Goal: Task Accomplishment & Management: Use online tool/utility

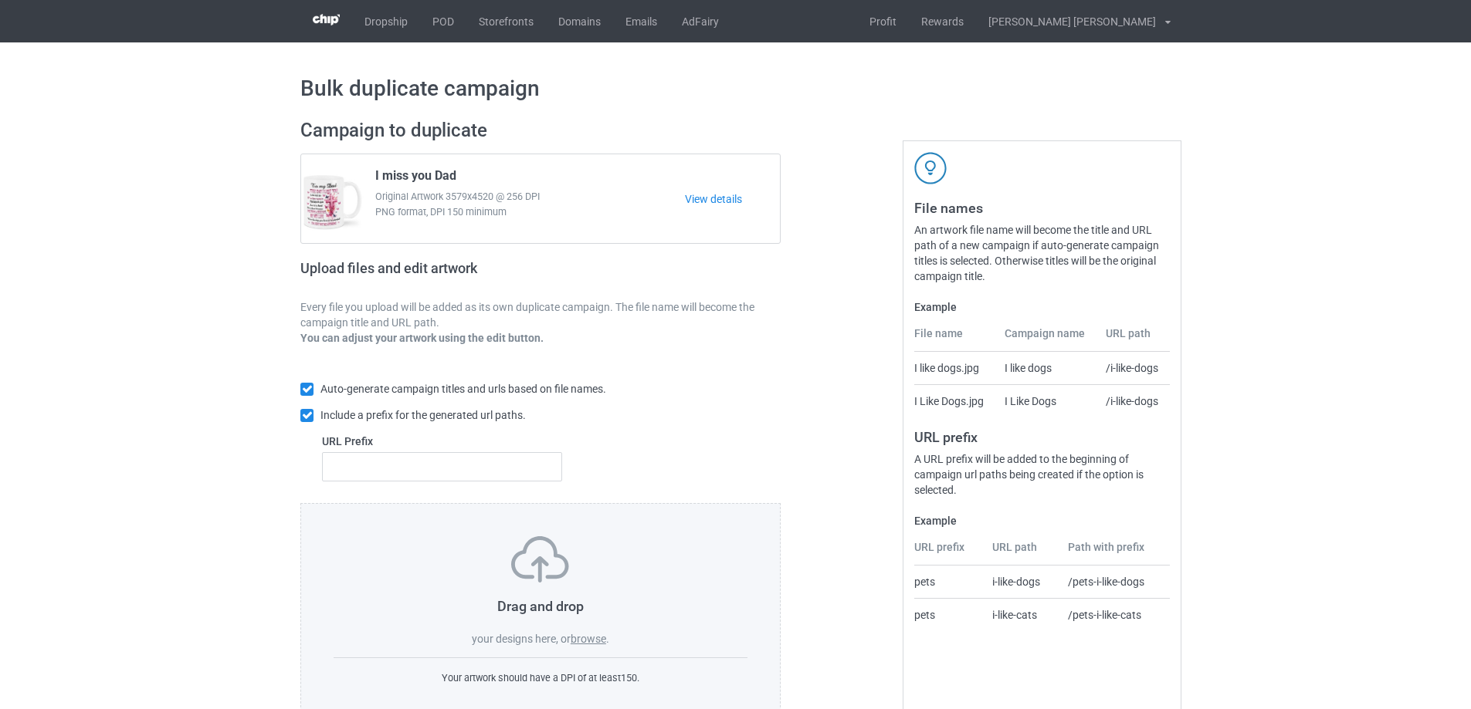
click at [595, 640] on label "browse" at bounding box center [588, 639] width 36 height 12
click at [0, 0] on input "browse" at bounding box center [0, 0] width 0 height 0
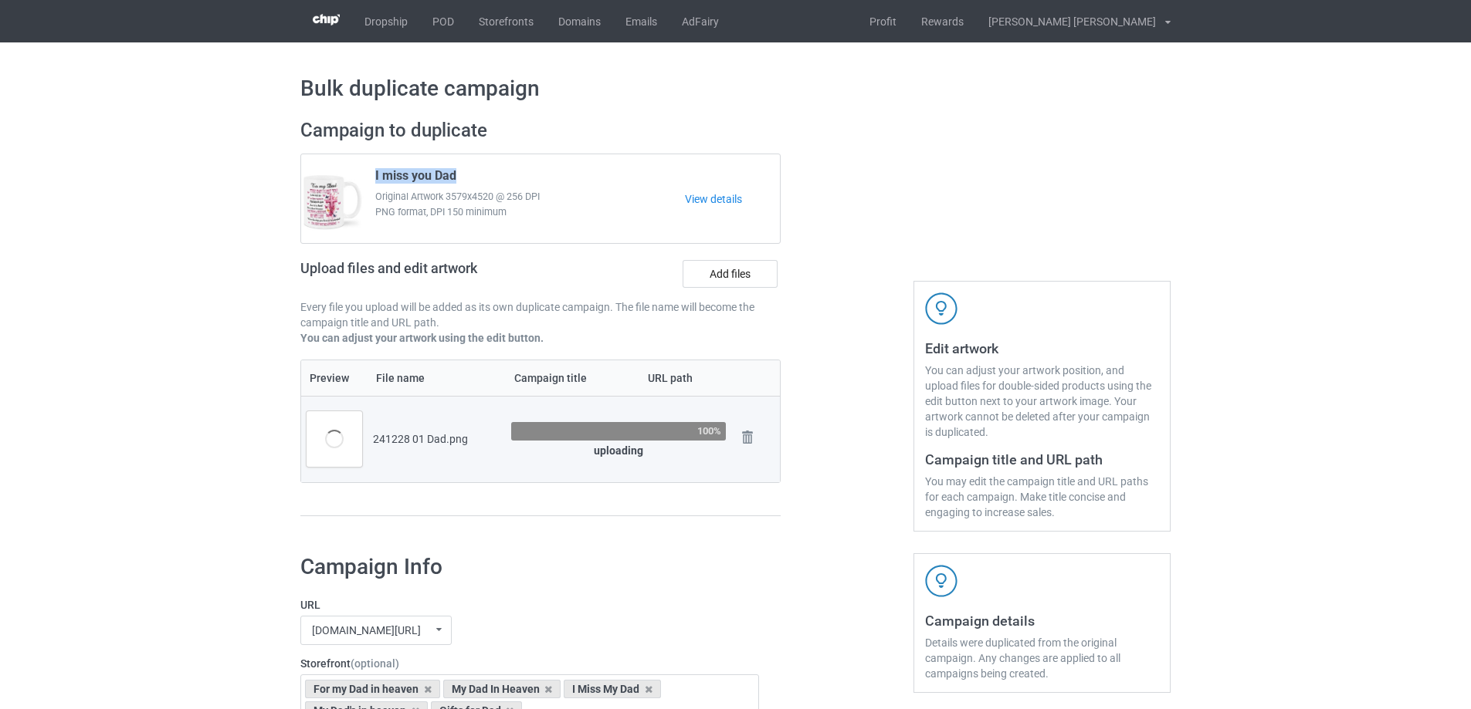
drag, startPoint x: 483, startPoint y: 171, endPoint x: 371, endPoint y: 171, distance: 112.7
click at [371, 171] on div "I miss you Dad Original Artwork 3579x4520 @ 256 DPI PNG format, DPI 150 minimum" at bounding box center [524, 199] width 320 height 73
copy span "I miss you Dad"
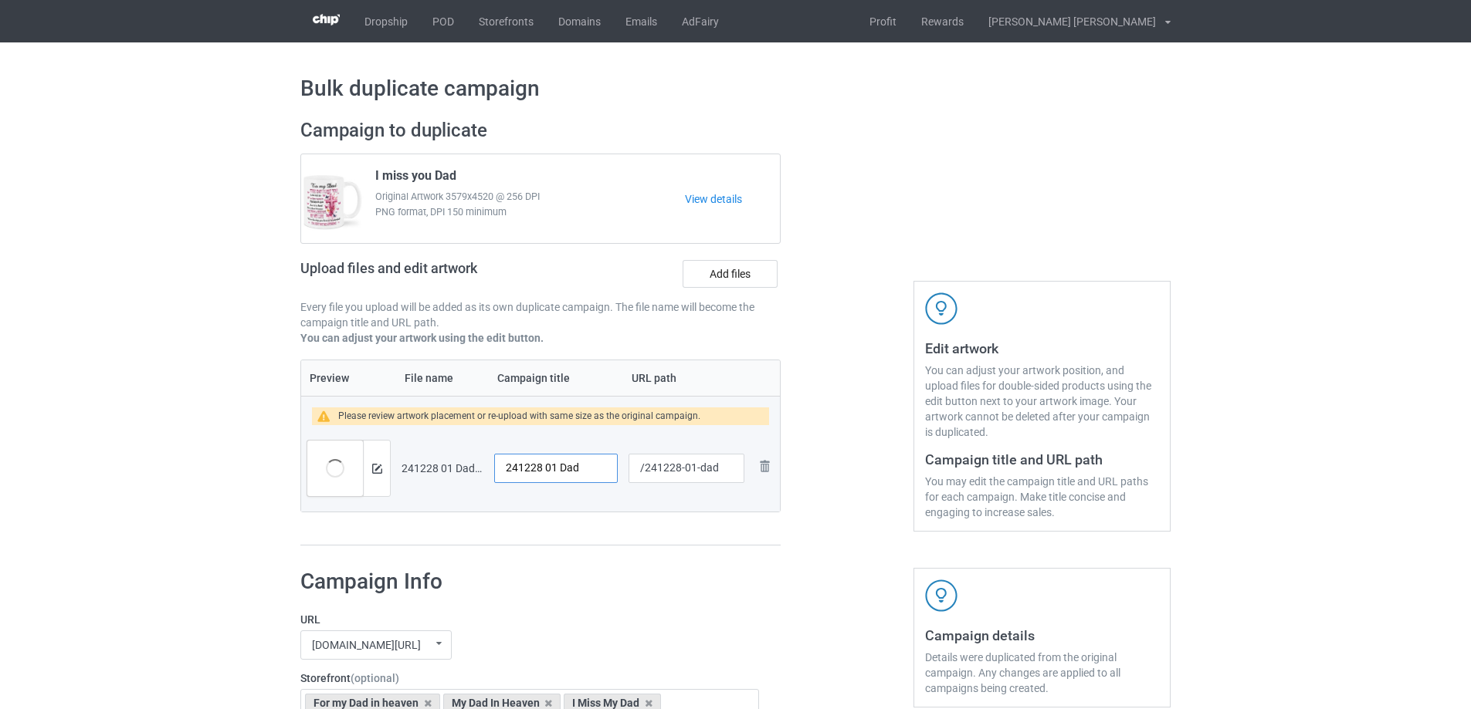
drag, startPoint x: 594, startPoint y: 473, endPoint x: 350, endPoint y: 444, distance: 246.5
click at [350, 444] on tr "Preview and edit artwork 241228 01 Dad.png 241228 01 Dad /241228-01-dad Remove …" at bounding box center [540, 468] width 479 height 86
paste input "I miss you"
type input "I miss you Dad"
drag, startPoint x: 695, startPoint y: 472, endPoint x: 723, endPoint y: 469, distance: 28.0
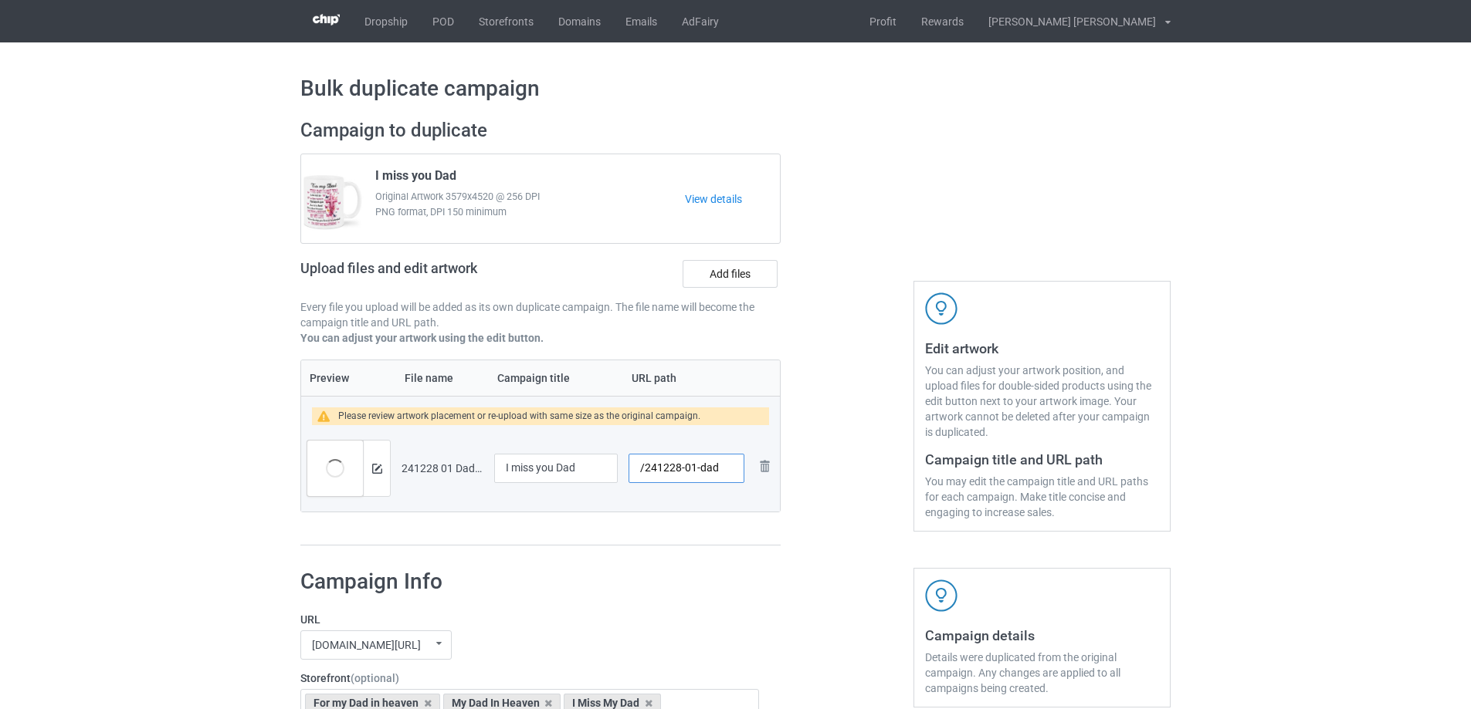
click at [723, 469] on input "/241228-01-dad" at bounding box center [686, 468] width 116 height 29
type input "/241228-01"
click at [377, 470] on img at bounding box center [377, 469] width 10 height 10
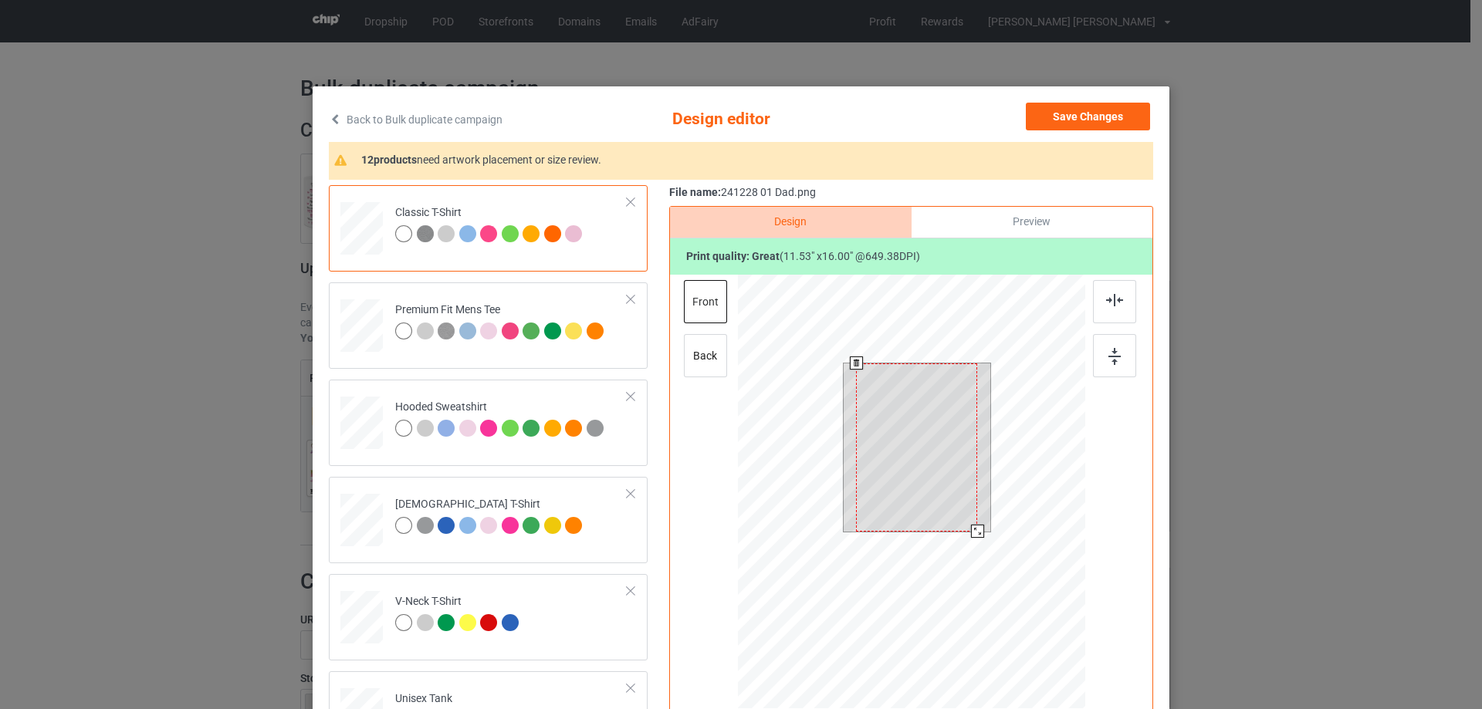
click at [972, 526] on div at bounding box center [977, 531] width 13 height 13
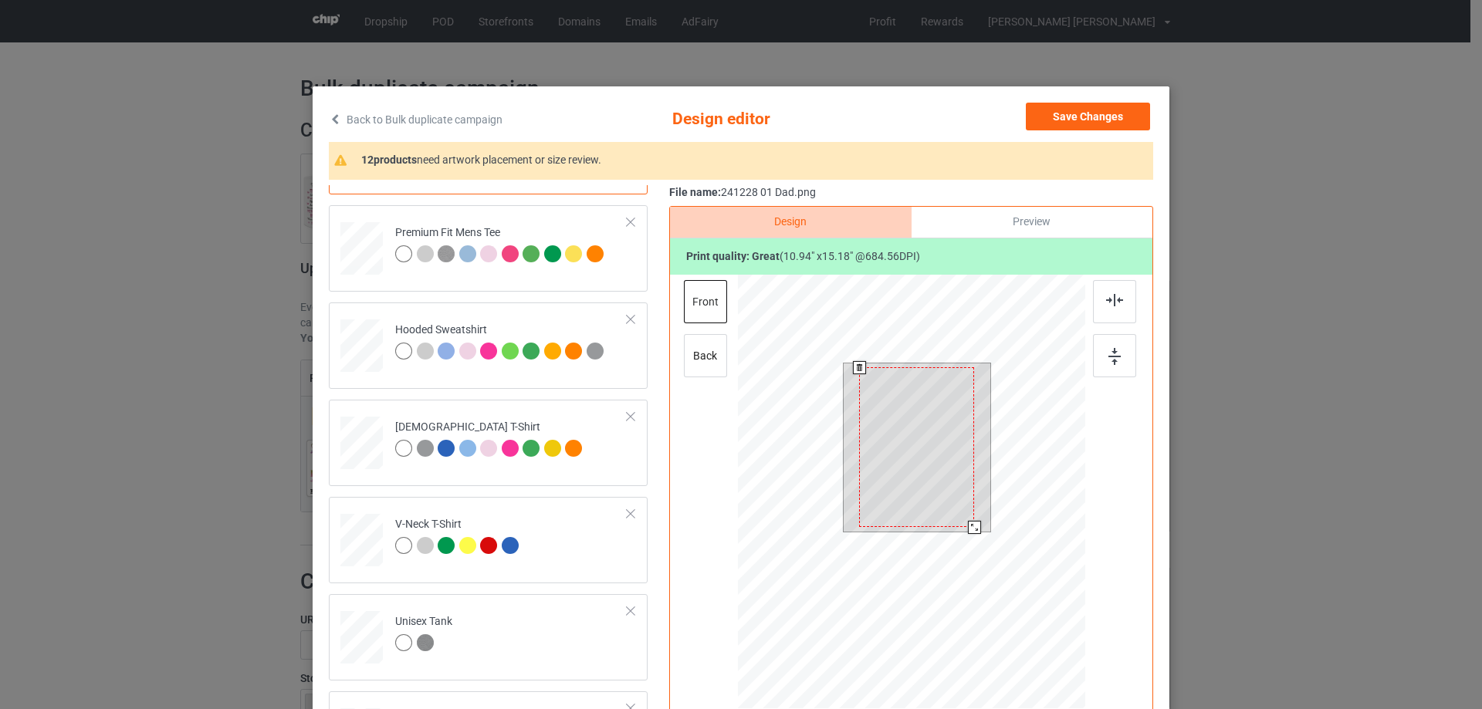
click at [970, 521] on div at bounding box center [974, 527] width 13 height 13
click at [940, 506] on div at bounding box center [916, 444] width 115 height 160
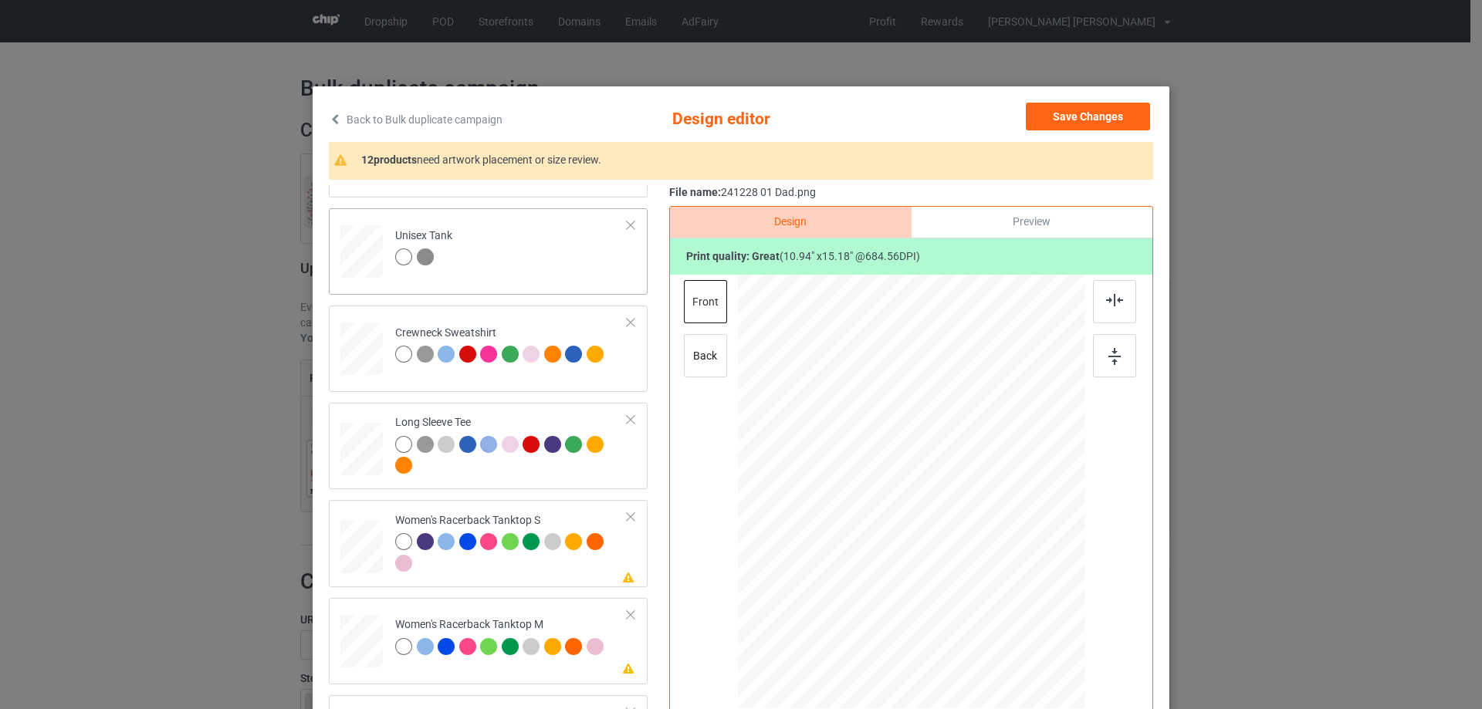
scroll to position [540, 0]
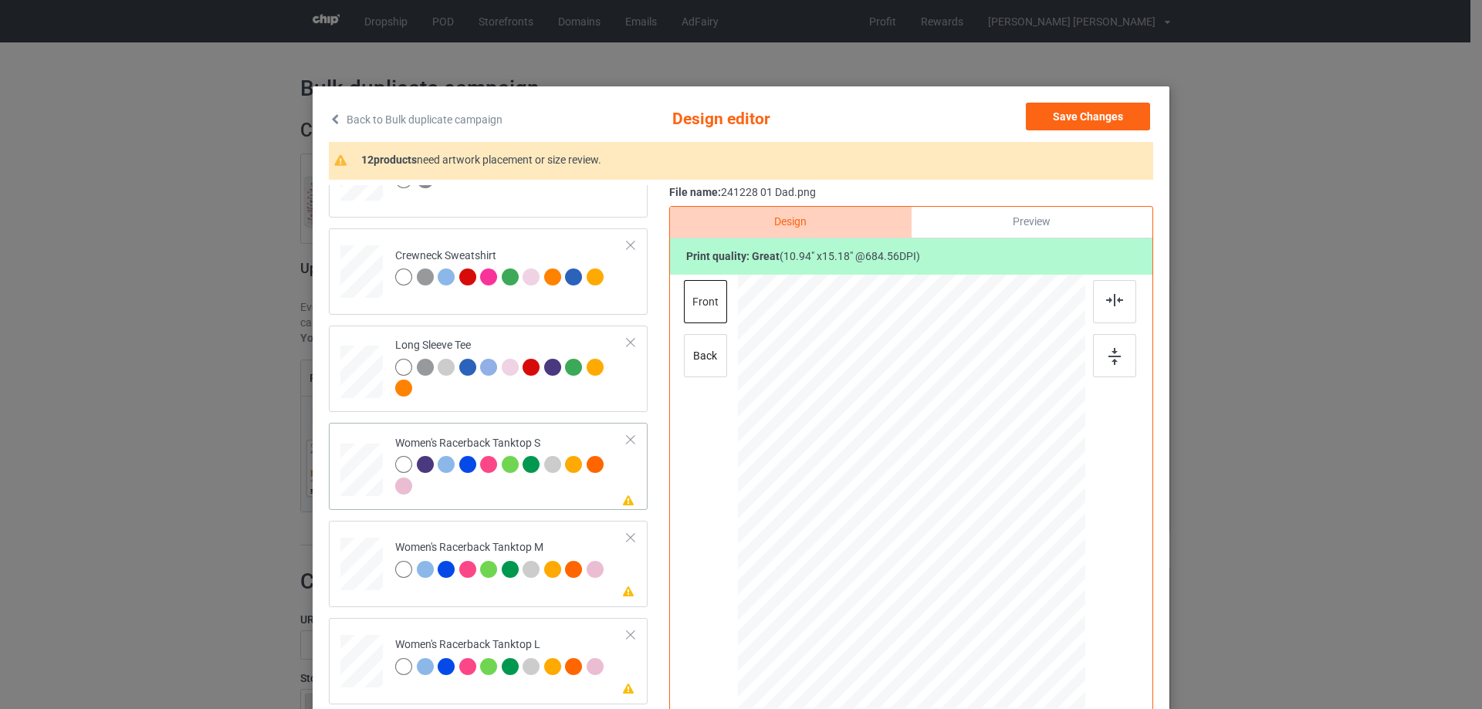
click at [359, 475] on div at bounding box center [362, 470] width 42 height 53
drag, startPoint x: 1007, startPoint y: 636, endPoint x: 994, endPoint y: 583, distance: 55.0
click at [995, 583] on div at bounding box center [912, 492] width 338 height 435
drag, startPoint x: 946, startPoint y: 548, endPoint x: 944, endPoint y: 570, distance: 22.4
click at [944, 570] on div at bounding box center [910, 513] width 146 height 203
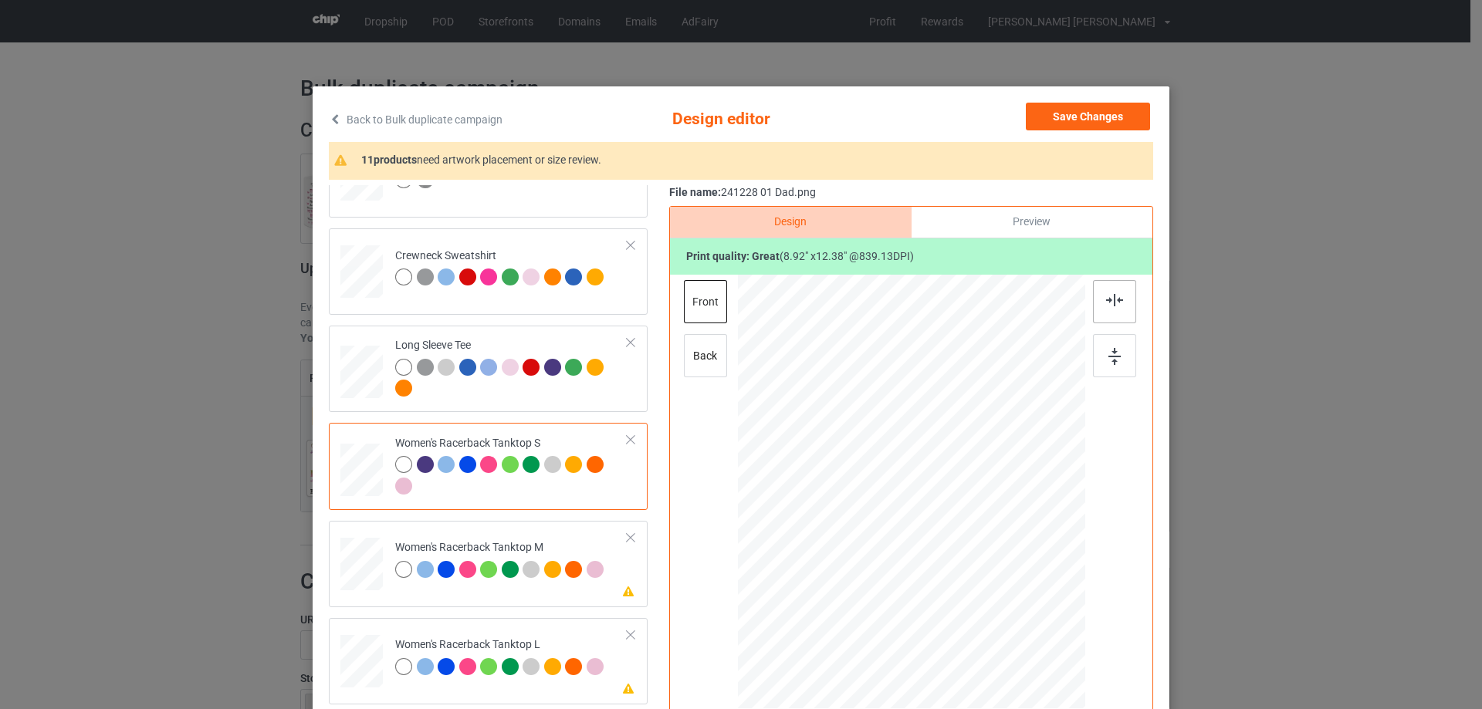
click at [1106, 304] on img at bounding box center [1114, 300] width 17 height 12
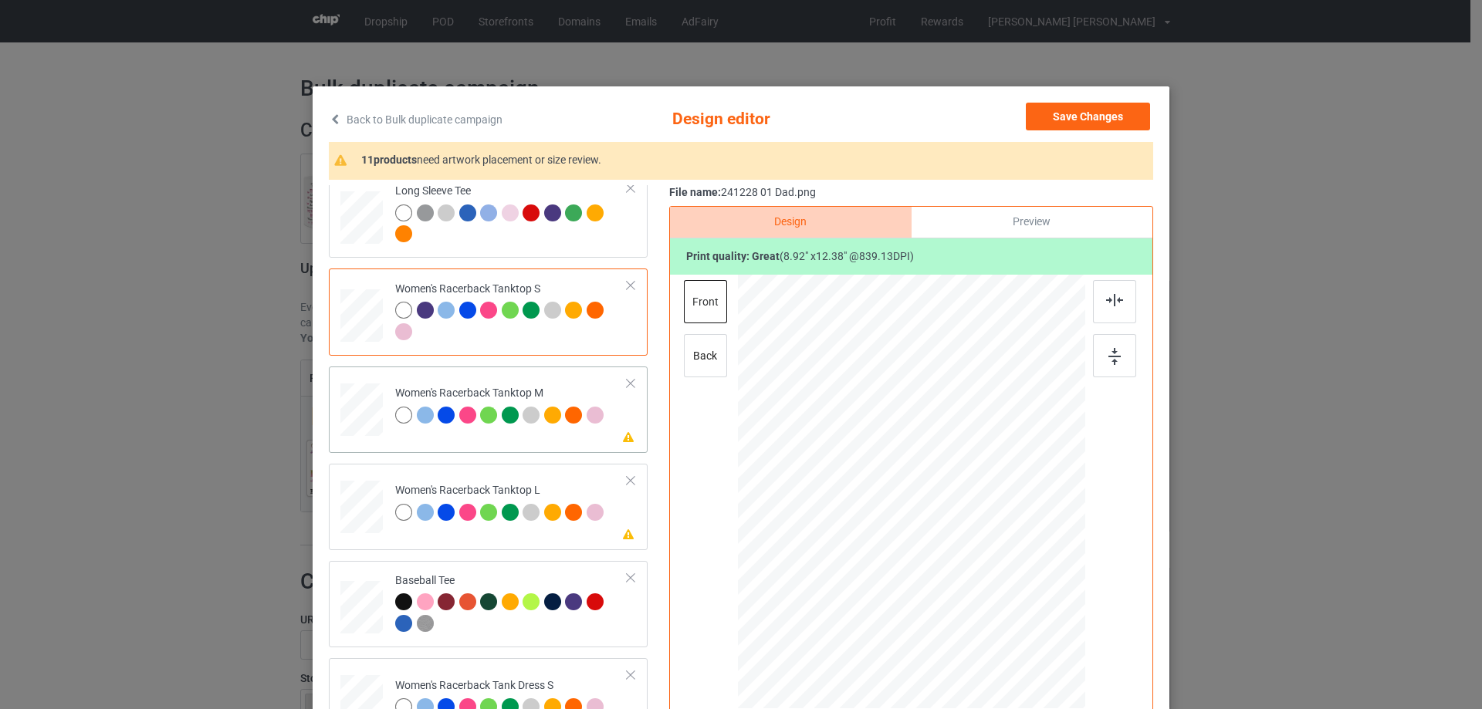
click at [364, 409] on div at bounding box center [361, 410] width 42 height 53
drag, startPoint x: 1012, startPoint y: 639, endPoint x: 991, endPoint y: 599, distance: 45.2
click at [992, 599] on div at bounding box center [911, 492] width 347 height 435
drag, startPoint x: 940, startPoint y: 555, endPoint x: 941, endPoint y: 584, distance: 29.3
click at [941, 584] on div at bounding box center [912, 521] width 157 height 218
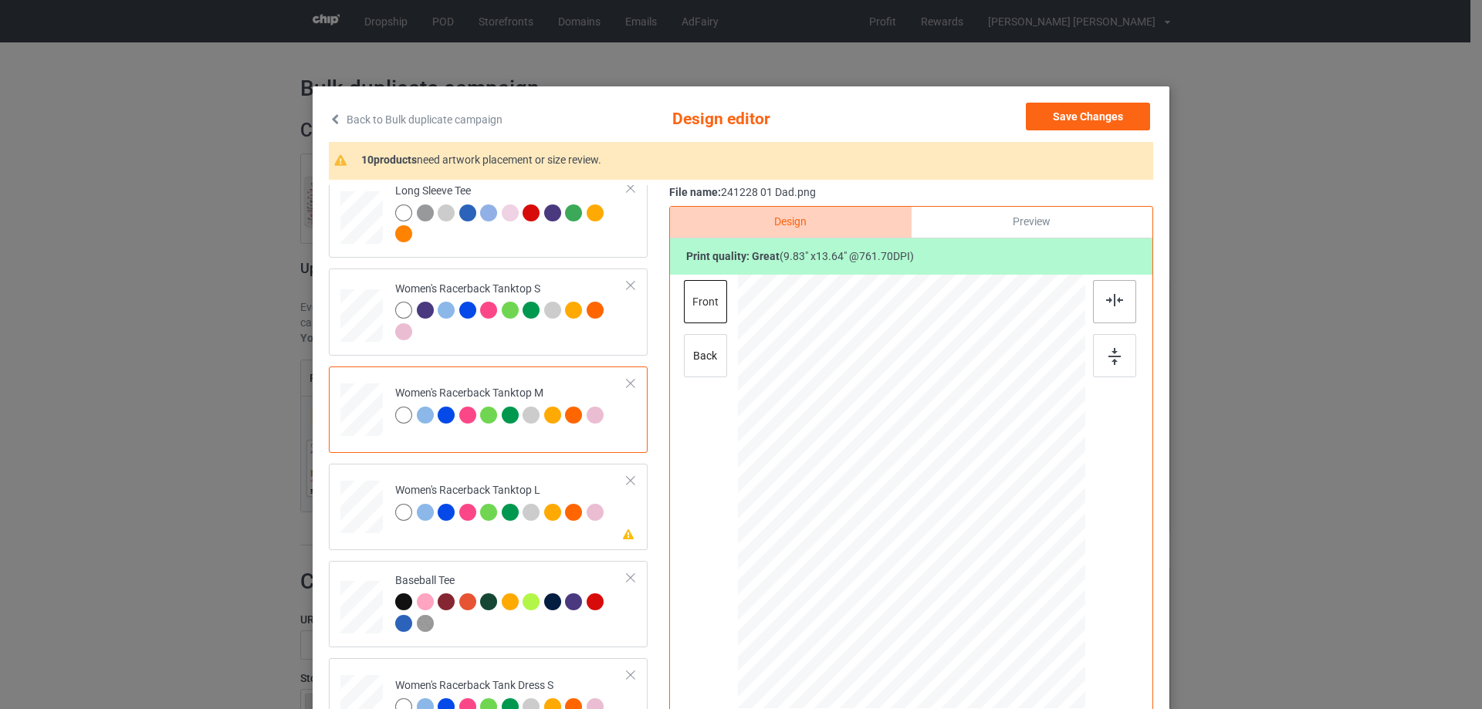
click at [1111, 303] on img at bounding box center [1114, 300] width 17 height 12
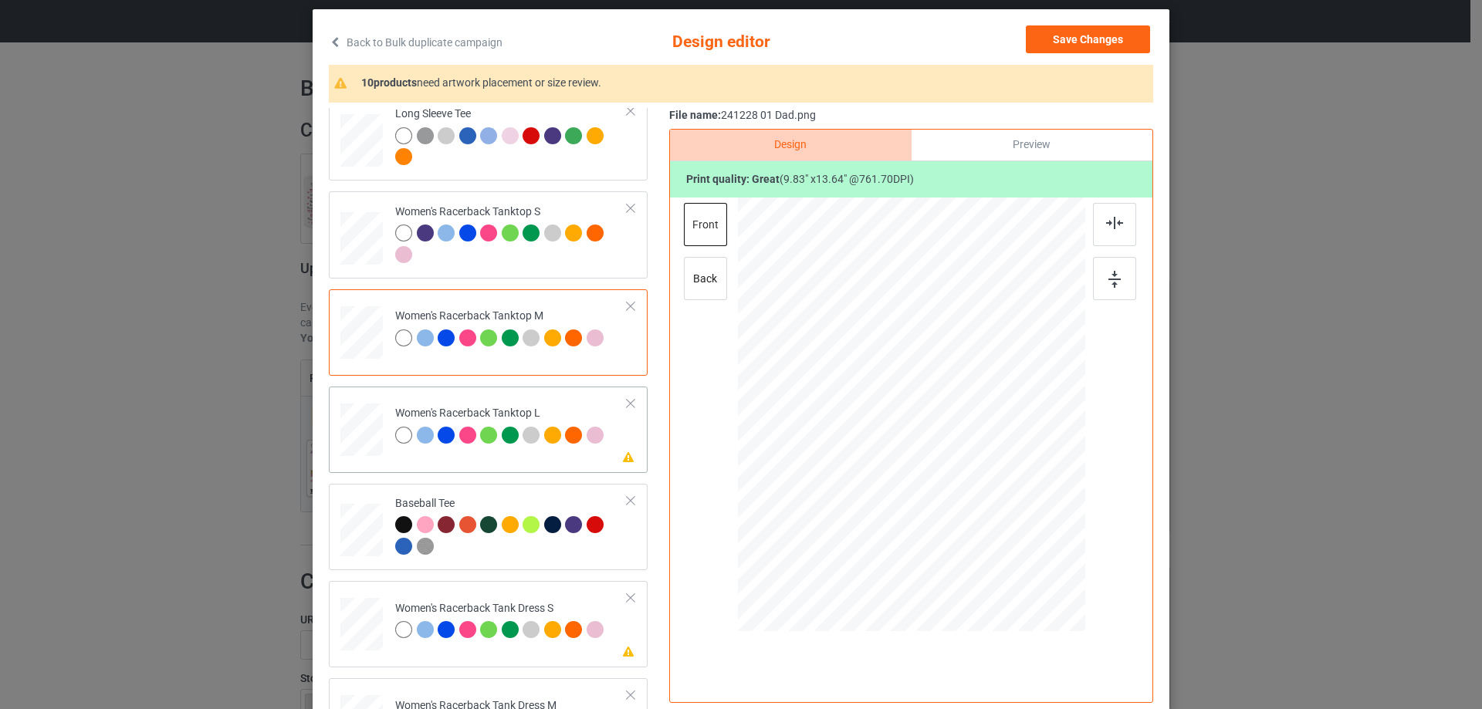
click at [366, 444] on div at bounding box center [361, 430] width 42 height 51
drag, startPoint x: 1008, startPoint y: 564, endPoint x: 996, endPoint y: 517, distance: 48.7
click at [997, 518] on div at bounding box center [911, 415] width 347 height 415
drag, startPoint x: 952, startPoint y: 499, endPoint x: 952, endPoint y: 509, distance: 9.3
click at [952, 509] on div at bounding box center [908, 452] width 157 height 219
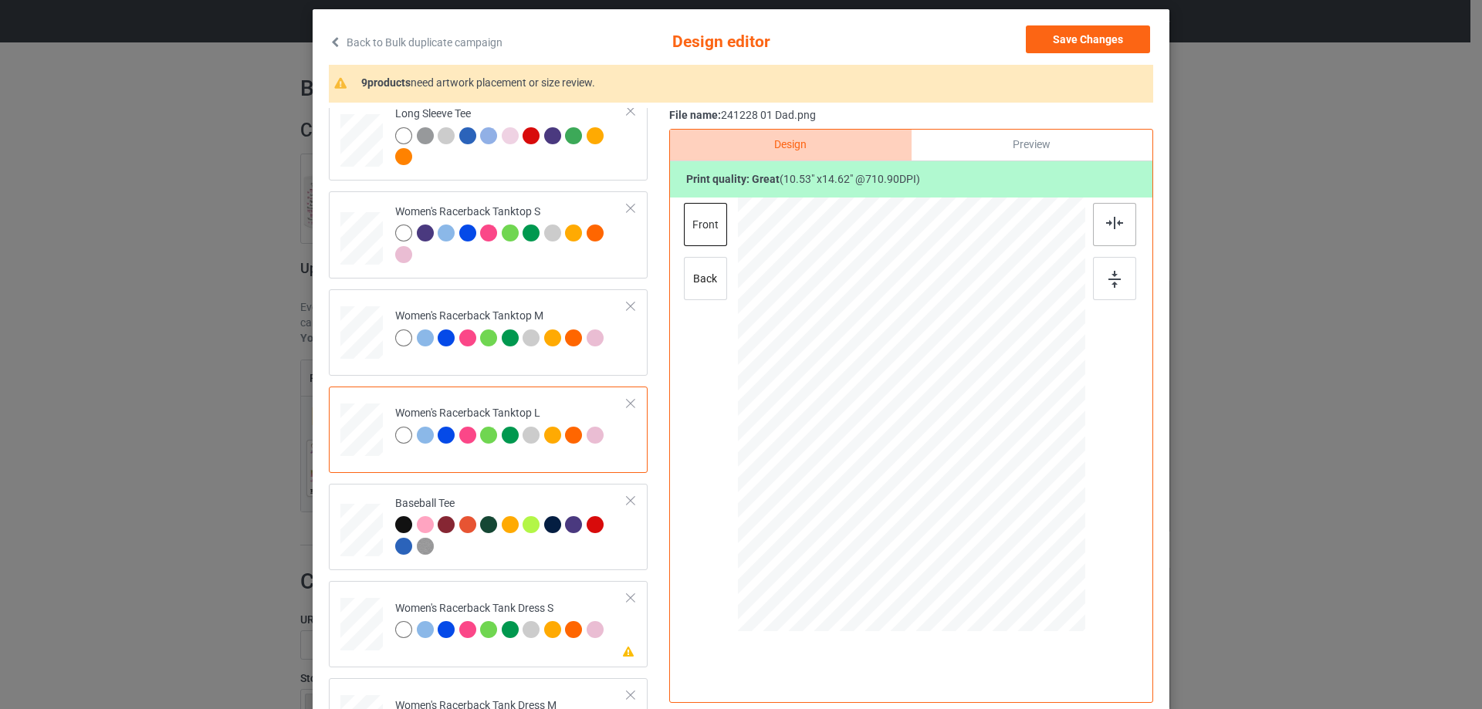
click at [1119, 238] on div at bounding box center [1114, 224] width 43 height 43
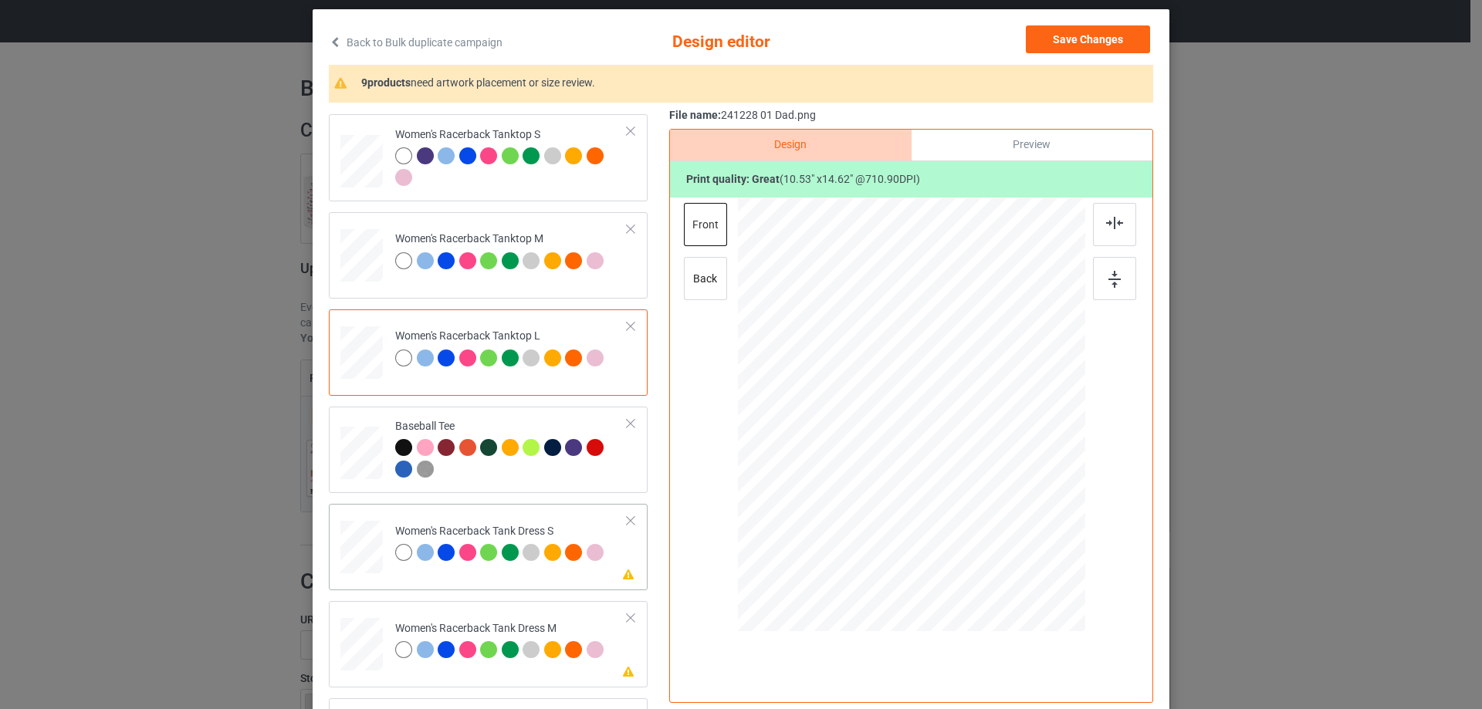
click at [366, 540] on div at bounding box center [361, 547] width 35 height 53
drag, startPoint x: 991, startPoint y: 540, endPoint x: 985, endPoint y: 504, distance: 36.0
click at [985, 504] on div at bounding box center [912, 415] width 286 height 435
drag, startPoint x: 934, startPoint y: 477, endPoint x: 934, endPoint y: 469, distance: 8.5
click at [934, 469] on div at bounding box center [911, 407] width 135 height 188
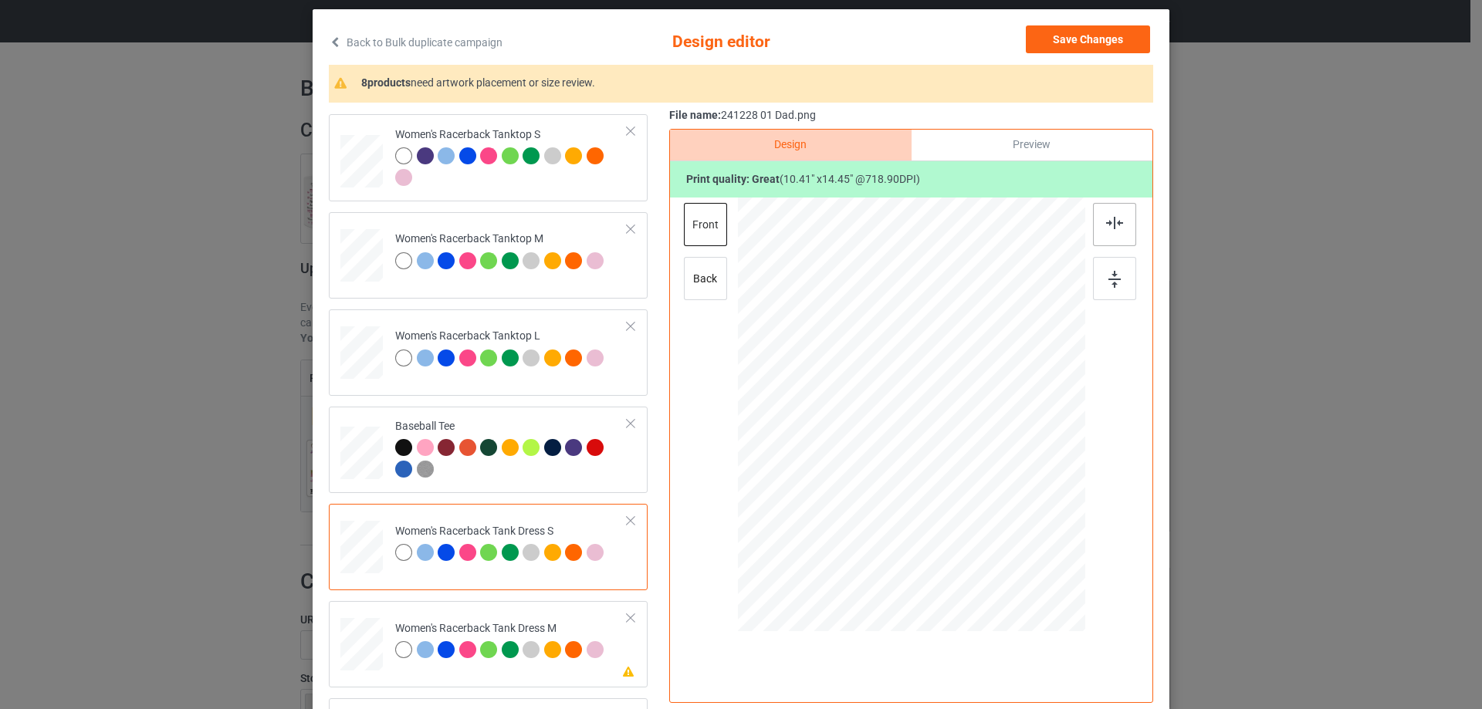
click at [1106, 222] on img at bounding box center [1114, 223] width 17 height 12
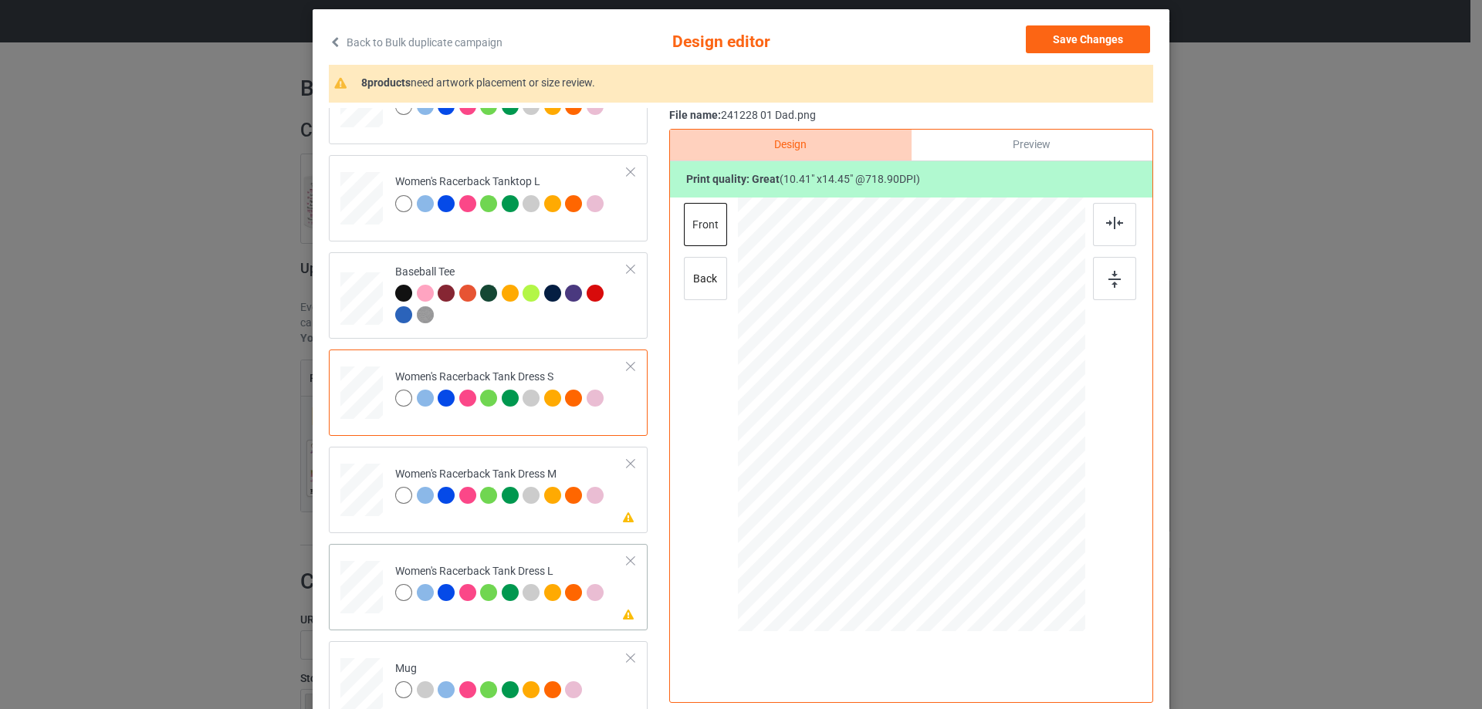
scroll to position [1081, 0]
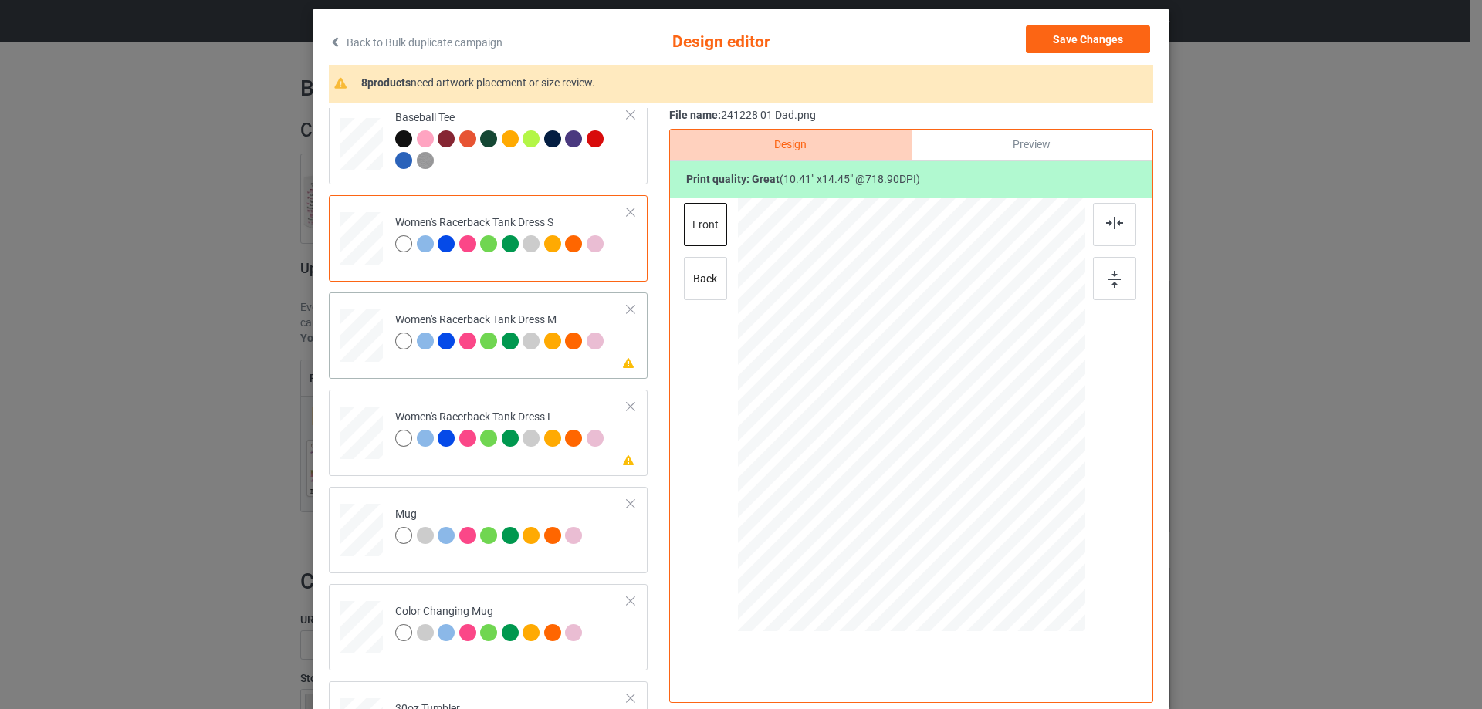
click at [366, 345] on div at bounding box center [362, 336] width 36 height 53
drag, startPoint x: 995, startPoint y: 539, endPoint x: 931, endPoint y: 483, distance: 84.8
click at [983, 502] on div at bounding box center [910, 415] width 293 height 435
drag, startPoint x: 929, startPoint y: 482, endPoint x: 931, endPoint y: 470, distance: 11.8
click at [931, 470] on div at bounding box center [914, 402] width 134 height 185
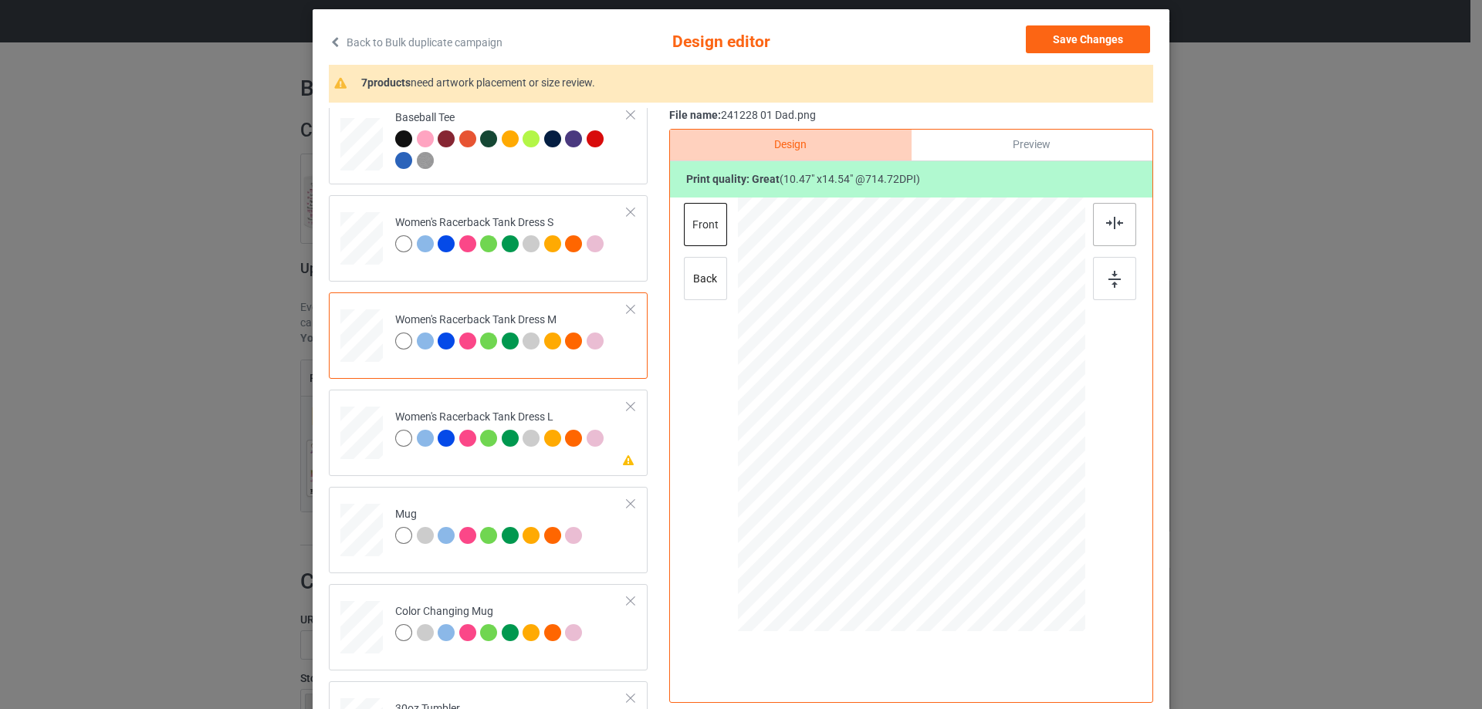
click at [1106, 229] on img at bounding box center [1114, 223] width 17 height 12
click at [381, 439] on td at bounding box center [363, 430] width 46 height 68
drag, startPoint x: 1000, startPoint y: 544, endPoint x: 1000, endPoint y: 500, distance: 44.0
click at [1000, 500] on div at bounding box center [911, 415] width 308 height 435
click at [931, 476] on div at bounding box center [910, 409] width 147 height 204
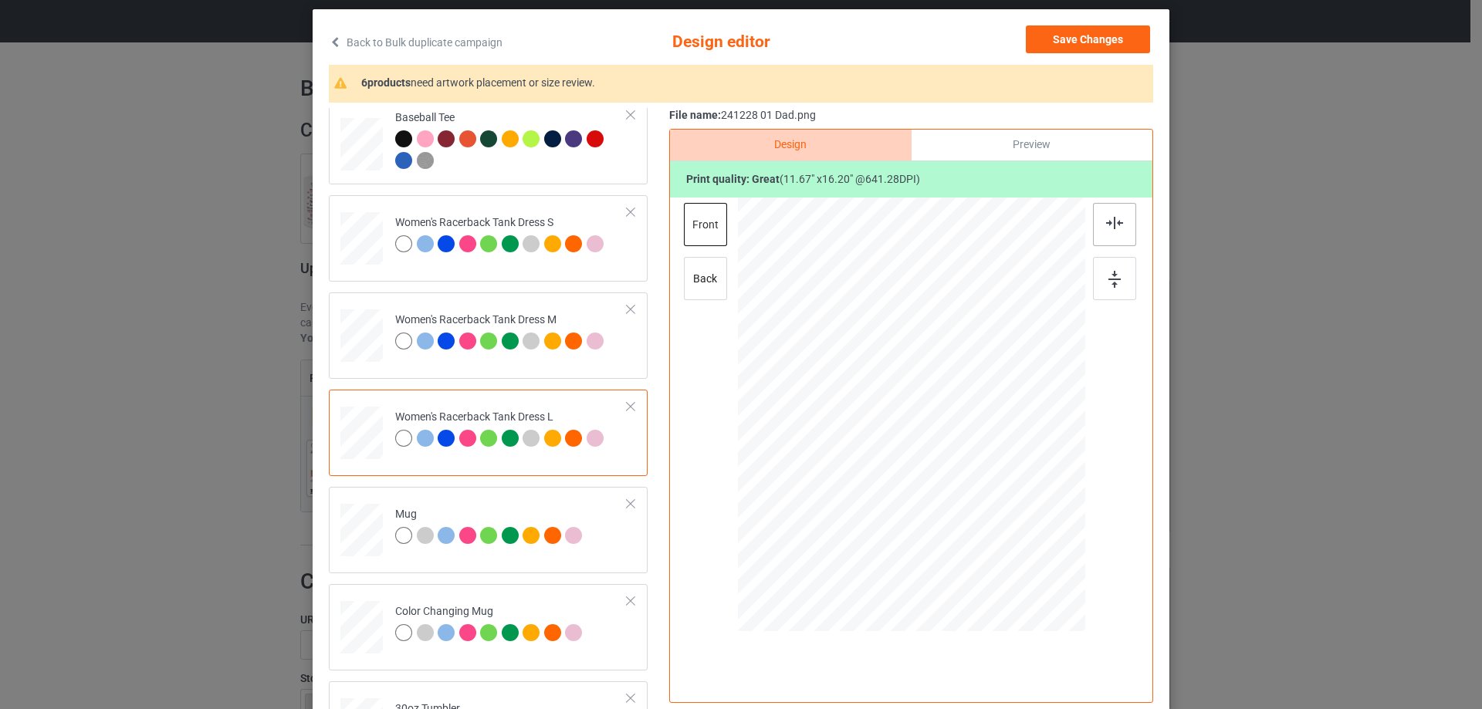
click at [1106, 221] on img at bounding box center [1114, 223] width 17 height 12
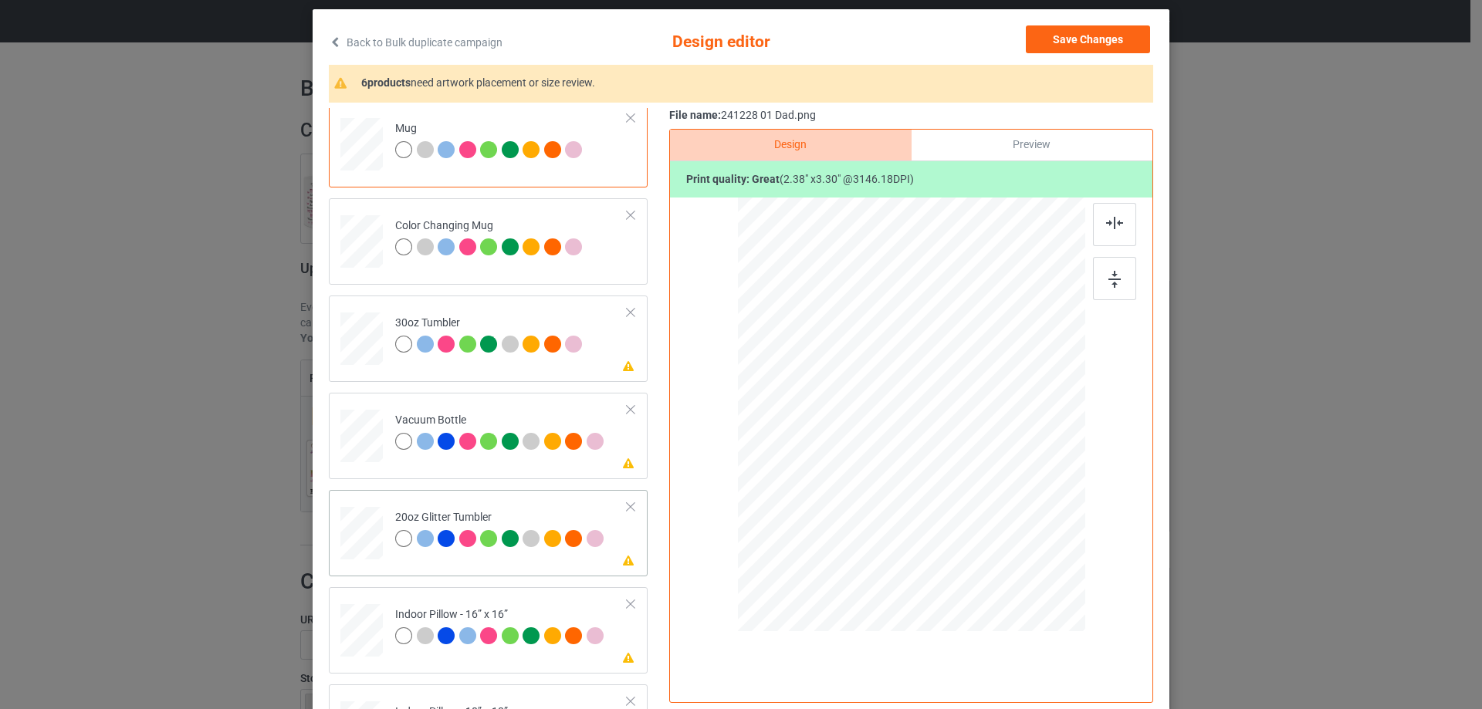
scroll to position [1621, 0]
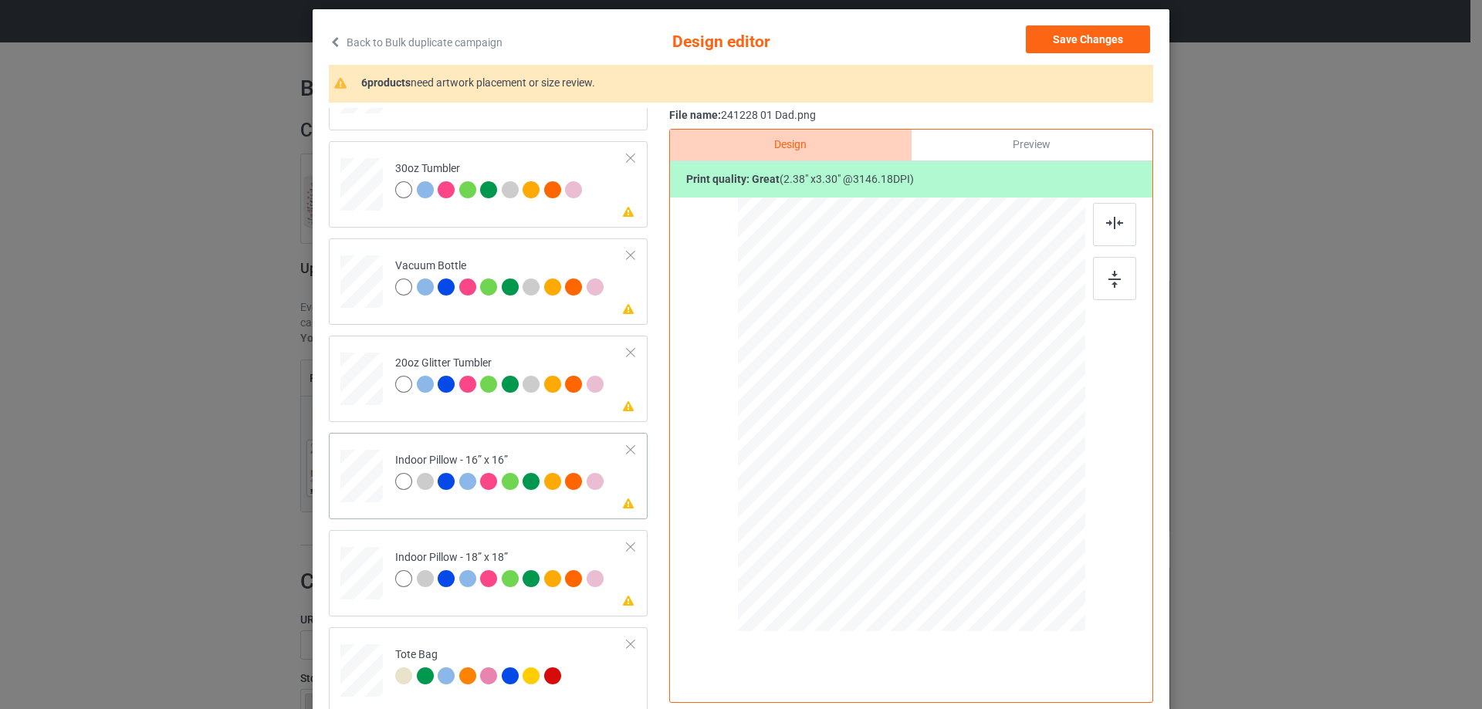
click at [345, 461] on div at bounding box center [361, 476] width 42 height 42
drag, startPoint x: 1008, startPoint y: 560, endPoint x: 1003, endPoint y: 533, distance: 27.6
click at [1003, 533] on div at bounding box center [911, 415] width 347 height 347
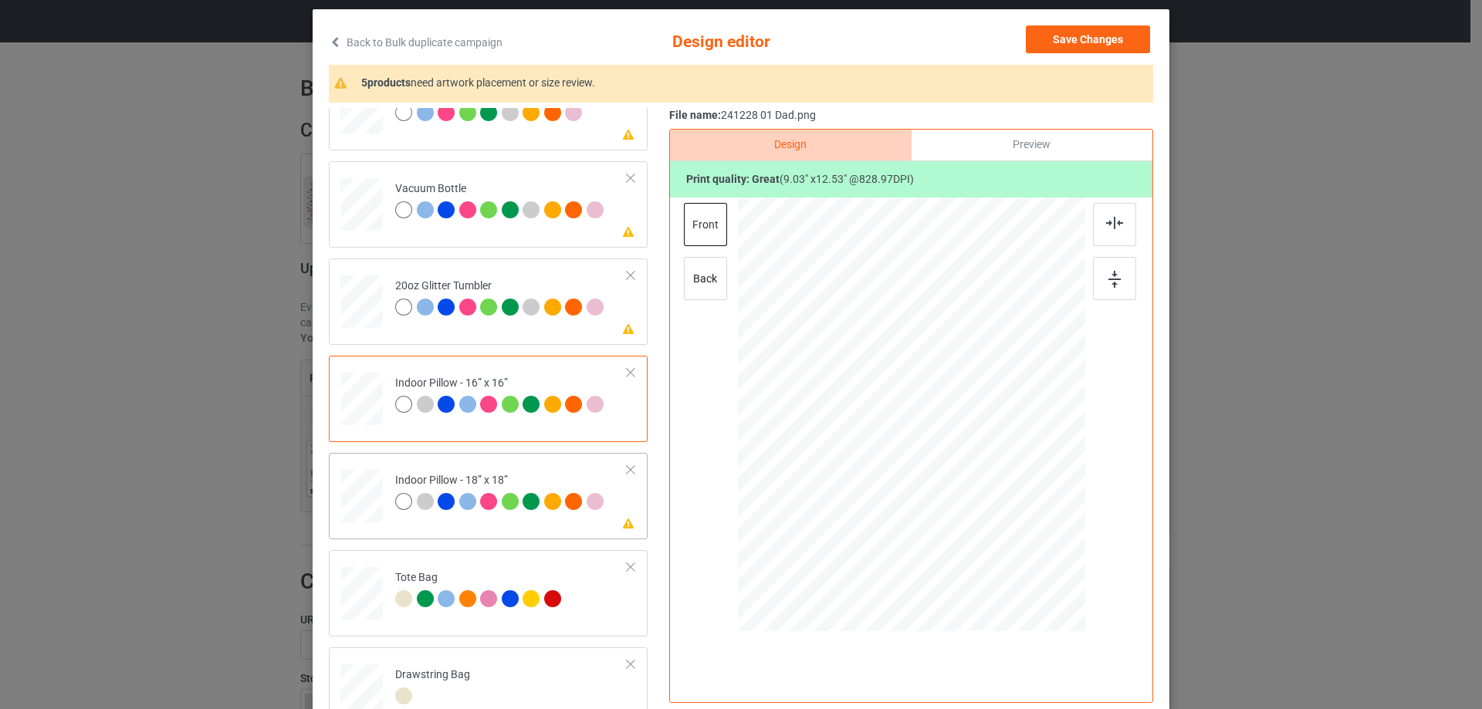
click at [364, 476] on div at bounding box center [361, 497] width 42 height 42
drag, startPoint x: 1010, startPoint y: 560, endPoint x: 1010, endPoint y: 531, distance: 28.6
click at [1010, 531] on div at bounding box center [911, 415] width 347 height 346
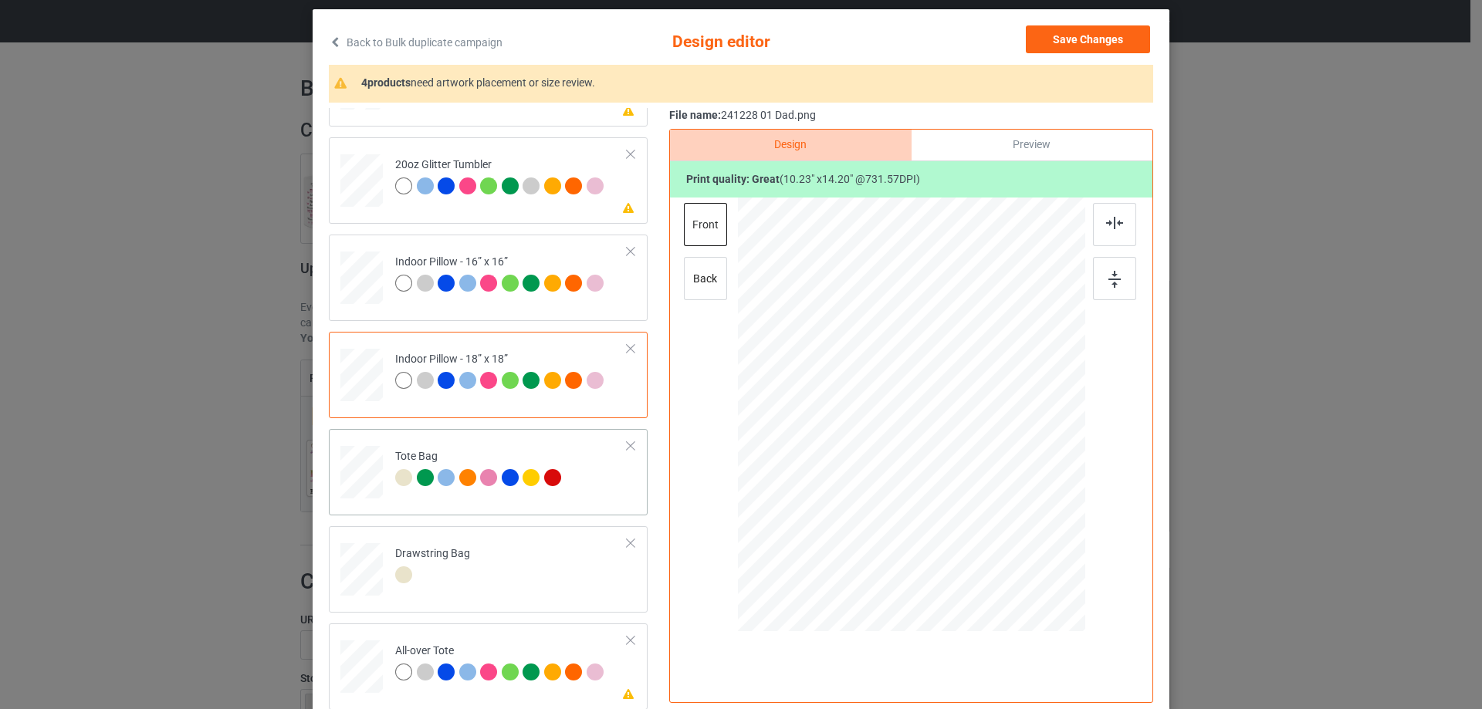
scroll to position [181, 0]
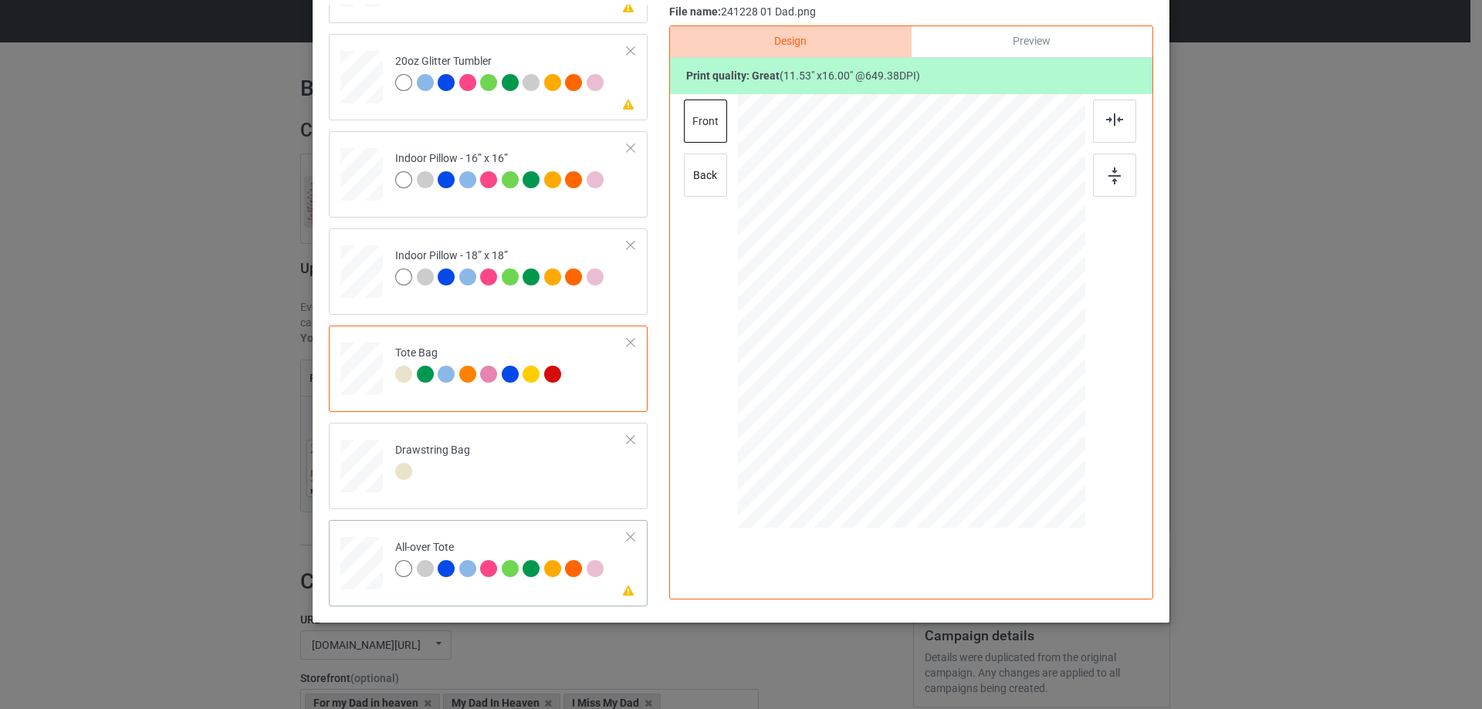
click at [358, 566] on div at bounding box center [361, 564] width 42 height 42
drag, startPoint x: 1009, startPoint y: 458, endPoint x: 1004, endPoint y: 441, distance: 17.8
click at [1004, 441] on div at bounding box center [1005, 441] width 13 height 13
click at [970, 427] on div at bounding box center [909, 308] width 188 height 262
click at [1112, 126] on div at bounding box center [1114, 121] width 43 height 43
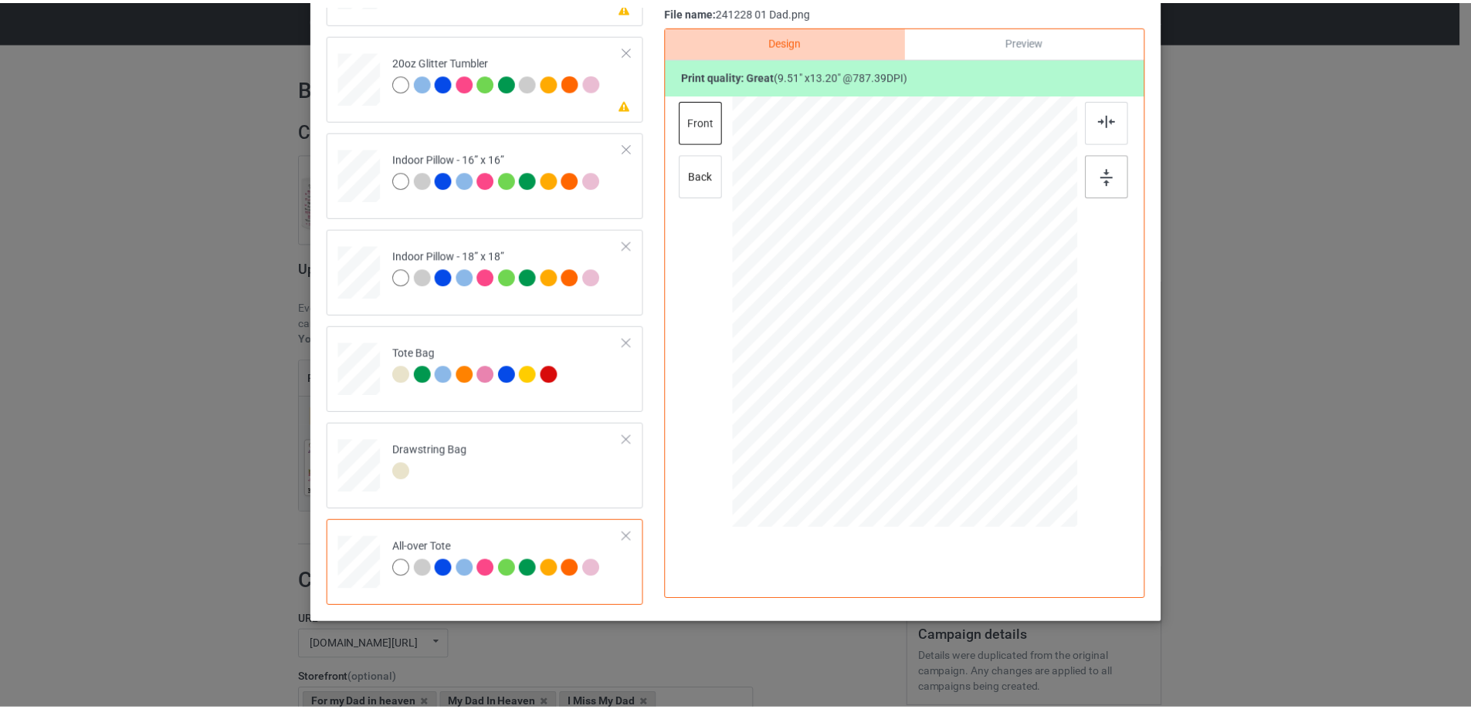
scroll to position [104, 0]
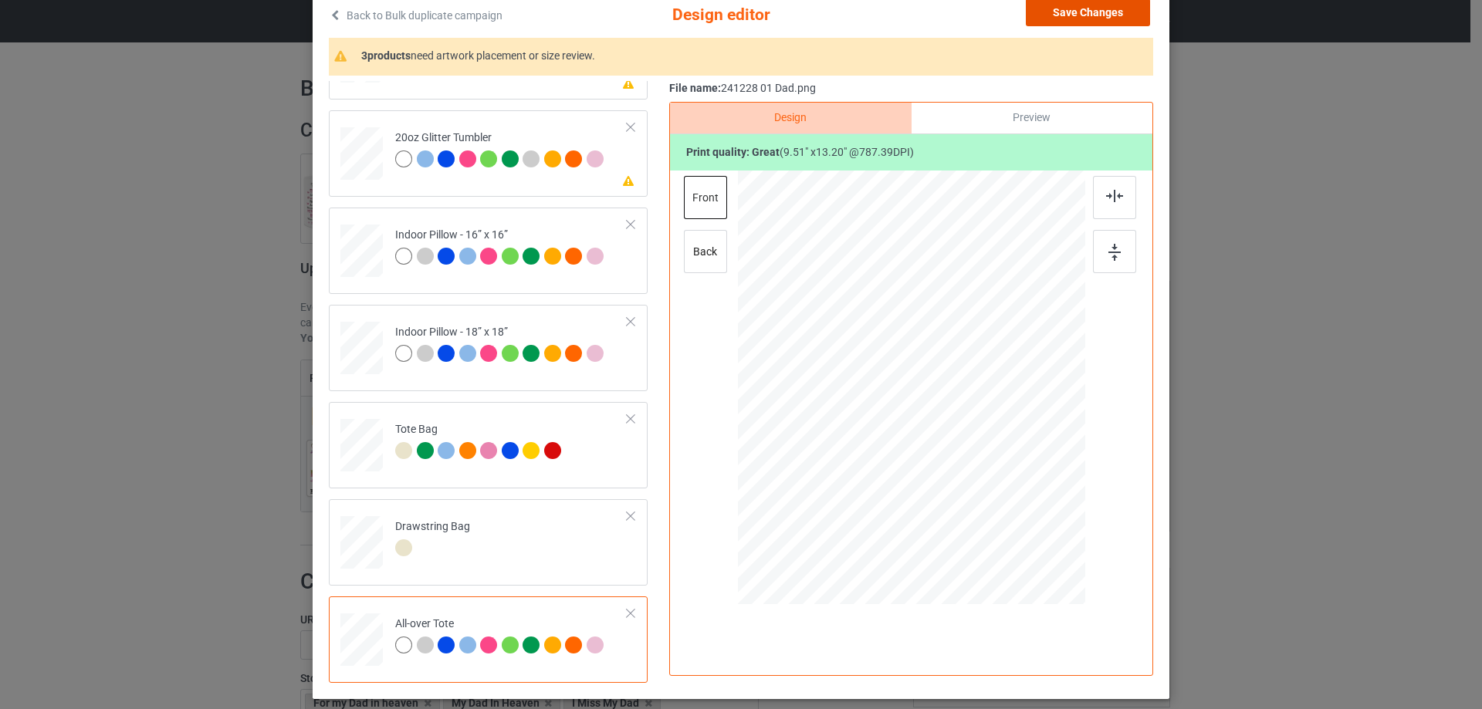
click at [1087, 3] on button "Save Changes" at bounding box center [1088, 12] width 124 height 28
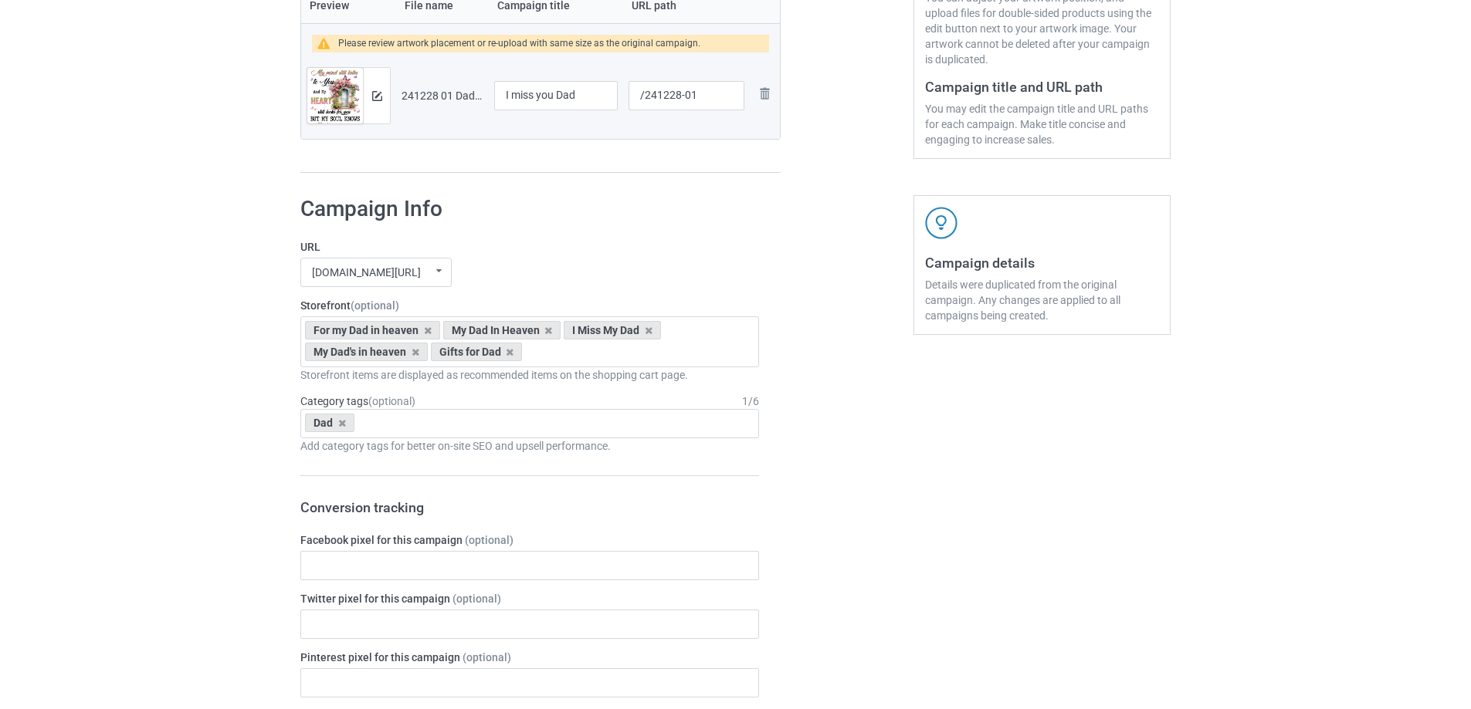
scroll to position [1308, 0]
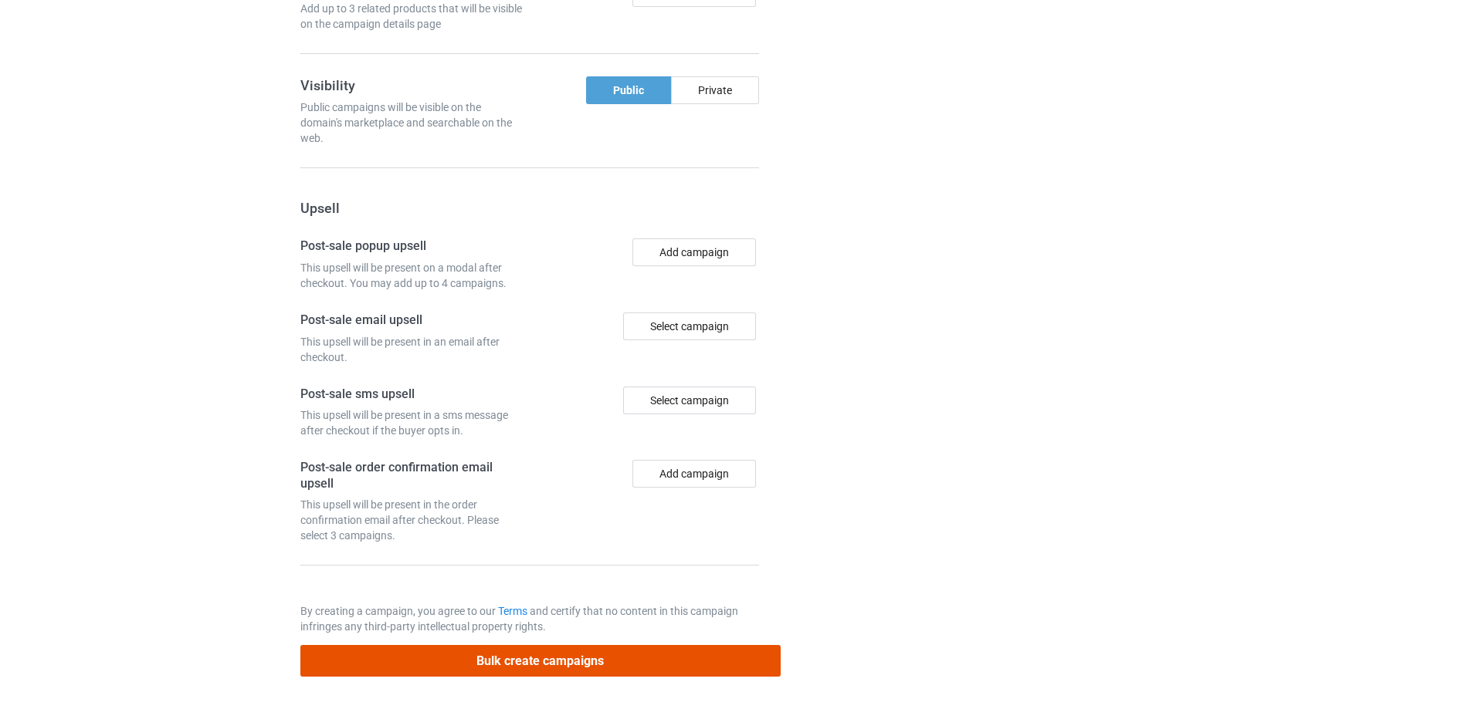
click at [563, 663] on button "Bulk create campaigns" at bounding box center [540, 661] width 480 height 32
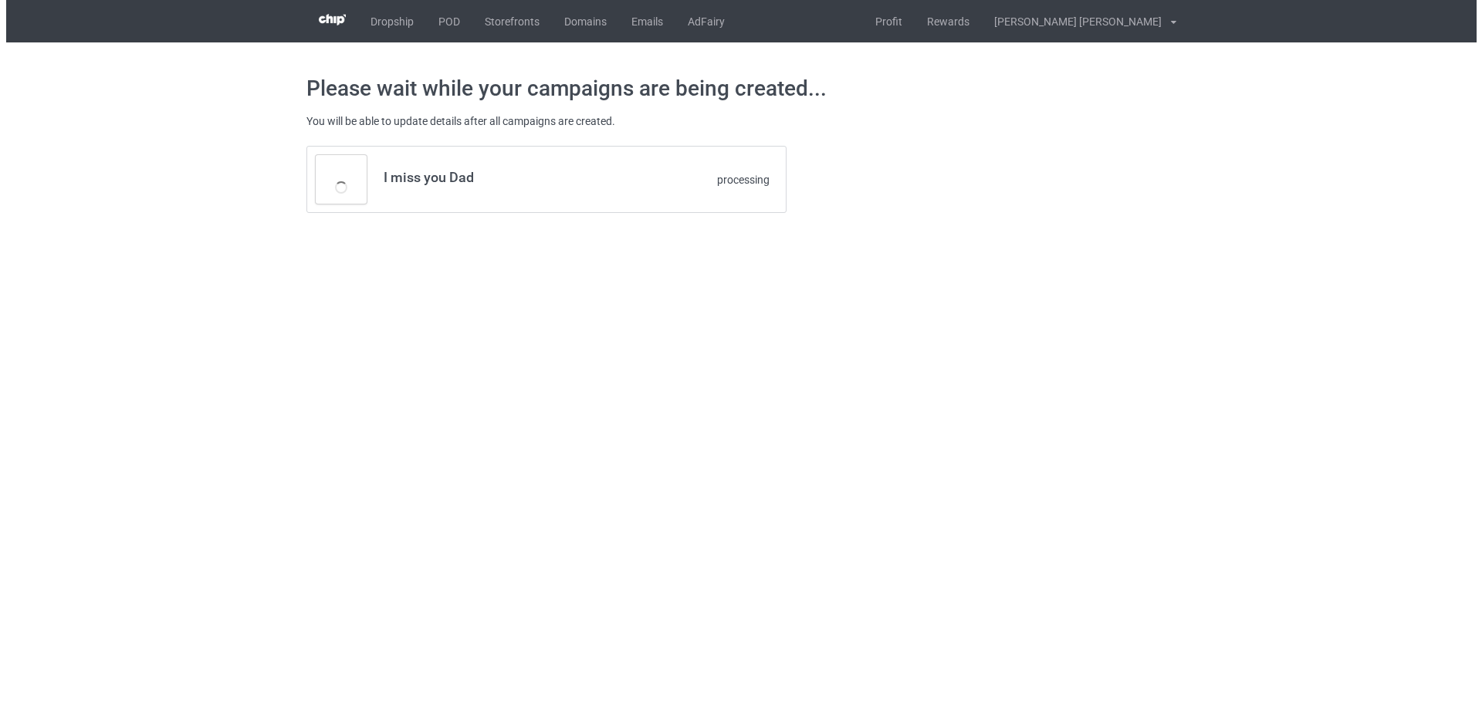
scroll to position [0, 0]
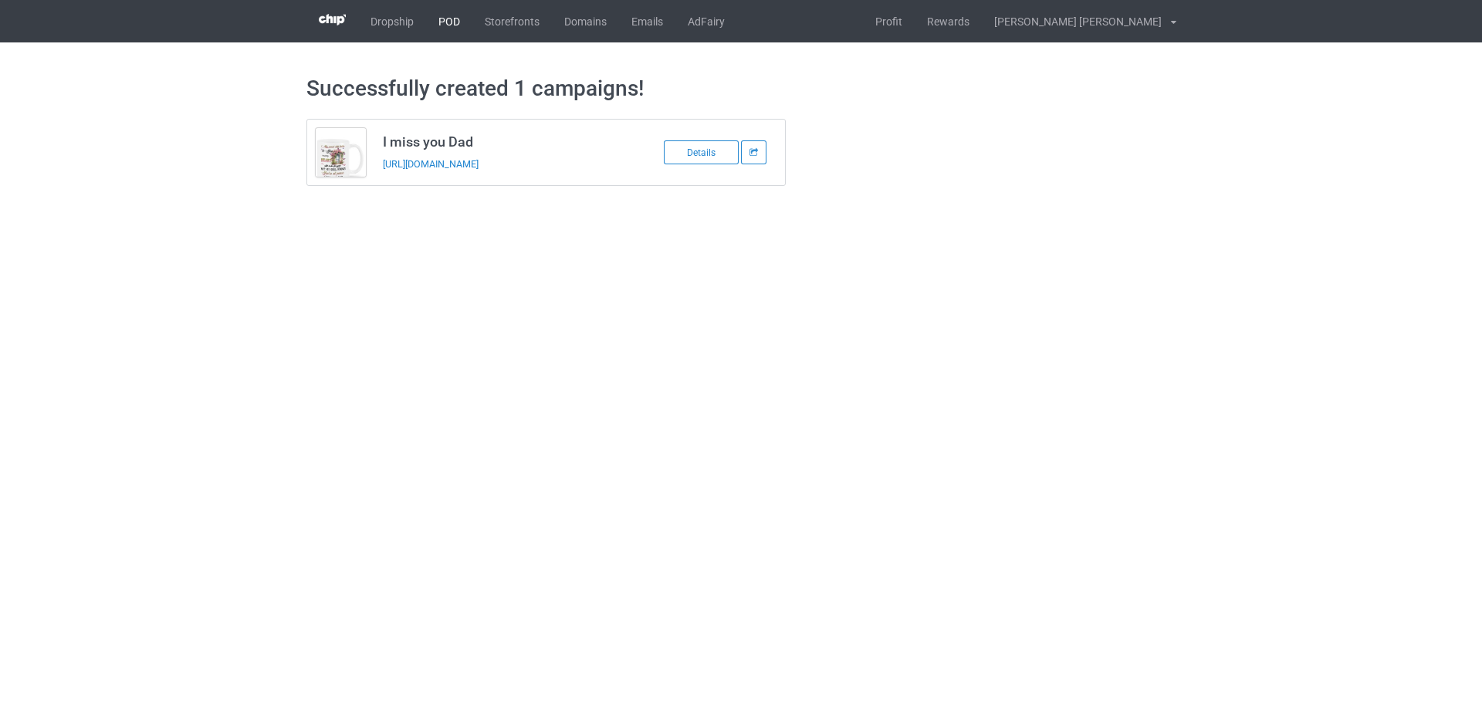
click at [442, 19] on link "POD" at bounding box center [449, 21] width 46 height 42
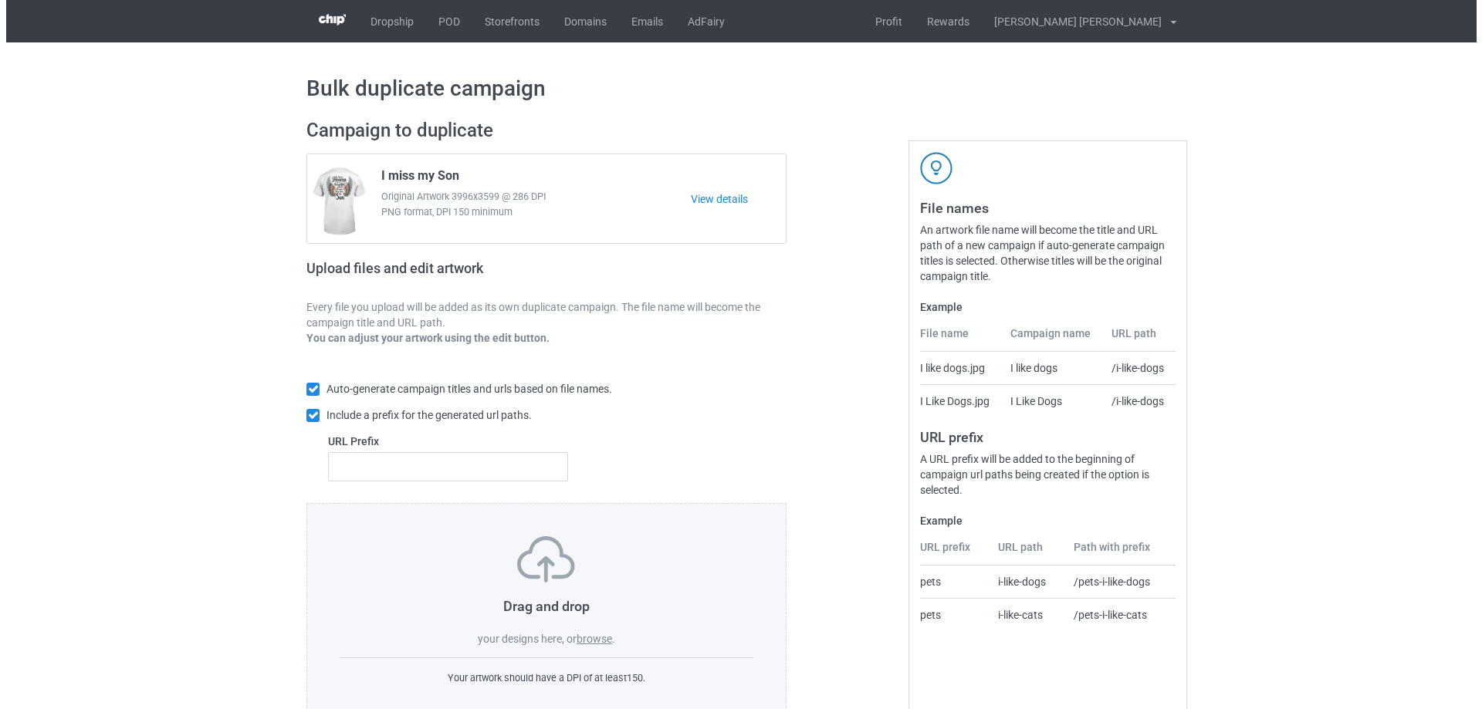
scroll to position [43, 0]
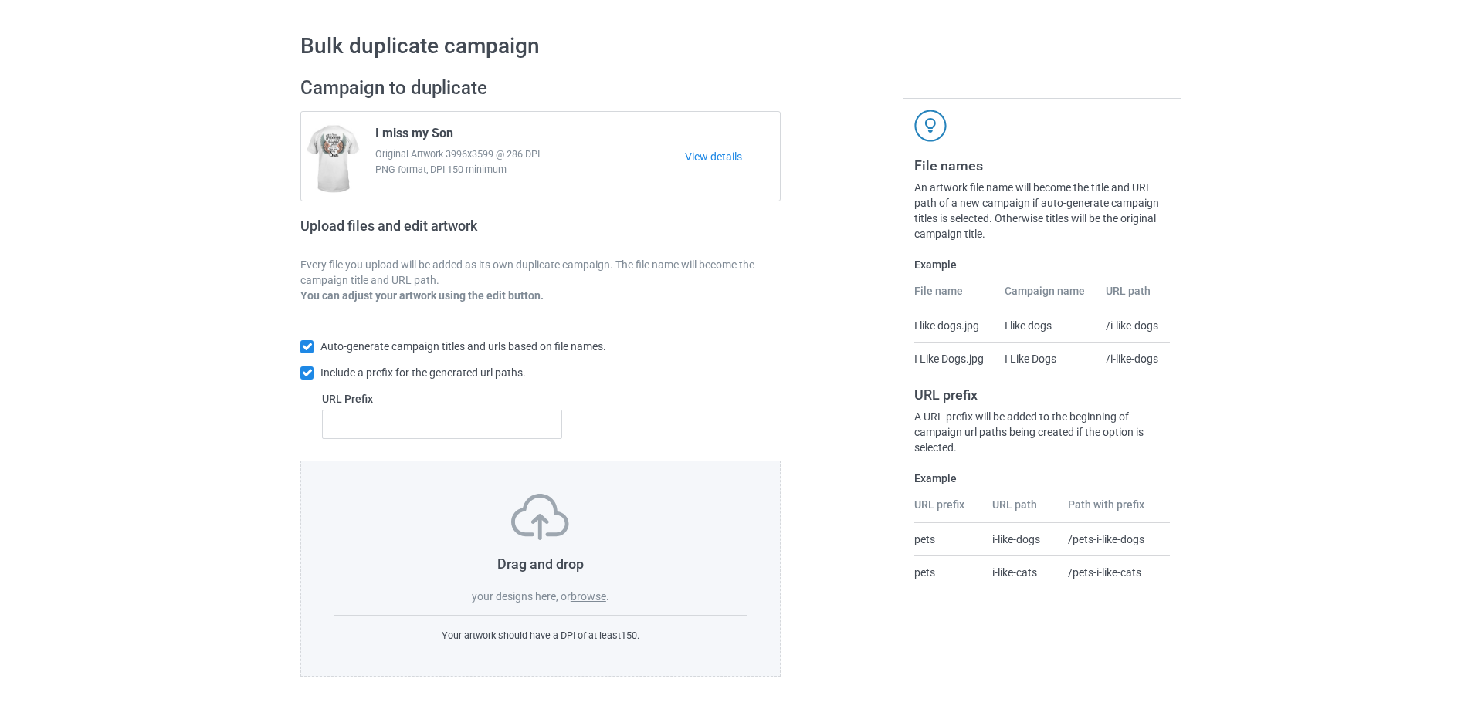
click at [579, 593] on label "browse" at bounding box center [588, 597] width 36 height 12
click at [0, 0] on input "browse" at bounding box center [0, 0] width 0 height 0
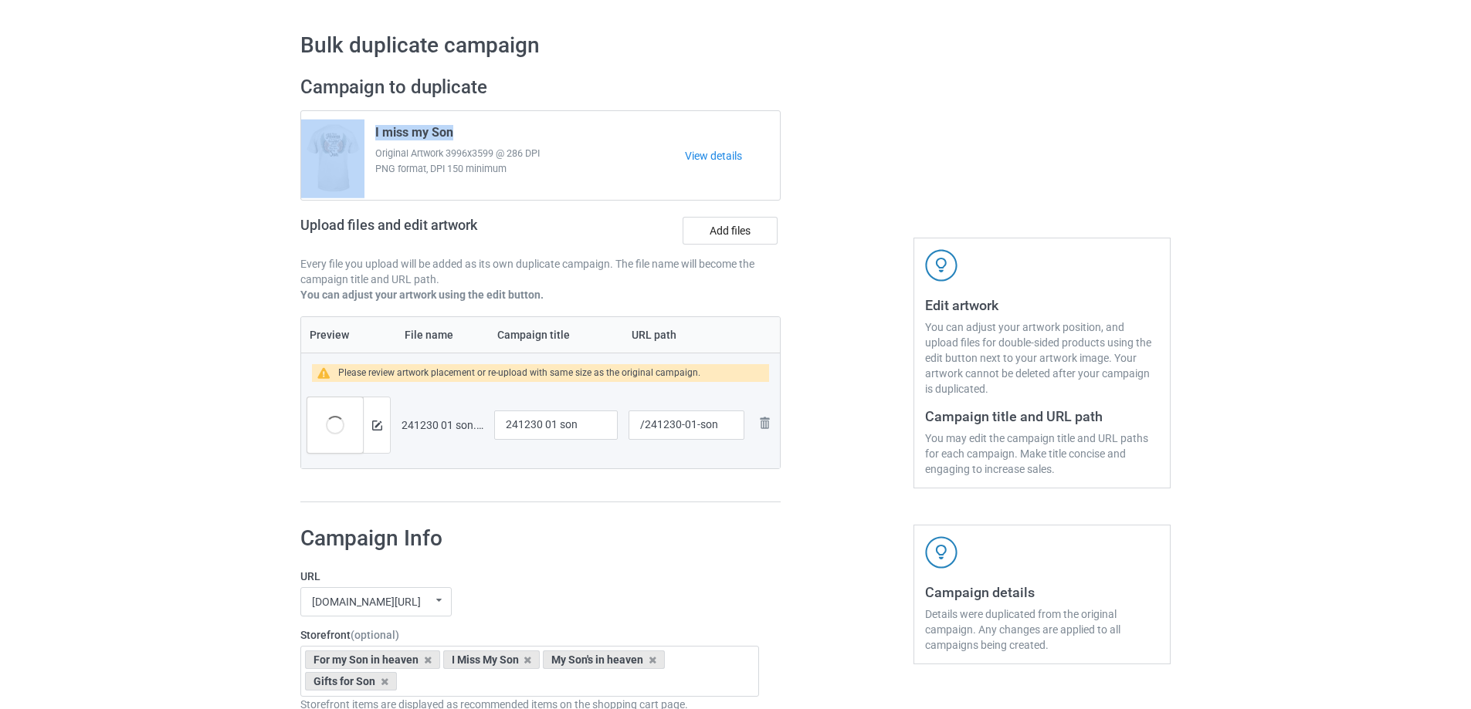
drag, startPoint x: 456, startPoint y: 131, endPoint x: 337, endPoint y: 131, distance: 119.7
click at [337, 131] on div "I miss my Son Original Artwork 3996x3599 @ 286 DPI PNG format, DPI 150 minimum …" at bounding box center [540, 155] width 479 height 89
copy div "I miss my Son"
drag, startPoint x: 589, startPoint y: 428, endPoint x: 357, endPoint y: 405, distance: 232.8
click at [357, 405] on tr "Preview and edit artwork 241230 01 son.png 241230 01 son /241230-01-son Remove …" at bounding box center [540, 425] width 479 height 86
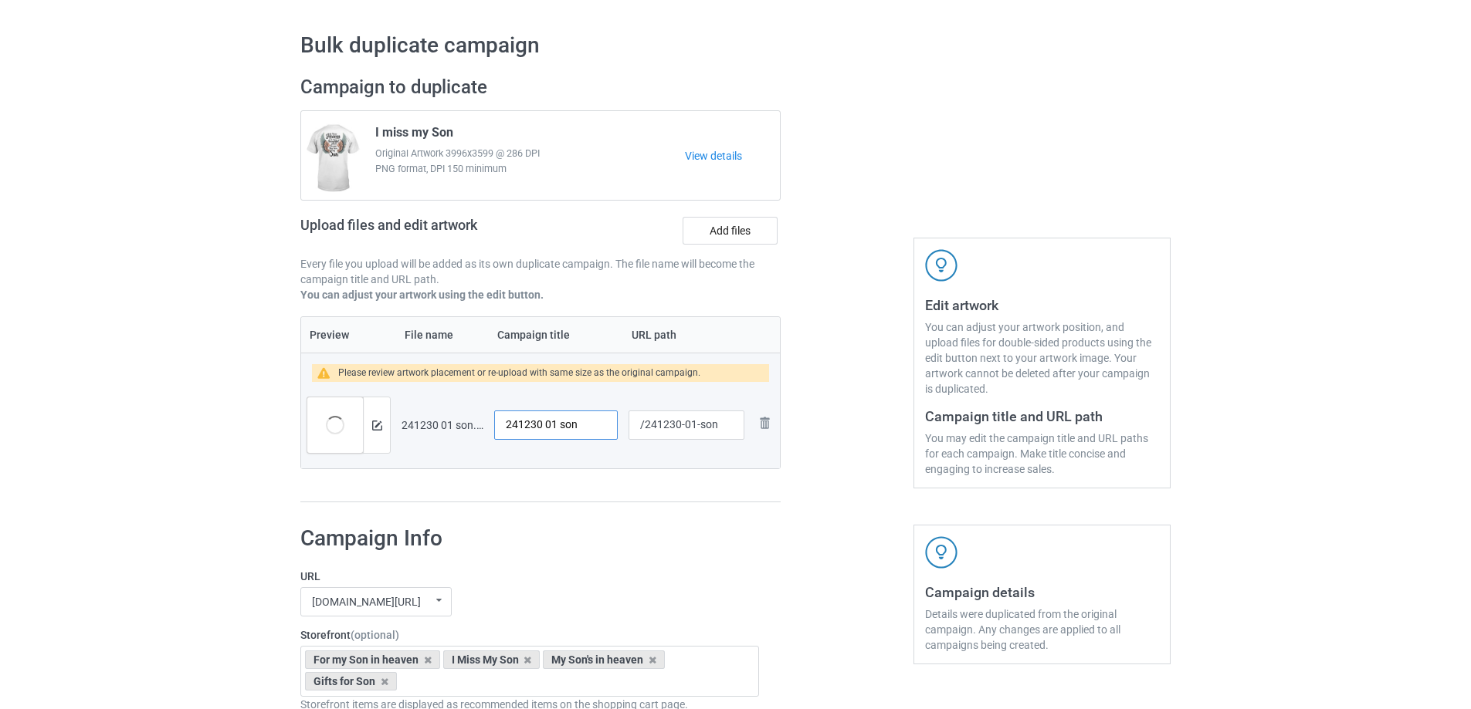
paste input "I miss my S"
type input "I miss my Son"
drag, startPoint x: 694, startPoint y: 426, endPoint x: 731, endPoint y: 430, distance: 37.3
click at [731, 430] on input "/241230-01-son" at bounding box center [686, 425] width 116 height 29
type input "/241230-01"
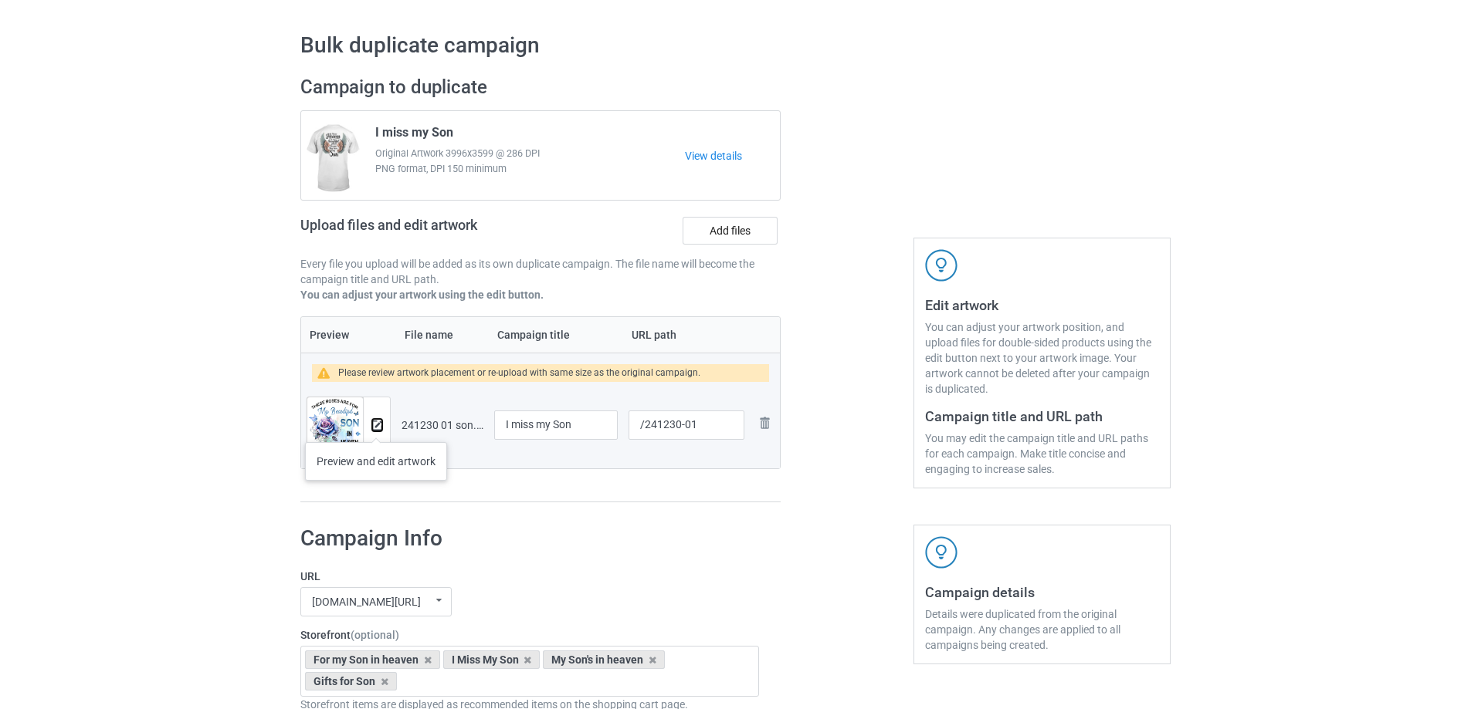
click at [376, 427] on img at bounding box center [377, 426] width 10 height 10
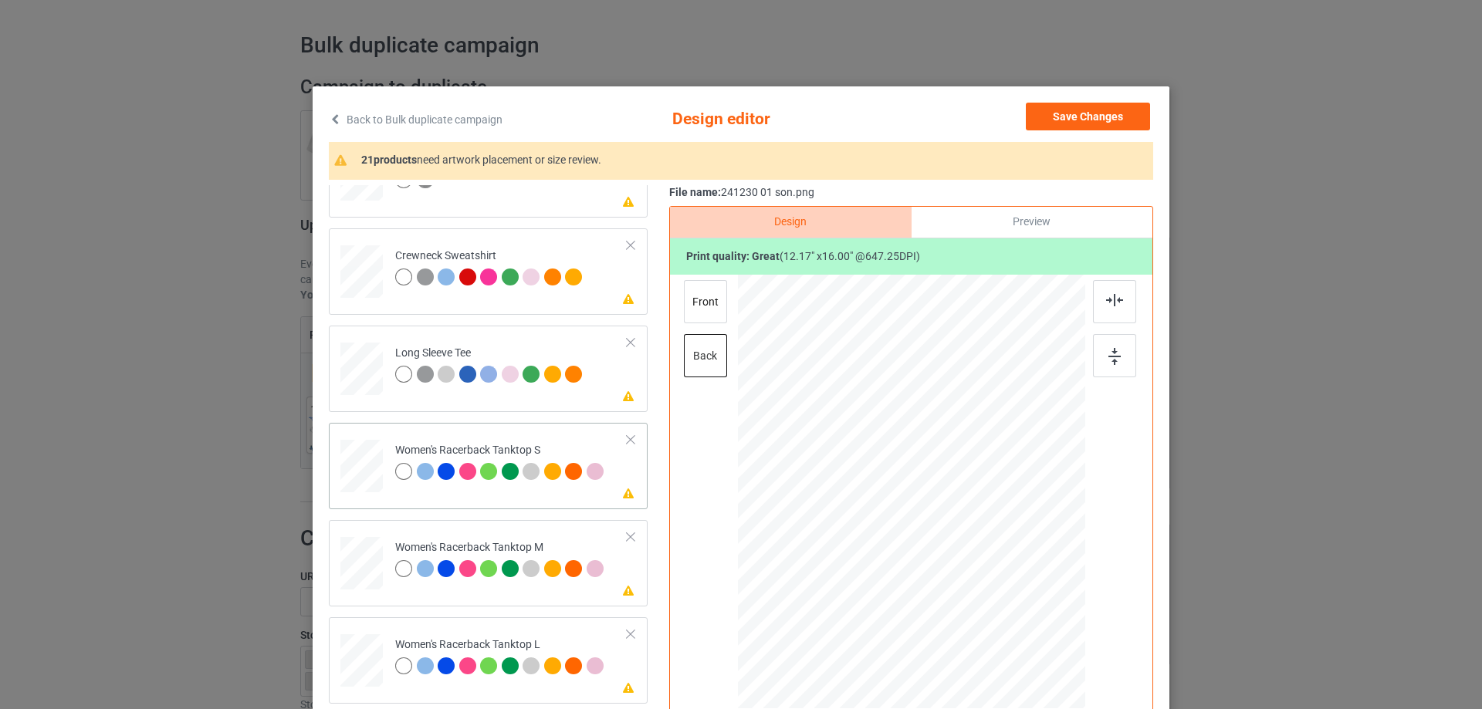
scroll to position [695, 0]
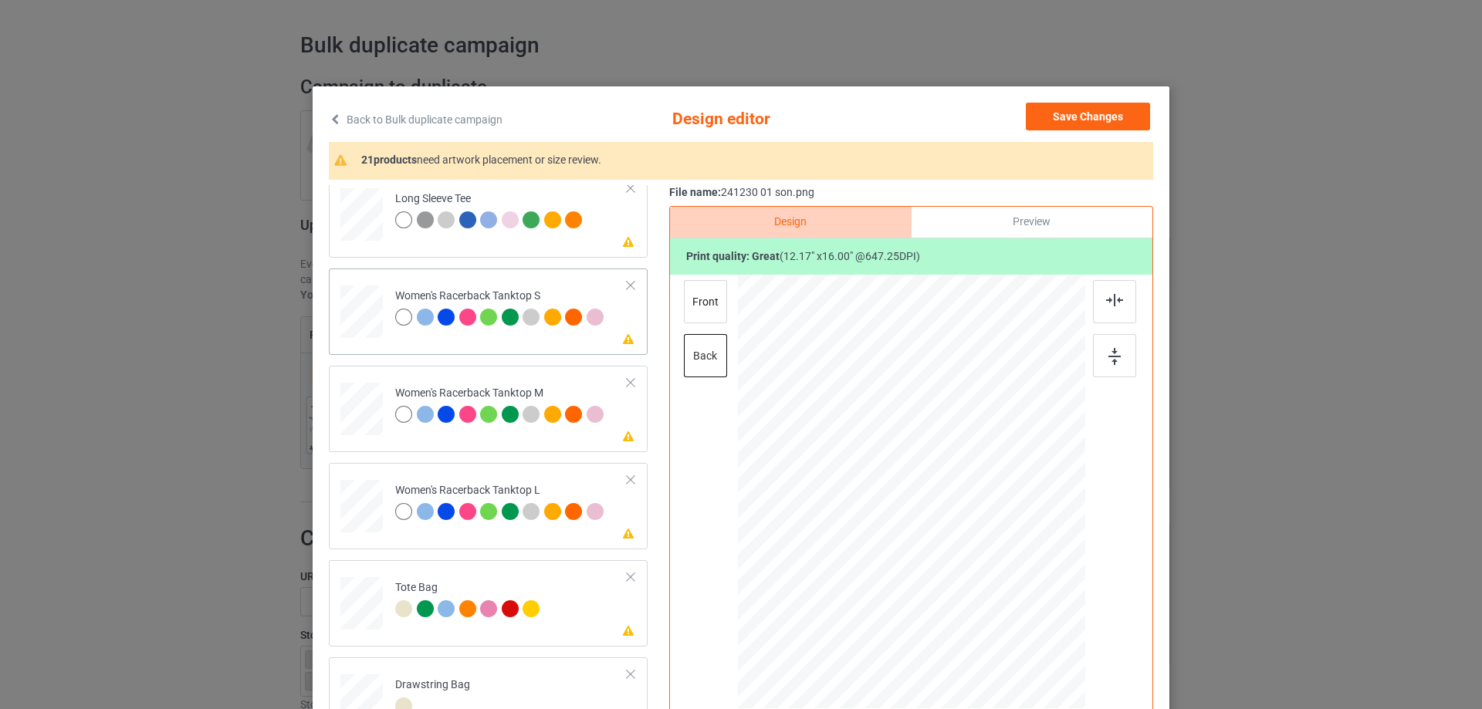
click at [358, 312] on div at bounding box center [362, 312] width 42 height 53
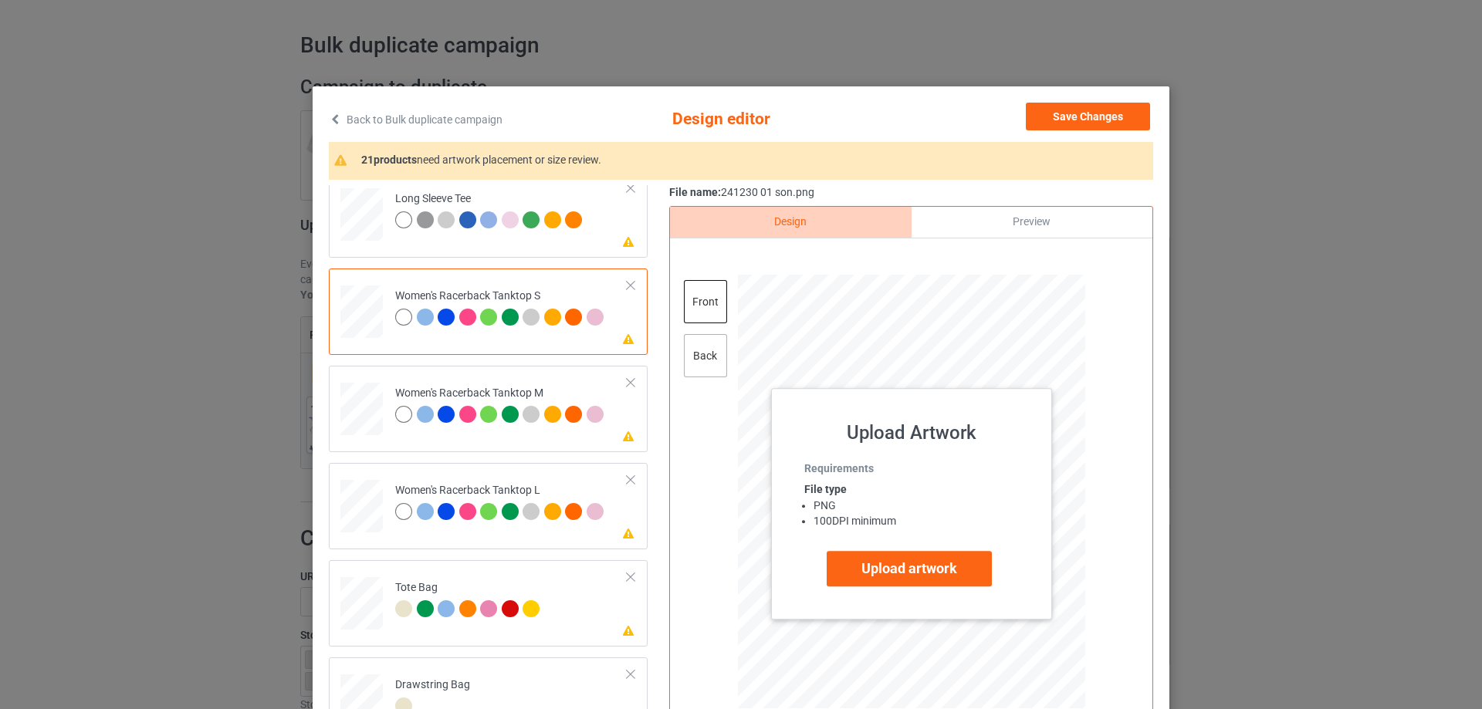
click at [702, 361] on div "back" at bounding box center [705, 355] width 43 height 43
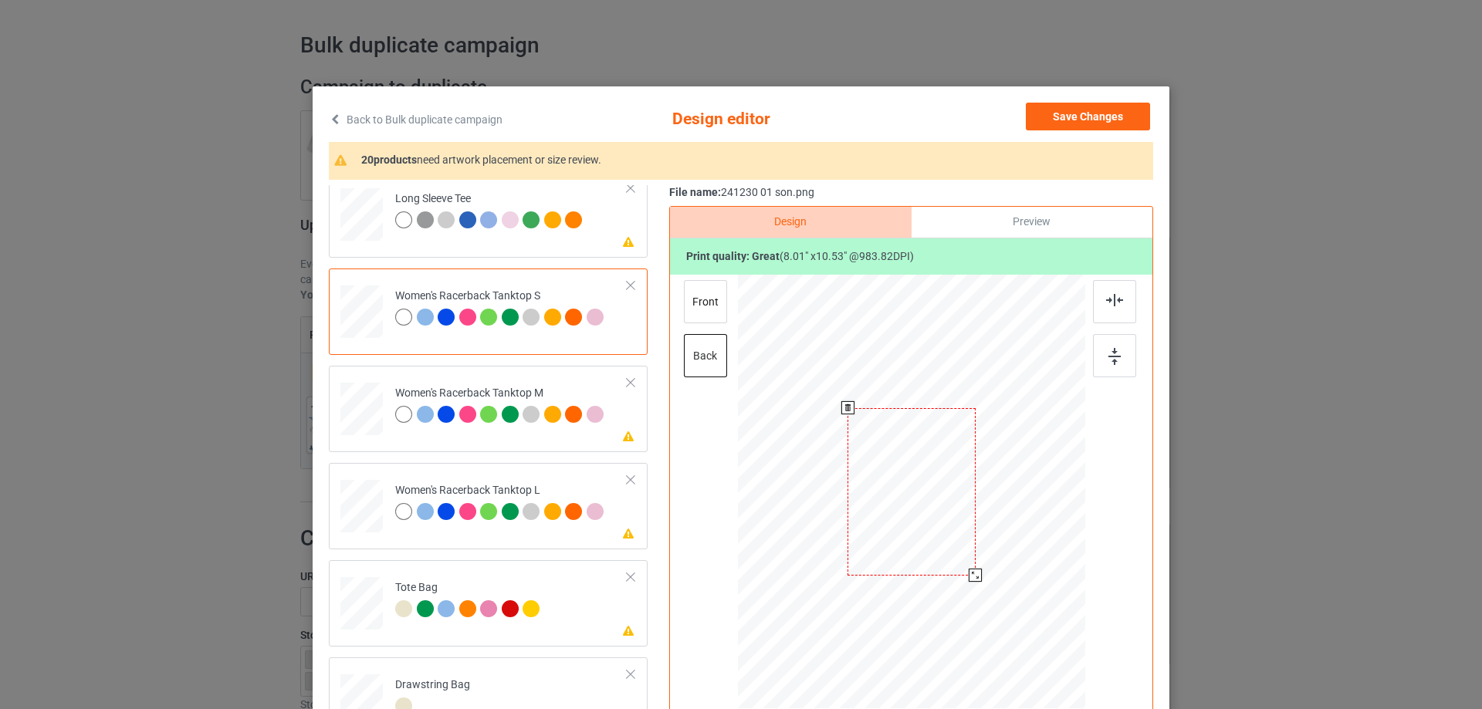
drag, startPoint x: 1002, startPoint y: 618, endPoint x: 973, endPoint y: 576, distance: 51.2
click at [973, 576] on div at bounding box center [975, 575] width 13 height 13
drag, startPoint x: 913, startPoint y: 544, endPoint x: 917, endPoint y: 533, distance: 12.2
click at [917, 533] on div at bounding box center [913, 500] width 127 height 168
click at [1119, 302] on div at bounding box center [1114, 301] width 43 height 43
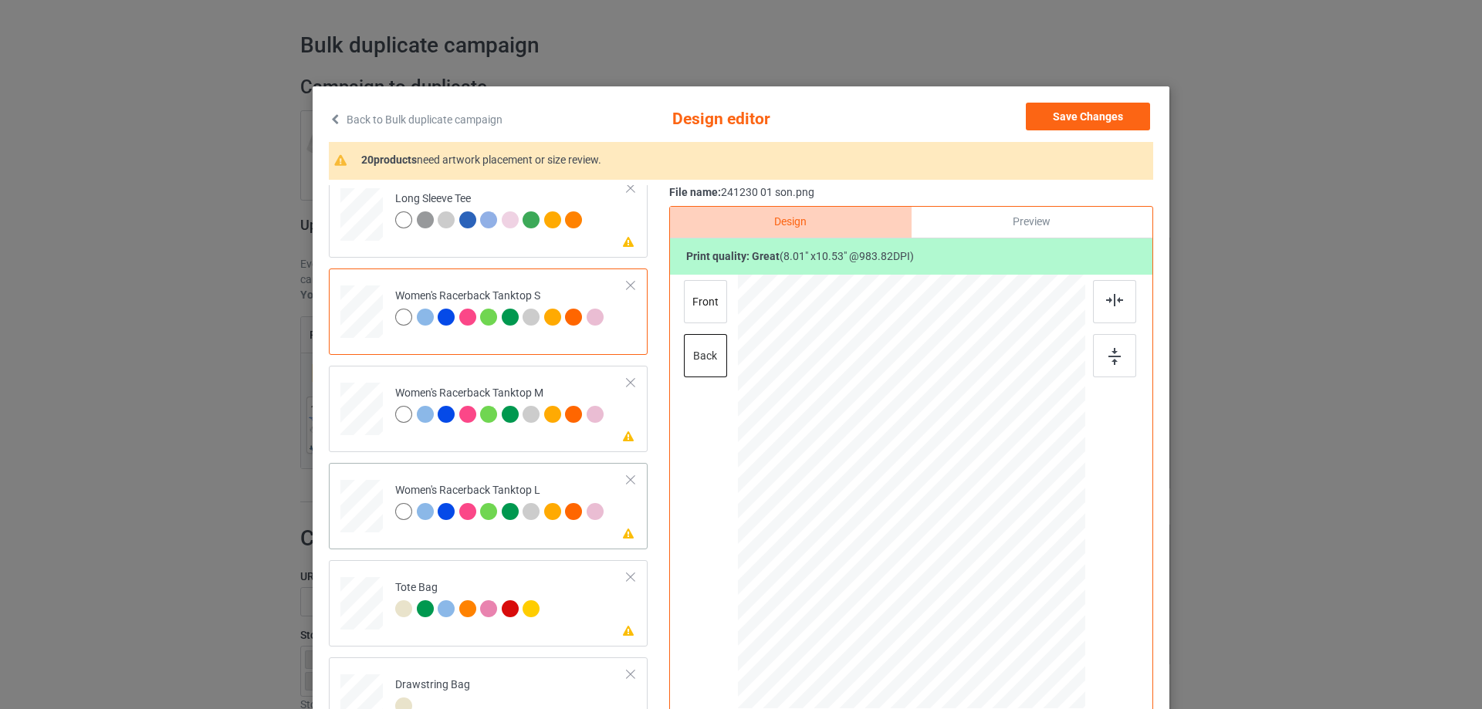
scroll to position [772, 0]
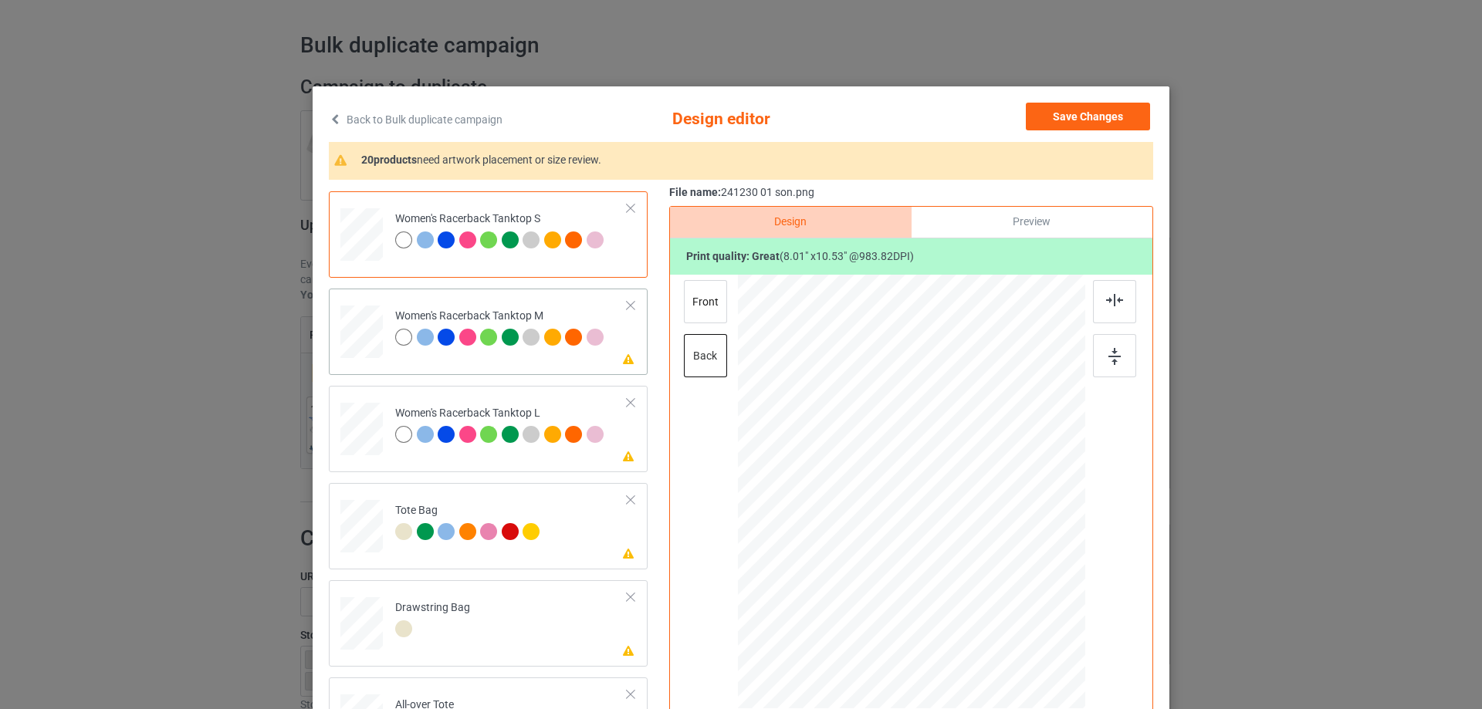
click at [352, 324] on div at bounding box center [361, 332] width 42 height 53
drag, startPoint x: 1004, startPoint y: 623, endPoint x: 969, endPoint y: 571, distance: 62.3
click at [982, 581] on div at bounding box center [911, 492] width 323 height 435
click at [919, 547] on div at bounding box center [911, 510] width 138 height 181
click at [1102, 307] on div at bounding box center [1114, 301] width 43 height 43
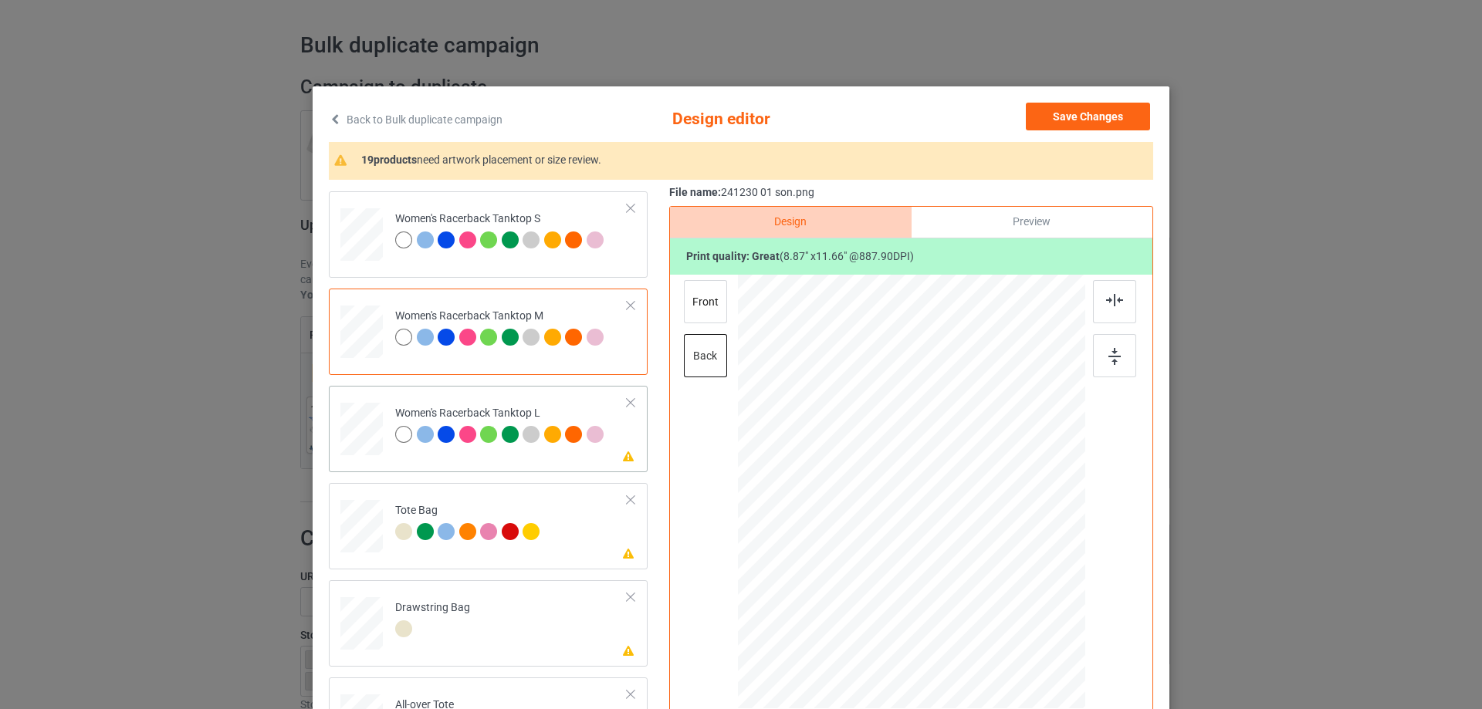
scroll to position [849, 0]
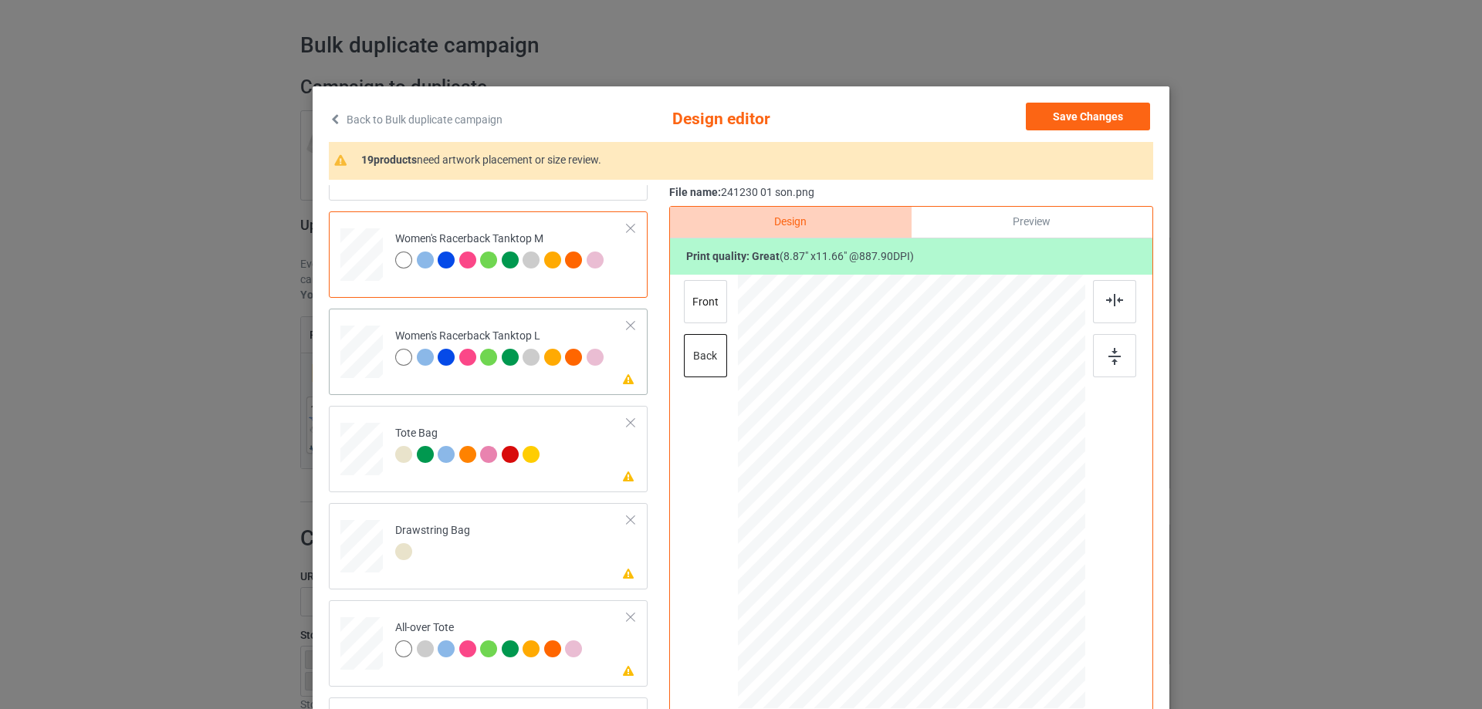
click at [354, 351] on div at bounding box center [361, 352] width 42 height 51
drag, startPoint x: 1010, startPoint y: 628, endPoint x: 945, endPoint y: 506, distance: 138.1
click at [982, 581] on div at bounding box center [983, 587] width 13 height 13
drag, startPoint x: 943, startPoint y: 535, endPoint x: 945, endPoint y: 521, distance: 14.0
click at [945, 521] on div at bounding box center [913, 507] width 138 height 182
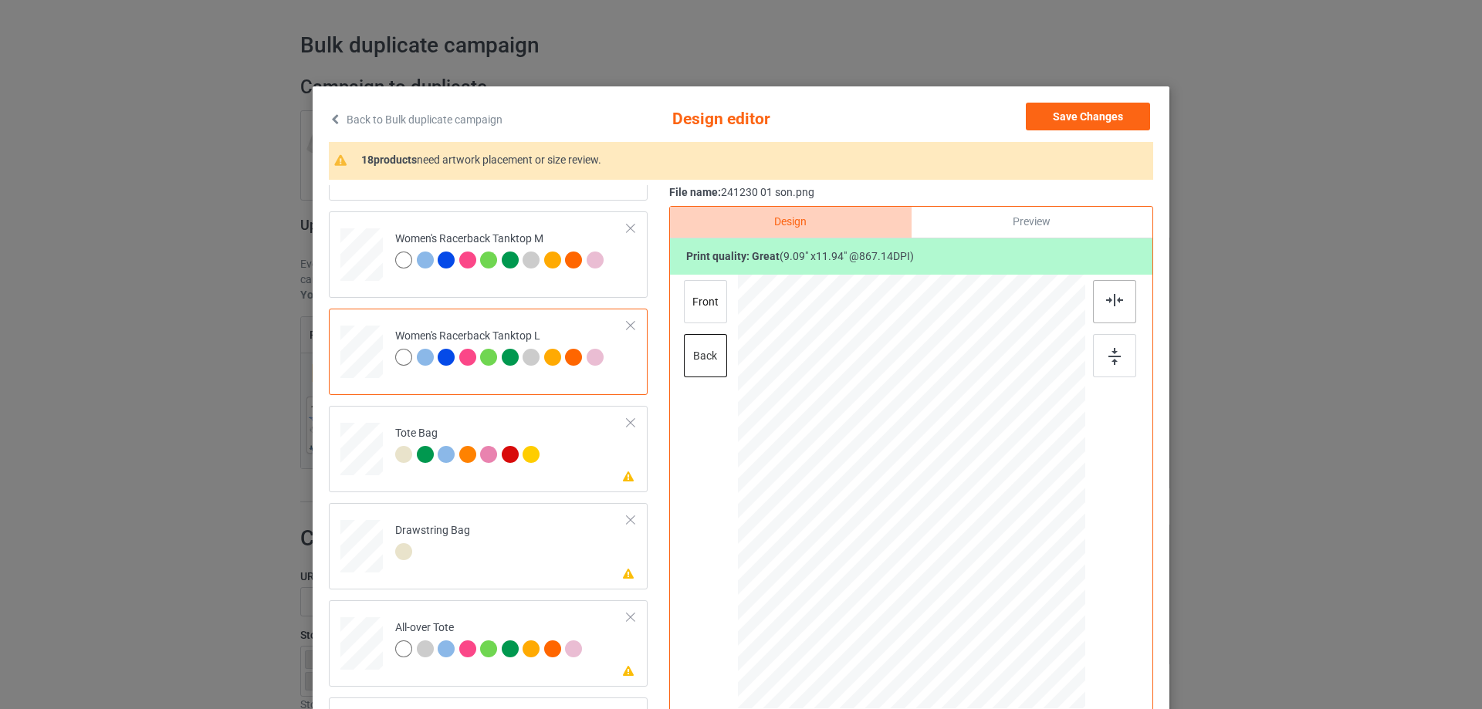
click at [1116, 305] on img at bounding box center [1114, 300] width 17 height 12
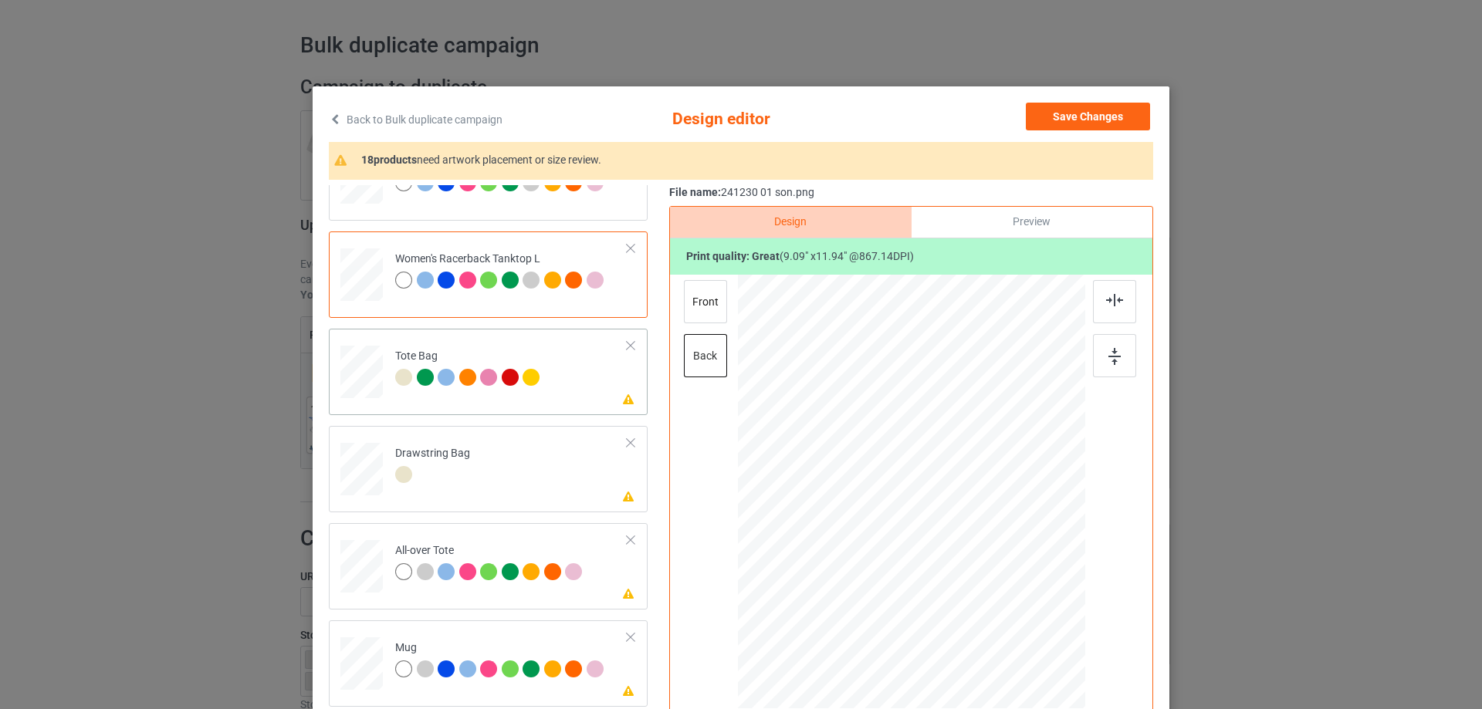
click at [364, 386] on div at bounding box center [362, 379] width 20 height 23
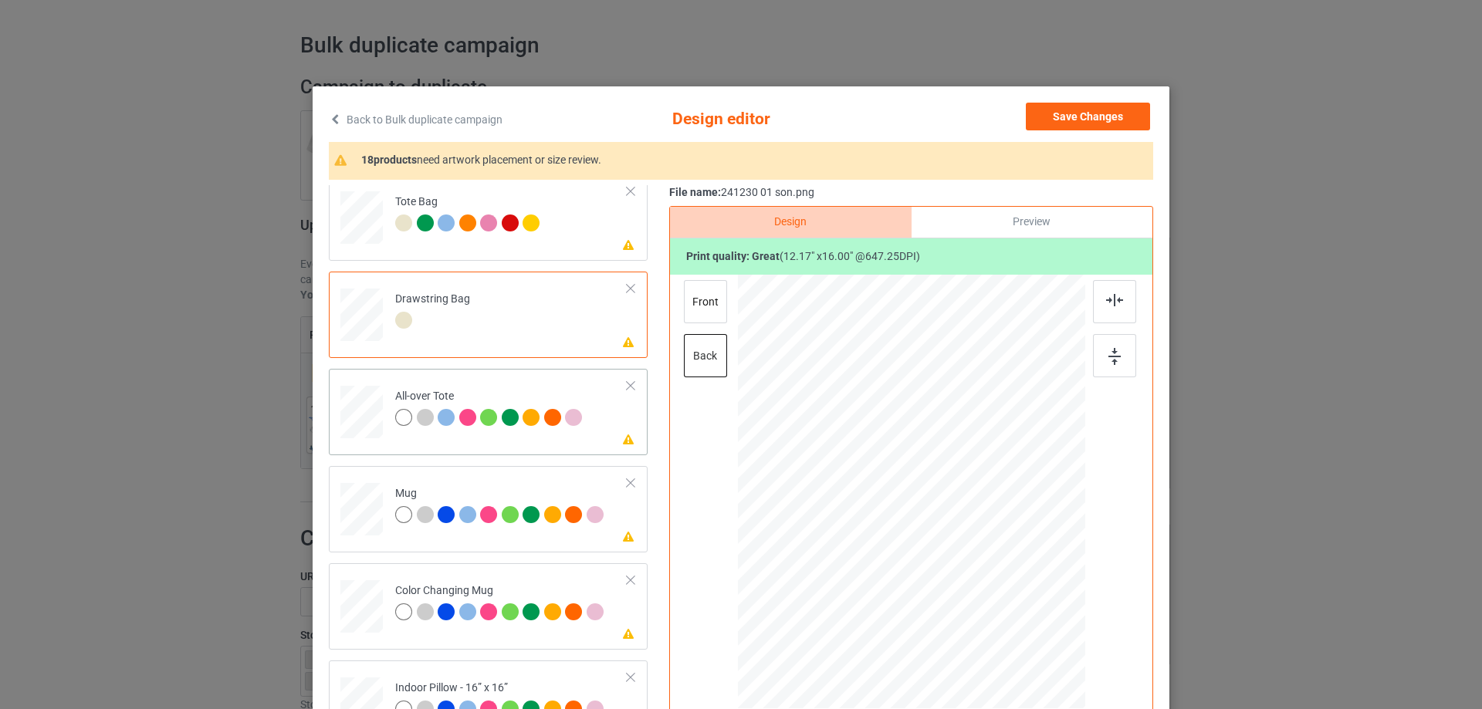
click at [347, 428] on div at bounding box center [361, 412] width 42 height 42
drag, startPoint x: 1013, startPoint y: 631, endPoint x: 977, endPoint y: 605, distance: 44.8
click at [1007, 617] on div at bounding box center [1007, 618] width 13 height 13
click at [971, 598] on div at bounding box center [911, 489] width 190 height 250
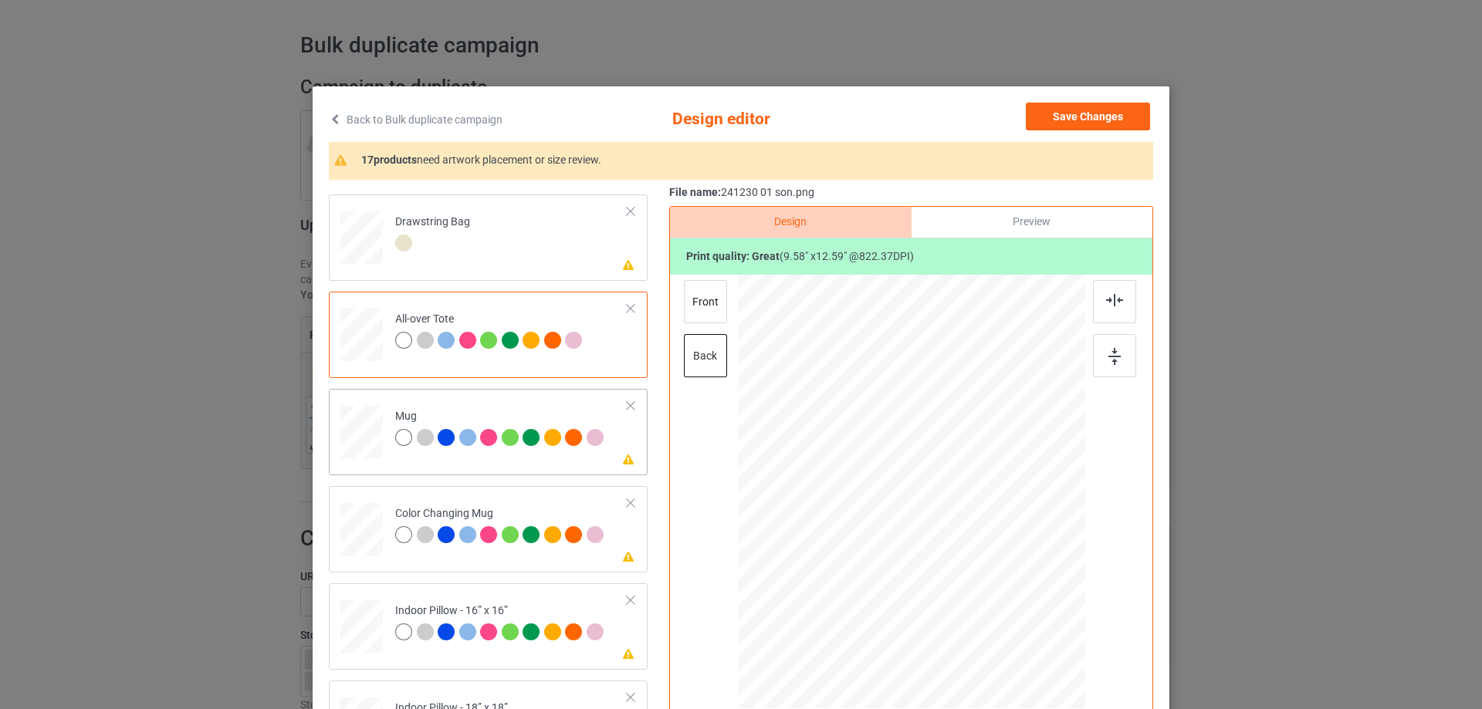
click at [358, 424] on div at bounding box center [361, 433] width 42 height 18
drag, startPoint x: 1013, startPoint y: 629, endPoint x: 973, endPoint y: 548, distance: 90.1
click at [973, 548] on div at bounding box center [911, 491] width 347 height 144
drag, startPoint x: 914, startPoint y: 511, endPoint x: 1010, endPoint y: 512, distance: 95.7
click at [1010, 512] on div at bounding box center [1007, 493] width 105 height 138
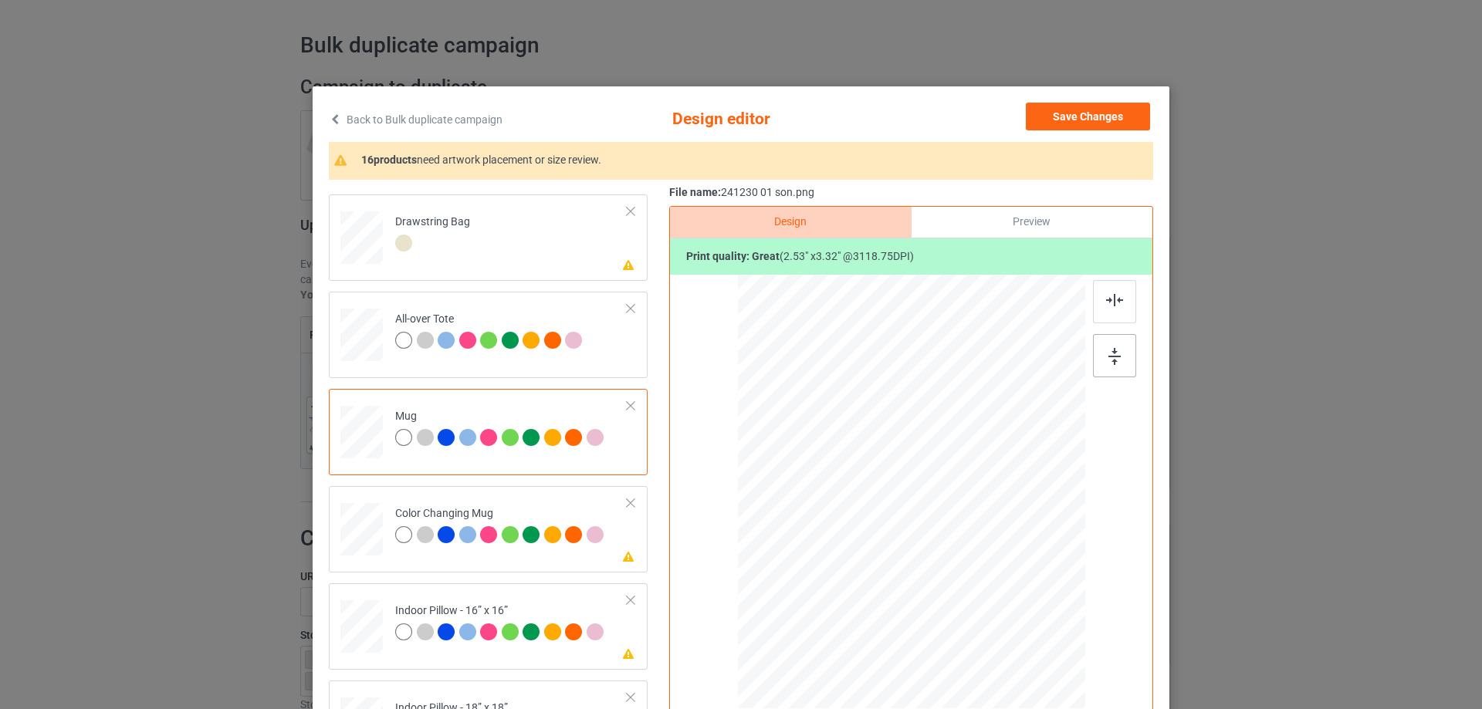
click at [1119, 354] on div at bounding box center [1114, 355] width 43 height 43
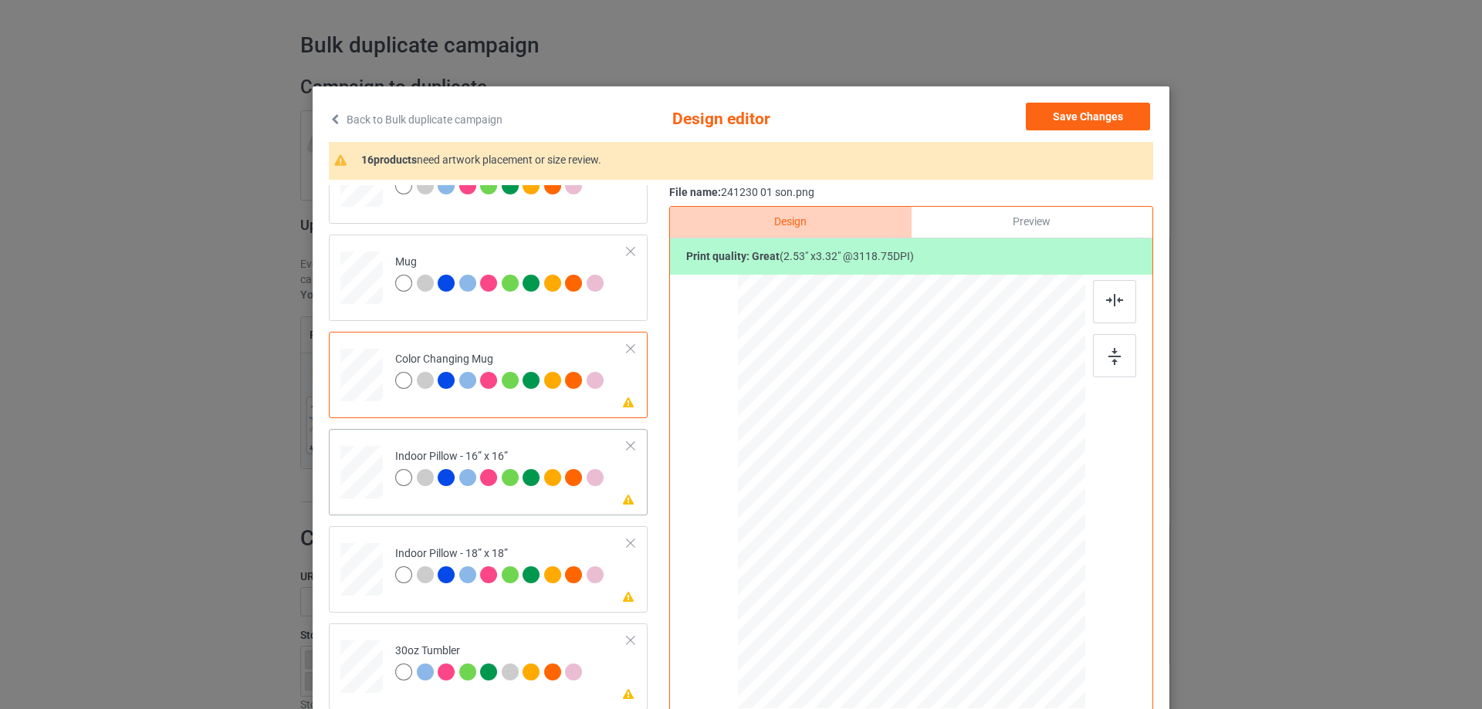
click at [378, 477] on td at bounding box center [363, 469] width 46 height 68
drag, startPoint x: 1011, startPoint y: 631, endPoint x: 1010, endPoint y: 615, distance: 16.3
click at [1010, 615] on div at bounding box center [911, 492] width 347 height 347
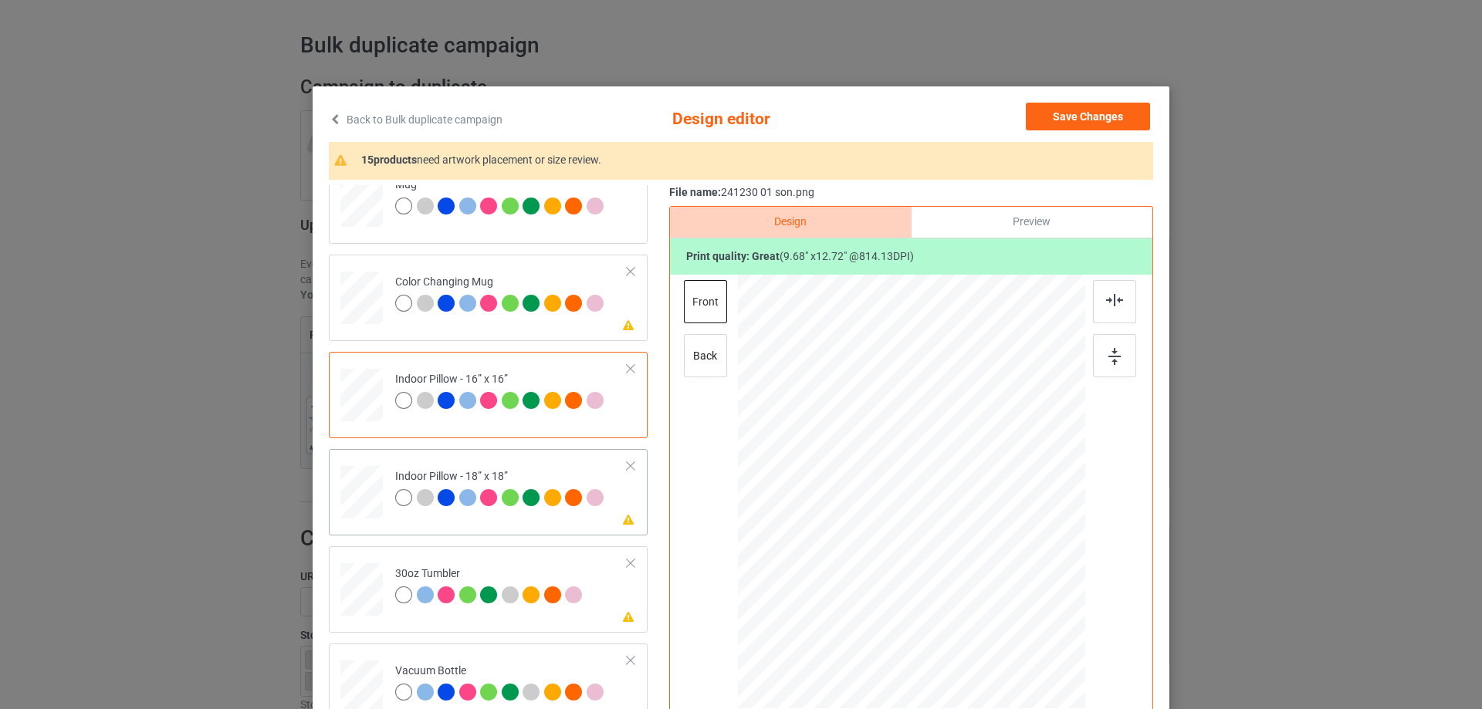
click at [376, 506] on div at bounding box center [361, 493] width 42 height 42
drag, startPoint x: 1012, startPoint y: 630, endPoint x: 391, endPoint y: 526, distance: 630.1
click at [1007, 610] on div at bounding box center [911, 492] width 347 height 346
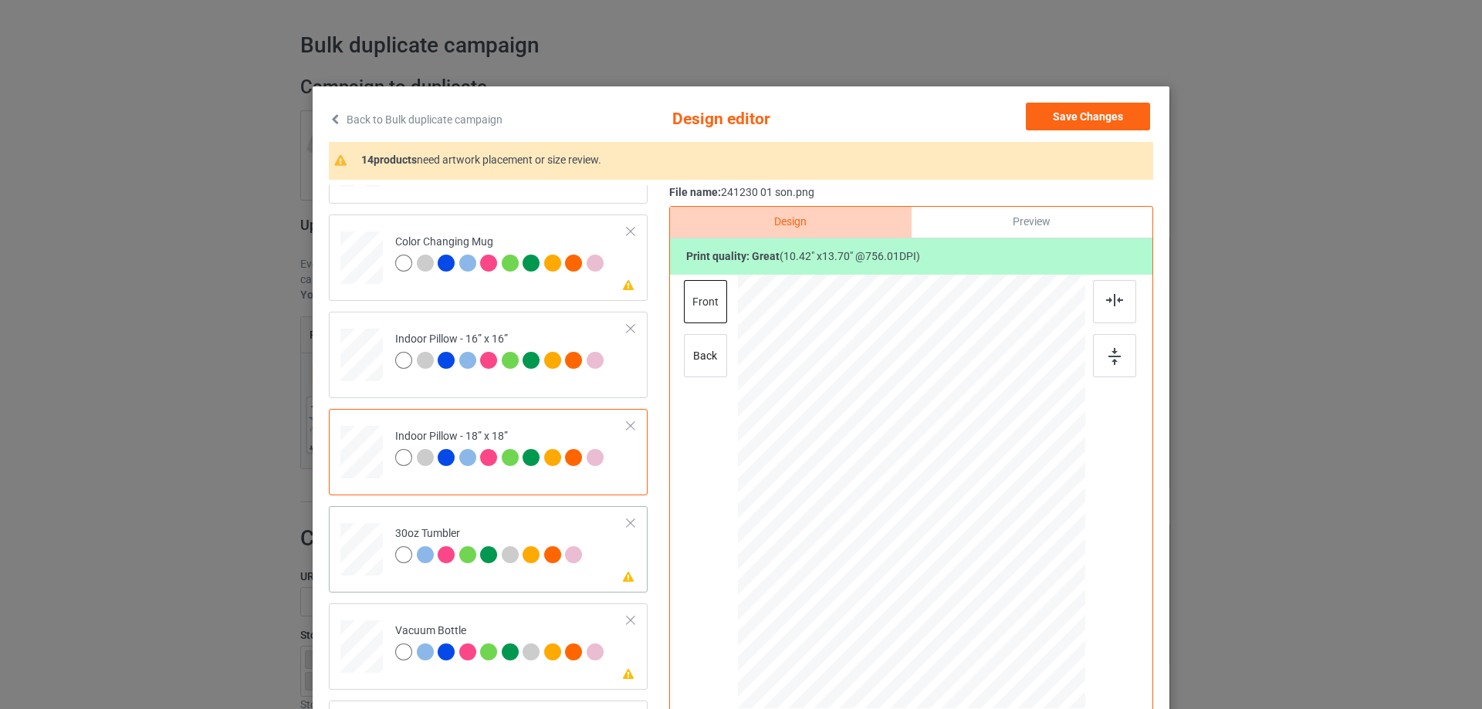
click at [364, 551] on div at bounding box center [361, 550] width 41 height 23
drag, startPoint x: 1007, startPoint y: 628, endPoint x: 928, endPoint y: 530, distance: 125.7
click at [977, 543] on div at bounding box center [911, 492] width 337 height 187
click at [843, 528] on div at bounding box center [829, 490] width 105 height 137
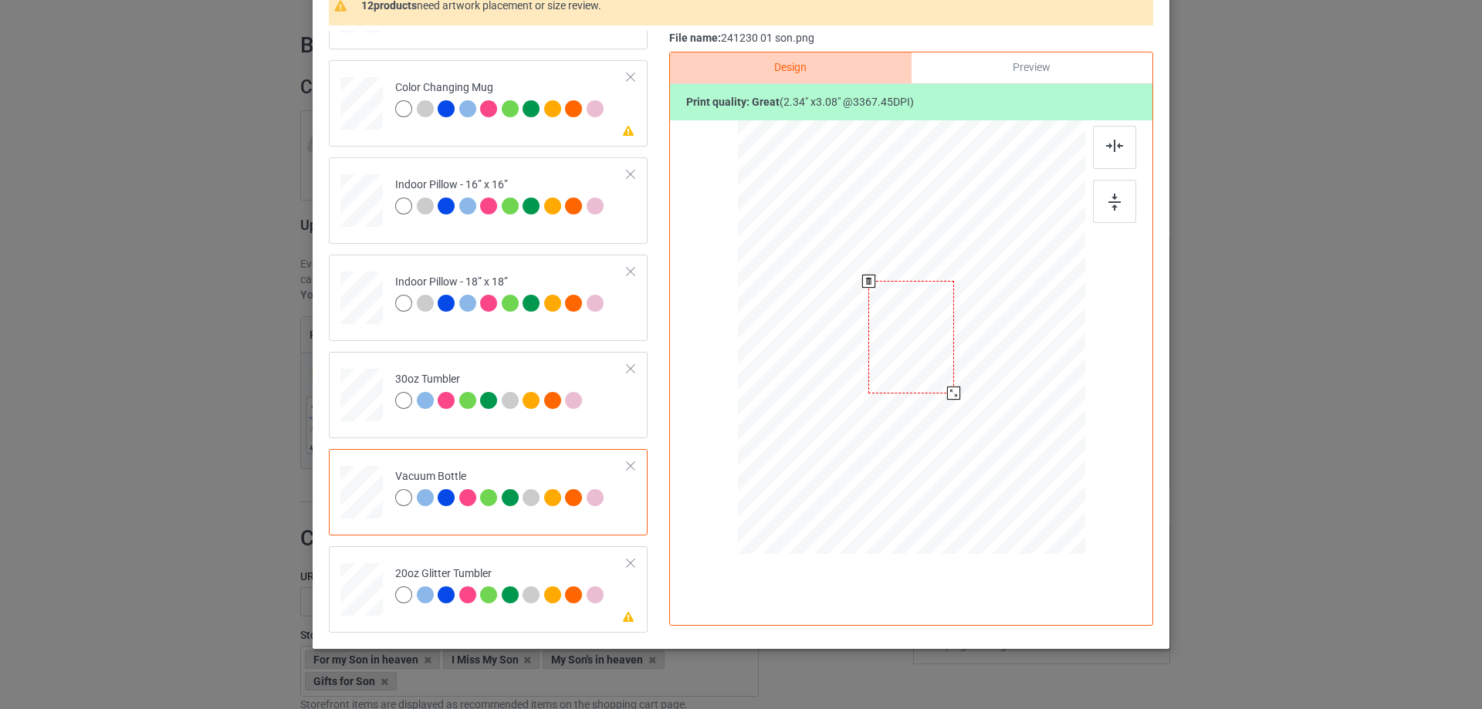
drag, startPoint x: 1007, startPoint y: 469, endPoint x: 949, endPoint y: 394, distance: 94.7
click at [949, 394] on div at bounding box center [953, 393] width 13 height 13
click at [952, 399] on div at bounding box center [956, 396] width 13 height 13
drag, startPoint x: 935, startPoint y: 376, endPoint x: 852, endPoint y: 372, distance: 82.7
click at [852, 372] on div at bounding box center [829, 334] width 90 height 118
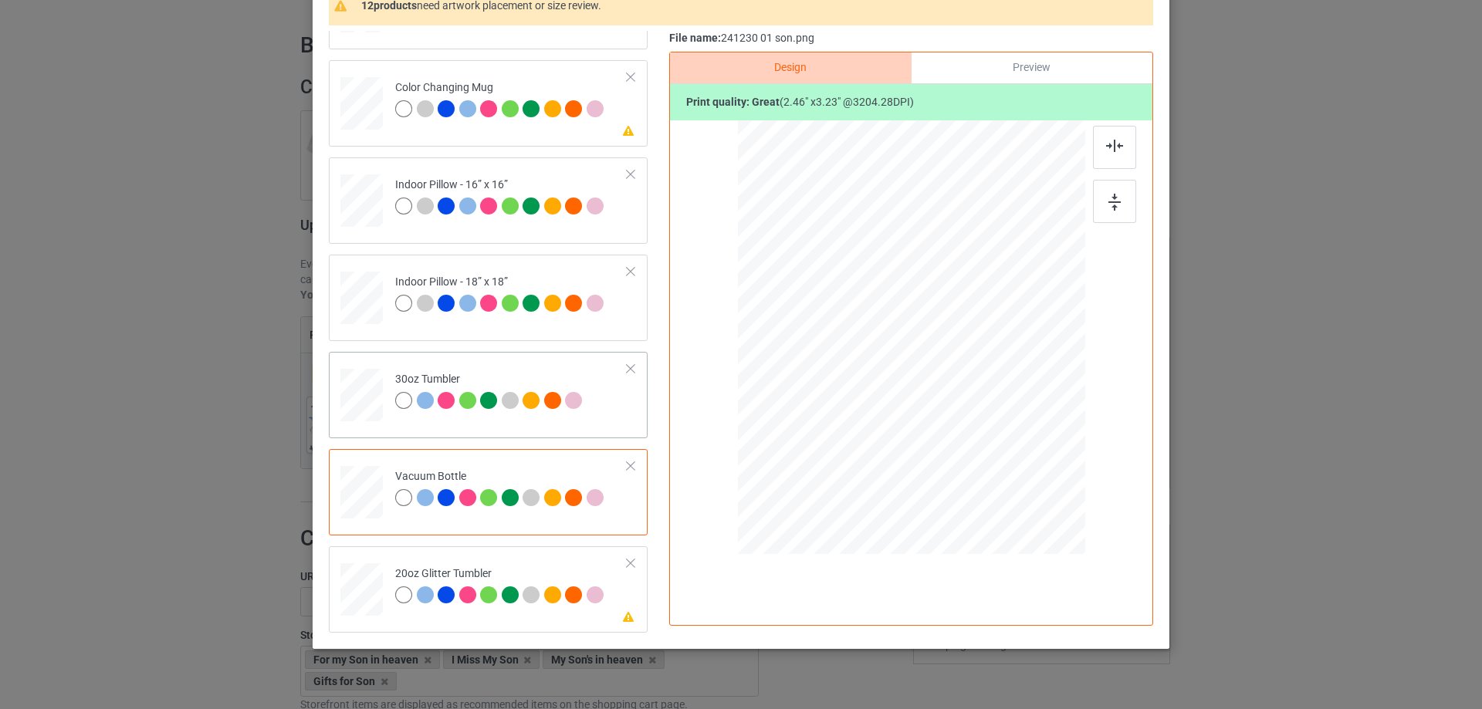
scroll to position [181, 0]
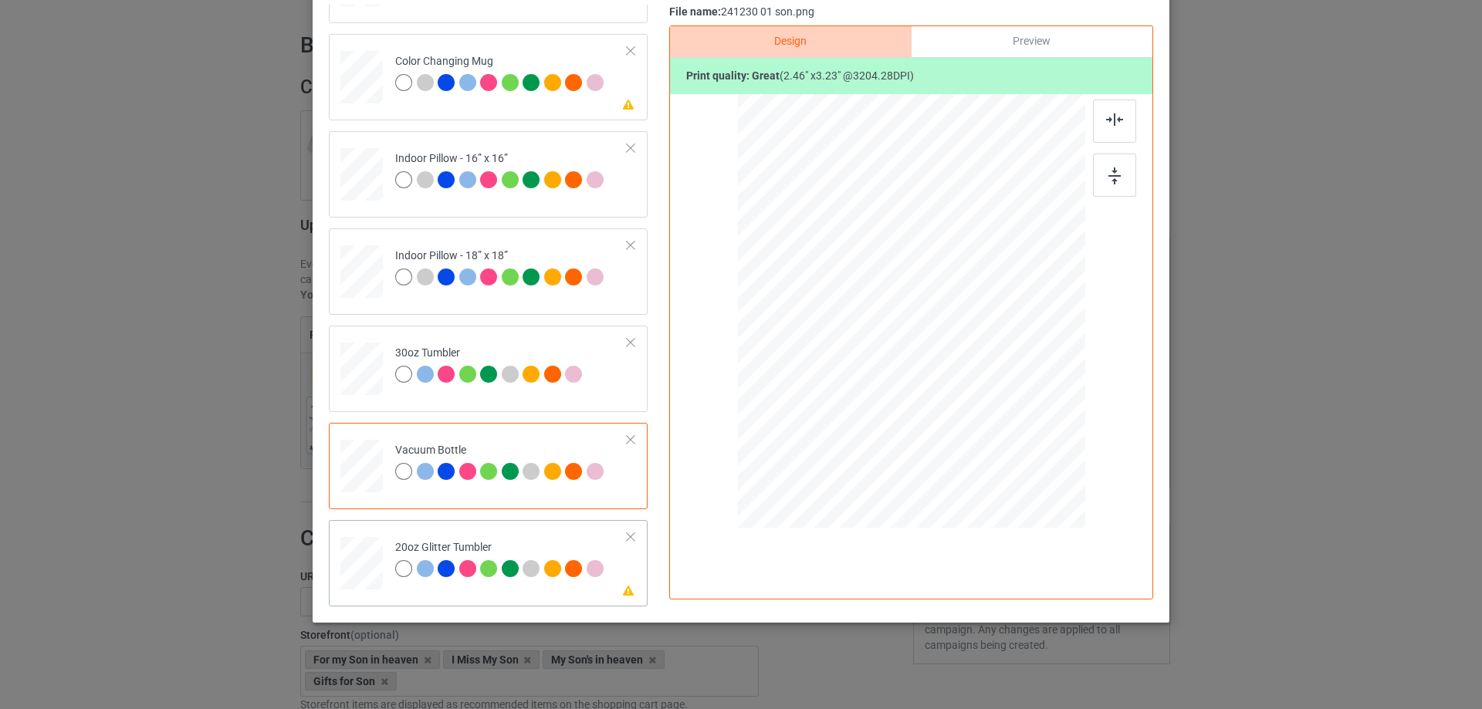
click at [360, 556] on div at bounding box center [362, 564] width 40 height 34
drag, startPoint x: 1011, startPoint y: 441, endPoint x: 972, endPoint y: 386, distance: 67.0
click at [972, 386] on div at bounding box center [911, 311] width 328 height 280
drag, startPoint x: 852, startPoint y: 337, endPoint x: 845, endPoint y: 333, distance: 7.9
click at [845, 333] on div at bounding box center [836, 290] width 118 height 155
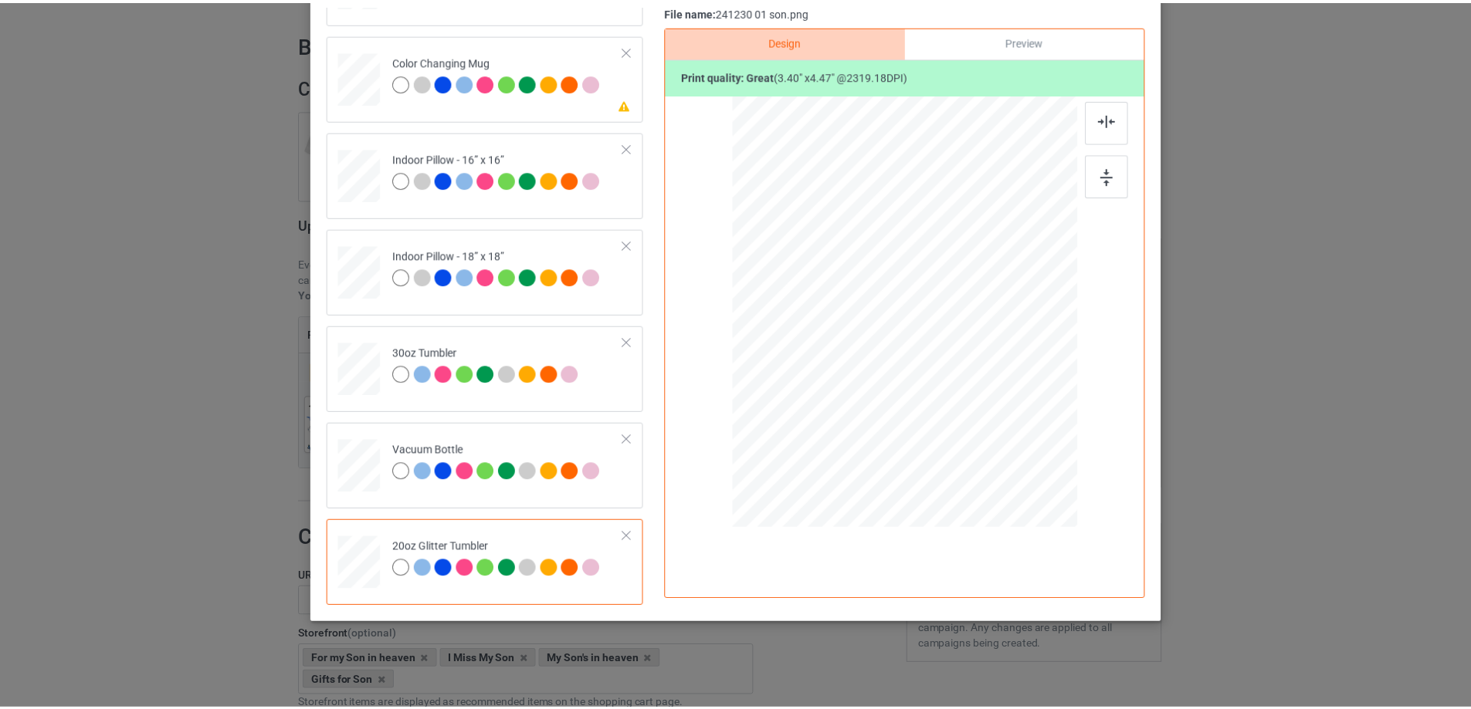
scroll to position [104, 0]
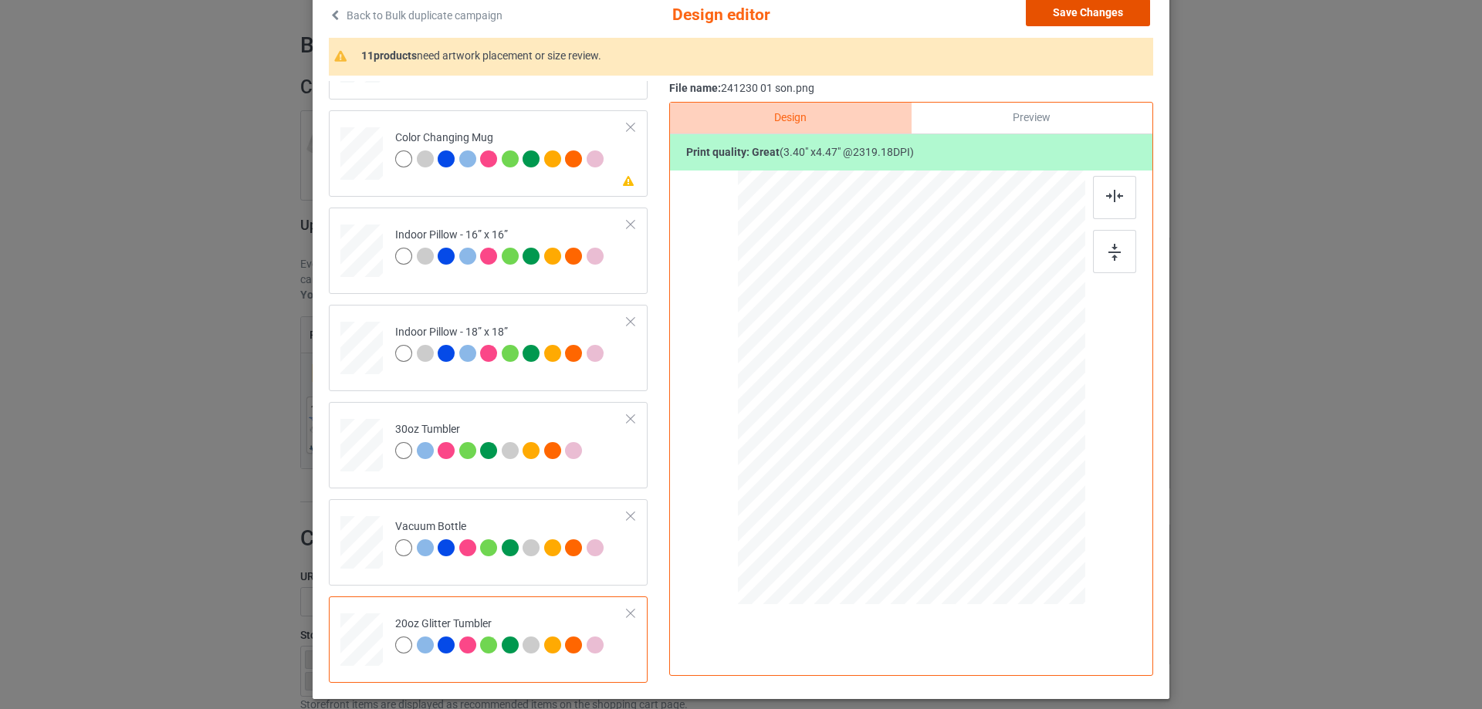
click at [1109, 15] on button "Save Changes" at bounding box center [1088, 12] width 124 height 28
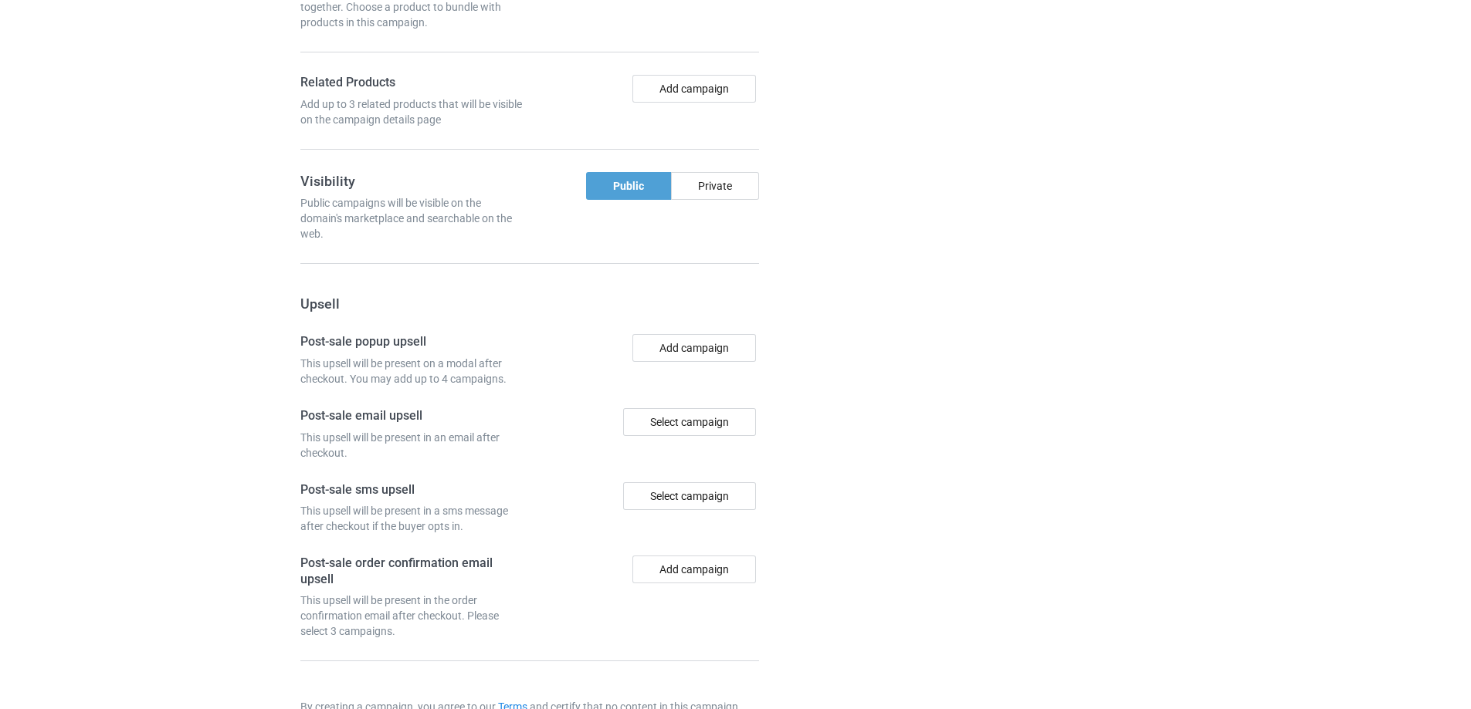
scroll to position [1308, 0]
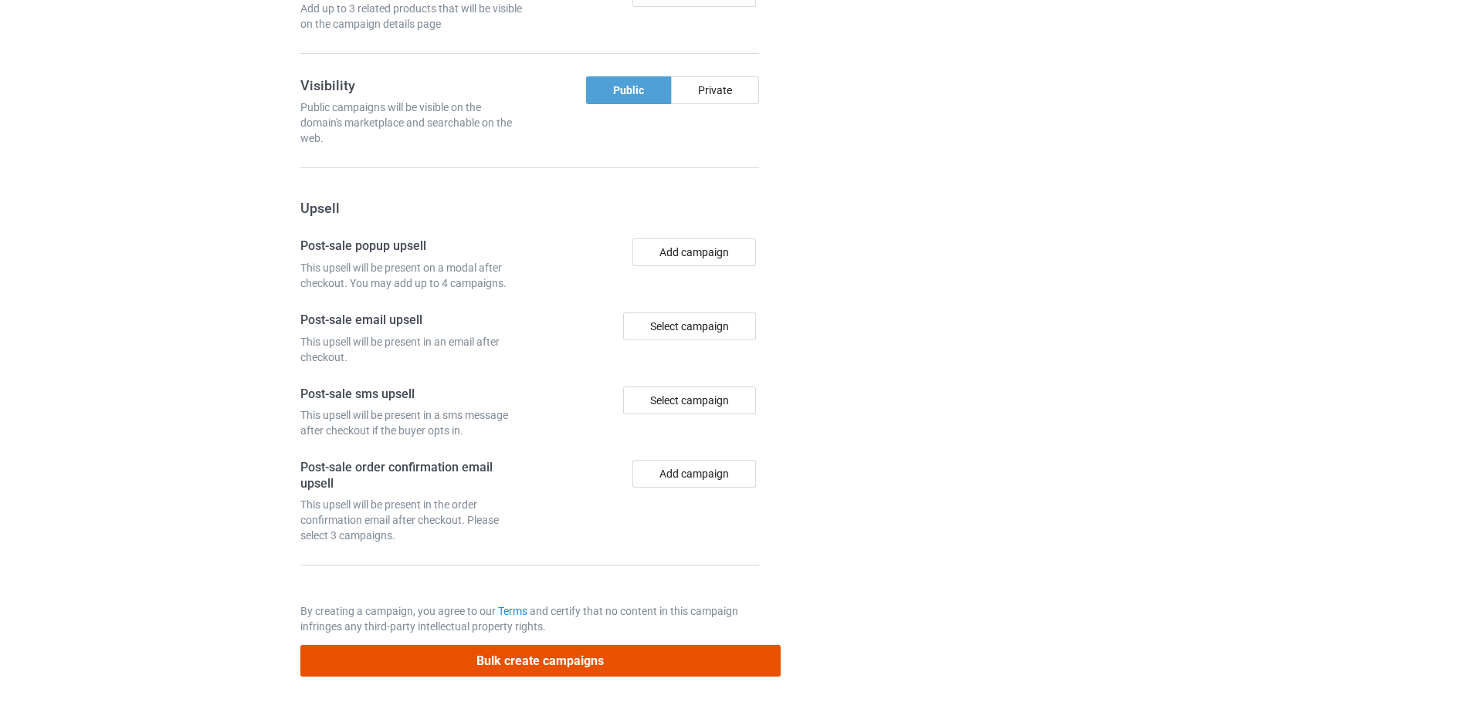
click at [551, 669] on button "Bulk create campaigns" at bounding box center [540, 661] width 480 height 32
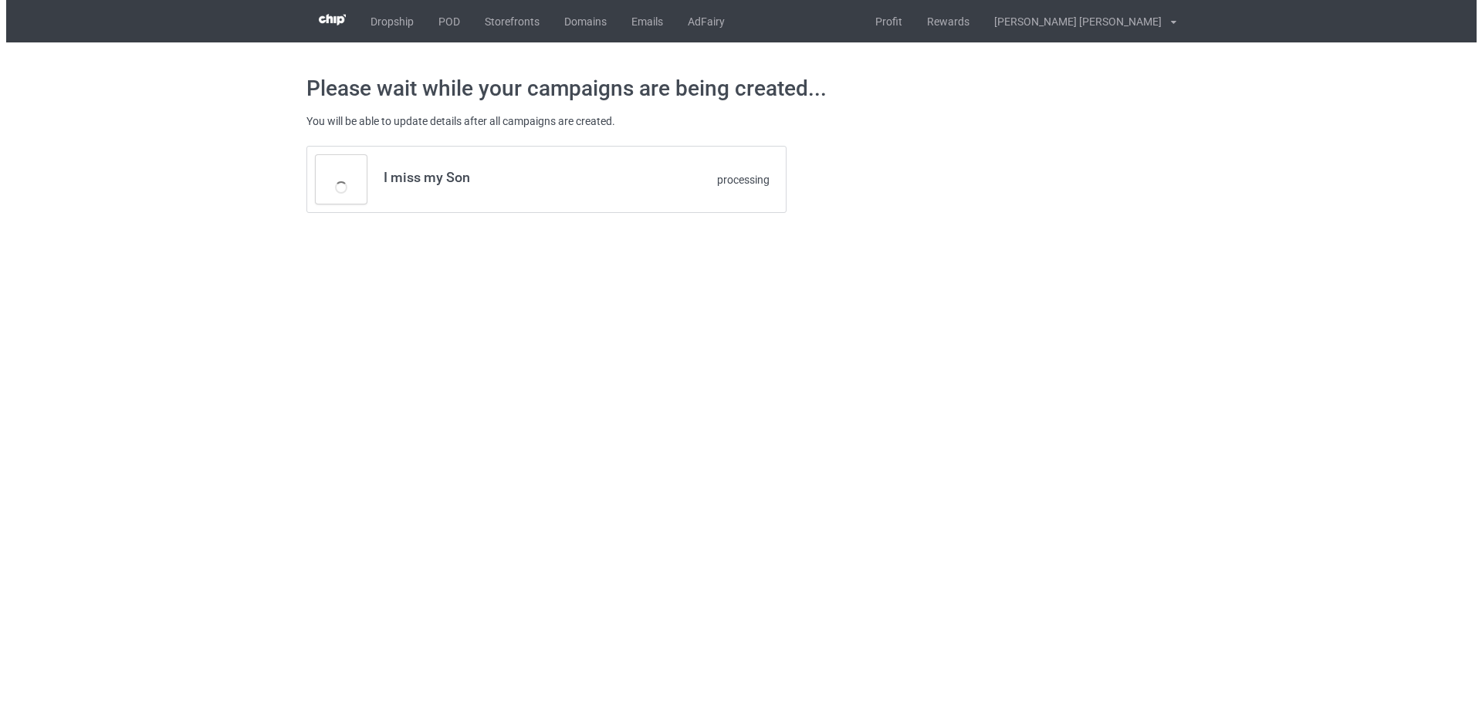
scroll to position [0, 0]
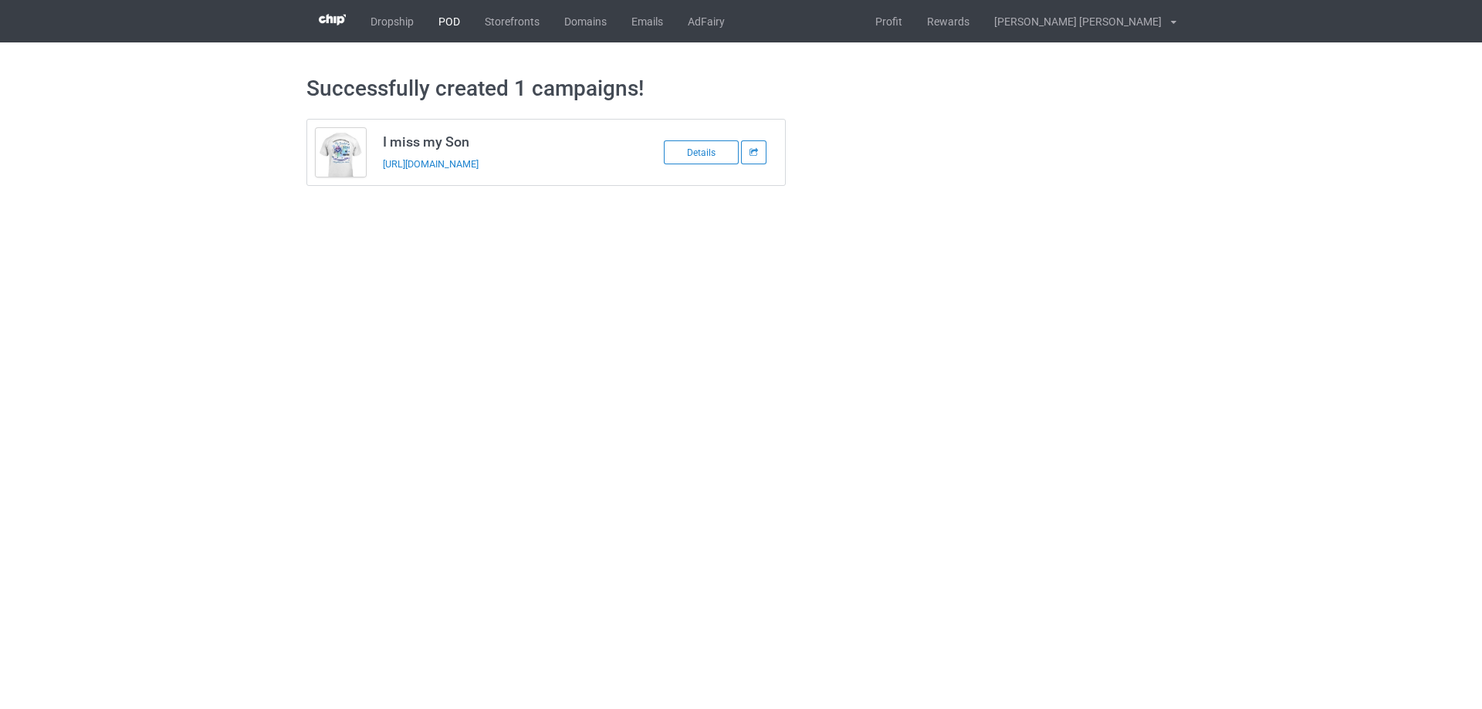
click at [438, 20] on link "POD" at bounding box center [449, 21] width 46 height 42
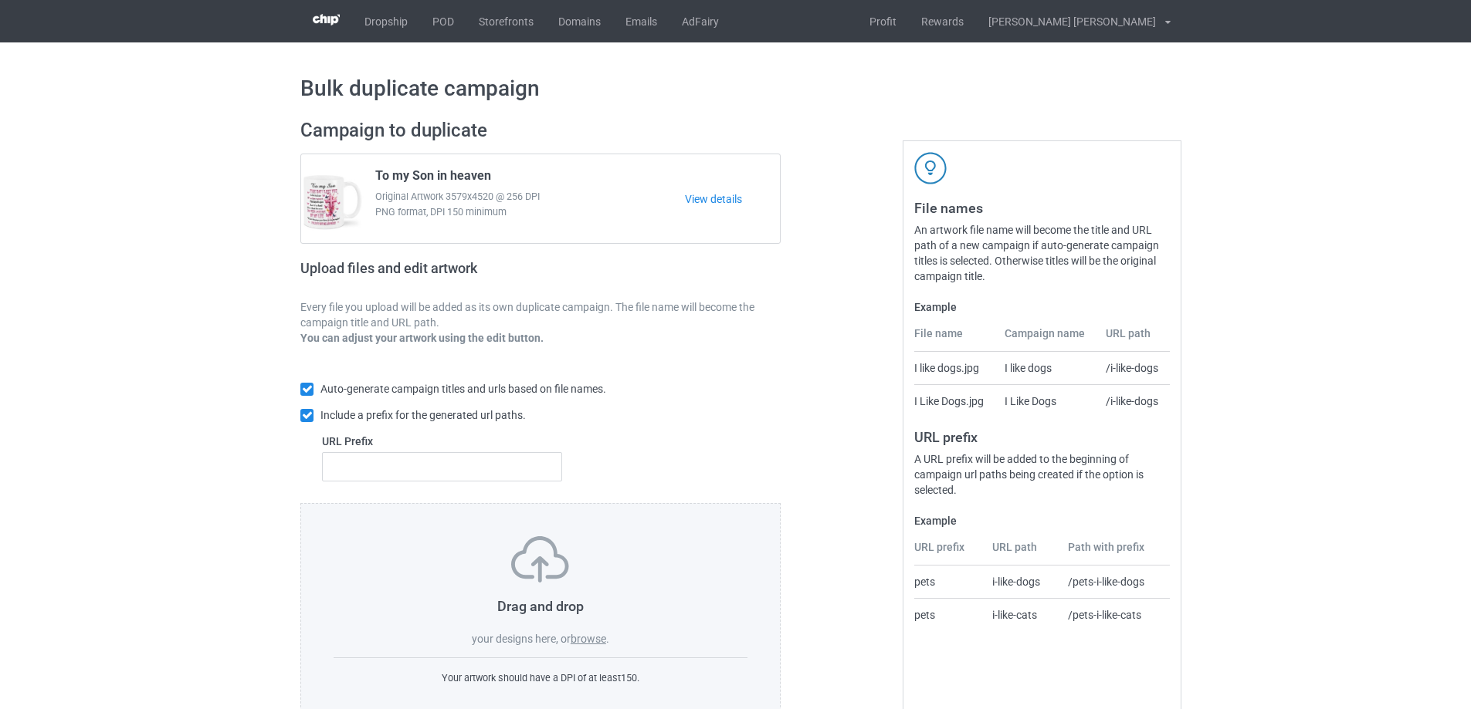
click at [590, 643] on label "browse" at bounding box center [588, 639] width 36 height 12
click at [0, 0] on input "browse" at bounding box center [0, 0] width 0 height 0
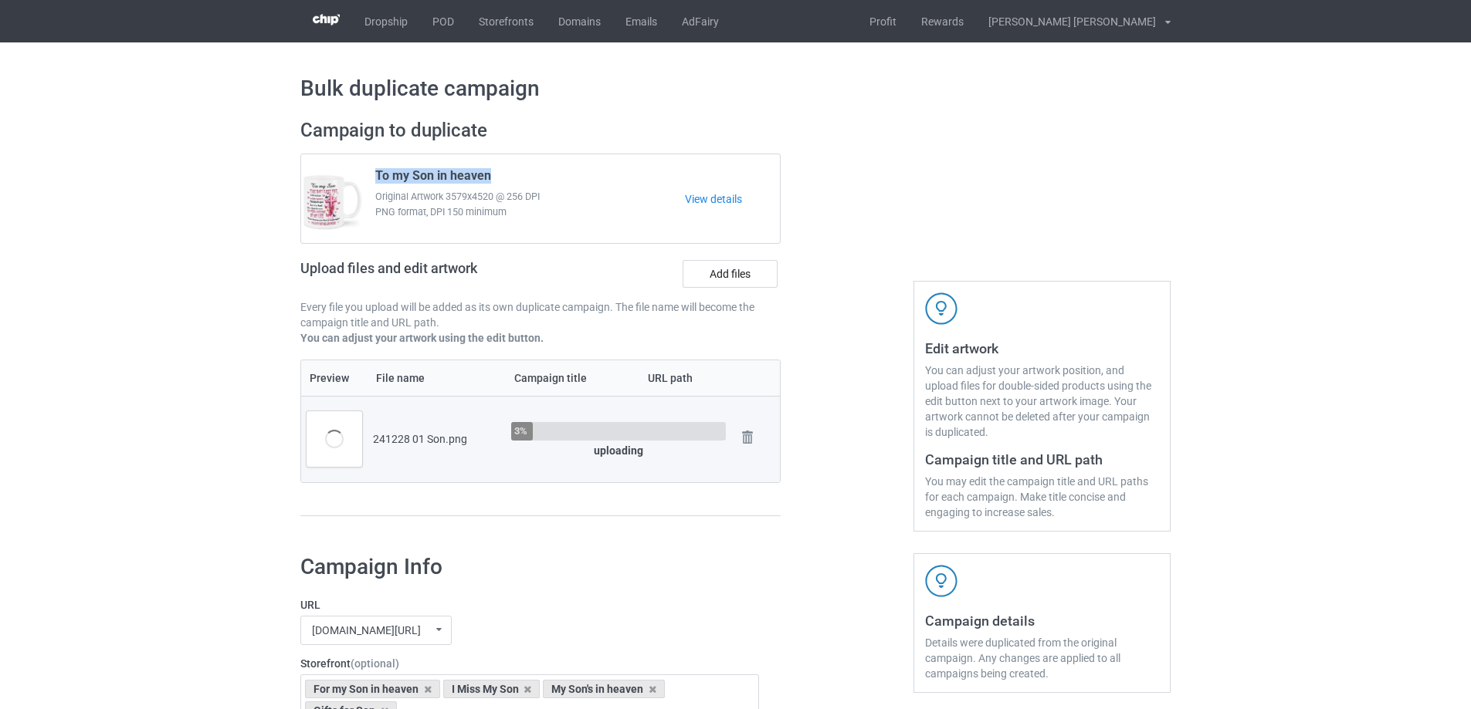
drag, startPoint x: 489, startPoint y: 174, endPoint x: 377, endPoint y: 175, distance: 112.7
click at [377, 175] on span "To my Son in heaven" at bounding box center [433, 178] width 116 height 21
copy span "To my Son in heaven"
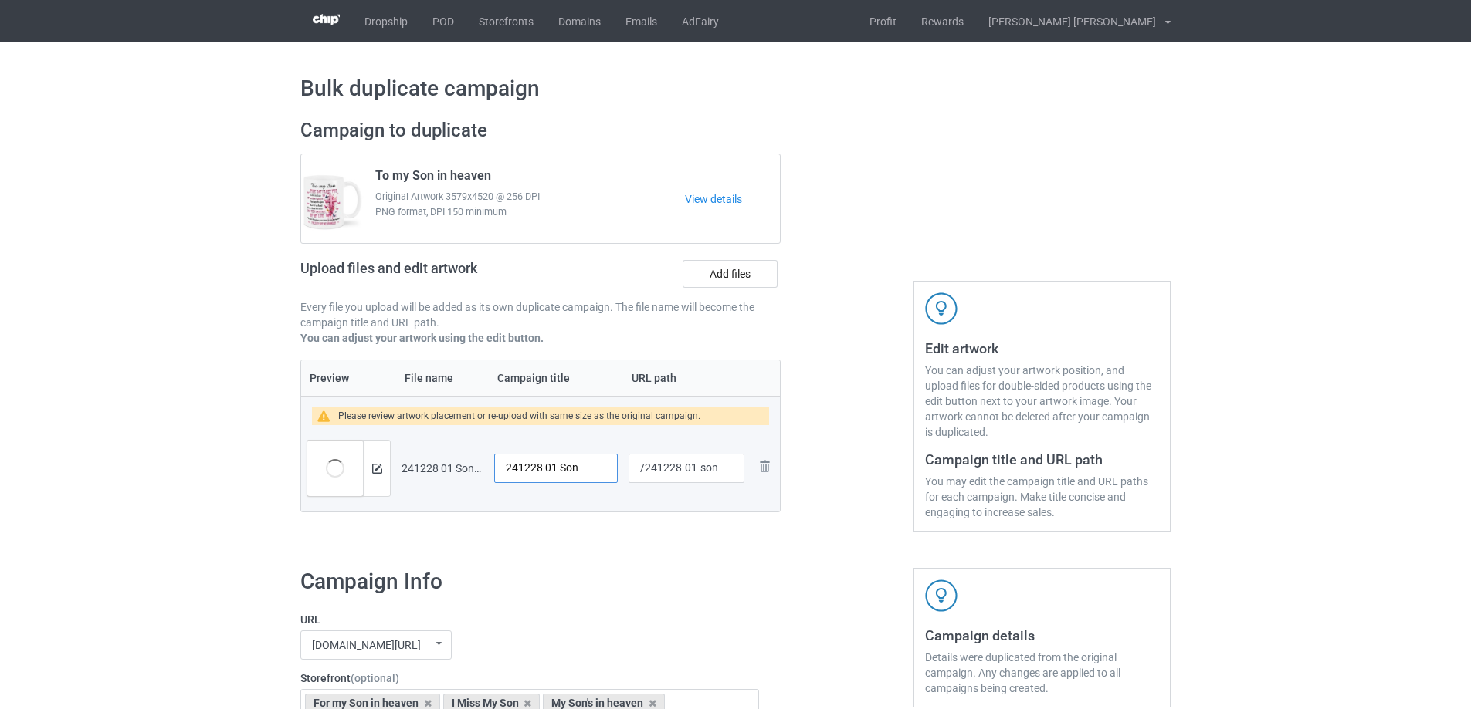
drag, startPoint x: 584, startPoint y: 472, endPoint x: 470, endPoint y: 479, distance: 114.5
click at [470, 479] on tr "Preview and edit artwork 241228 01 Son.png 241228 01 Son /241228-01-son Remove …" at bounding box center [540, 468] width 479 height 86
paste input "To my Son in heave"
type input "To my Son in heaven"
drag, startPoint x: 690, startPoint y: 472, endPoint x: 725, endPoint y: 472, distance: 34.7
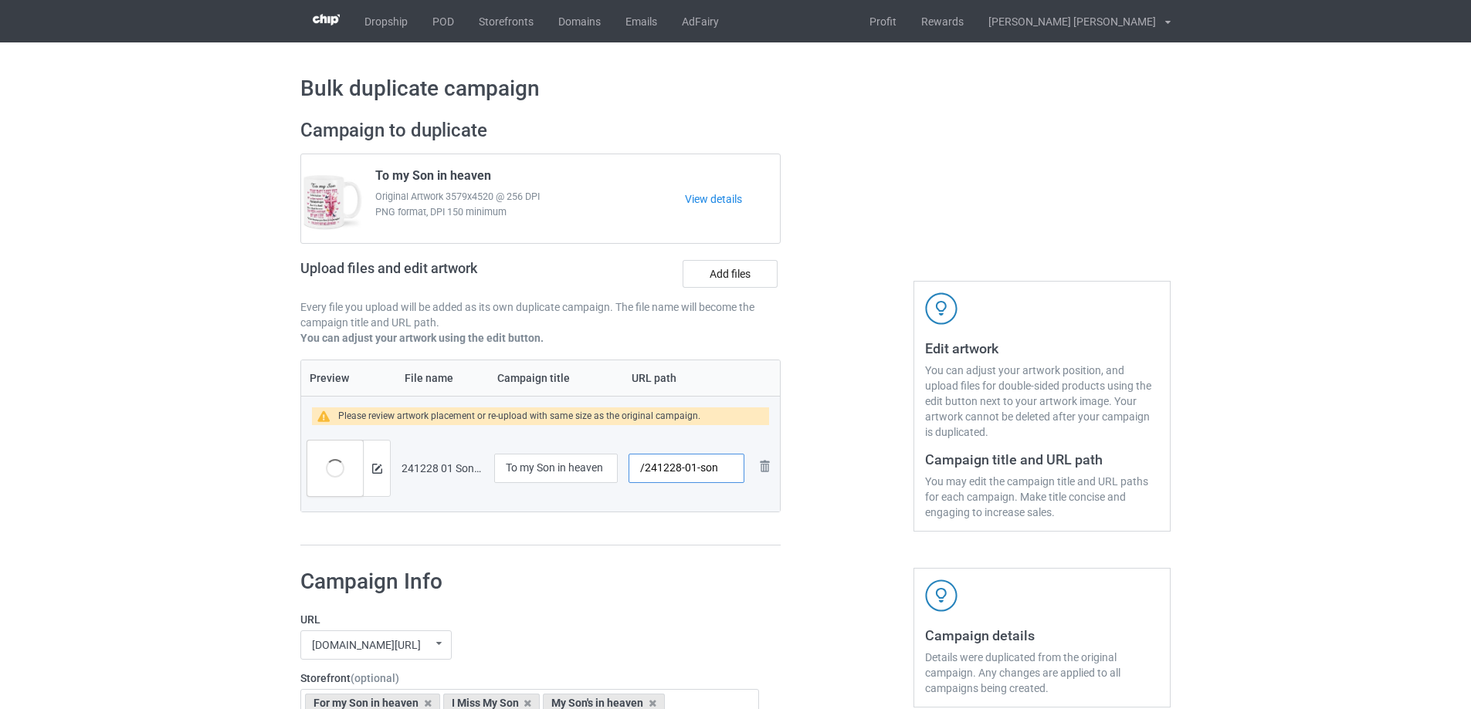
click at [725, 472] on input "/241228-01-son" at bounding box center [686, 468] width 116 height 29
type input "/241228-02"
click at [375, 473] on img at bounding box center [377, 469] width 10 height 10
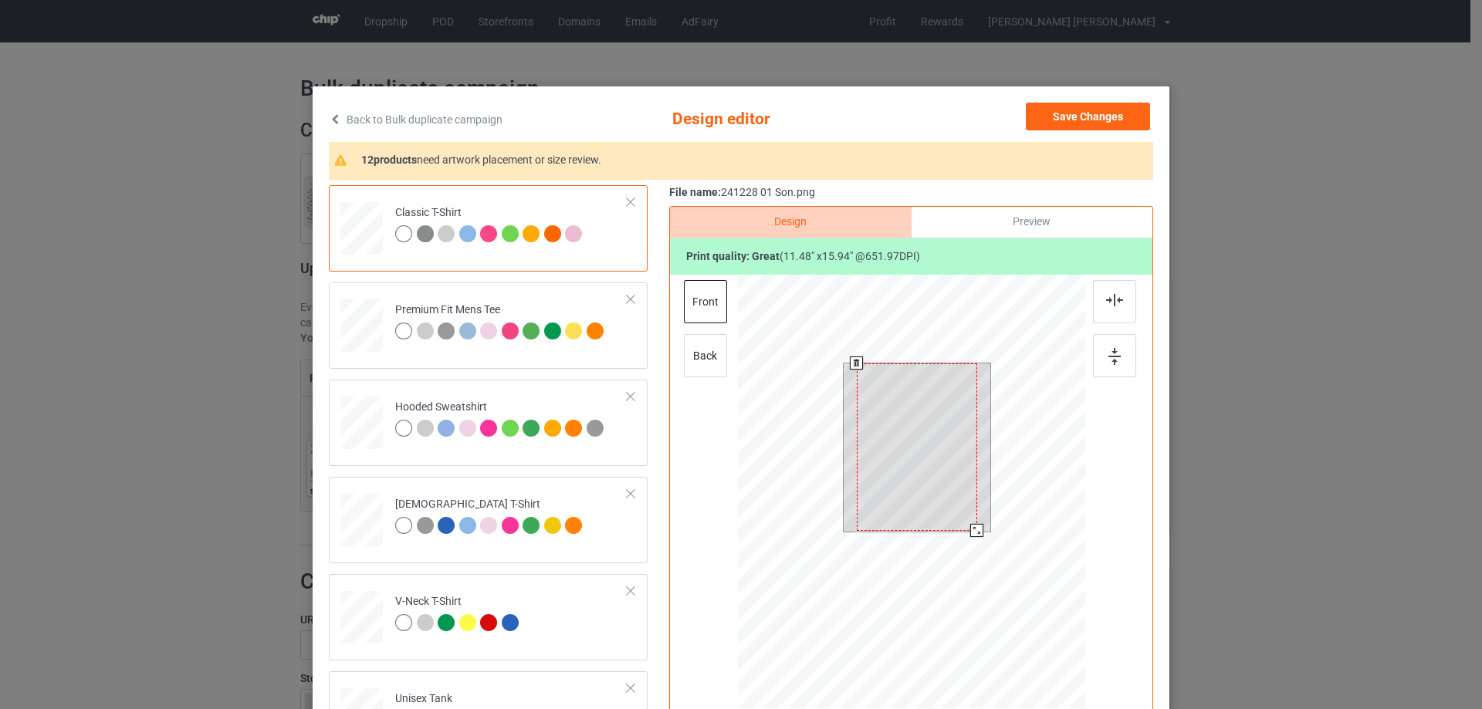
click at [967, 523] on div at bounding box center [917, 448] width 120 height 168
drag, startPoint x: 972, startPoint y: 533, endPoint x: 937, endPoint y: 509, distance: 42.2
click at [970, 528] on div at bounding box center [976, 529] width 13 height 13
click at [937, 503] on div at bounding box center [917, 444] width 116 height 161
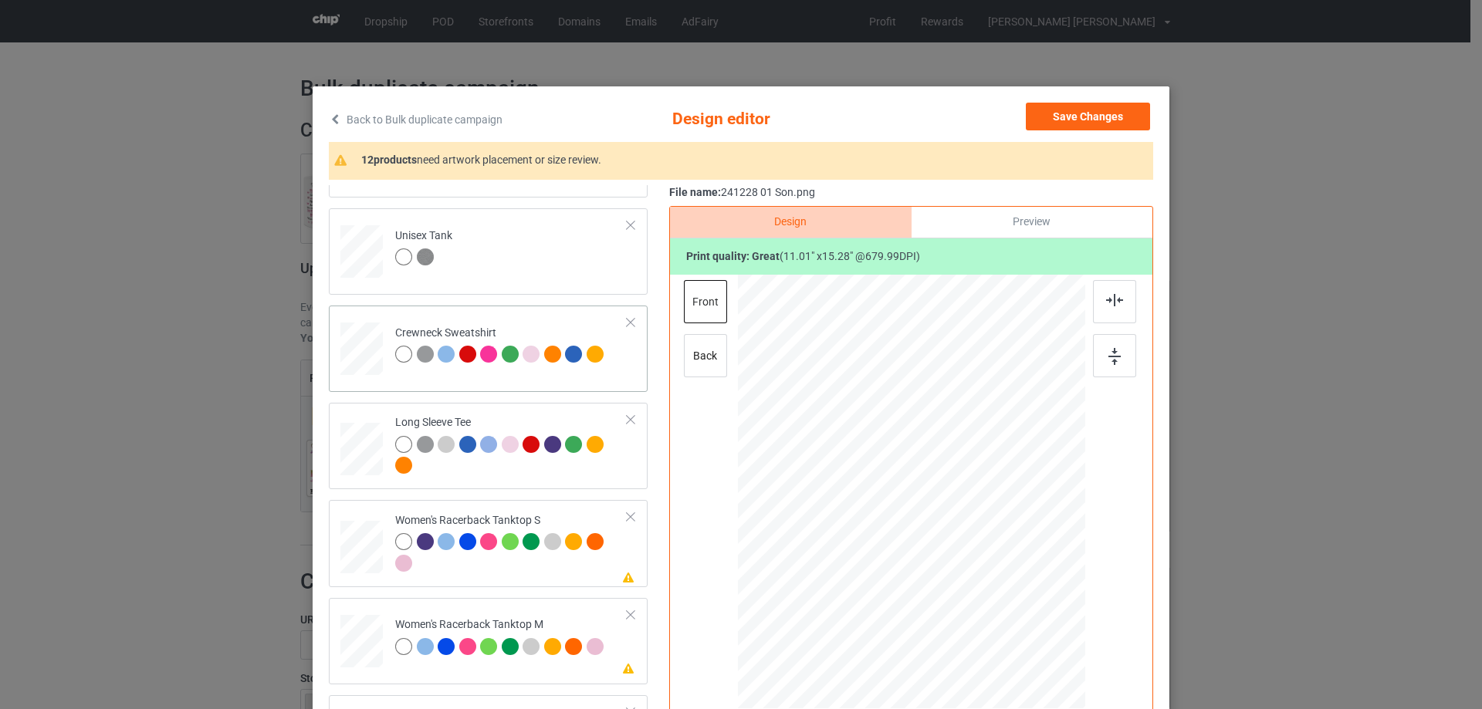
scroll to position [540, 0]
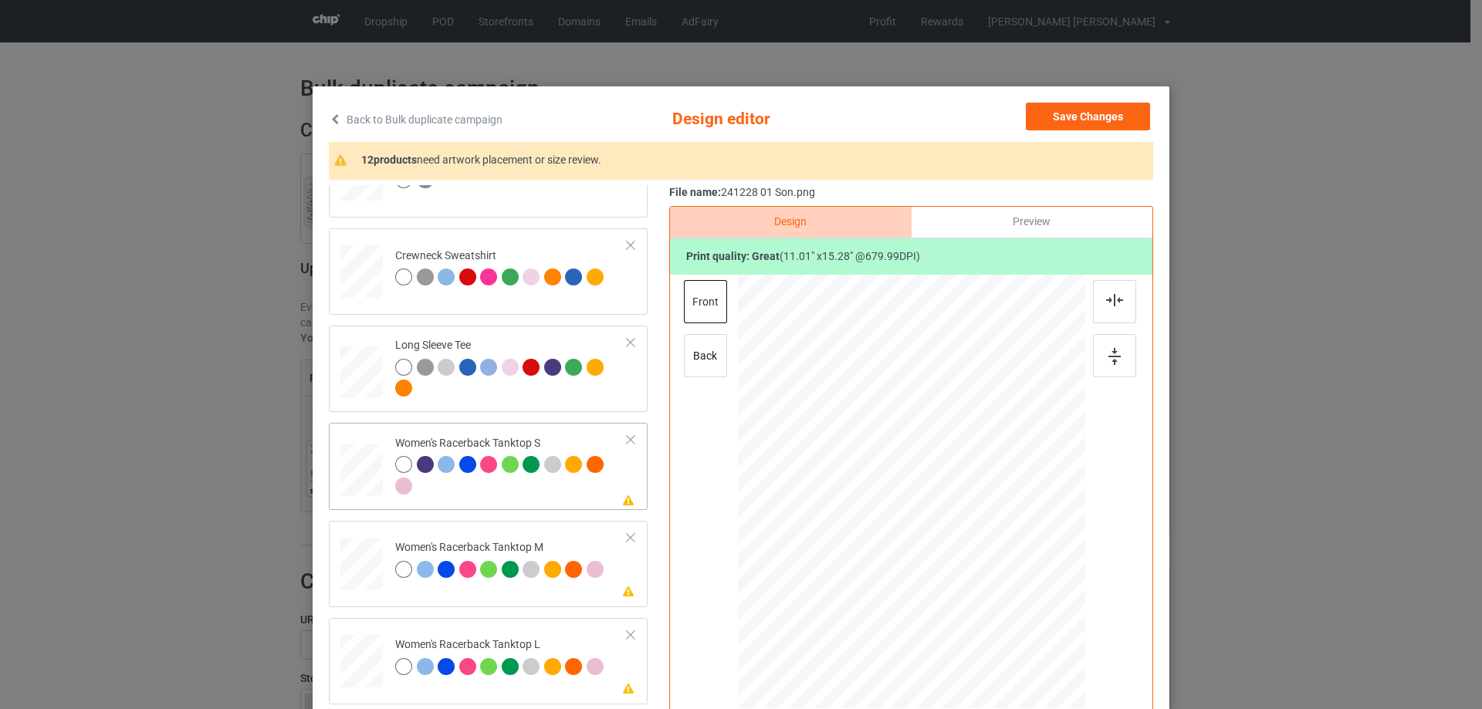
click at [372, 476] on div at bounding box center [362, 470] width 42 height 53
drag, startPoint x: 1007, startPoint y: 629, endPoint x: 1003, endPoint y: 591, distance: 38.8
click at [1003, 591] on div at bounding box center [912, 492] width 338 height 435
drag, startPoint x: 941, startPoint y: 525, endPoint x: 946, endPoint y: 558, distance: 33.5
click at [946, 558] on div at bounding box center [916, 525] width 164 height 229
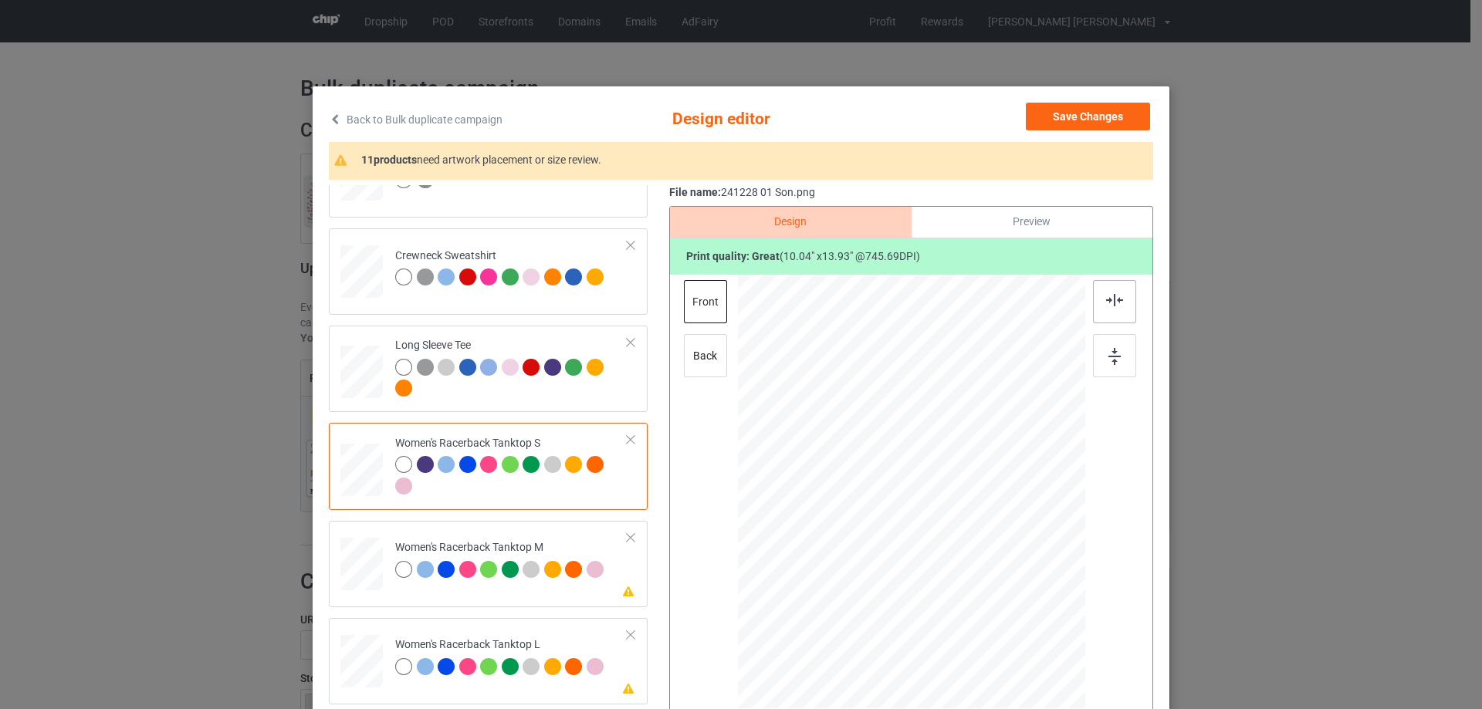
click at [1110, 300] on img at bounding box center [1114, 300] width 17 height 12
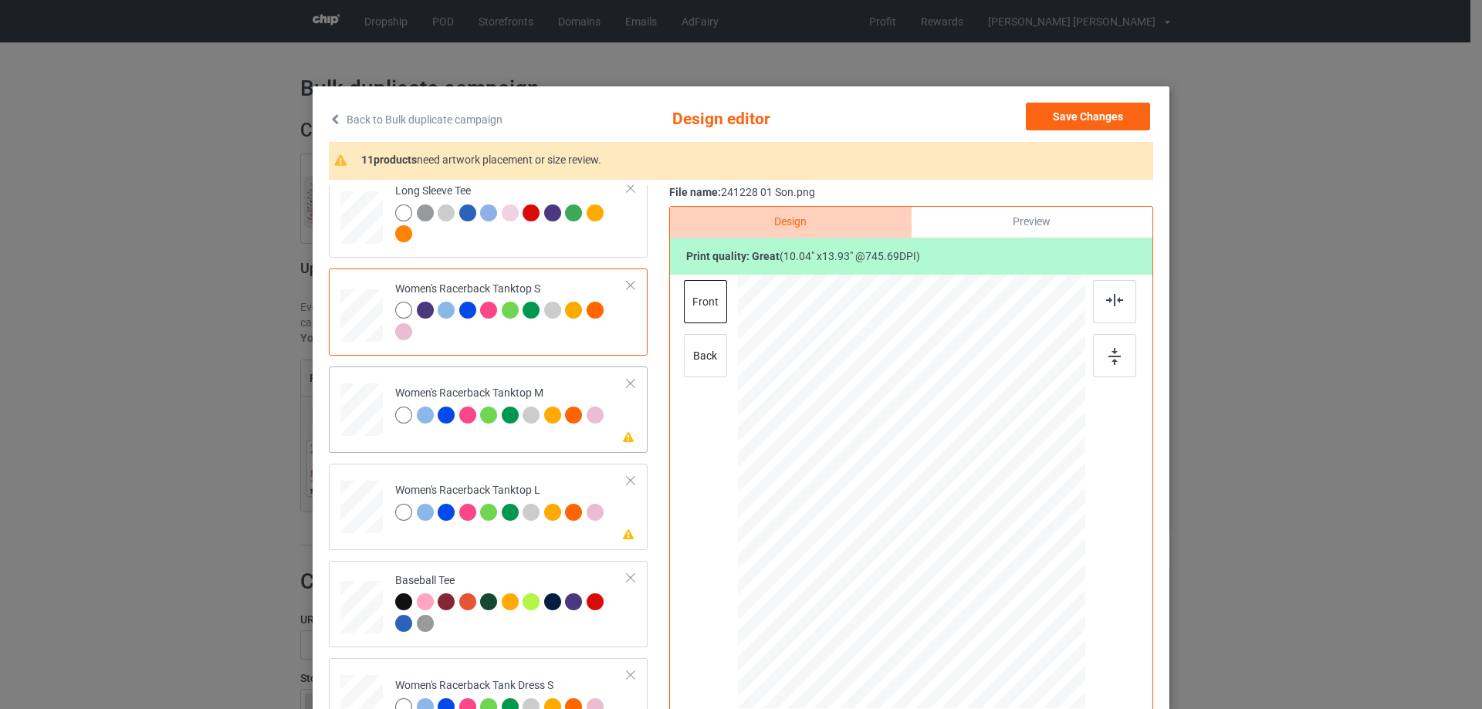
drag, startPoint x: 356, startPoint y: 396, endPoint x: 452, endPoint y: 411, distance: 97.6
click at [357, 395] on div at bounding box center [361, 410] width 42 height 53
drag, startPoint x: 1011, startPoint y: 638, endPoint x: 990, endPoint y: 591, distance: 50.5
click at [1004, 604] on div at bounding box center [911, 492] width 347 height 435
drag, startPoint x: 930, startPoint y: 530, endPoint x: 933, endPoint y: 574, distance: 43.3
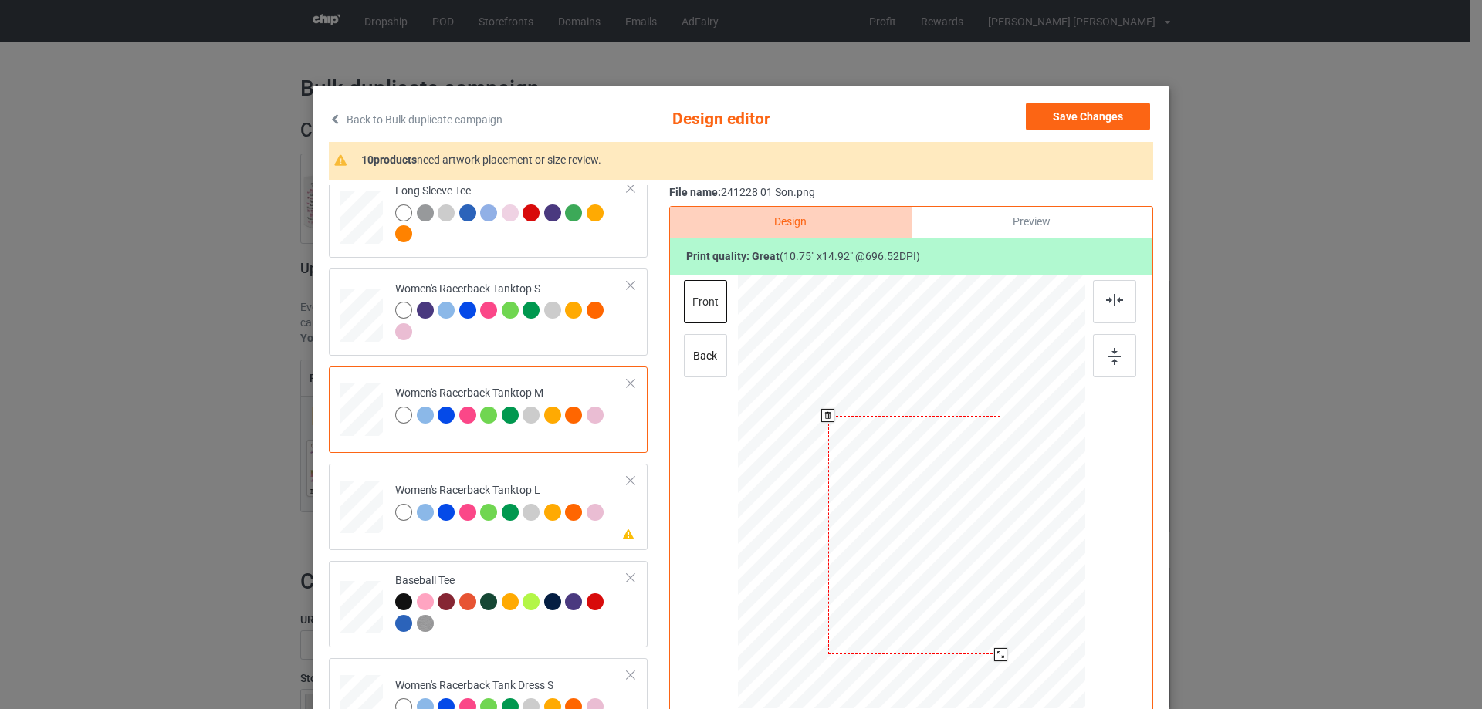
click at [933, 574] on div at bounding box center [914, 535] width 172 height 239
click at [1106, 299] on img at bounding box center [1114, 300] width 17 height 12
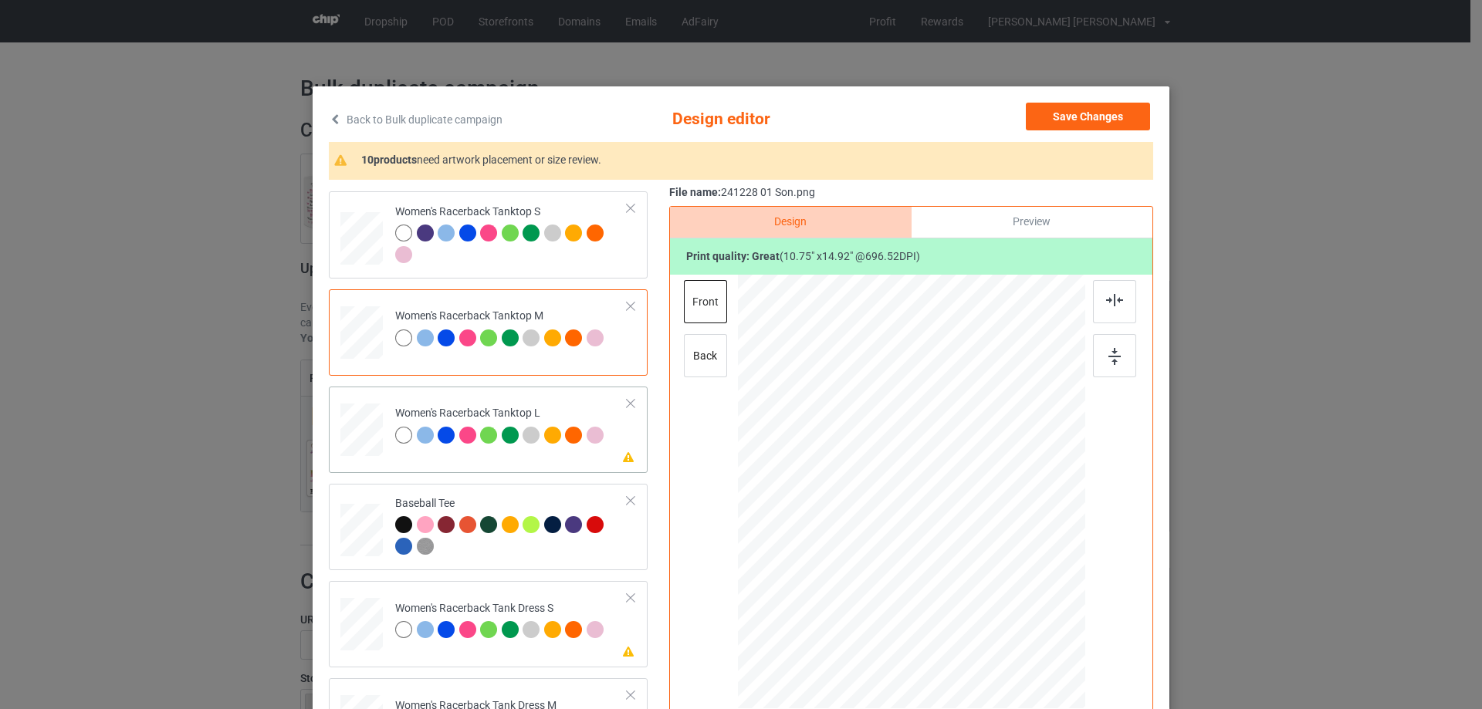
drag, startPoint x: 357, startPoint y: 410, endPoint x: 378, endPoint y: 418, distance: 21.5
click at [357, 411] on div at bounding box center [361, 430] width 42 height 51
drag, startPoint x: 1007, startPoint y: 638, endPoint x: 991, endPoint y: 579, distance: 60.7
click at [991, 579] on div at bounding box center [911, 493] width 347 height 415
drag, startPoint x: 933, startPoint y: 518, endPoint x: 933, endPoint y: 547, distance: 28.6
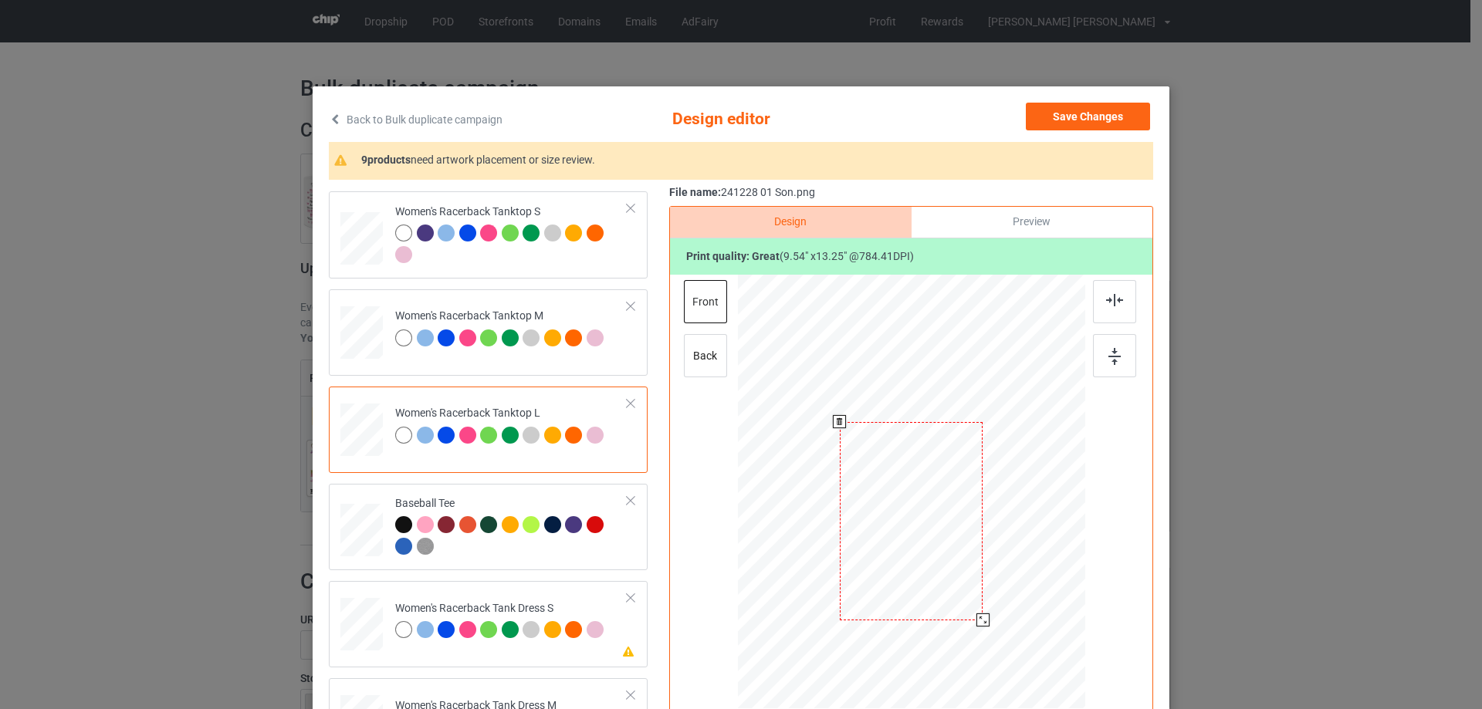
click at [933, 547] on div at bounding box center [911, 521] width 143 height 198
click at [1109, 303] on img at bounding box center [1114, 300] width 17 height 12
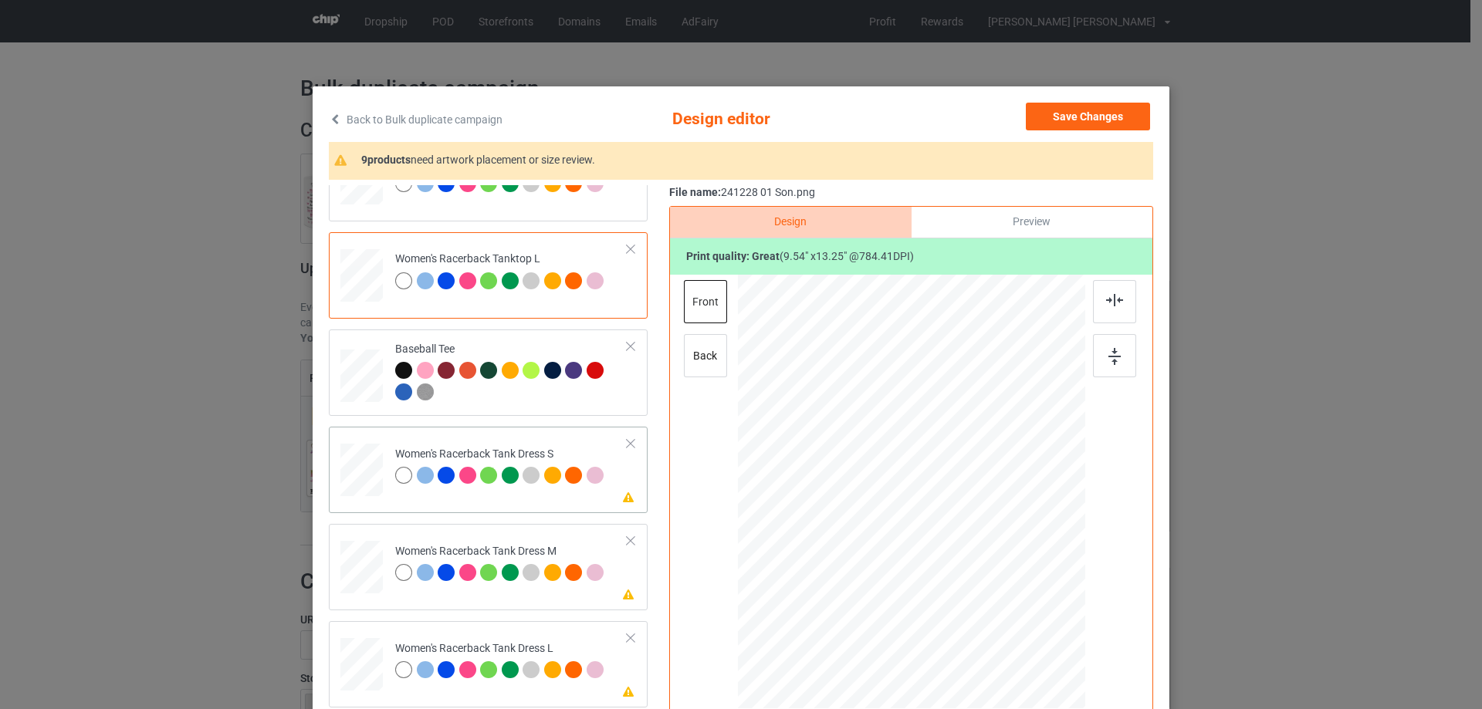
scroll to position [1004, 0]
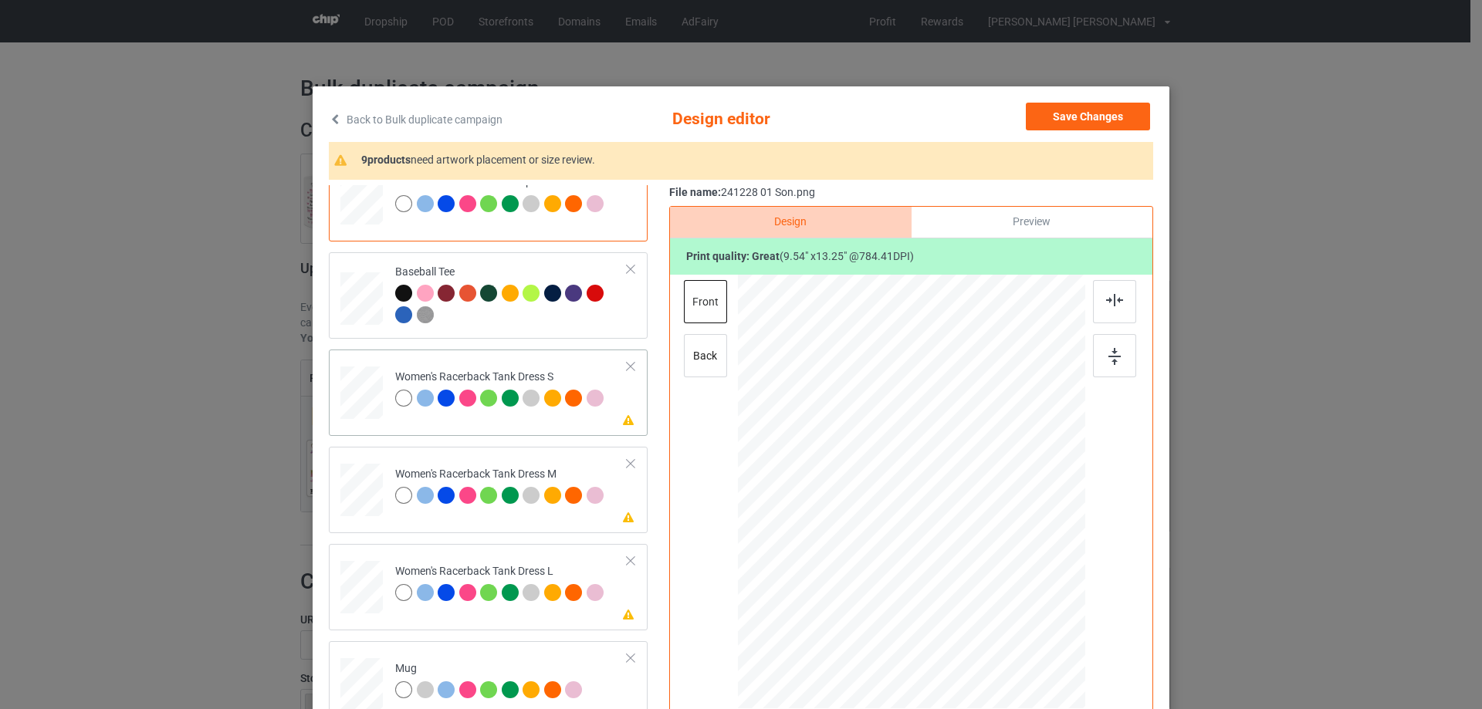
click at [359, 413] on div at bounding box center [361, 393] width 35 height 53
drag, startPoint x: 994, startPoint y: 615, endPoint x: 933, endPoint y: 540, distance: 96.0
click at [976, 574] on div at bounding box center [912, 492] width 286 height 435
drag, startPoint x: 933, startPoint y: 540, endPoint x: 933, endPoint y: 518, distance: 22.4
click at [933, 518] on div at bounding box center [910, 467] width 123 height 170
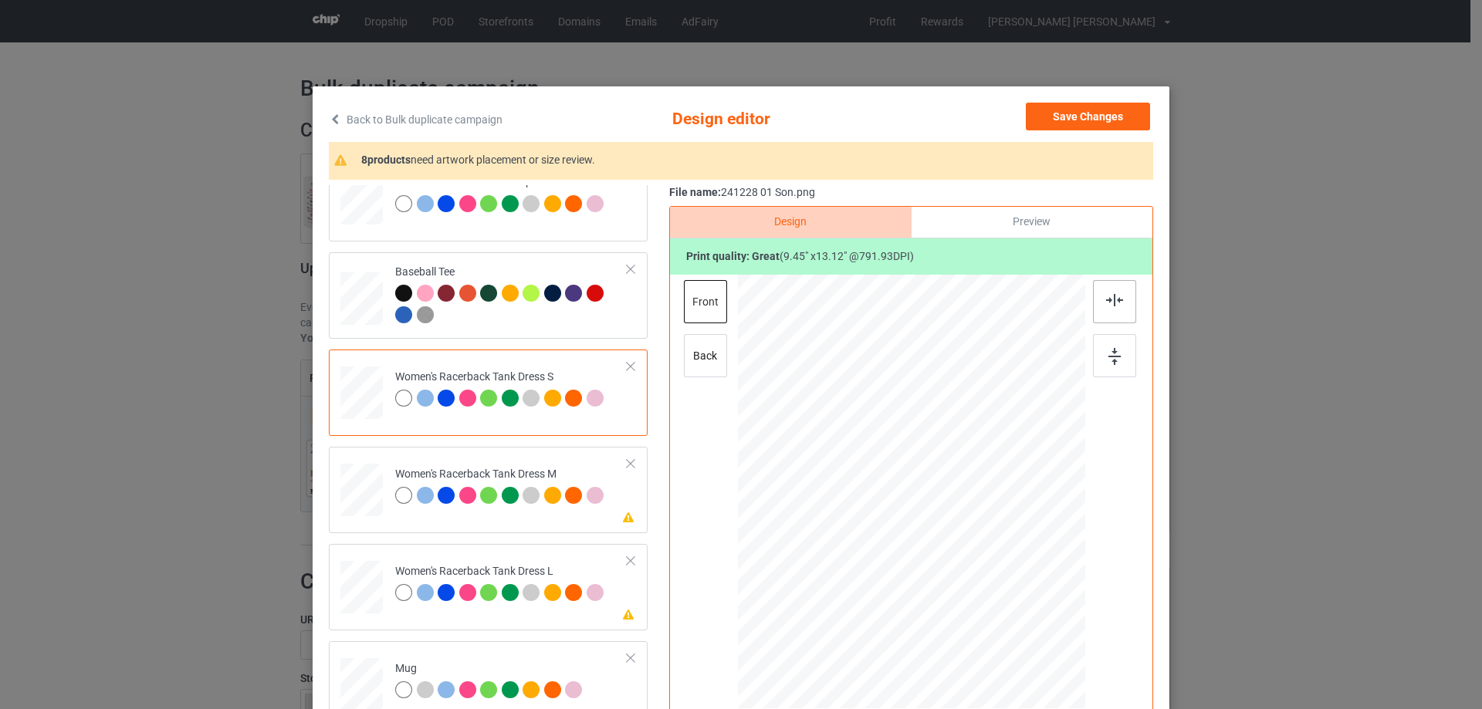
click at [1110, 310] on div at bounding box center [1114, 301] width 43 height 43
click at [355, 491] on div at bounding box center [362, 490] width 36 height 53
drag, startPoint x: 992, startPoint y: 616, endPoint x: 979, endPoint y: 569, distance: 48.9
click at [979, 569] on div at bounding box center [910, 492] width 293 height 435
drag, startPoint x: 948, startPoint y: 554, endPoint x: 949, endPoint y: 536, distance: 18.5
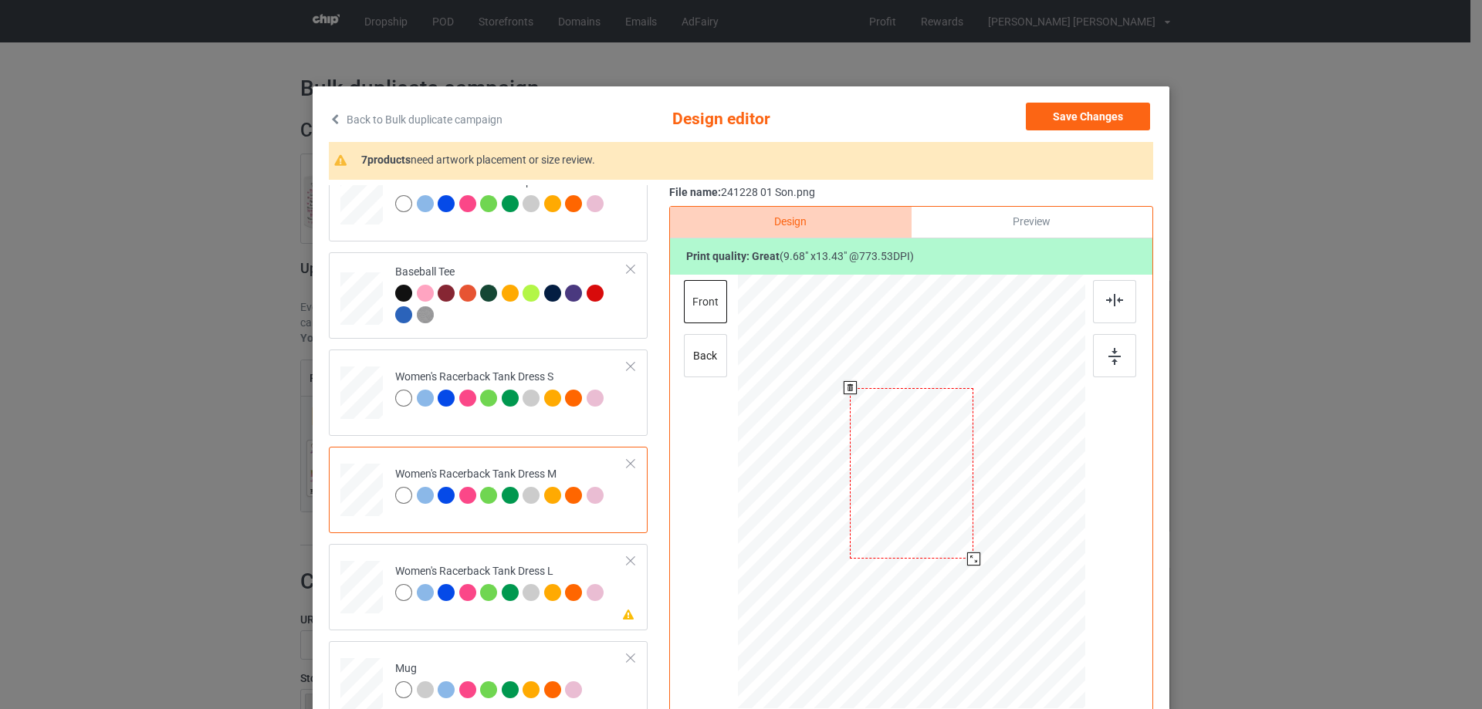
click at [949, 536] on div at bounding box center [912, 473] width 124 height 171
click at [1106, 306] on img at bounding box center [1114, 300] width 17 height 12
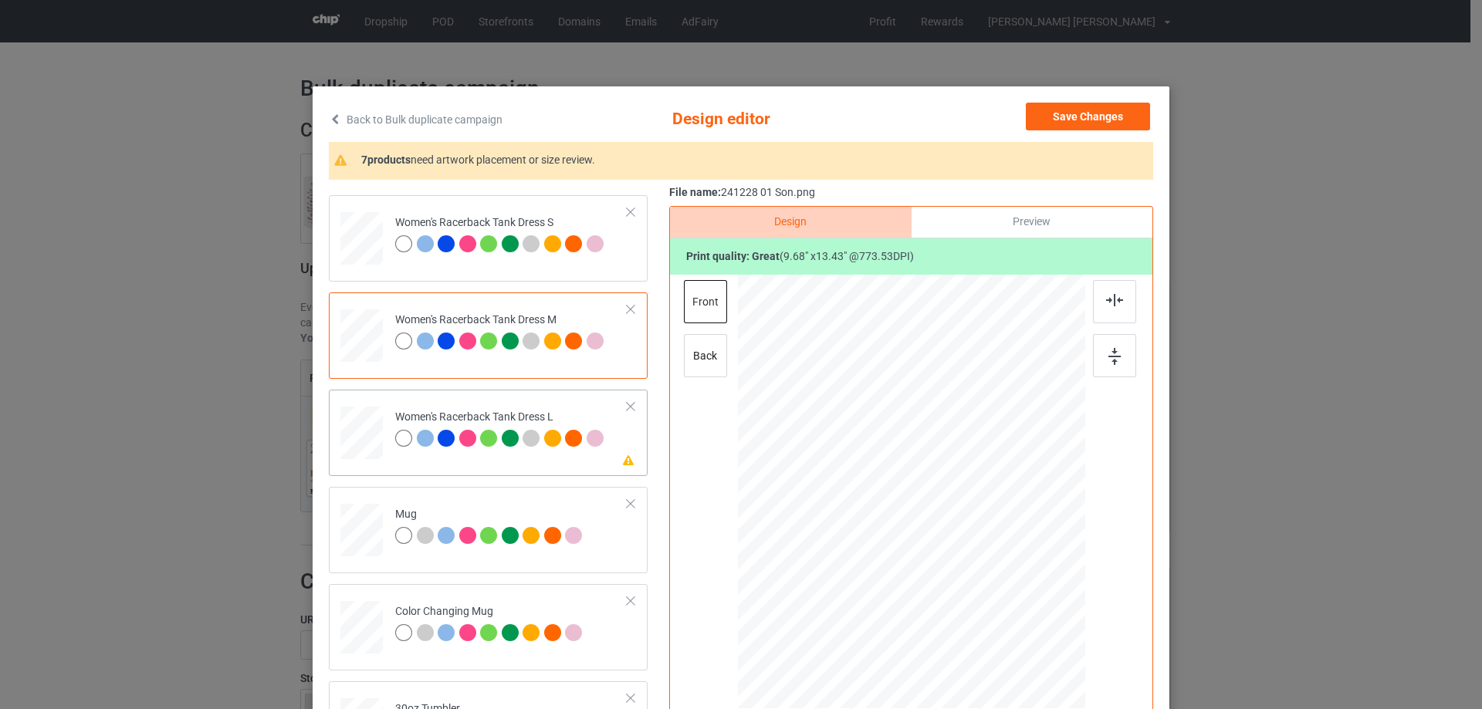
click at [363, 443] on div at bounding box center [362, 433] width 38 height 53
drag, startPoint x: 1002, startPoint y: 620, endPoint x: 985, endPoint y: 584, distance: 40.1
click at [985, 584] on div at bounding box center [911, 492] width 308 height 435
click at [976, 584] on div at bounding box center [978, 584] width 13 height 13
click at [937, 556] on div at bounding box center [912, 489] width 134 height 186
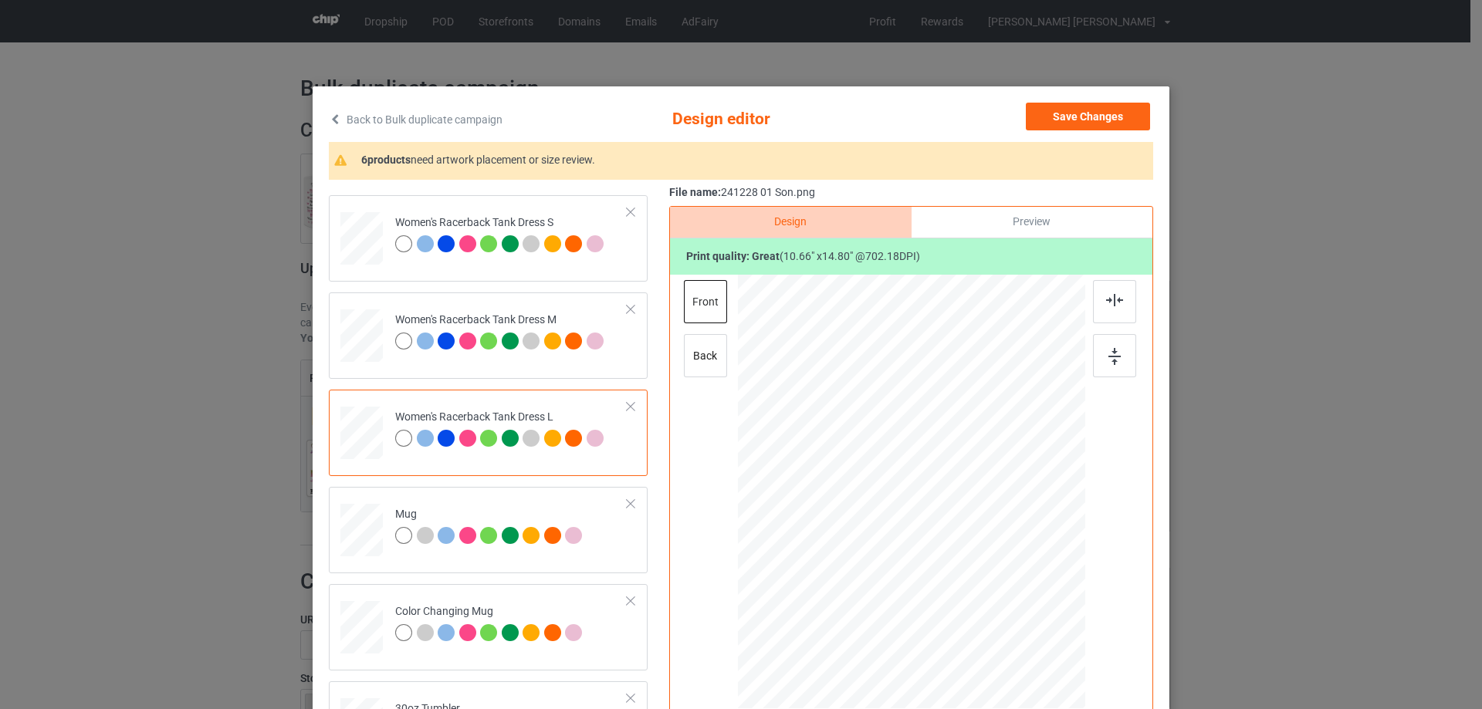
click at [1101, 302] on div at bounding box center [1114, 301] width 43 height 43
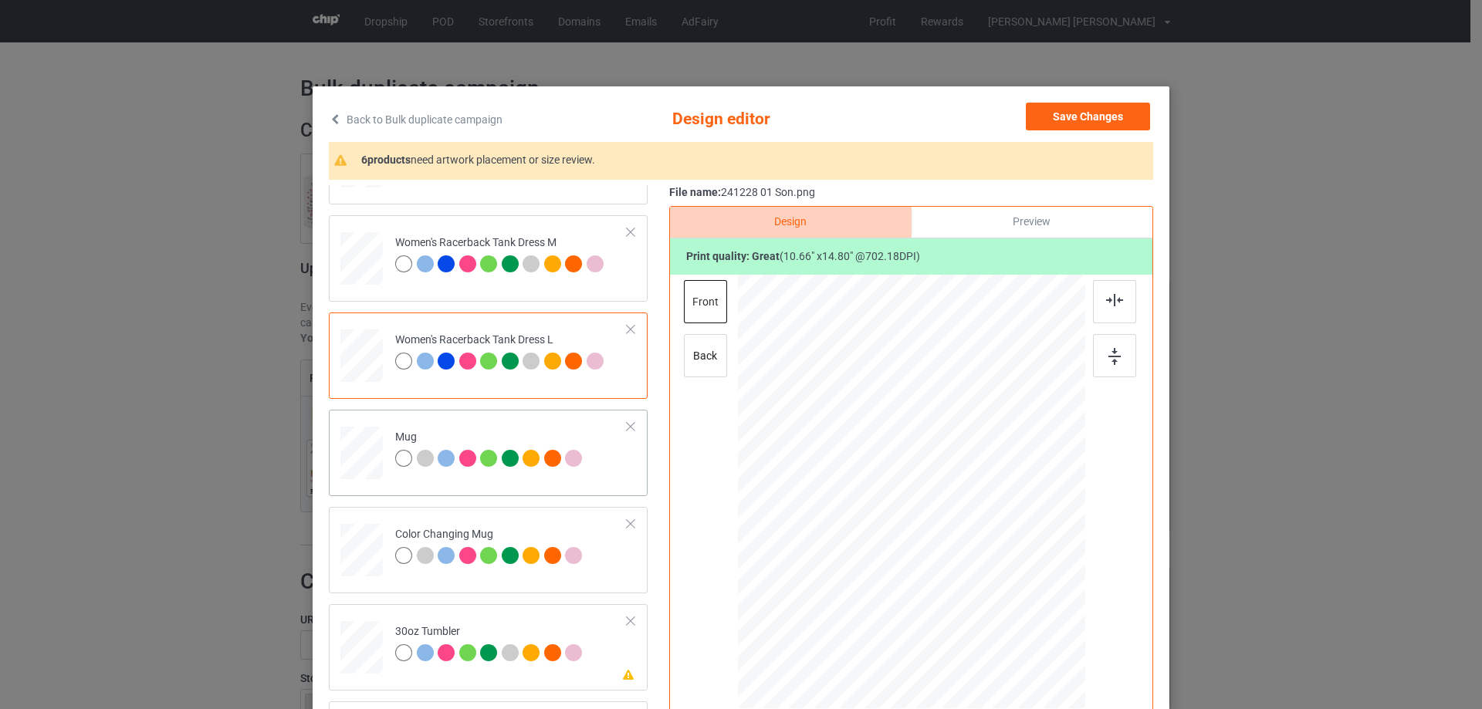
click at [347, 456] on div at bounding box center [361, 454] width 42 height 18
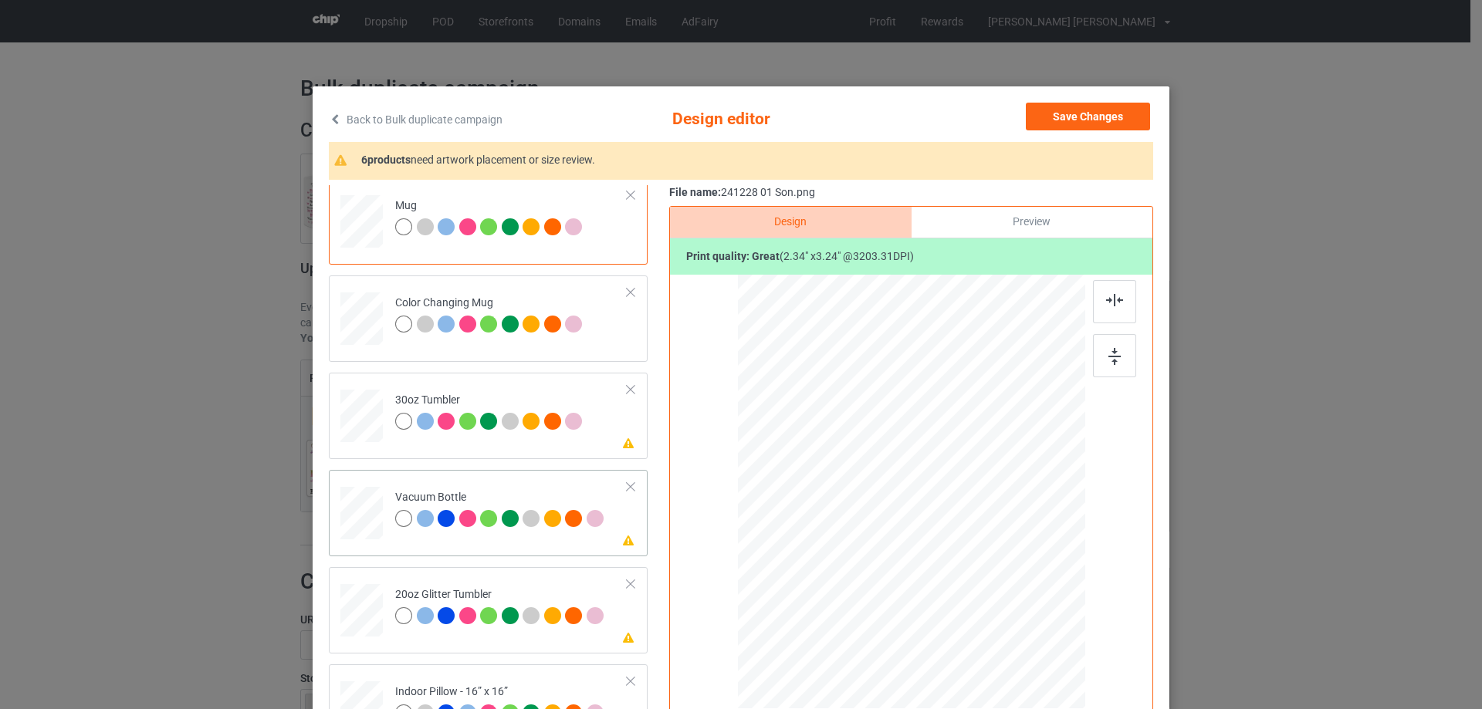
scroll to position [1698, 0]
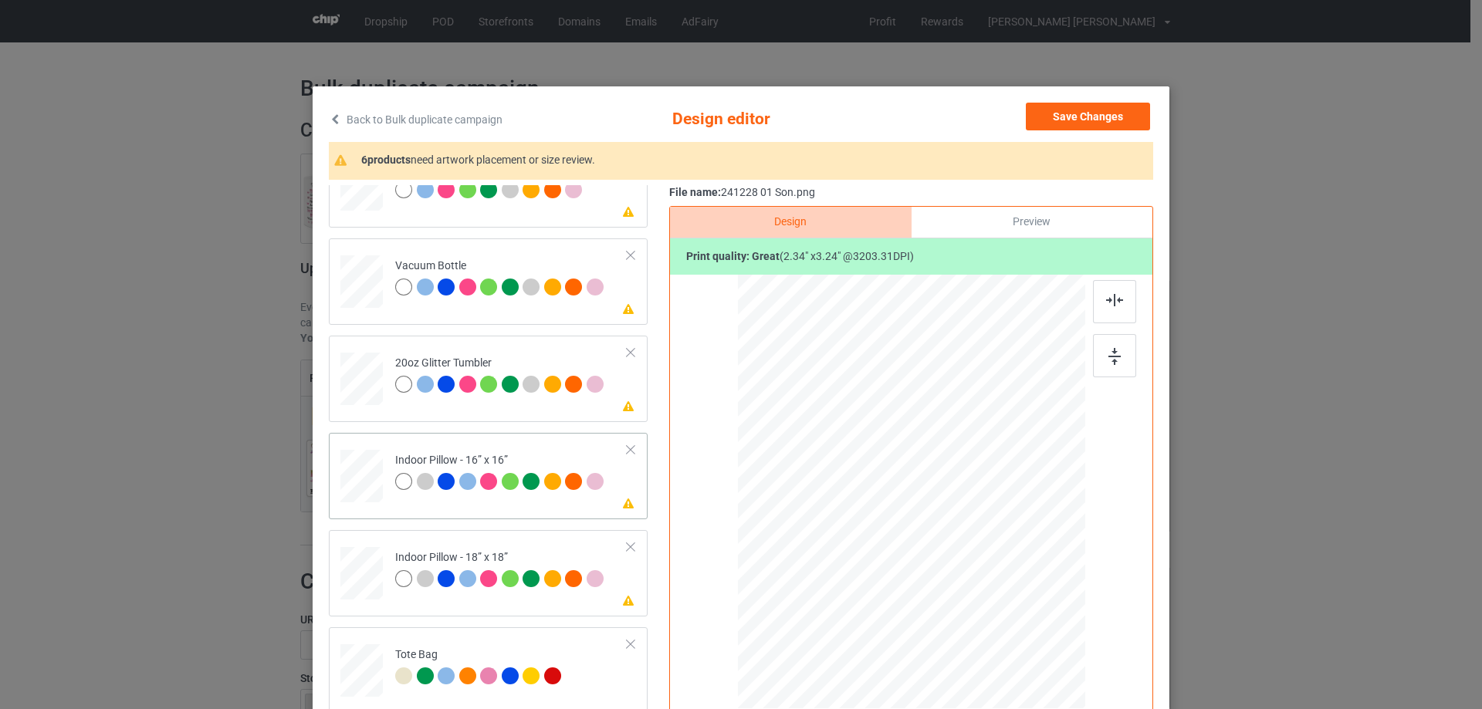
click at [354, 482] on div at bounding box center [361, 476] width 42 height 42
drag, startPoint x: 1014, startPoint y: 638, endPoint x: 509, endPoint y: 543, distance: 513.6
click at [1005, 607] on div at bounding box center [911, 492] width 347 height 347
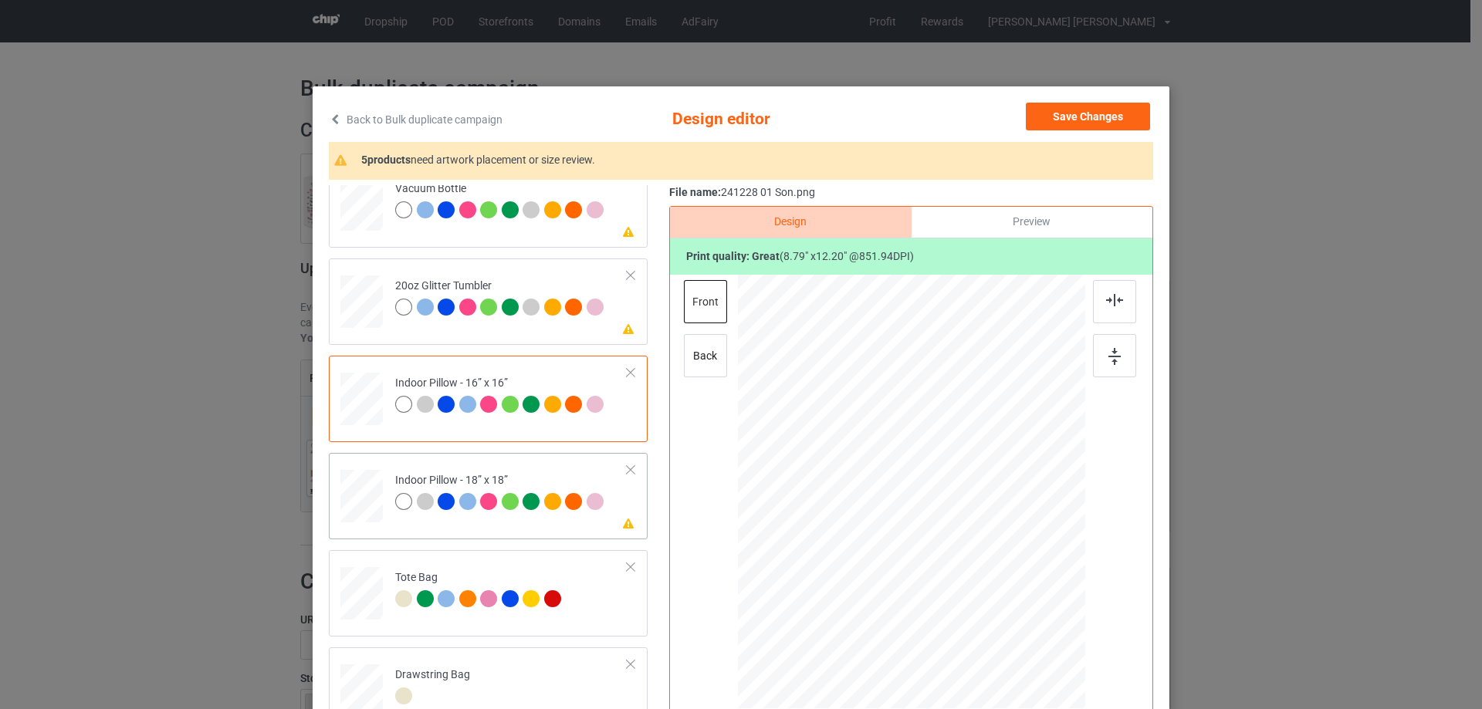
click at [365, 508] on div at bounding box center [361, 497] width 42 height 42
drag, startPoint x: 1010, startPoint y: 639, endPoint x: 994, endPoint y: 614, distance: 29.8
click at [994, 614] on div at bounding box center [998, 612] width 13 height 13
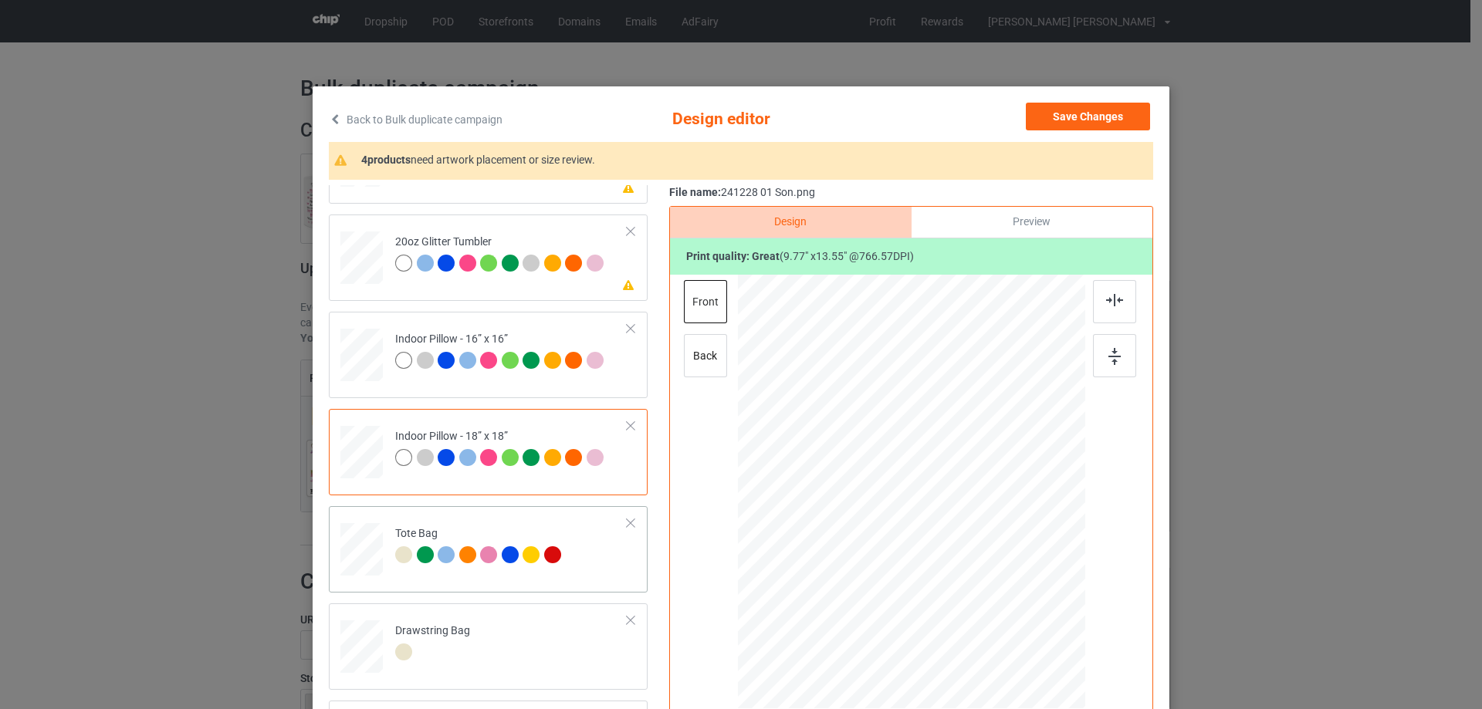
scroll to position [77, 0]
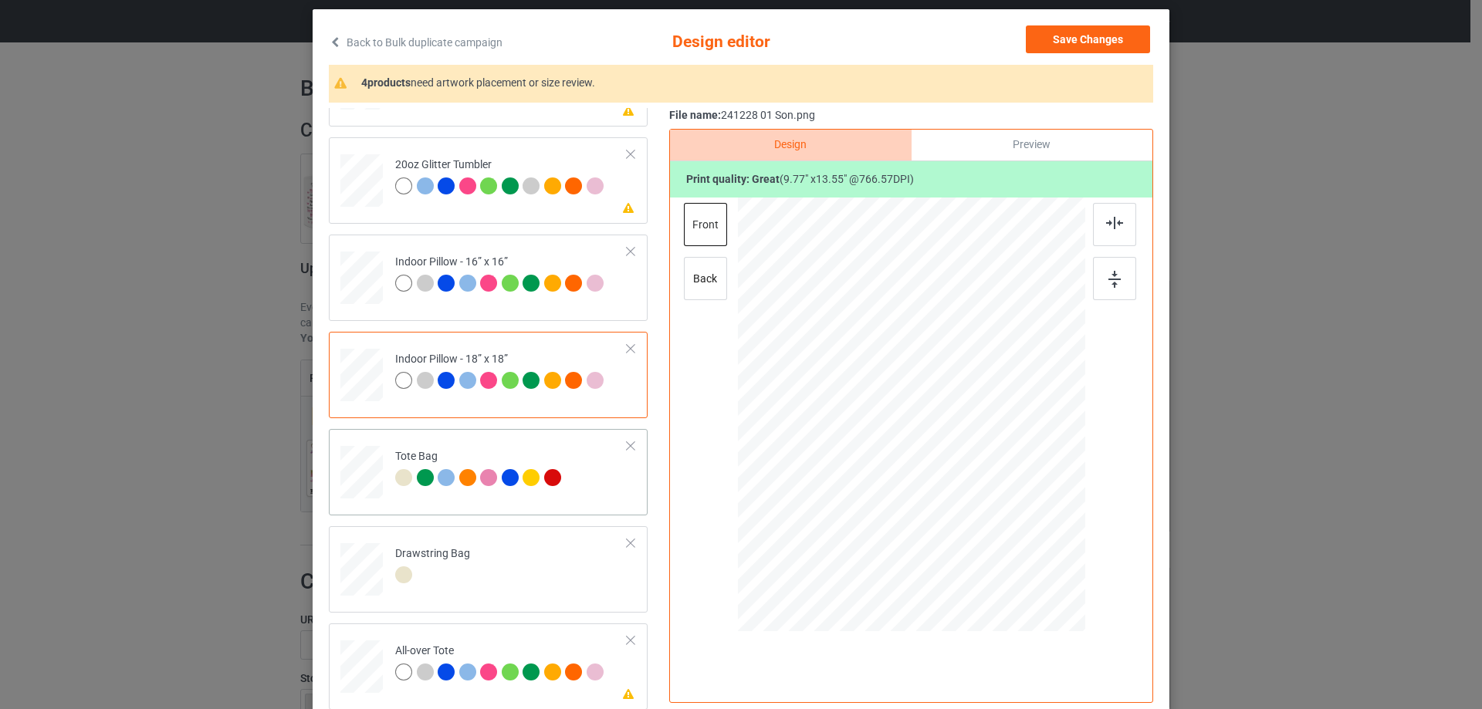
click at [364, 488] on div at bounding box center [362, 480] width 20 height 23
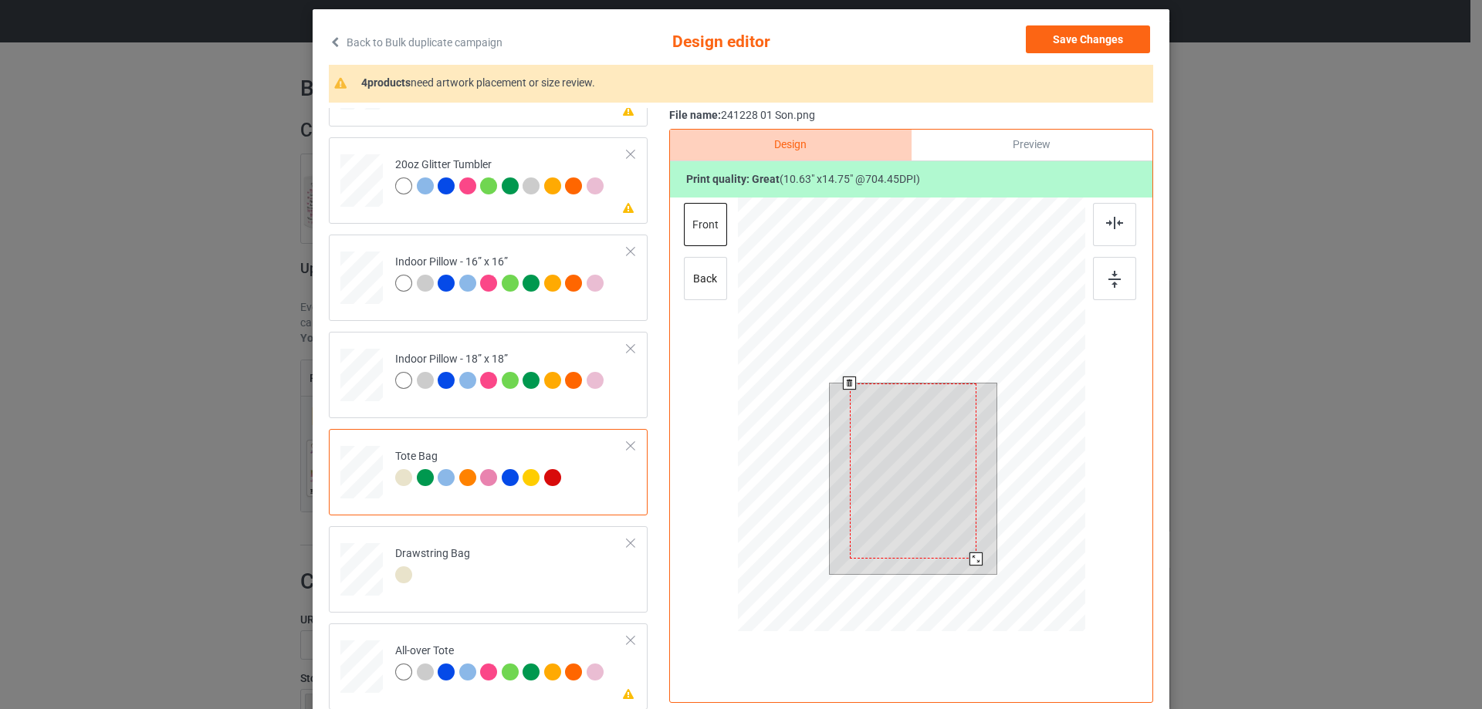
click at [977, 588] on div at bounding box center [911, 417] width 347 height 438
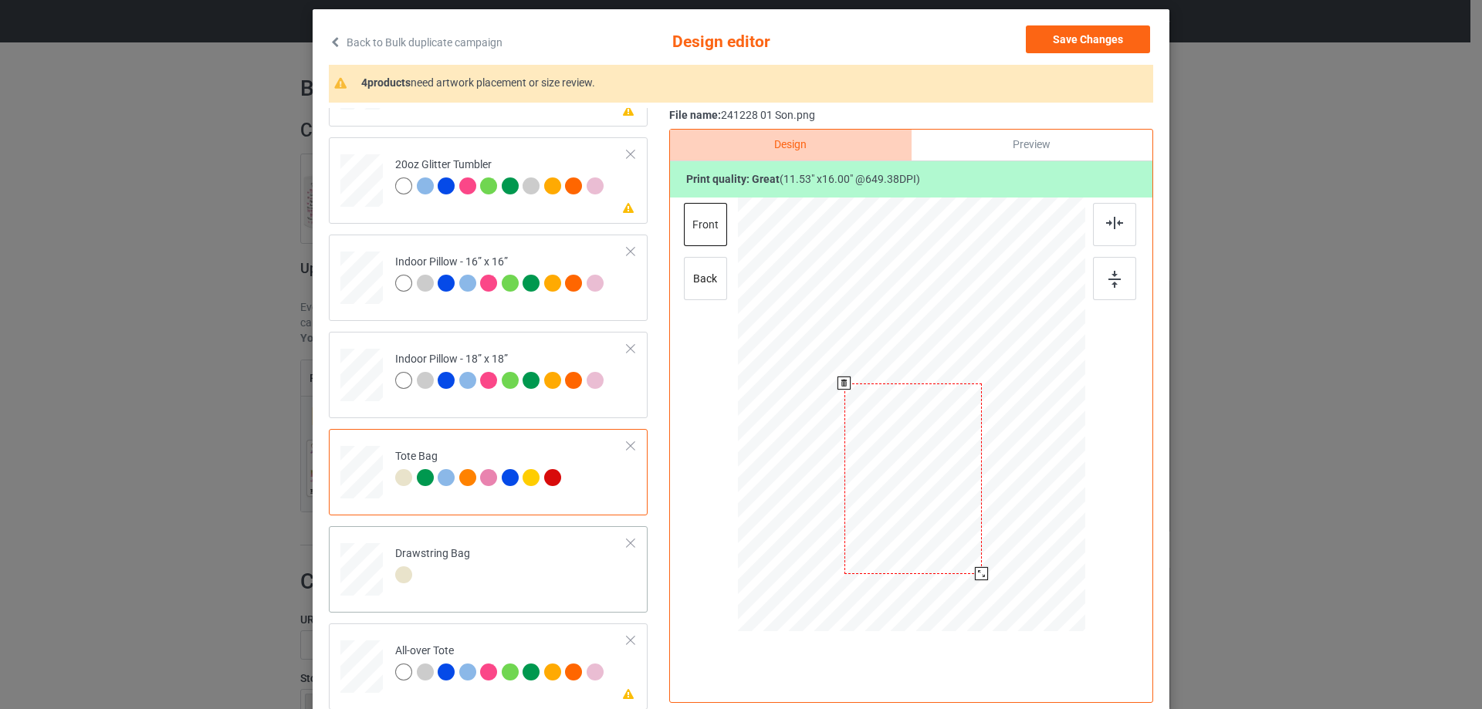
scroll to position [154, 0]
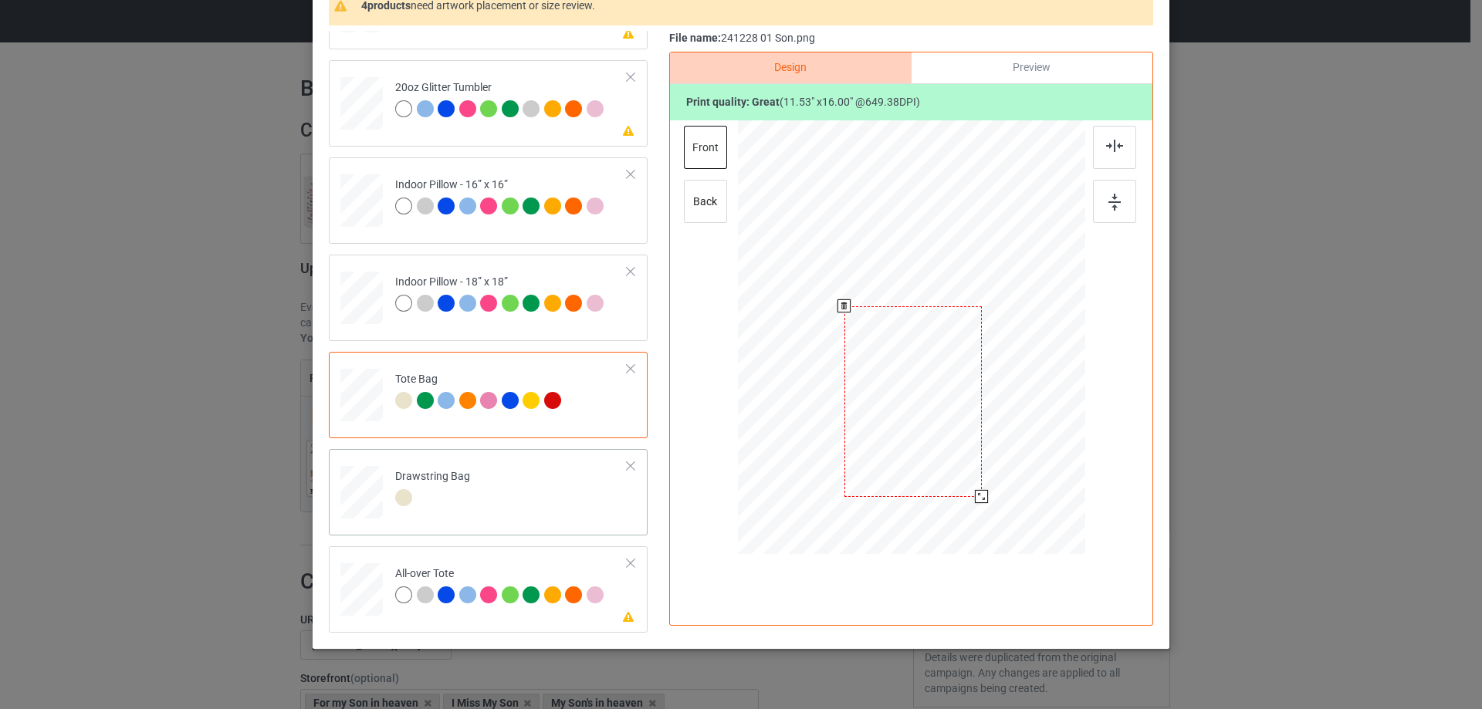
click at [361, 502] on div at bounding box center [362, 493] width 16 height 19
click at [364, 574] on div at bounding box center [361, 590] width 42 height 42
drag, startPoint x: 1011, startPoint y: 485, endPoint x: 1000, endPoint y: 458, distance: 29.4
click at [1000, 458] on div at bounding box center [999, 458] width 13 height 13
click at [963, 428] on div at bounding box center [912, 333] width 175 height 243
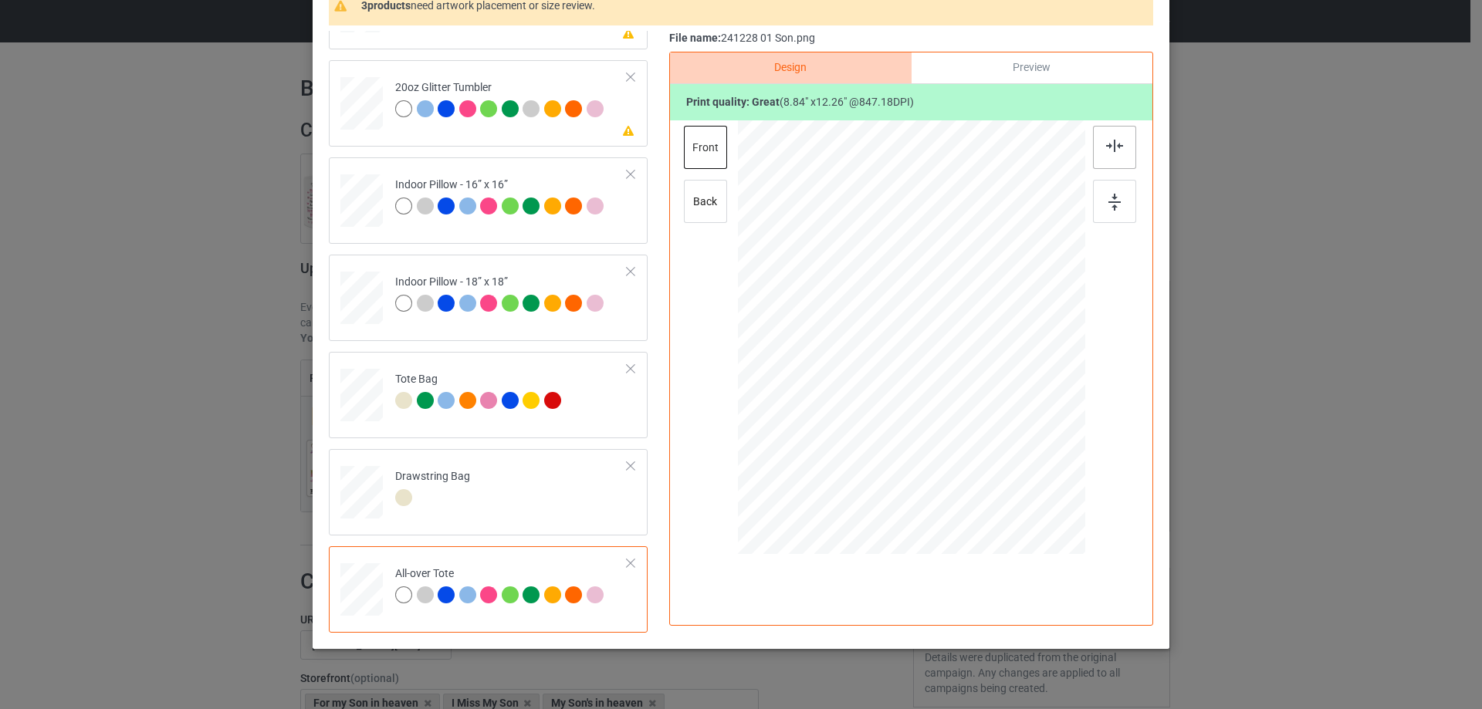
click at [1124, 151] on div at bounding box center [1114, 147] width 43 height 43
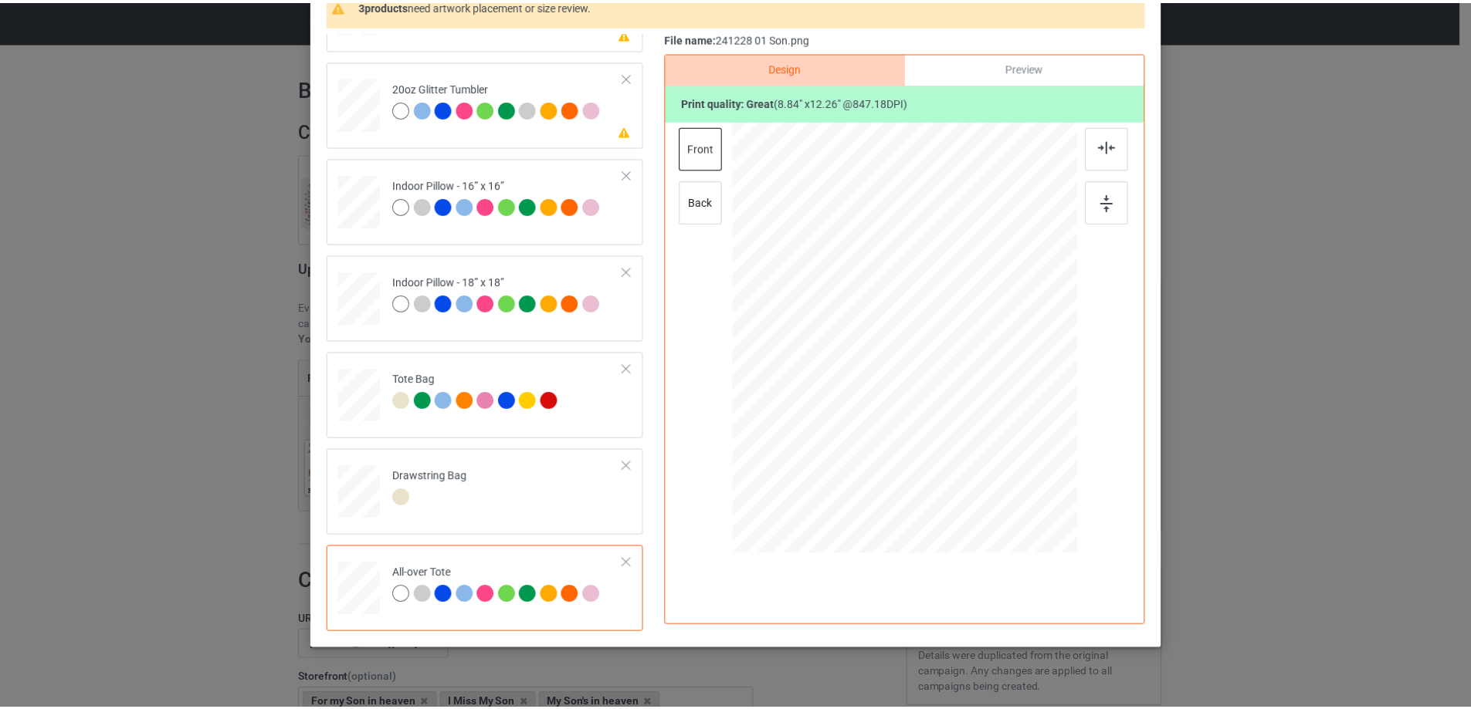
scroll to position [0, 0]
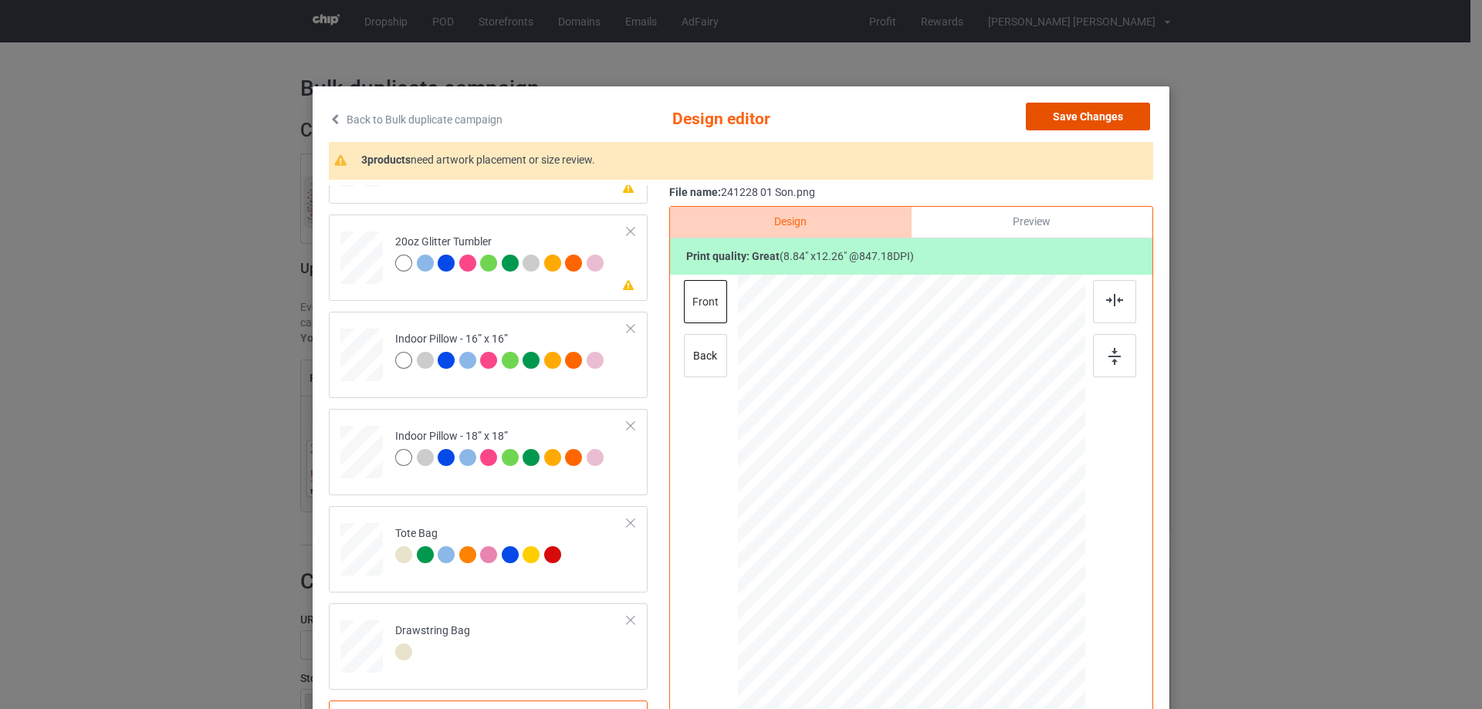
click at [1112, 116] on button "Save Changes" at bounding box center [1088, 117] width 124 height 28
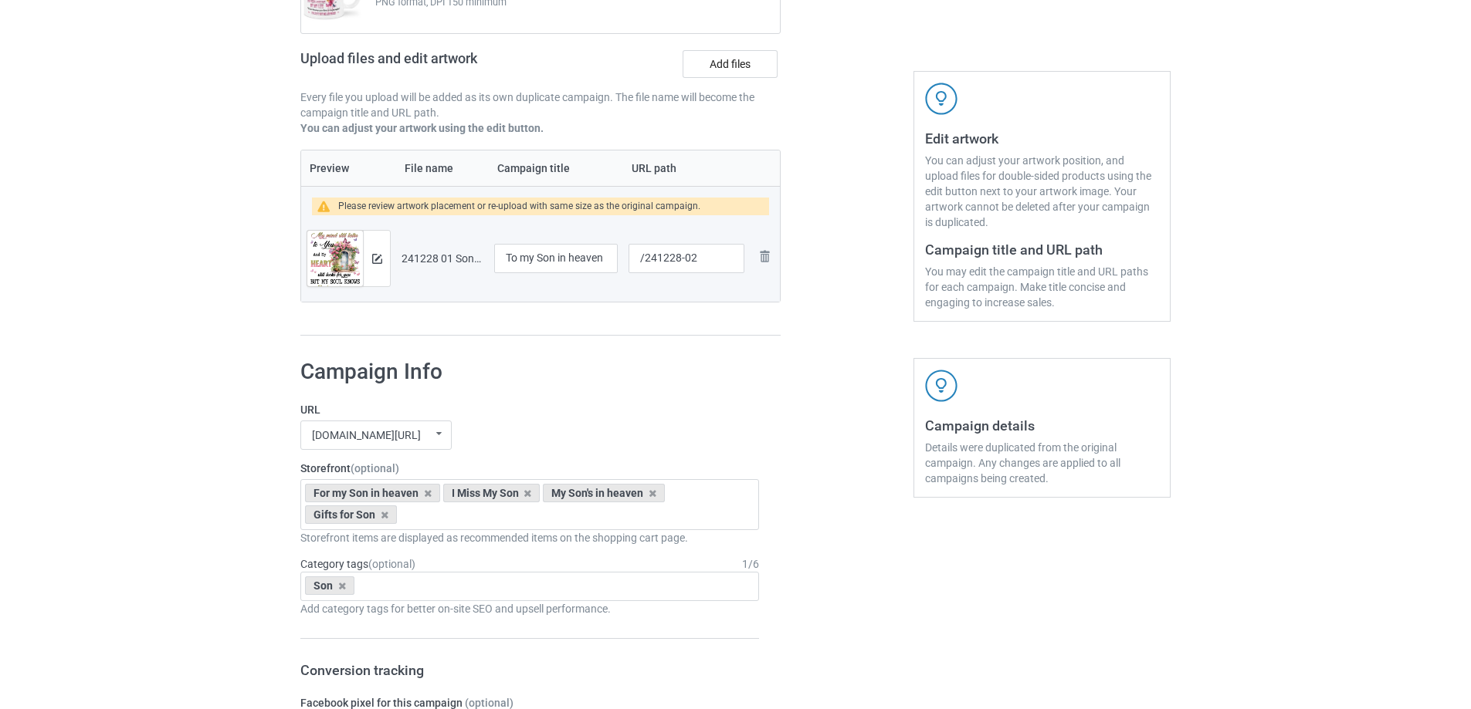
scroll to position [1308, 0]
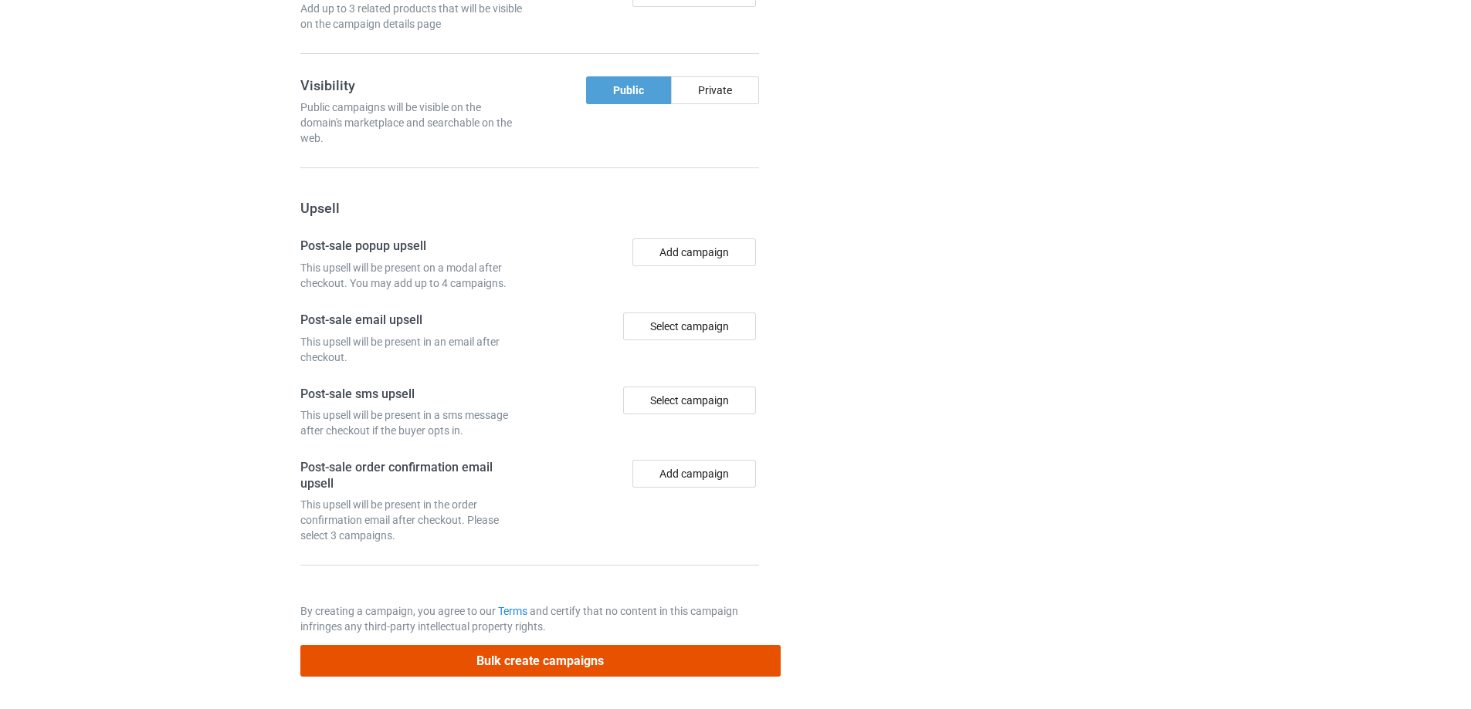
click at [572, 665] on button "Bulk create campaigns" at bounding box center [540, 661] width 480 height 32
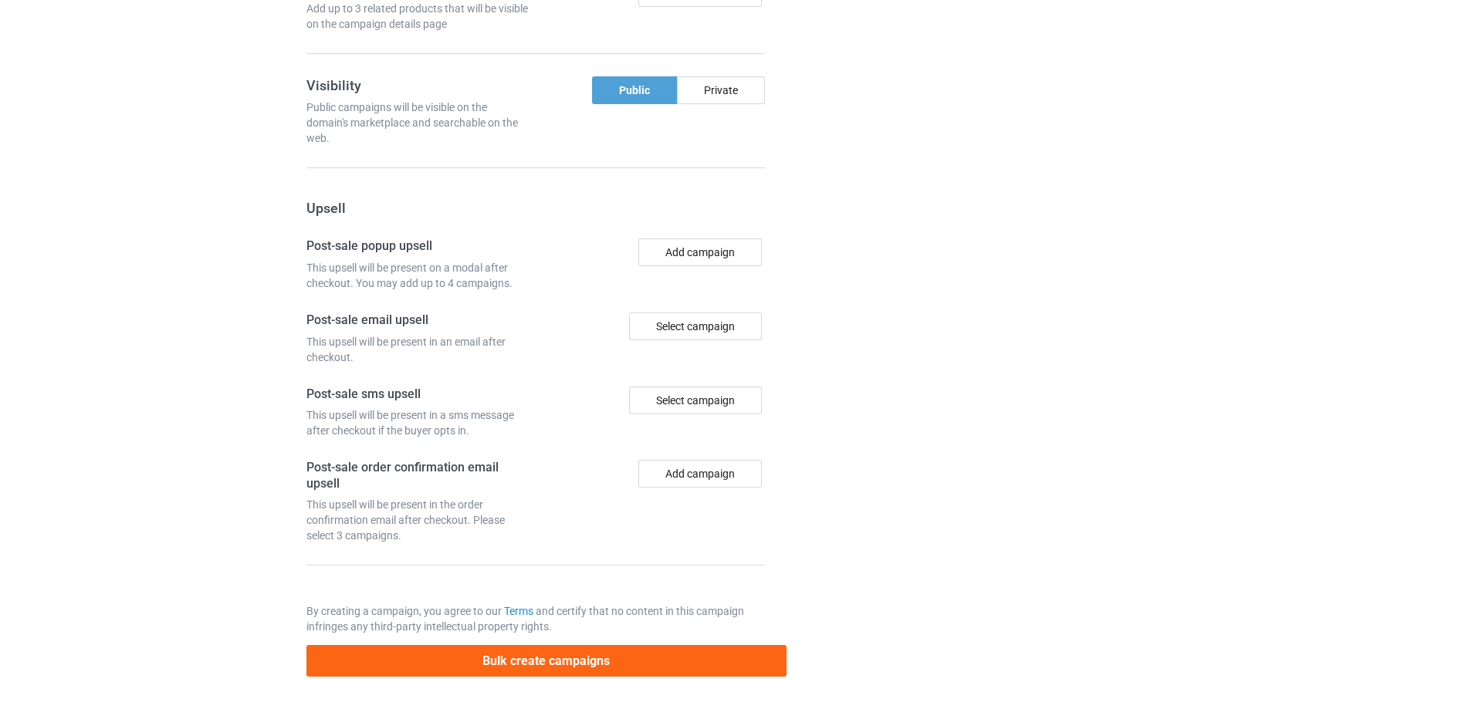
scroll to position [0, 0]
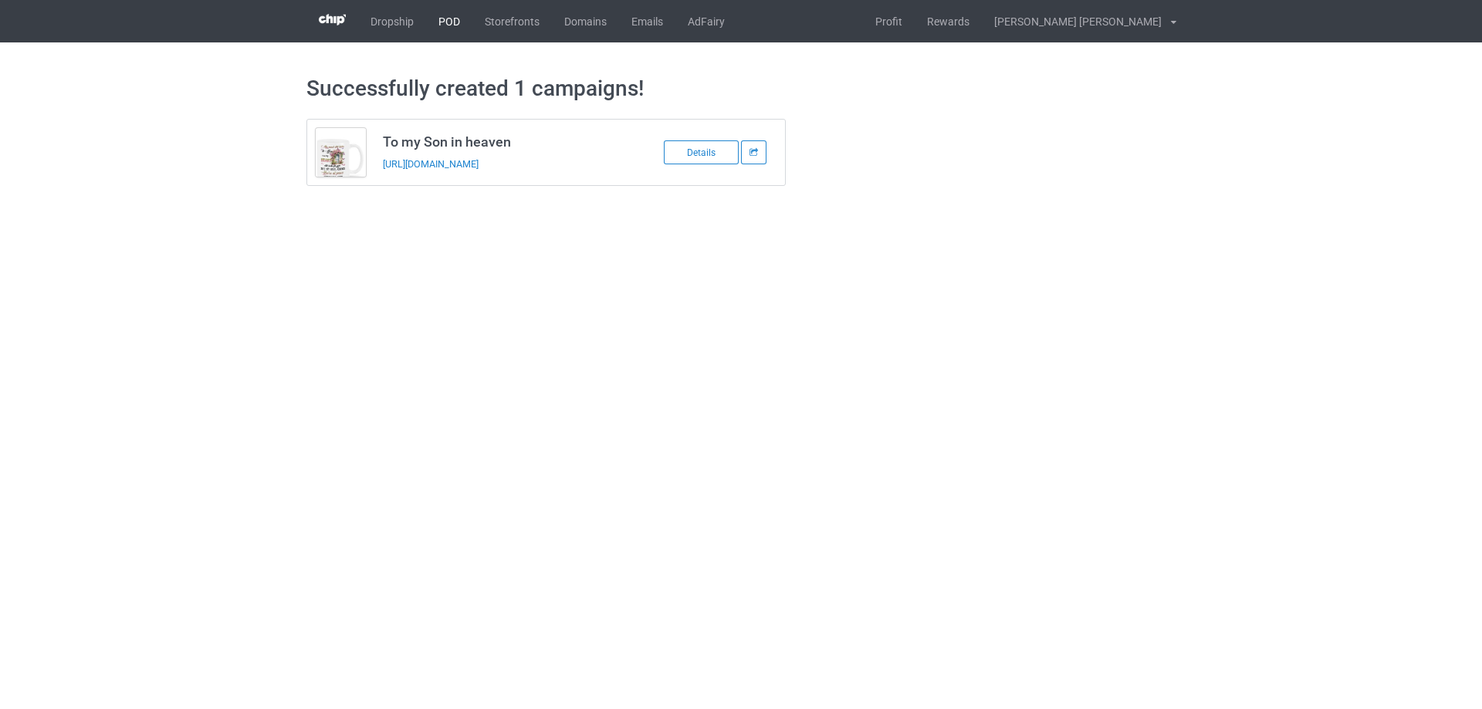
click at [452, 27] on link "POD" at bounding box center [449, 21] width 46 height 42
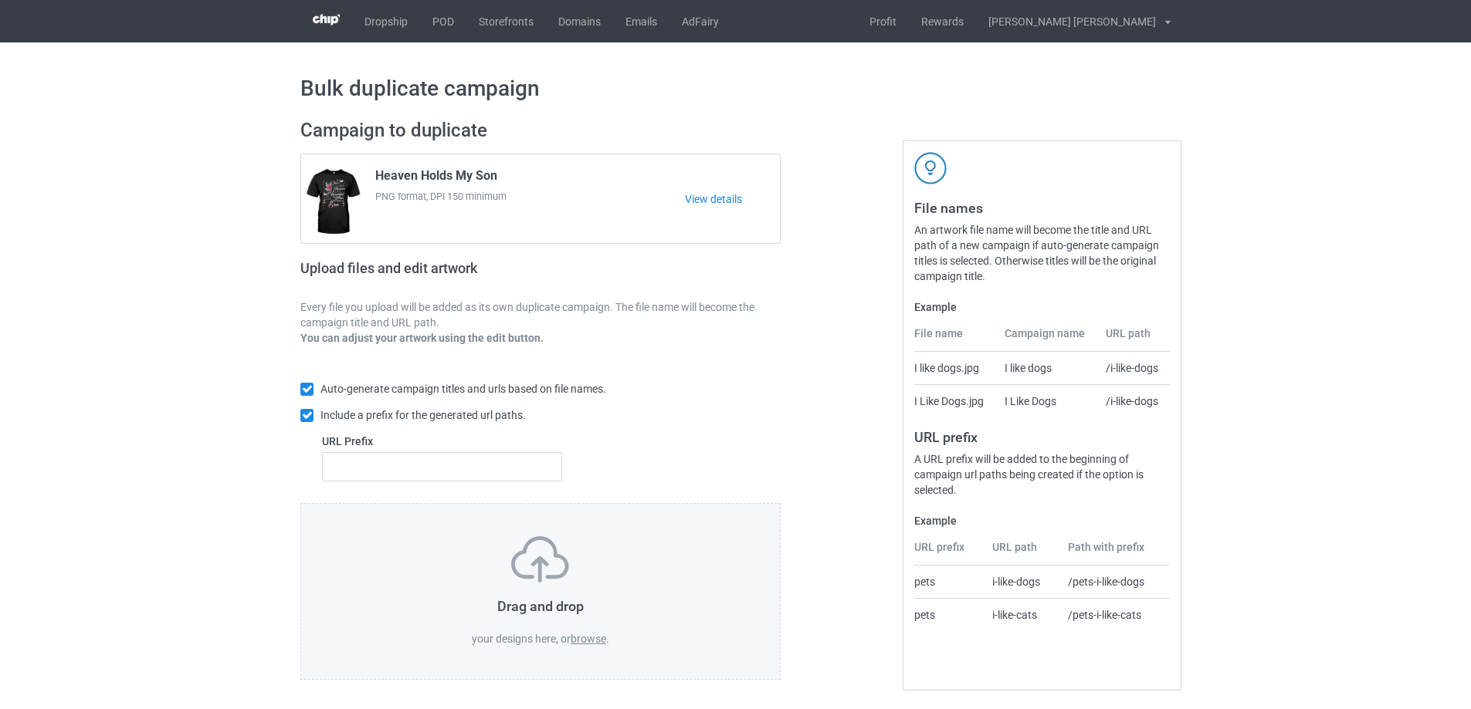
click at [589, 645] on label "browse" at bounding box center [588, 639] width 36 height 12
click at [0, 0] on input "browse" at bounding box center [0, 0] width 0 height 0
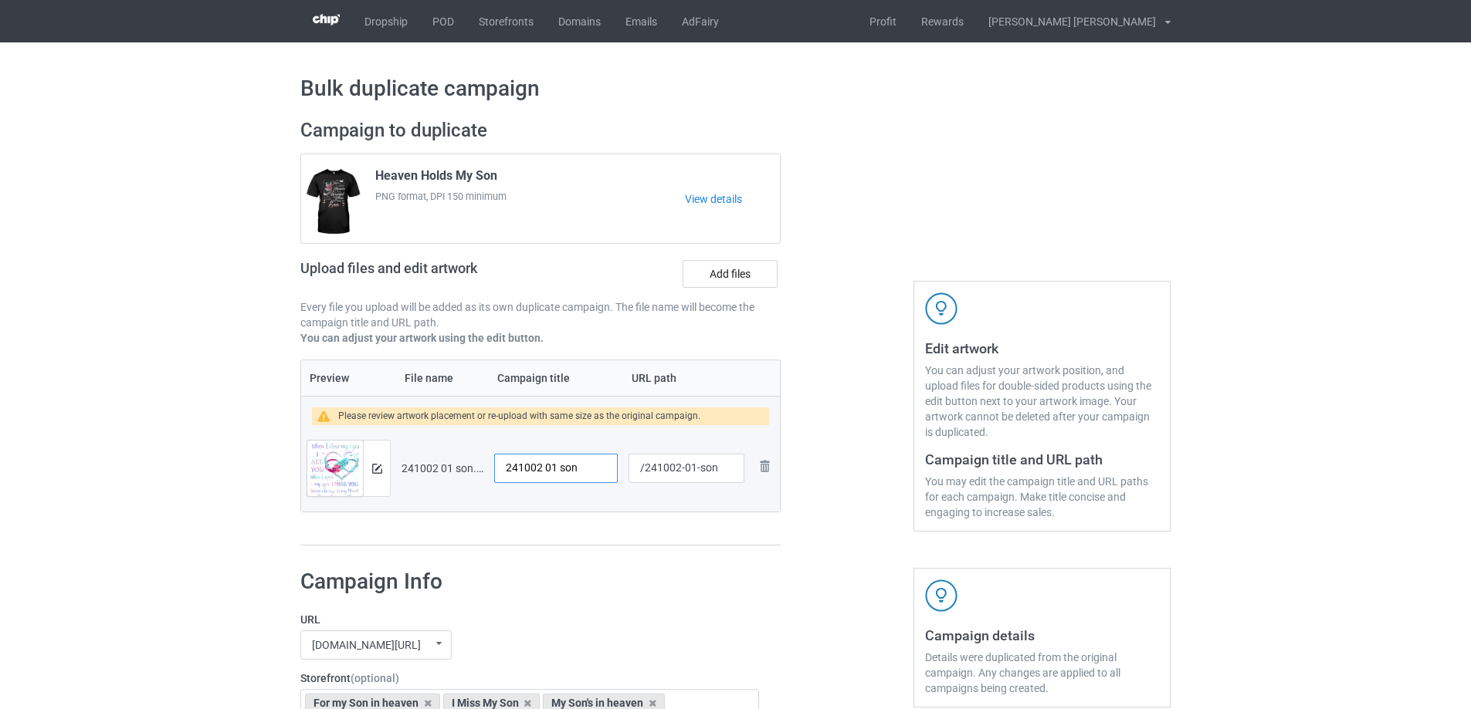
drag, startPoint x: 554, startPoint y: 470, endPoint x: 445, endPoint y: 464, distance: 109.8
click at [445, 464] on tr "Preview and edit artwork 241002 01 son.png 241002 01 son /241002-01-son Remove …" at bounding box center [540, 468] width 479 height 86
type input "I miss my son"
drag, startPoint x: 694, startPoint y: 469, endPoint x: 736, endPoint y: 472, distance: 41.8
click at [736, 472] on input "/241002-01-son" at bounding box center [686, 468] width 116 height 29
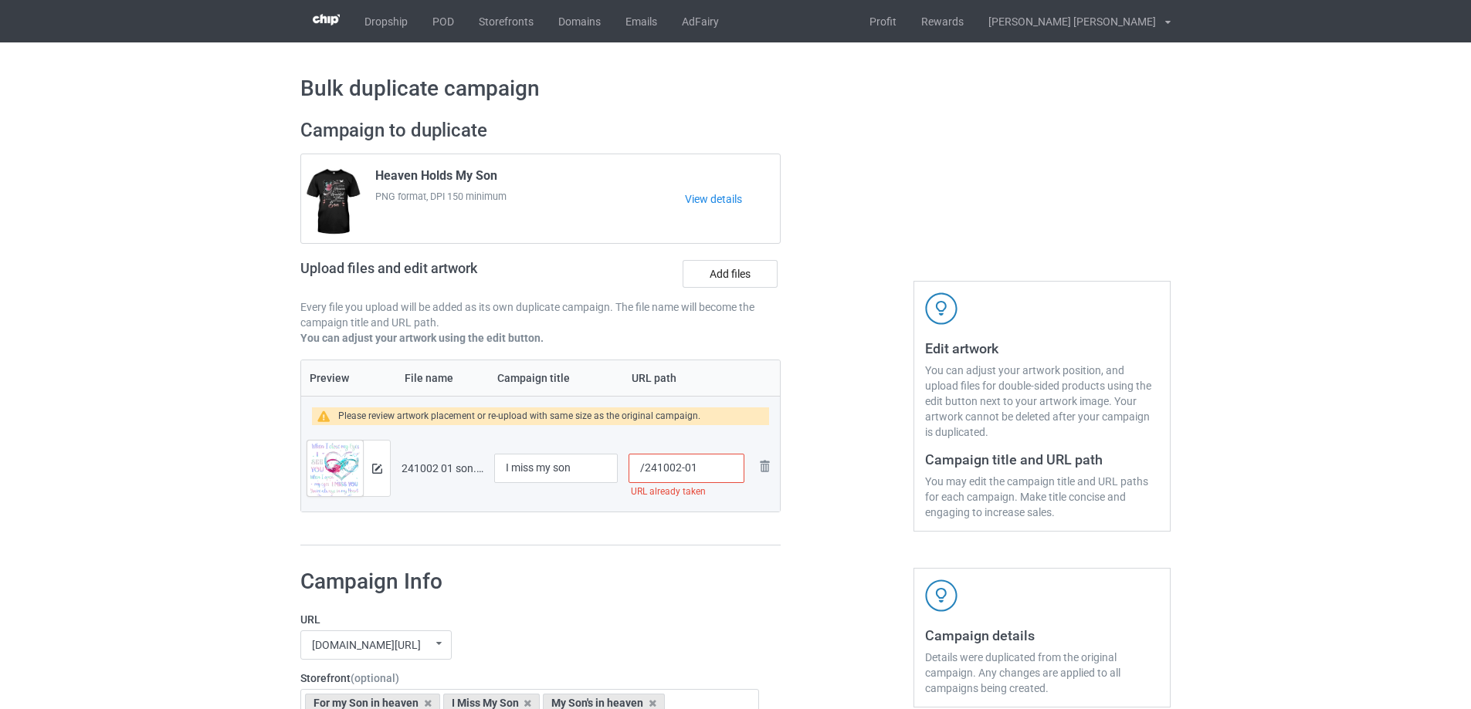
click at [696, 469] on input "/241002-01" at bounding box center [686, 468] width 116 height 29
drag, startPoint x: 689, startPoint y: 469, endPoint x: 697, endPoint y: 471, distance: 8.6
click at [697, 470] on input "/241002-02" at bounding box center [686, 468] width 116 height 29
drag, startPoint x: 691, startPoint y: 468, endPoint x: 707, endPoint y: 468, distance: 16.2
click at [707, 468] on input "/241002-03" at bounding box center [686, 468] width 116 height 29
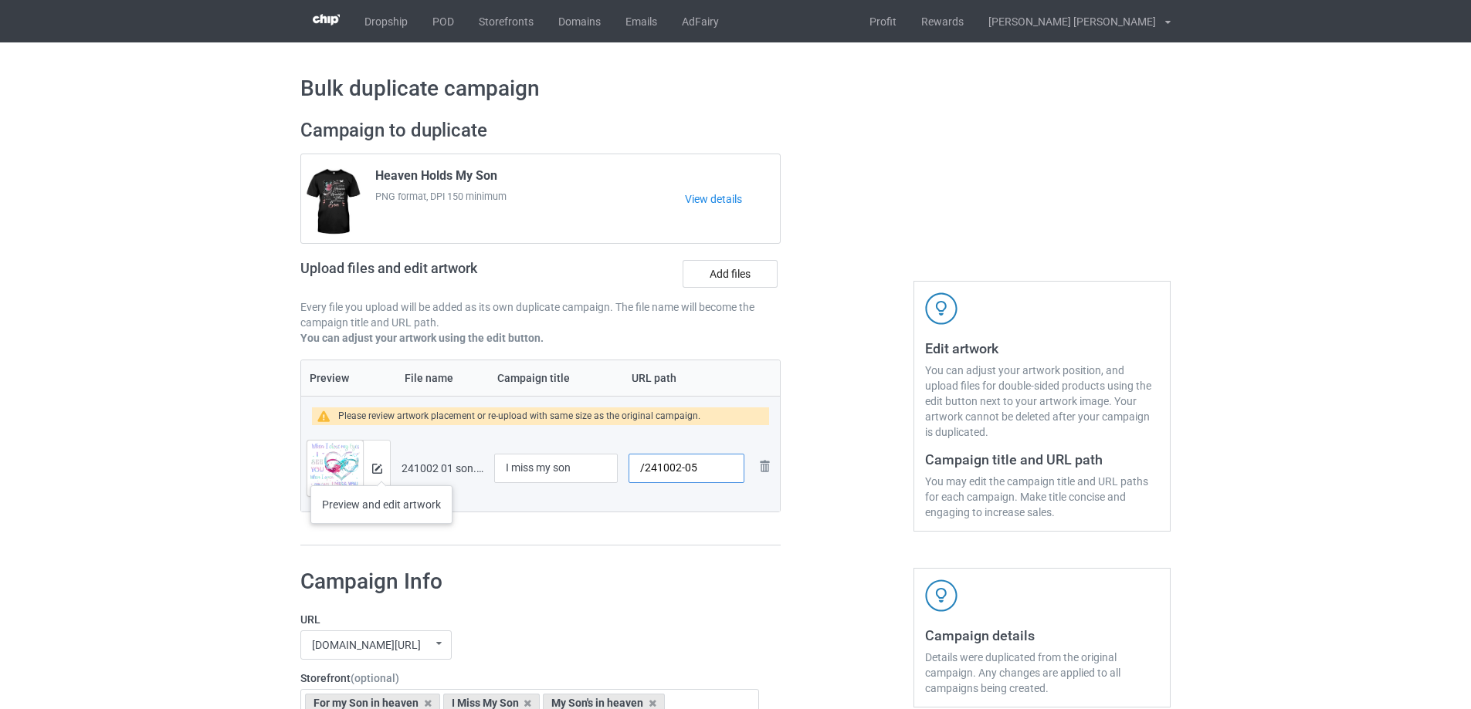
type input "/241002-05"
click at [376, 468] on img at bounding box center [377, 469] width 10 height 10
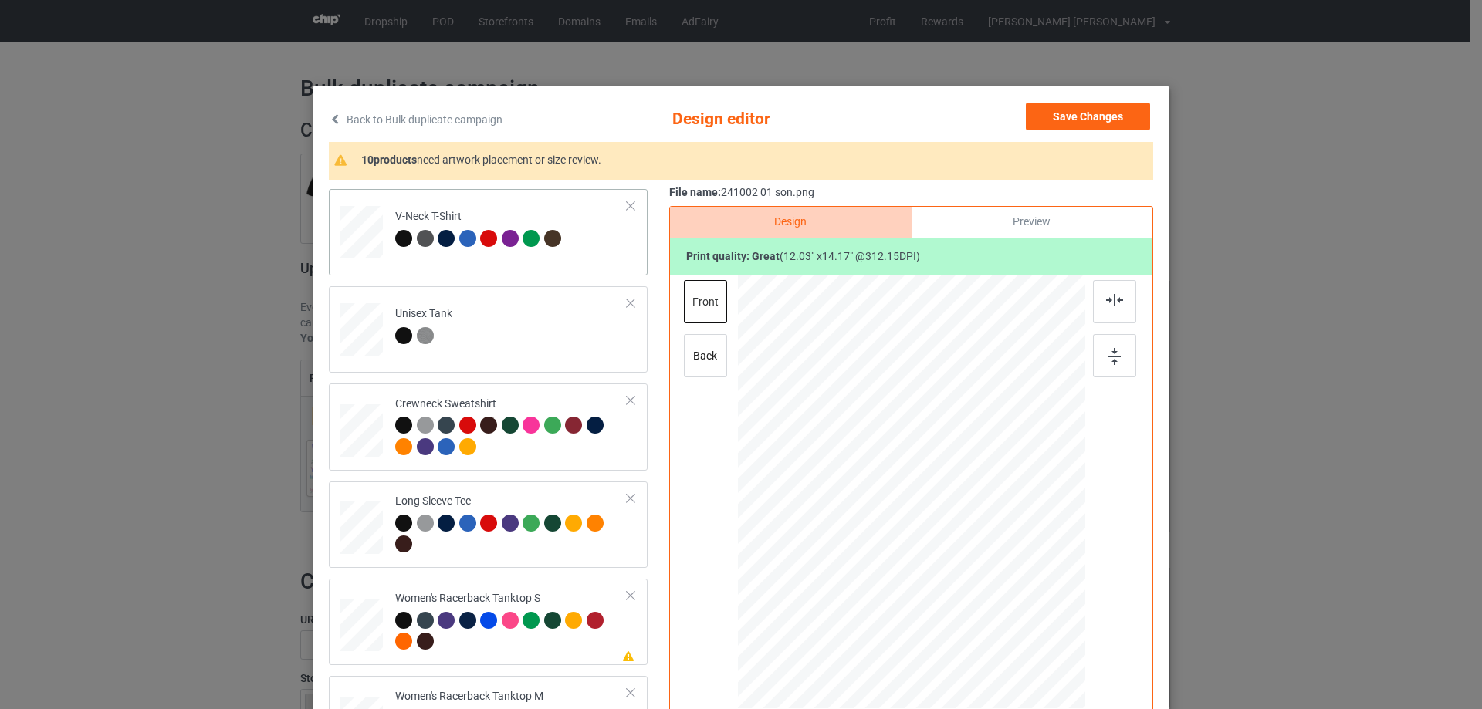
scroll to position [618, 0]
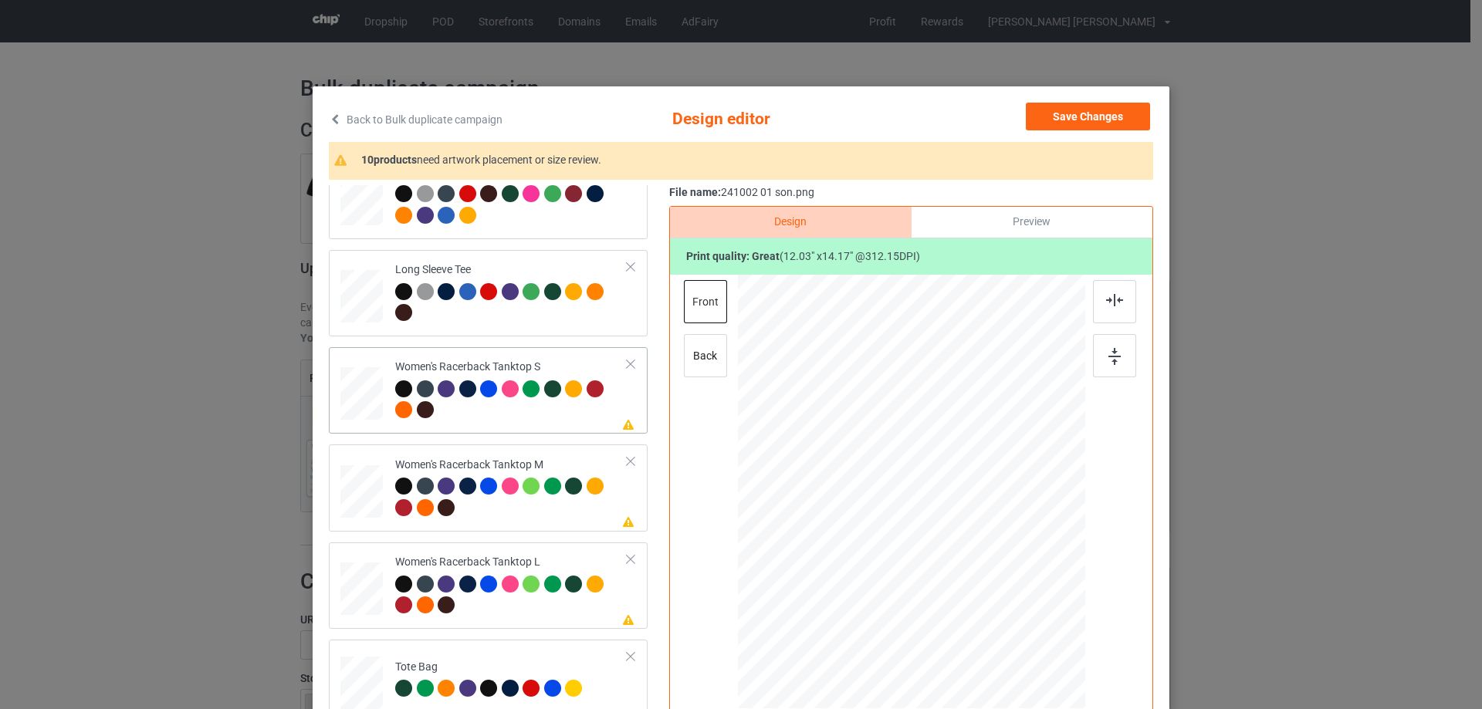
click at [368, 382] on div at bounding box center [362, 393] width 42 height 53
drag, startPoint x: 1007, startPoint y: 615, endPoint x: 999, endPoint y: 581, distance: 34.1
click at [999, 581] on div at bounding box center [912, 492] width 338 height 435
drag, startPoint x: 933, startPoint y: 510, endPoint x: 933, endPoint y: 526, distance: 17.0
click at [933, 526] on div at bounding box center [912, 509] width 164 height 194
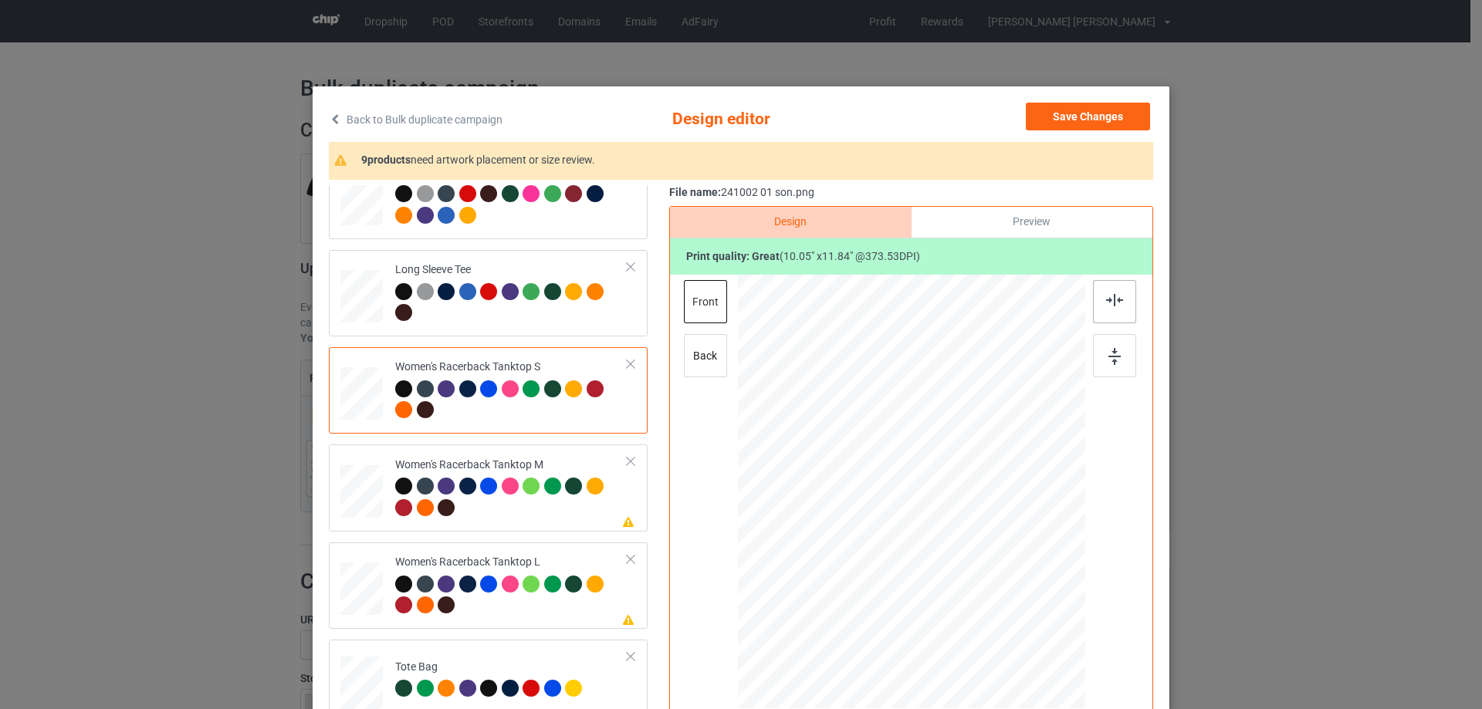
click at [1106, 305] on img at bounding box center [1114, 300] width 17 height 12
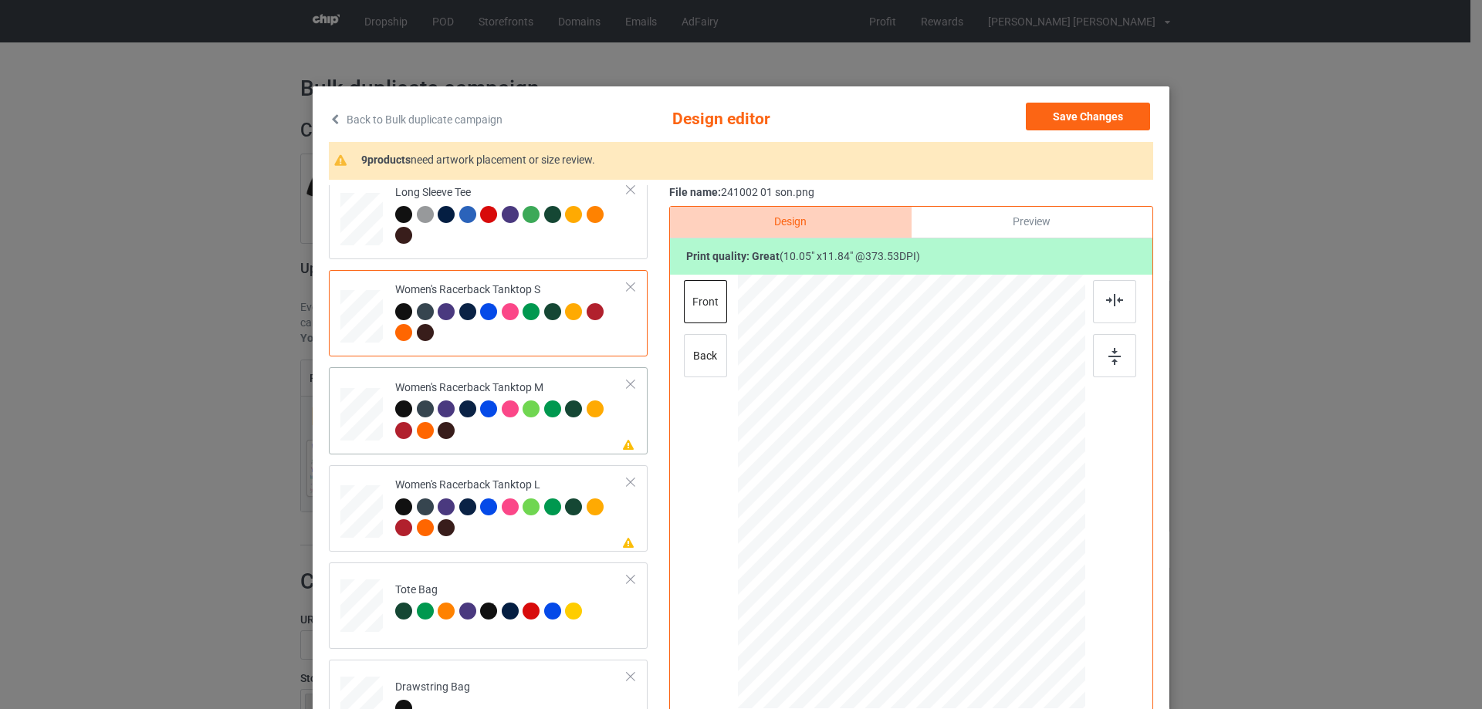
click at [369, 422] on div at bounding box center [361, 414] width 42 height 53
drag, startPoint x: 1010, startPoint y: 616, endPoint x: 989, endPoint y: 574, distance: 46.6
click at [997, 578] on div at bounding box center [911, 492] width 347 height 435
drag, startPoint x: 952, startPoint y: 534, endPoint x: 952, endPoint y: 555, distance: 20.8
click at [952, 555] on div at bounding box center [912, 513] width 162 height 191
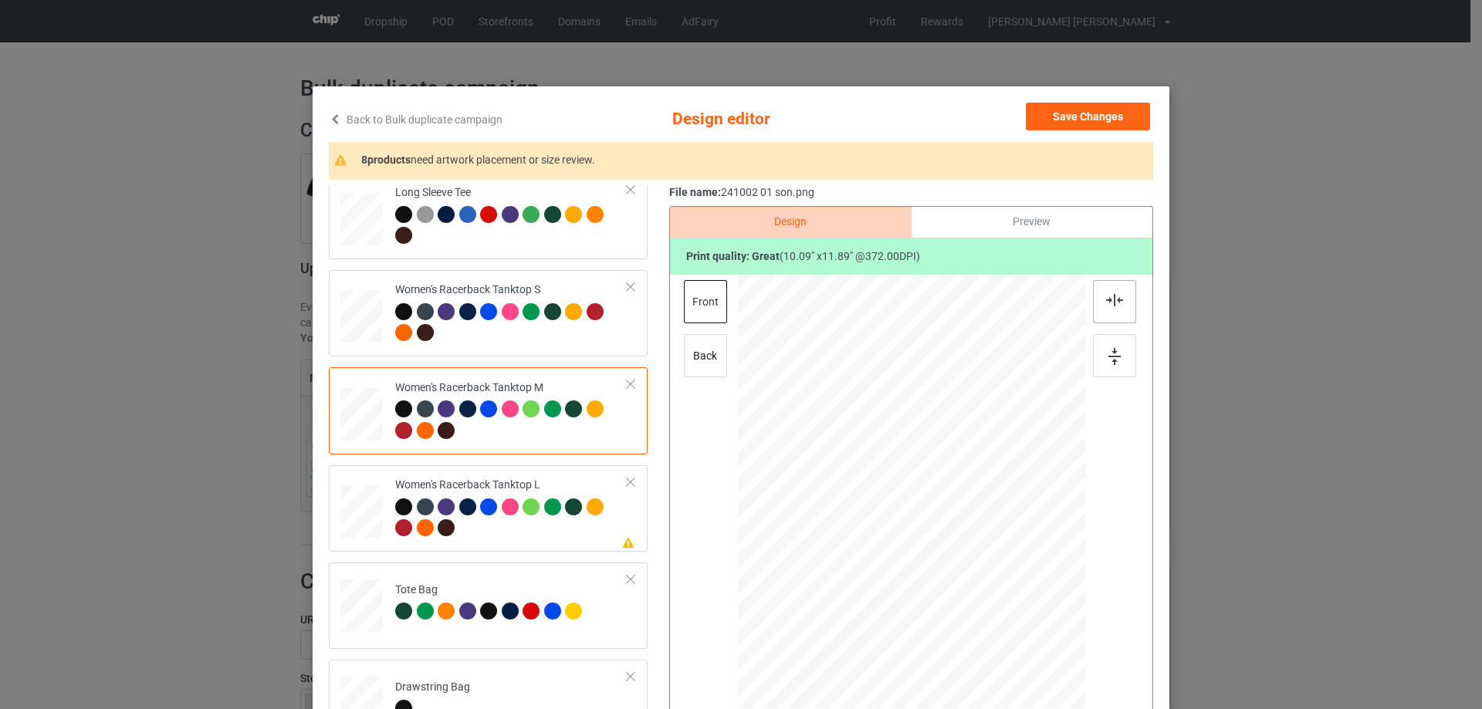
click at [1127, 283] on div at bounding box center [1114, 301] width 43 height 43
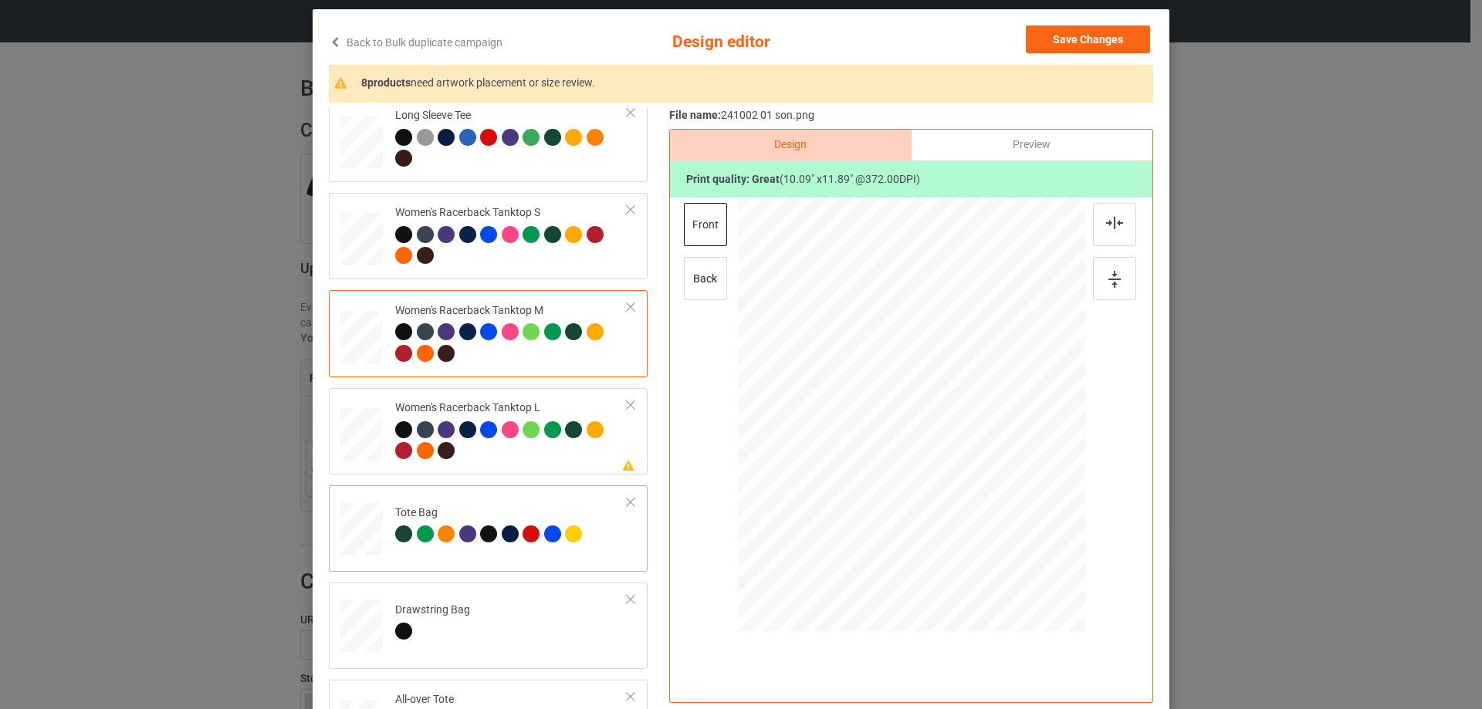
scroll to position [772, 0]
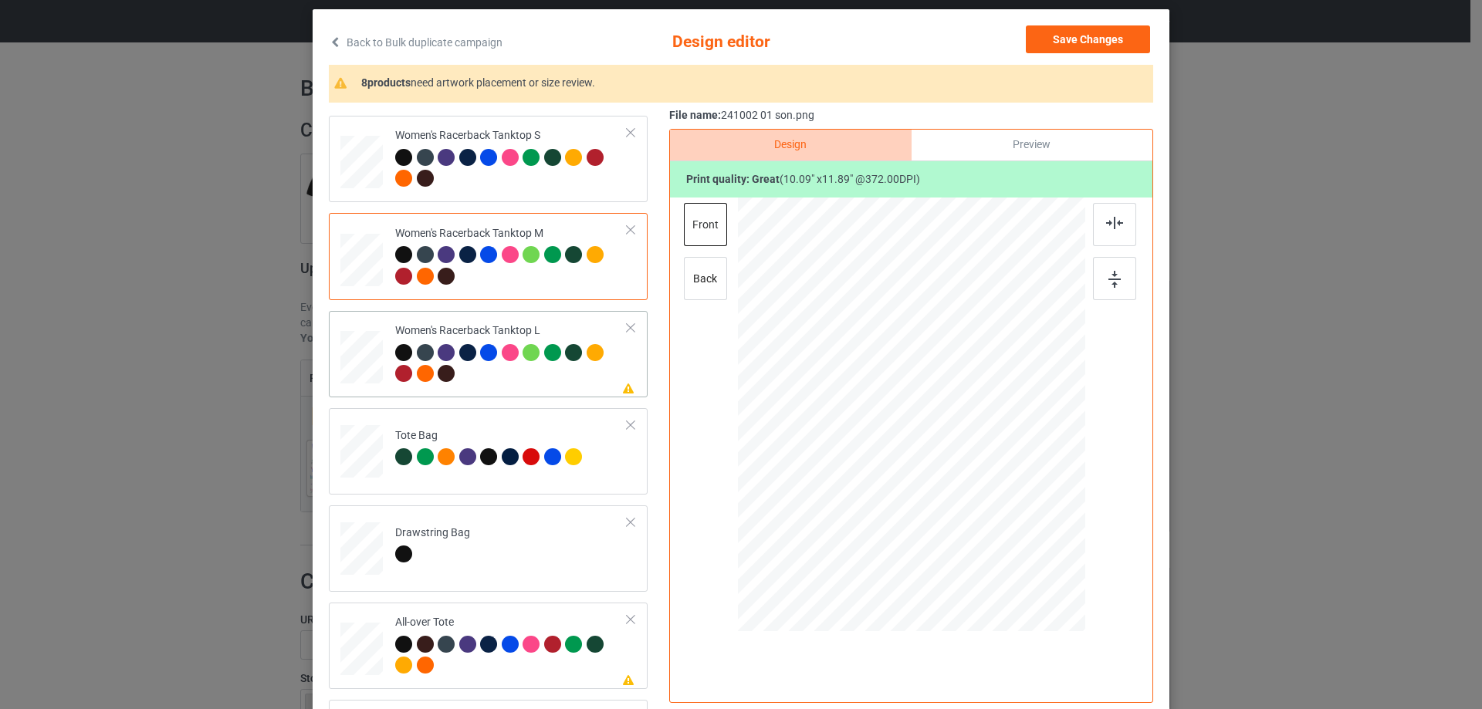
click at [365, 360] on div at bounding box center [361, 358] width 42 height 51
drag, startPoint x: 1007, startPoint y: 540, endPoint x: 986, endPoint y: 498, distance: 46.6
click at [986, 498] on div at bounding box center [986, 503] width 13 height 13
drag, startPoint x: 941, startPoint y: 449, endPoint x: 943, endPoint y: 466, distance: 17.1
click at [943, 466] on div at bounding box center [912, 432] width 149 height 176
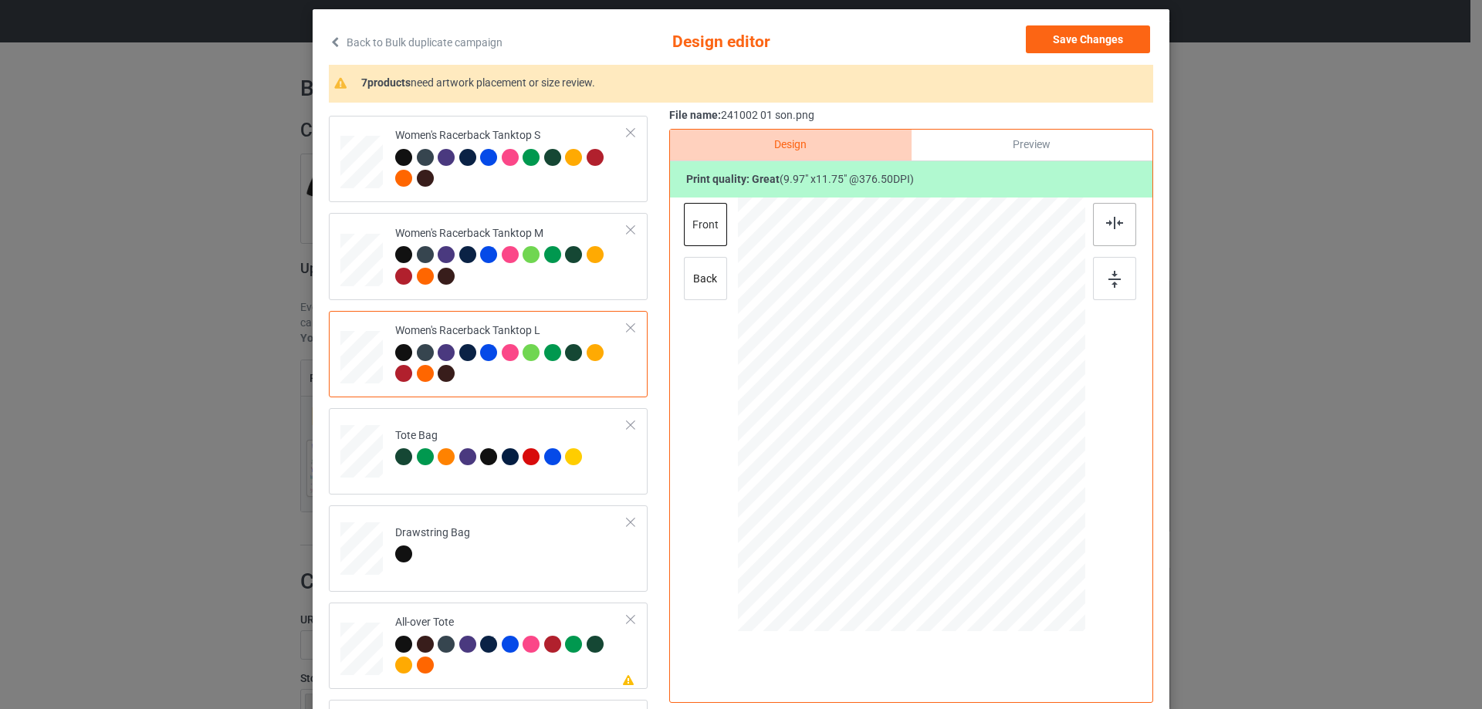
click at [1104, 233] on div at bounding box center [1114, 224] width 43 height 43
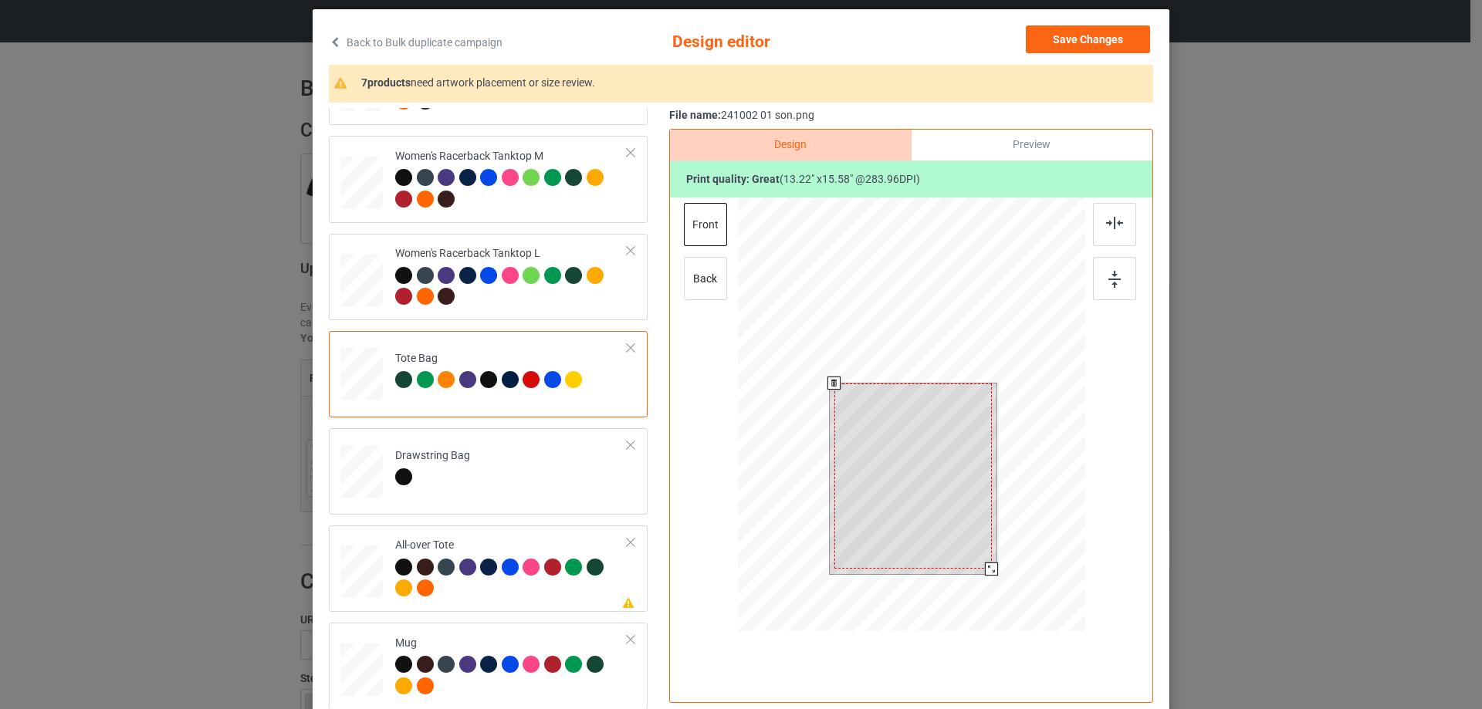
click at [996, 589] on div at bounding box center [911, 417] width 347 height 438
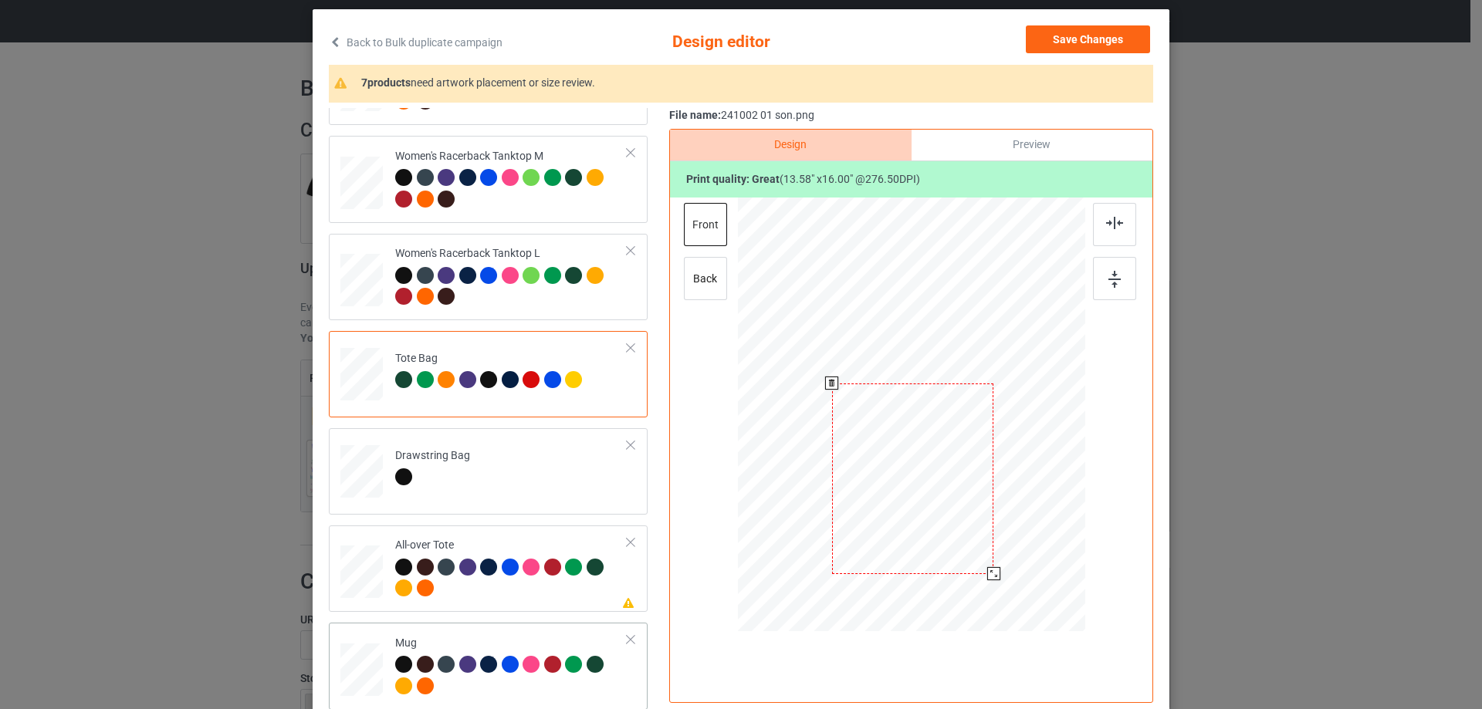
scroll to position [1004, 0]
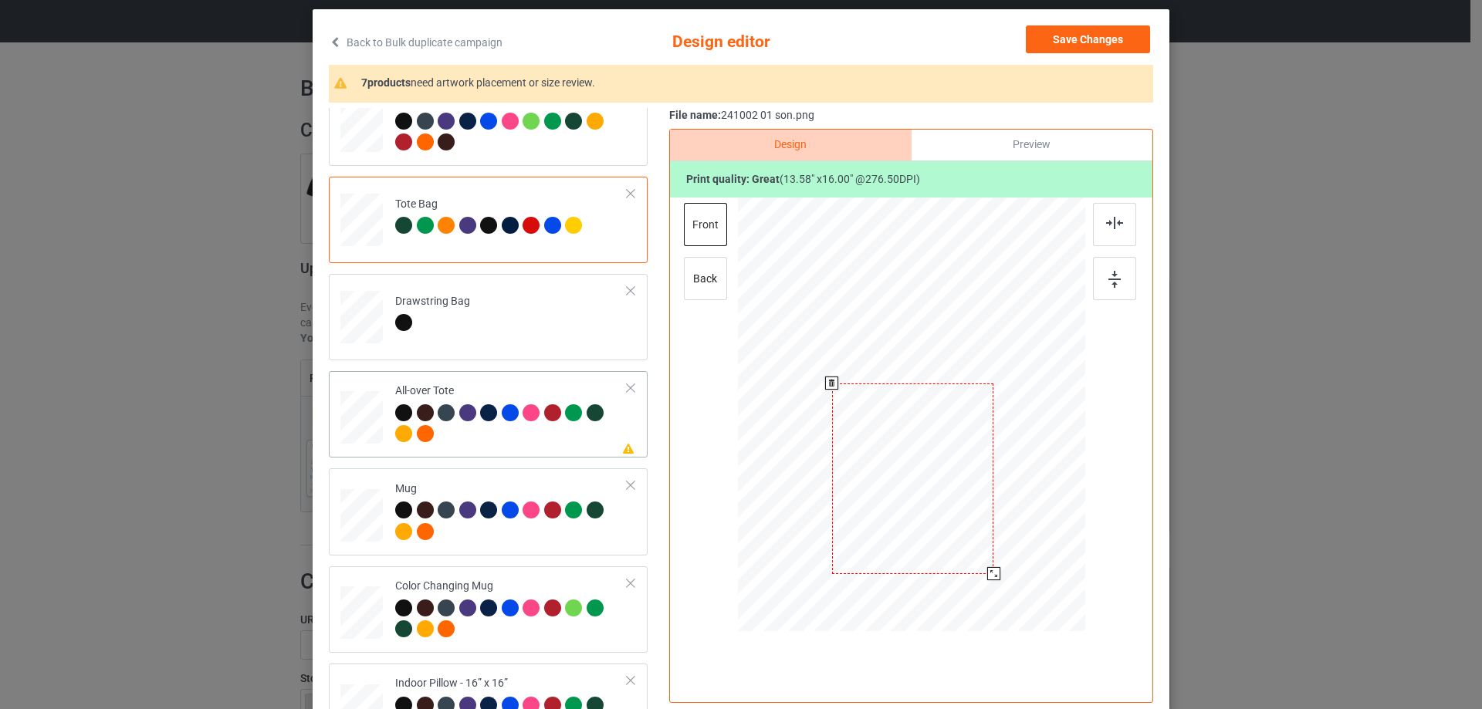
click at [366, 419] on div at bounding box center [361, 418] width 42 height 42
drag, startPoint x: 1014, startPoint y: 540, endPoint x: 1021, endPoint y: 543, distance: 7.9
click at [1021, 543] on div at bounding box center [1020, 543] width 13 height 13
click at [960, 510] on div at bounding box center [910, 412] width 218 height 257
click at [1115, 235] on div at bounding box center [1114, 224] width 43 height 43
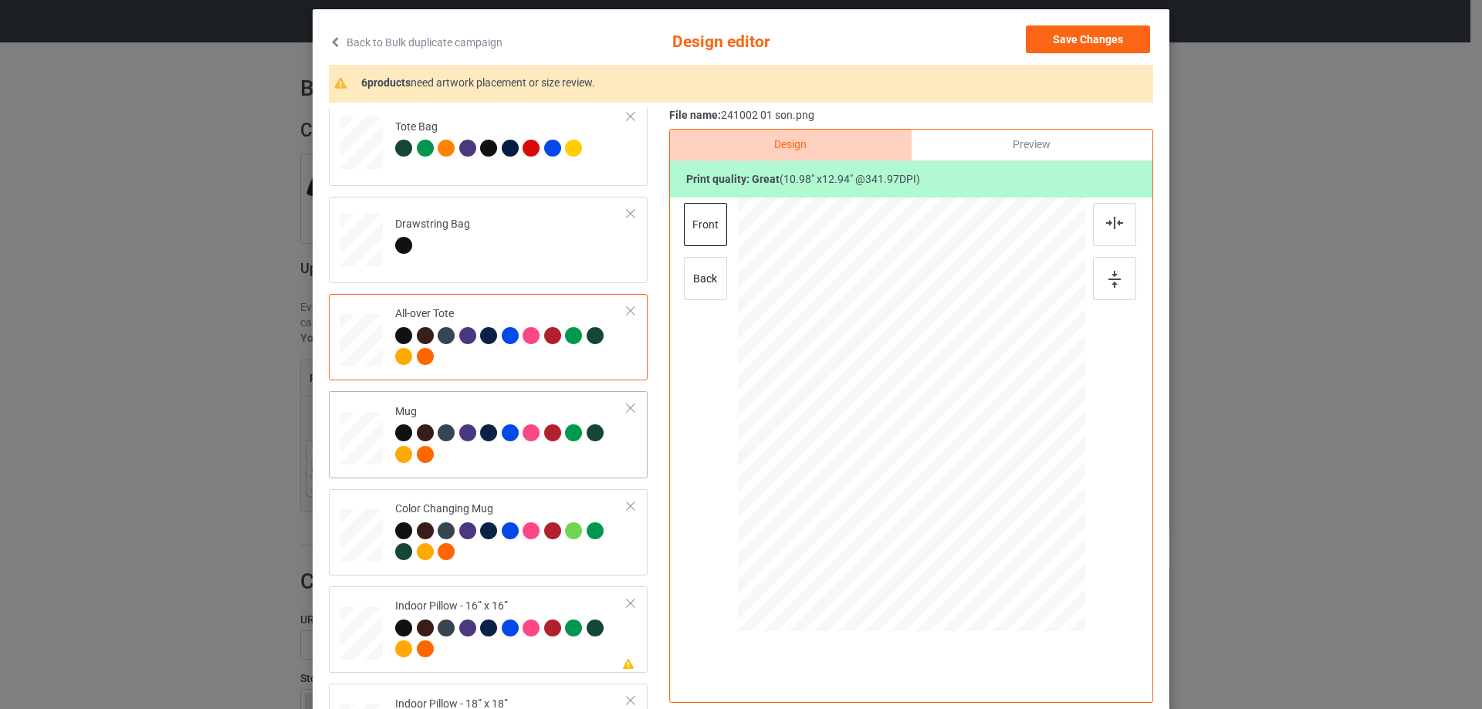
scroll to position [1158, 0]
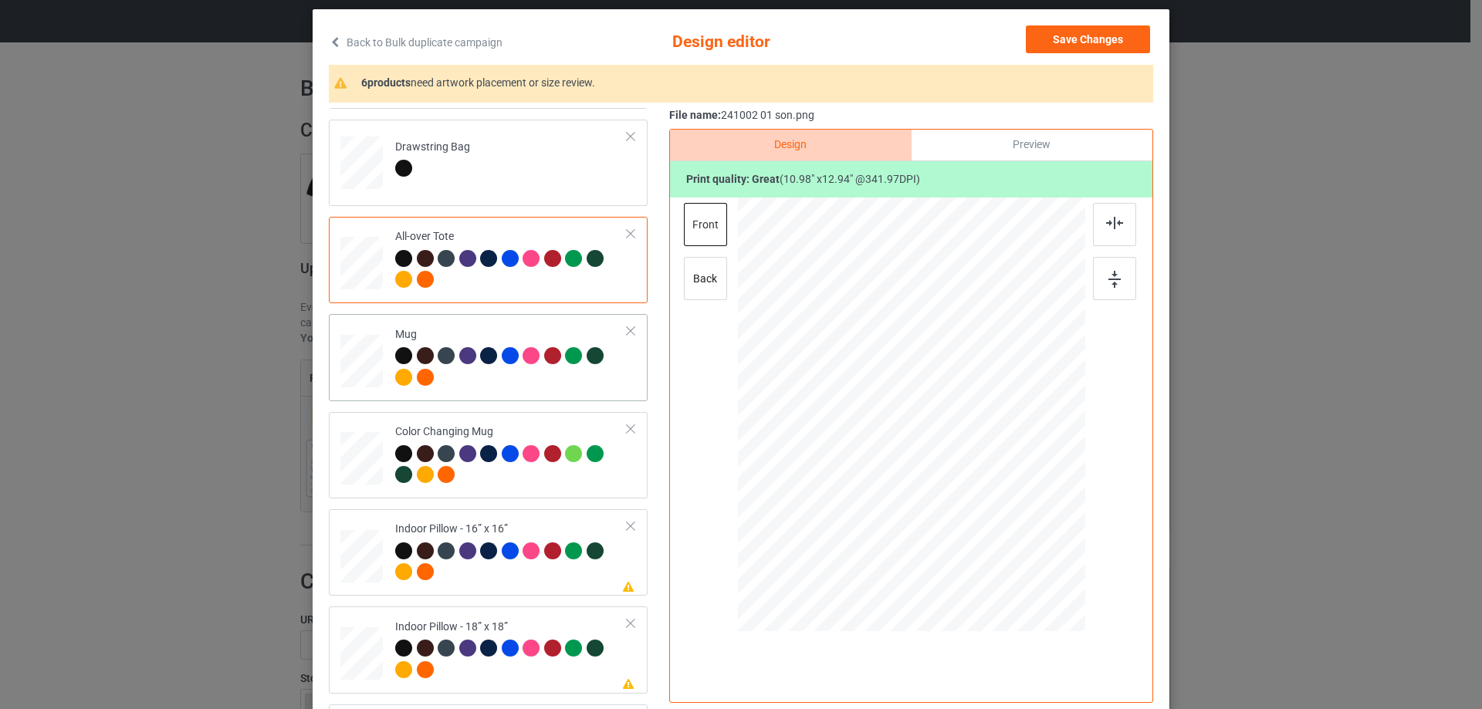
click at [374, 362] on div at bounding box center [361, 362] width 42 height 18
click at [1059, 483] on div at bounding box center [1064, 483] width 13 height 13
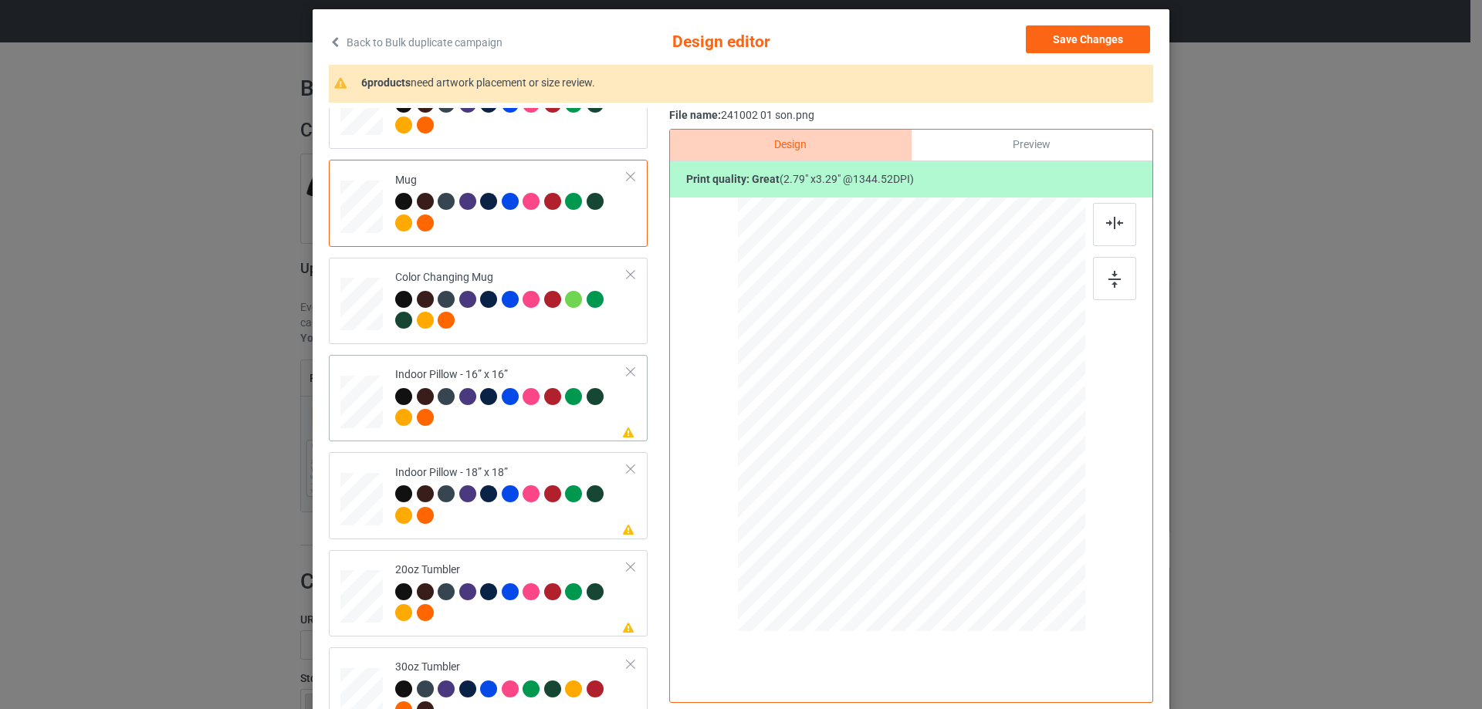
click at [360, 401] on div at bounding box center [361, 402] width 42 height 42
click at [1007, 533] on div at bounding box center [1011, 533] width 13 height 13
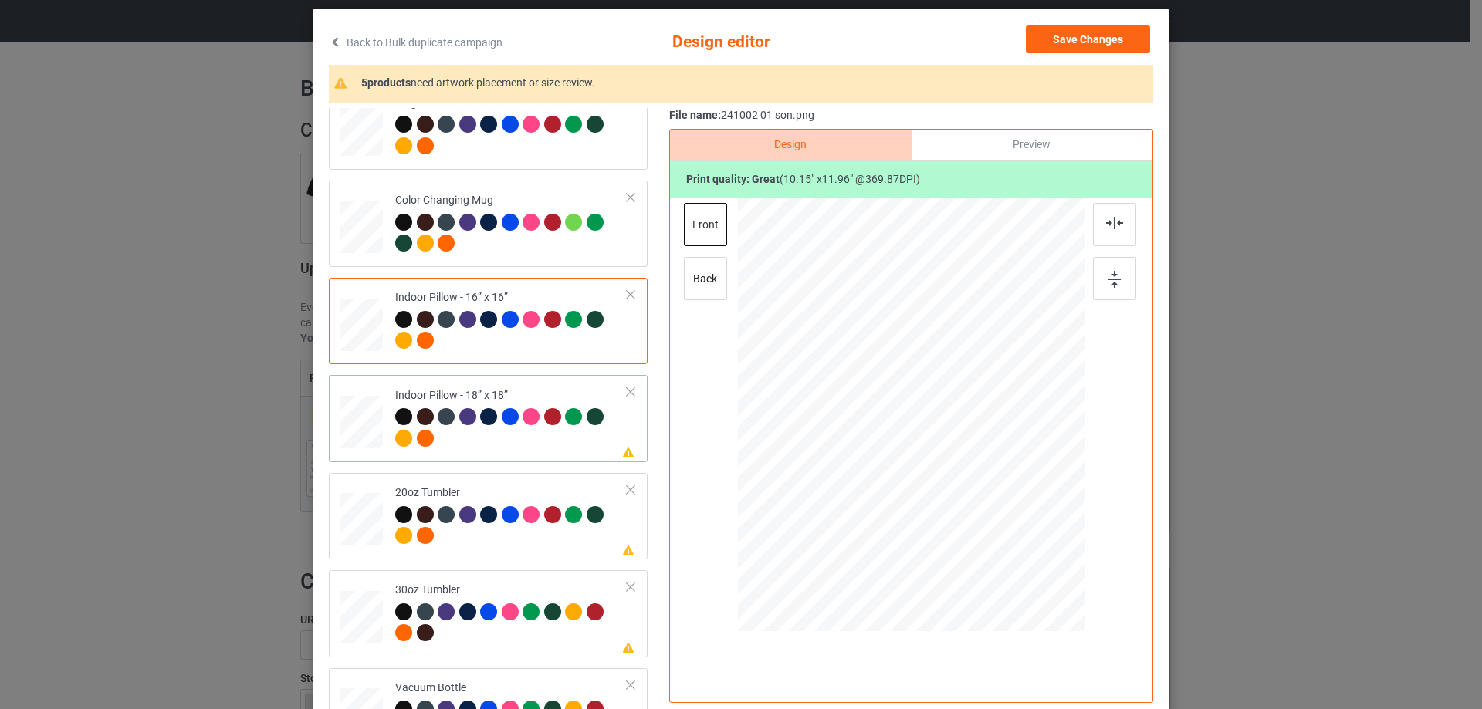
scroll to position [1467, 0]
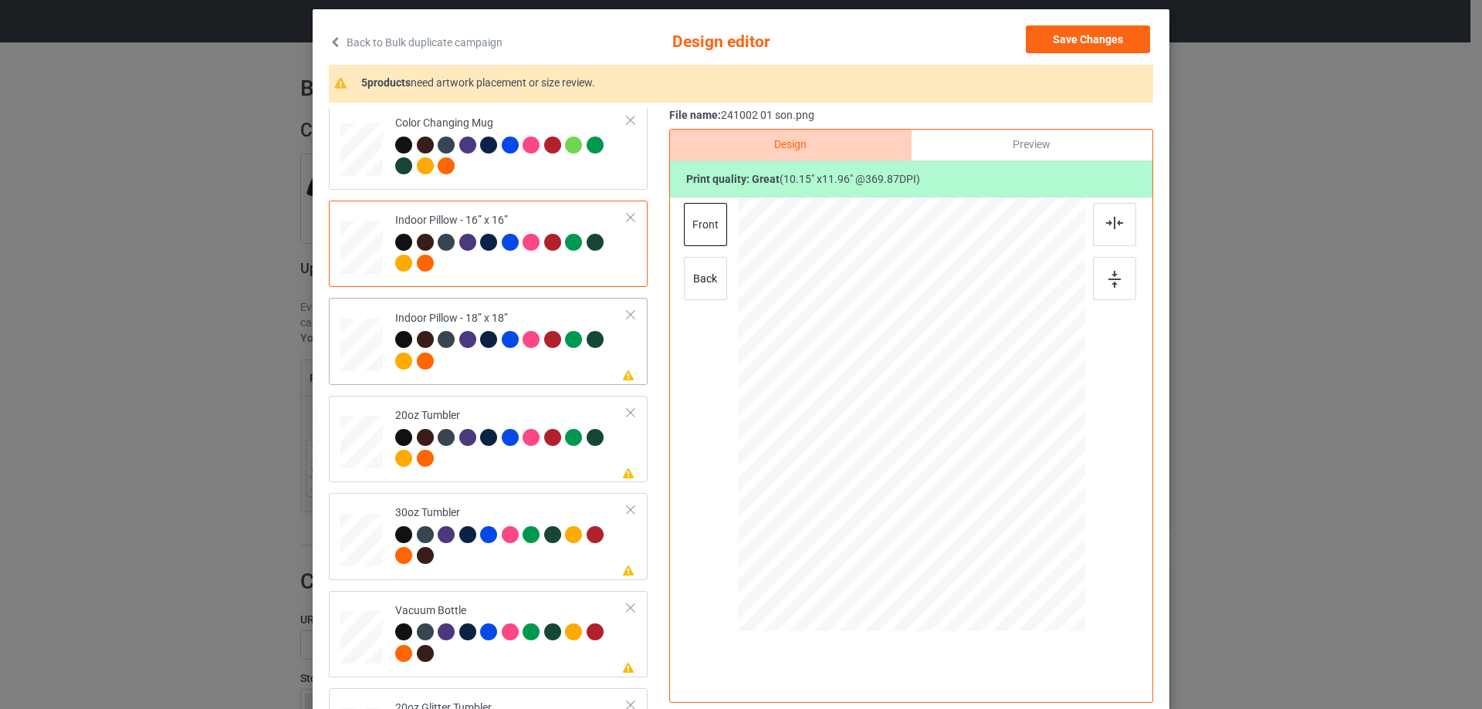
click at [359, 350] on div at bounding box center [361, 345] width 42 height 42
click at [1007, 537] on div at bounding box center [1013, 535] width 13 height 13
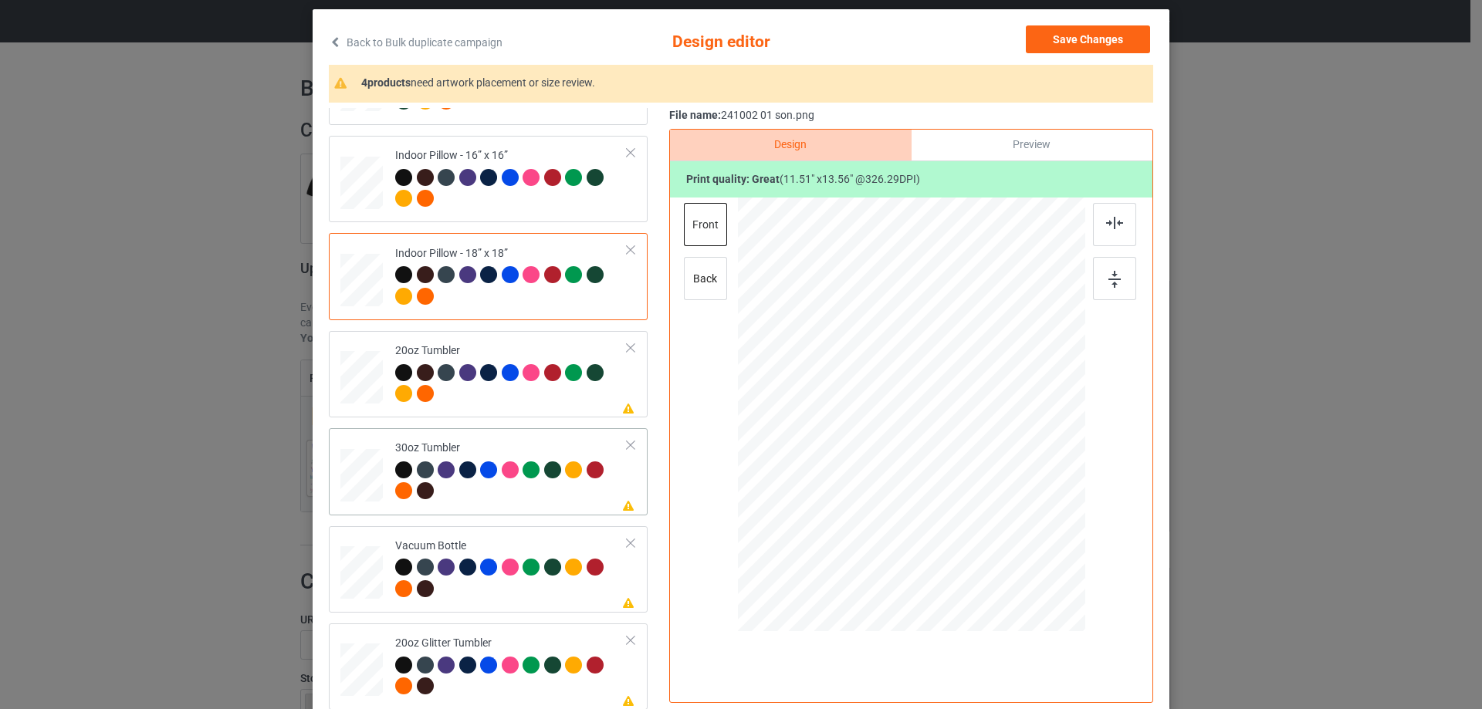
click at [356, 479] on div at bounding box center [361, 475] width 41 height 23
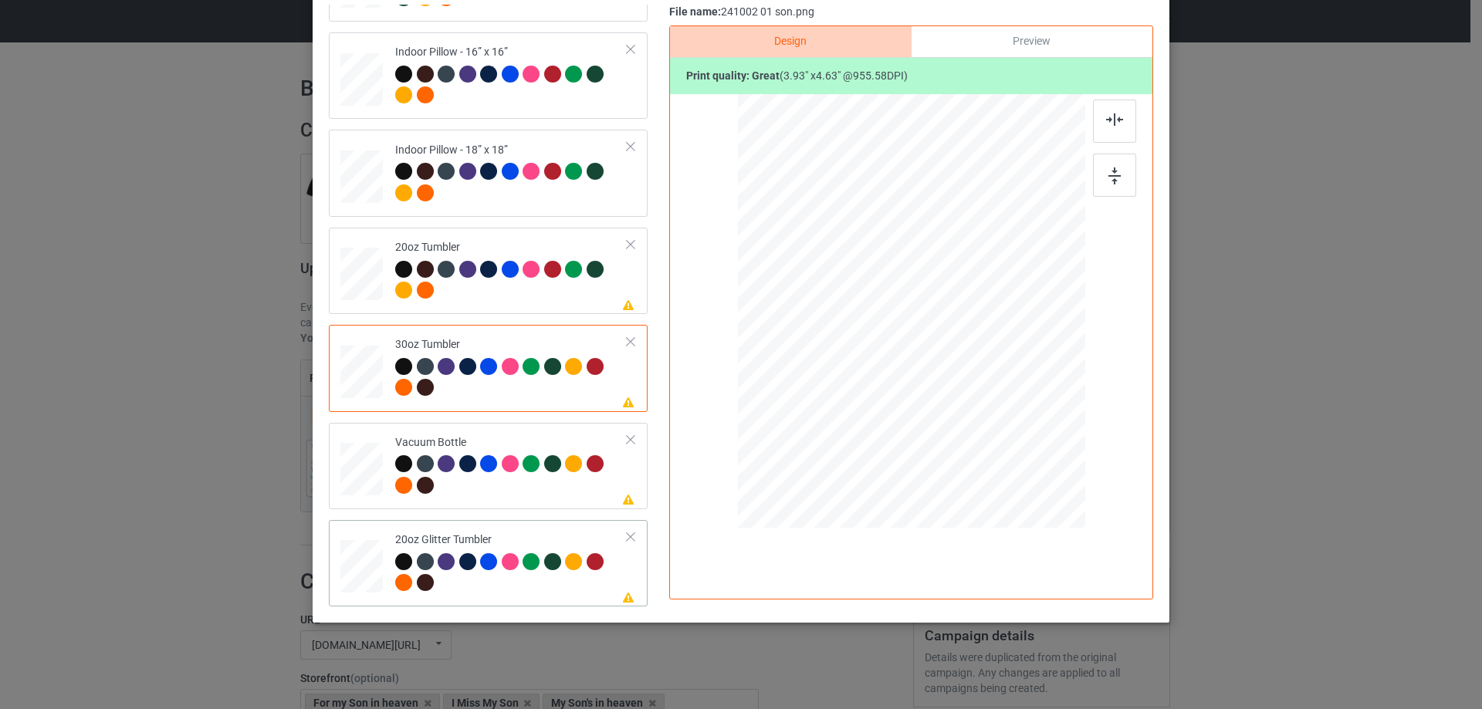
click at [375, 566] on div at bounding box center [362, 567] width 40 height 34
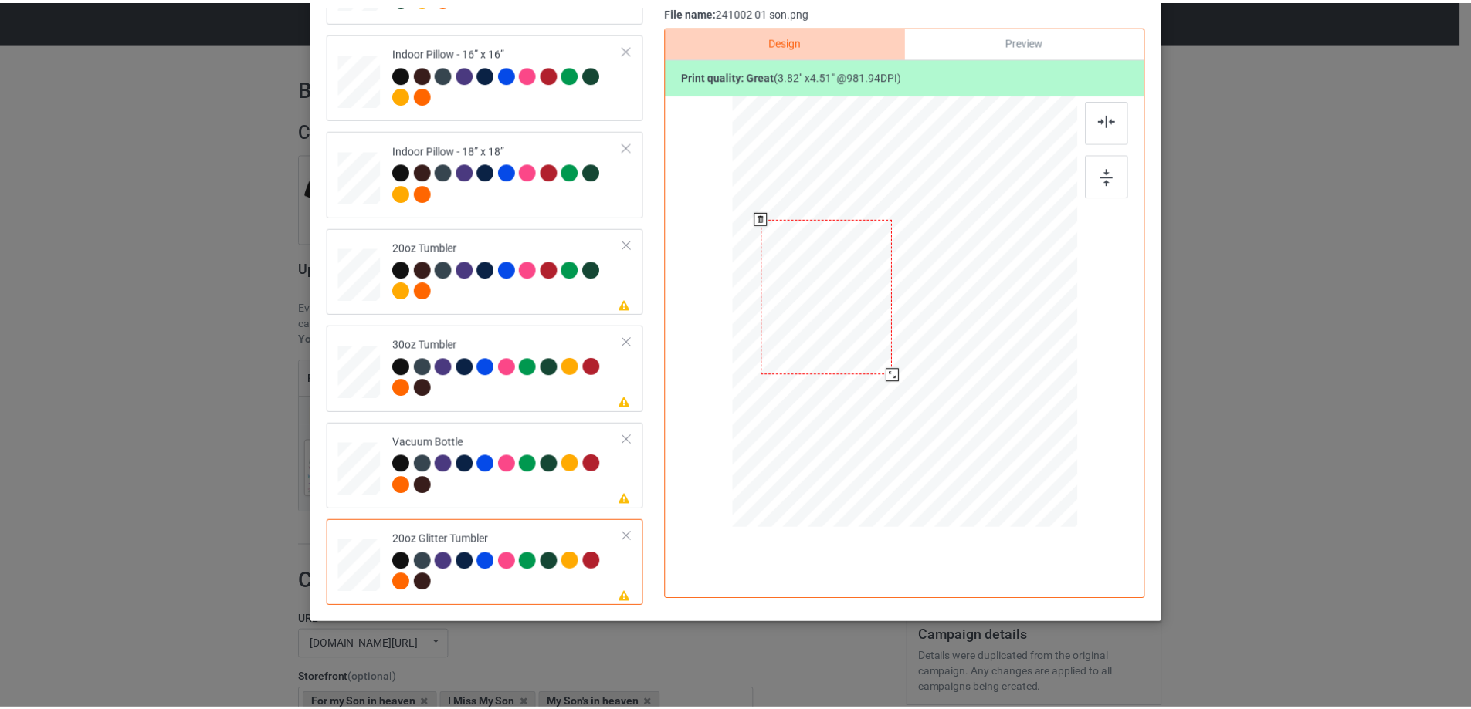
scroll to position [0, 0]
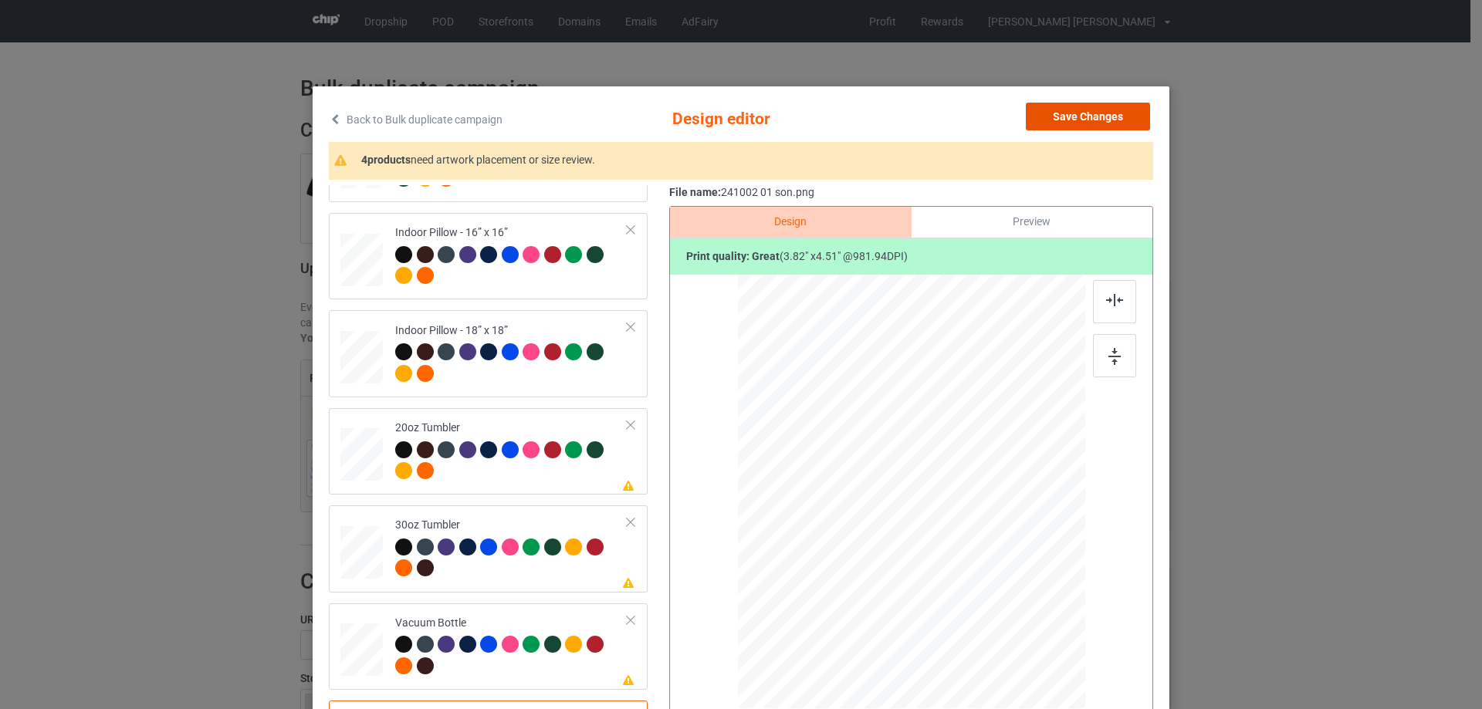
click at [1091, 116] on button "Save Changes" at bounding box center [1088, 117] width 124 height 28
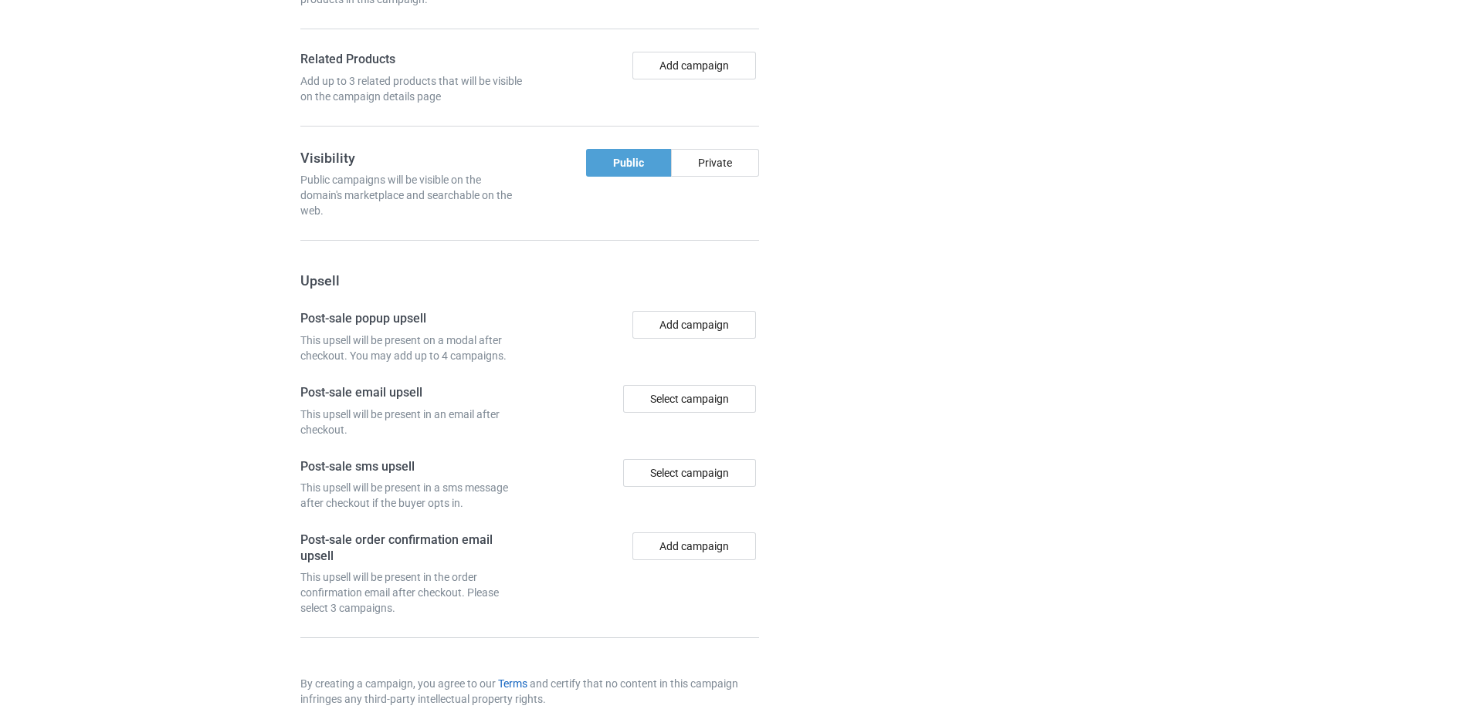
scroll to position [1308, 0]
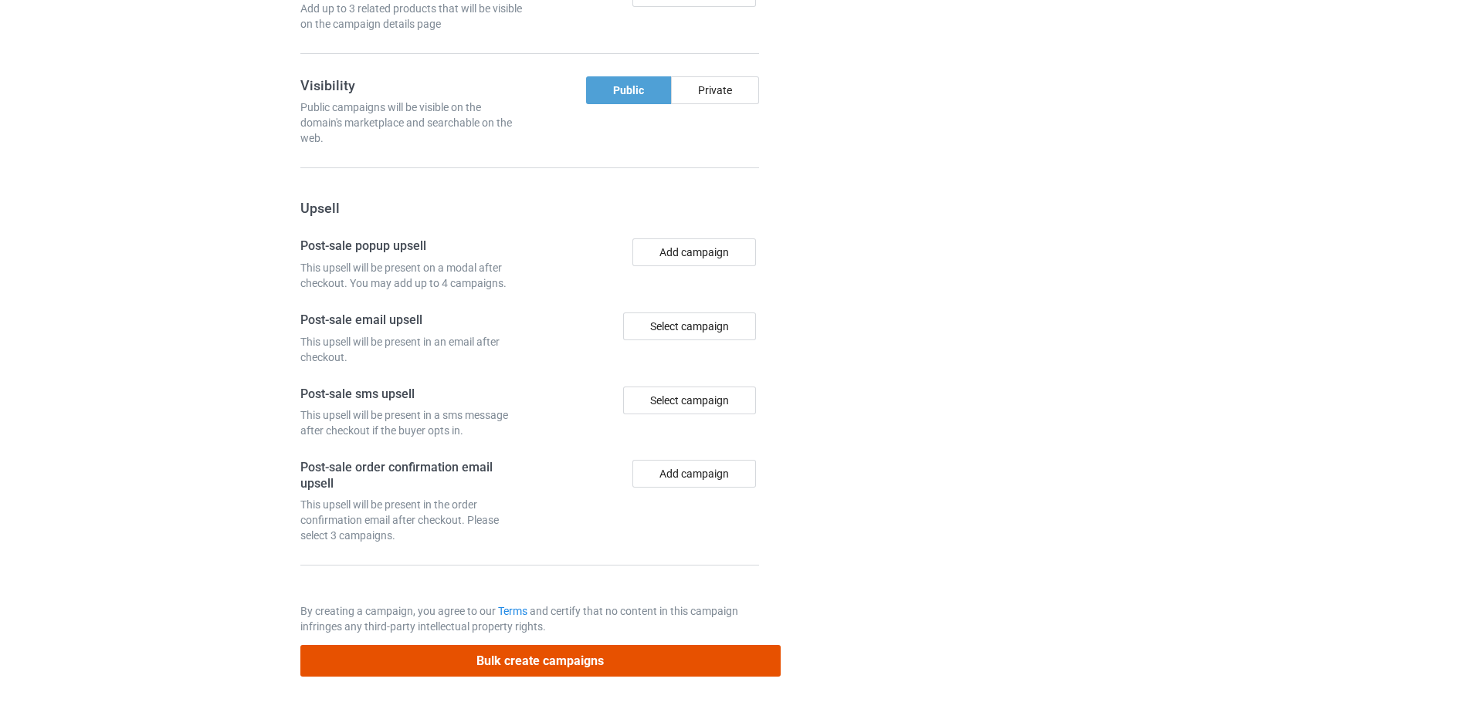
click at [546, 672] on button "Bulk create campaigns" at bounding box center [540, 661] width 480 height 32
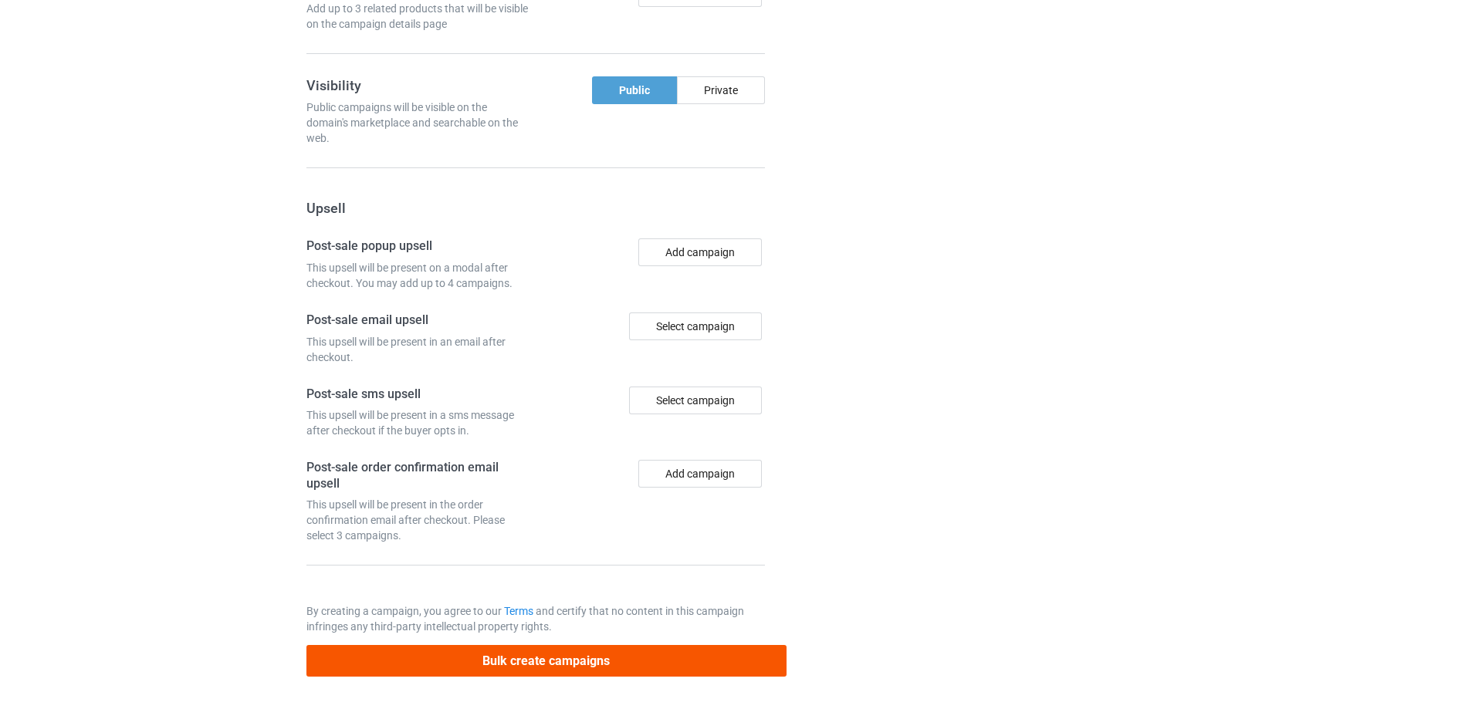
scroll to position [0, 0]
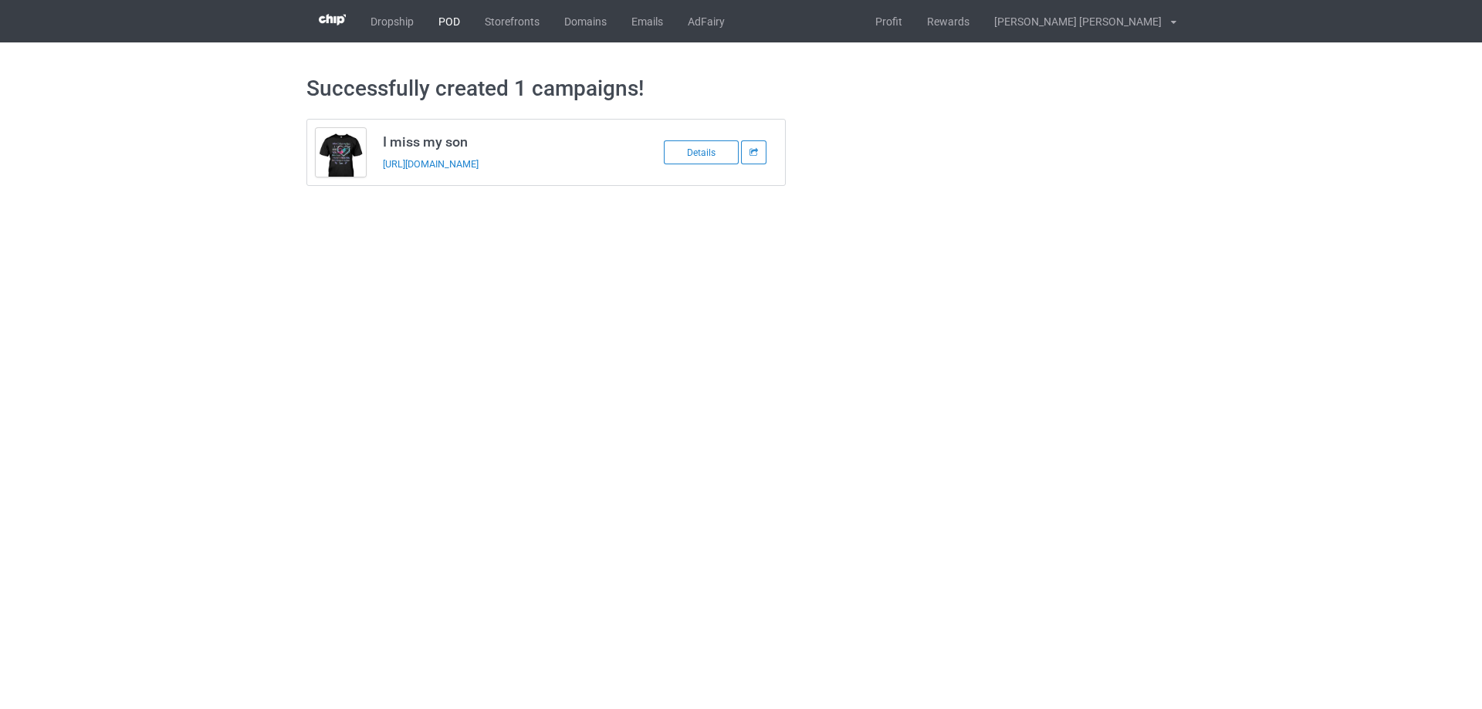
click at [447, 36] on link "POD" at bounding box center [449, 21] width 46 height 42
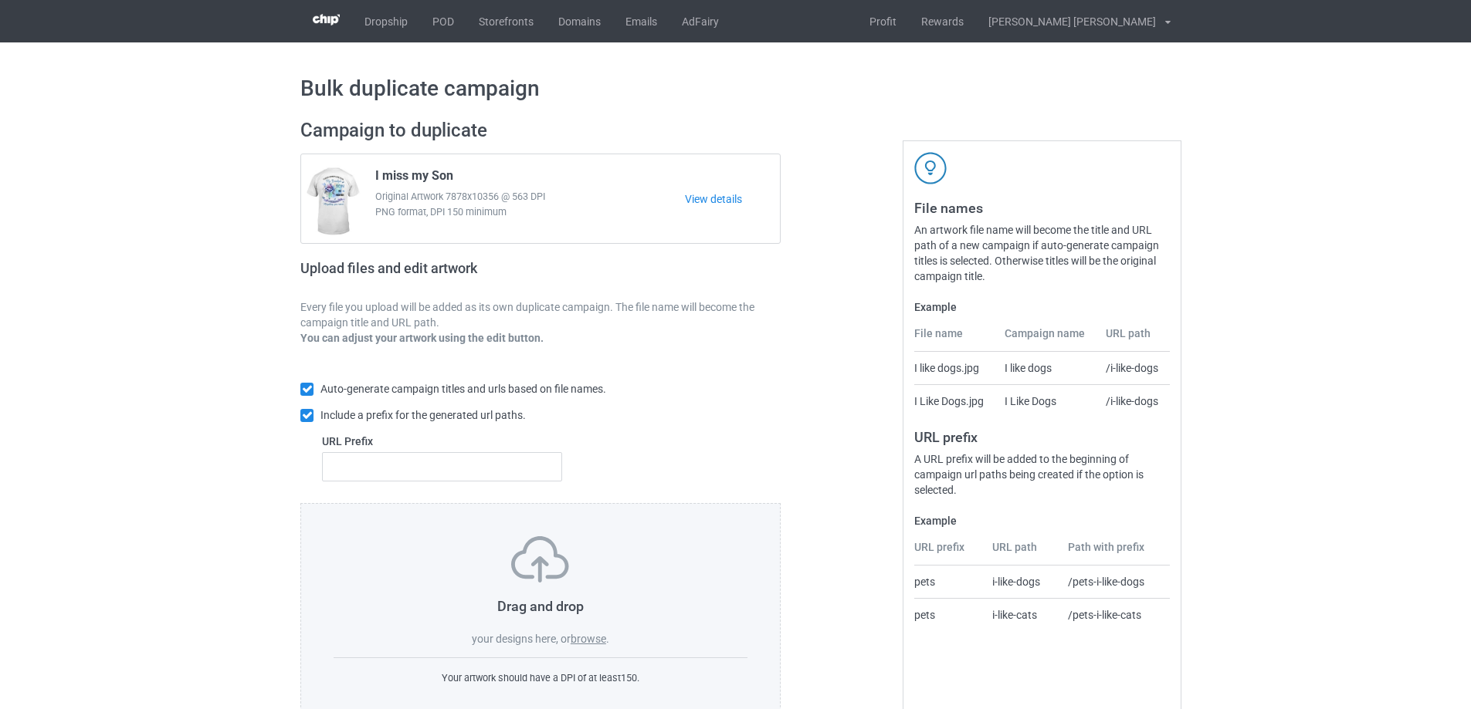
click at [584, 635] on label "browse" at bounding box center [588, 639] width 36 height 12
click at [0, 0] on input "browse" at bounding box center [0, 0] width 0 height 0
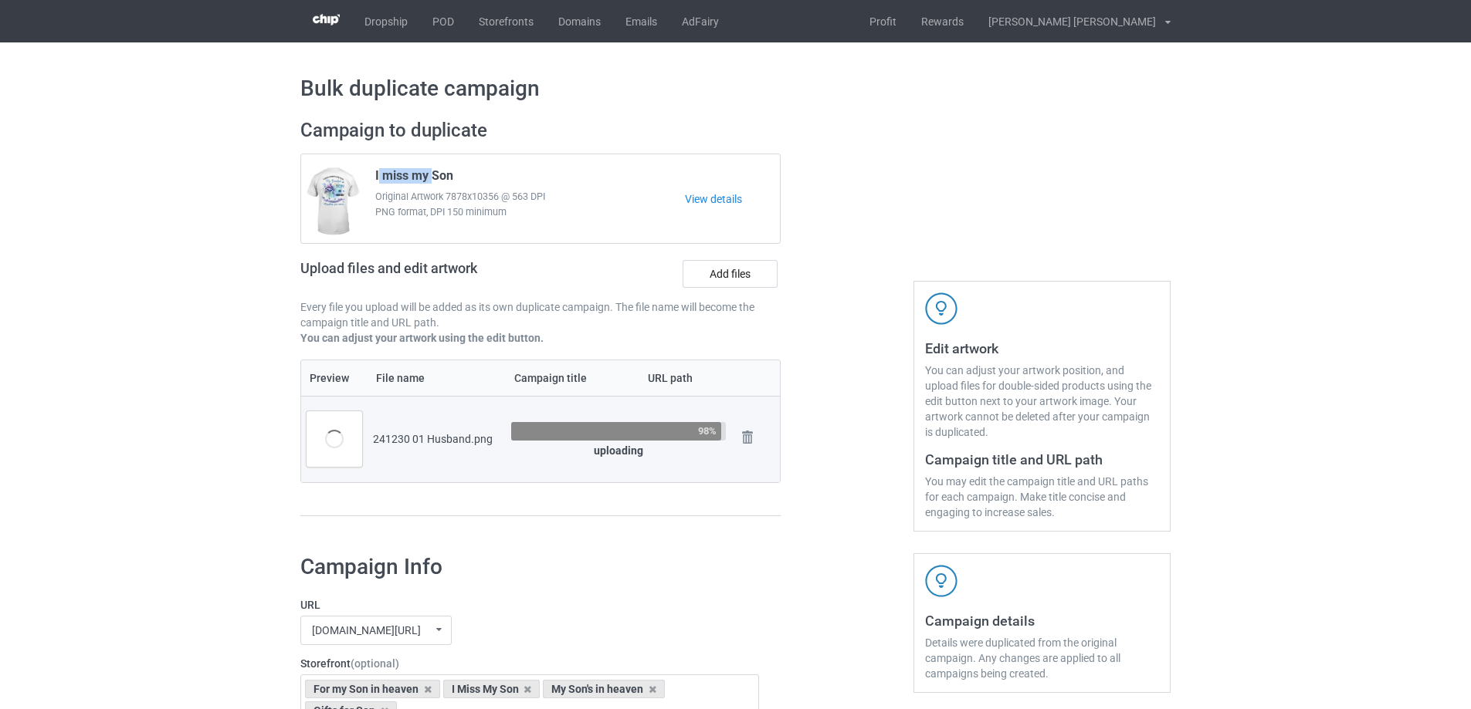
drag, startPoint x: 428, startPoint y: 178, endPoint x: 370, endPoint y: 173, distance: 58.9
click at [370, 173] on div "I miss my Son Original Artwork 7878x10356 @ 563 DPI PNG format, DPI 150 minimum" at bounding box center [524, 199] width 320 height 73
copy span "I miss my"
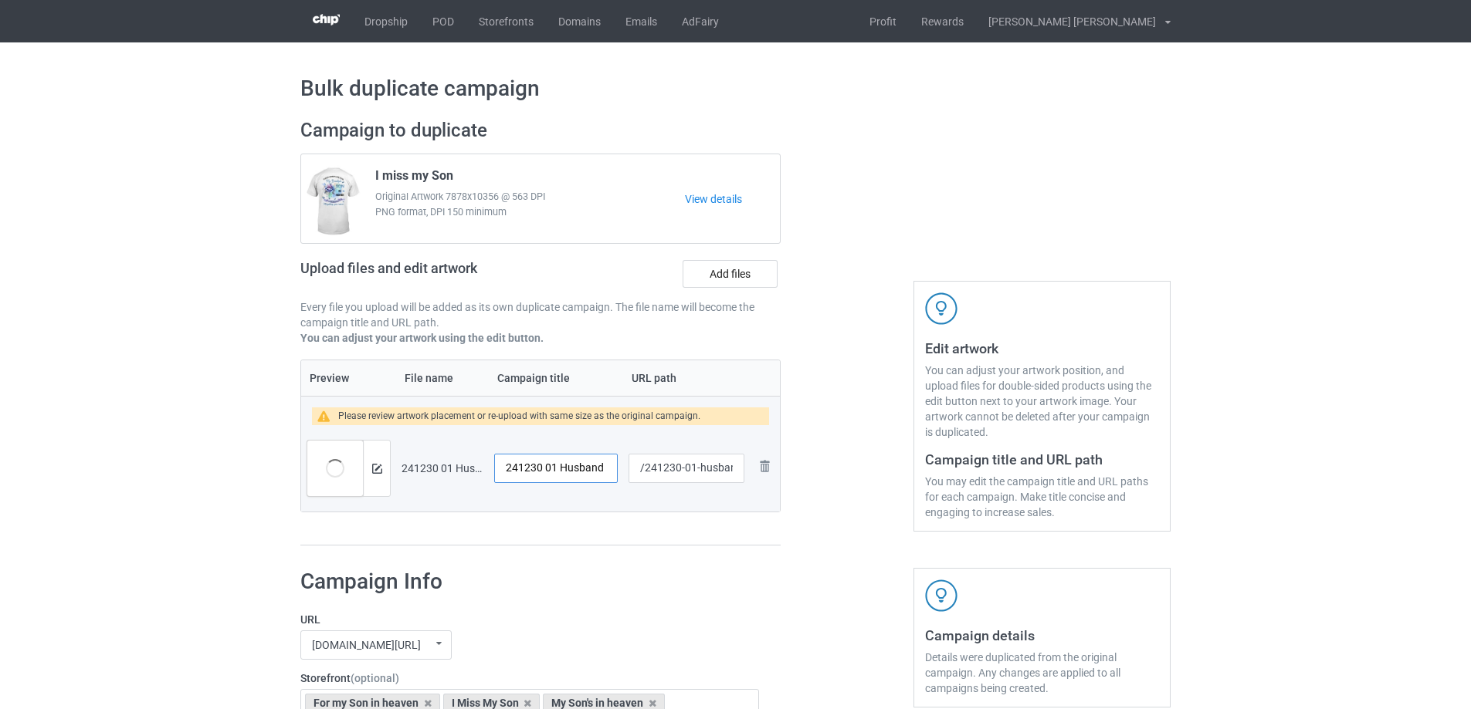
click at [583, 468] on input "241230 01 Husband" at bounding box center [556, 468] width 124 height 29
drag, startPoint x: 556, startPoint y: 469, endPoint x: 432, endPoint y: 469, distance: 124.3
click at [432, 469] on tr "Preview and edit artwork 241230 01 Husband.png 241230 01 Husband /241230-01-hus…" at bounding box center [540, 468] width 479 height 86
paste input "I miss my"
type input "I miss my Husband"
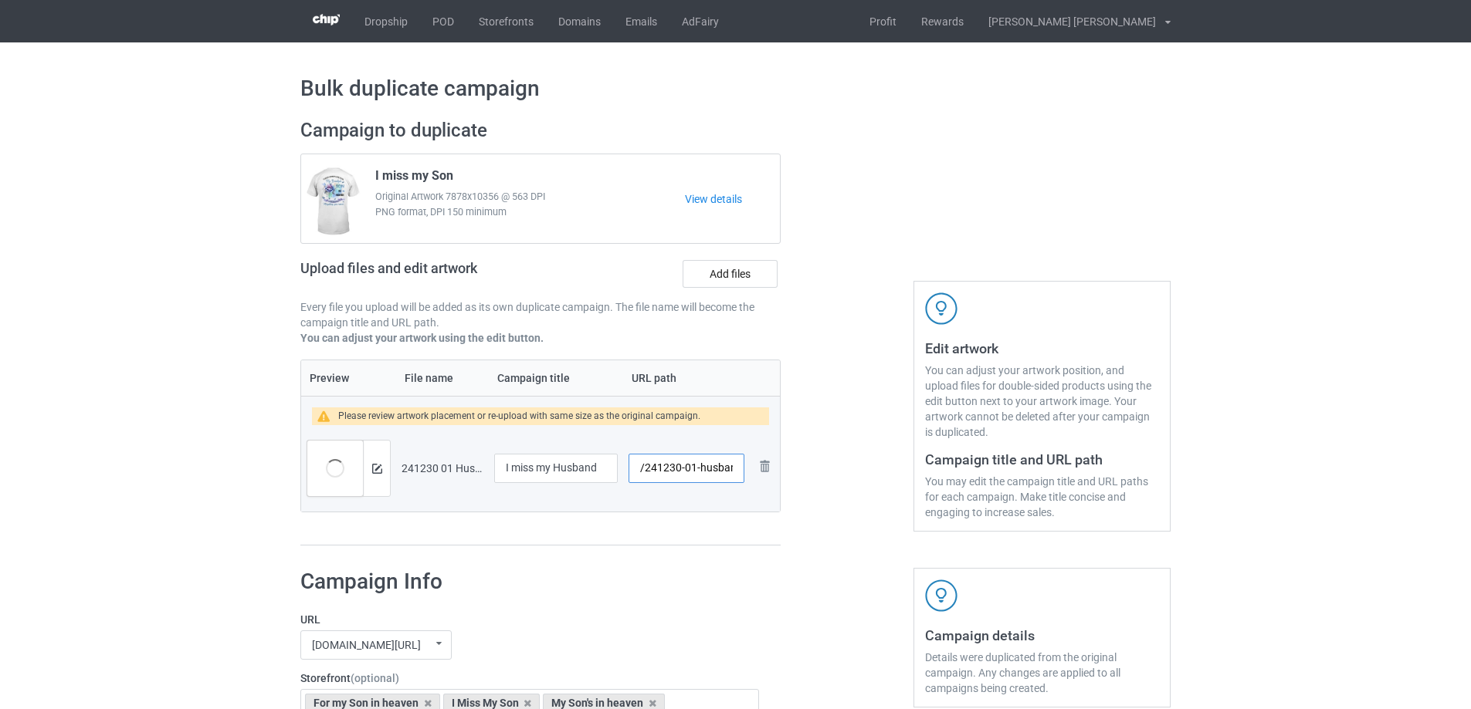
scroll to position [0, 7]
drag, startPoint x: 695, startPoint y: 470, endPoint x: 736, endPoint y: 476, distance: 42.0
click at [736, 476] on input "/241230-01-husband" at bounding box center [686, 468] width 116 height 29
click at [696, 469] on input "/241230-01" at bounding box center [686, 468] width 116 height 29
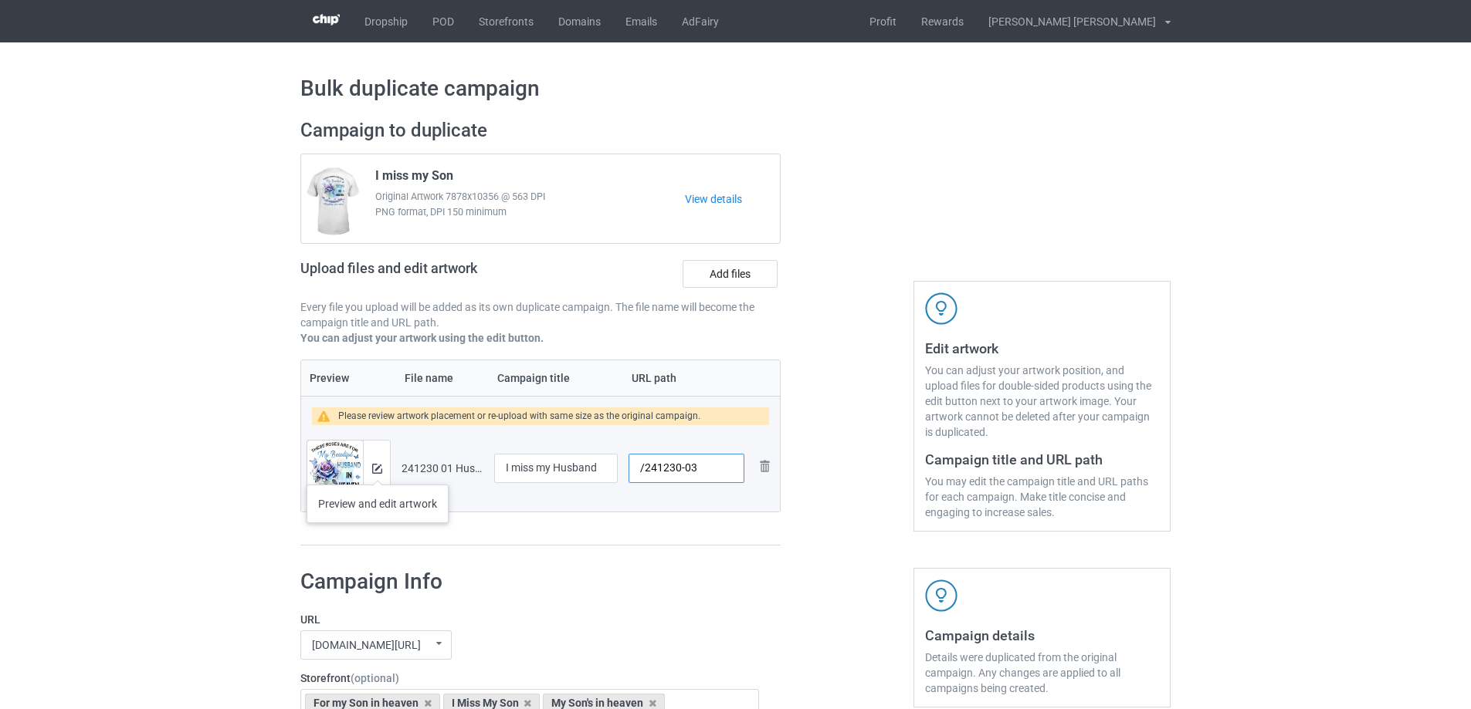
type input "/241230-03"
click at [378, 469] on img at bounding box center [377, 469] width 10 height 10
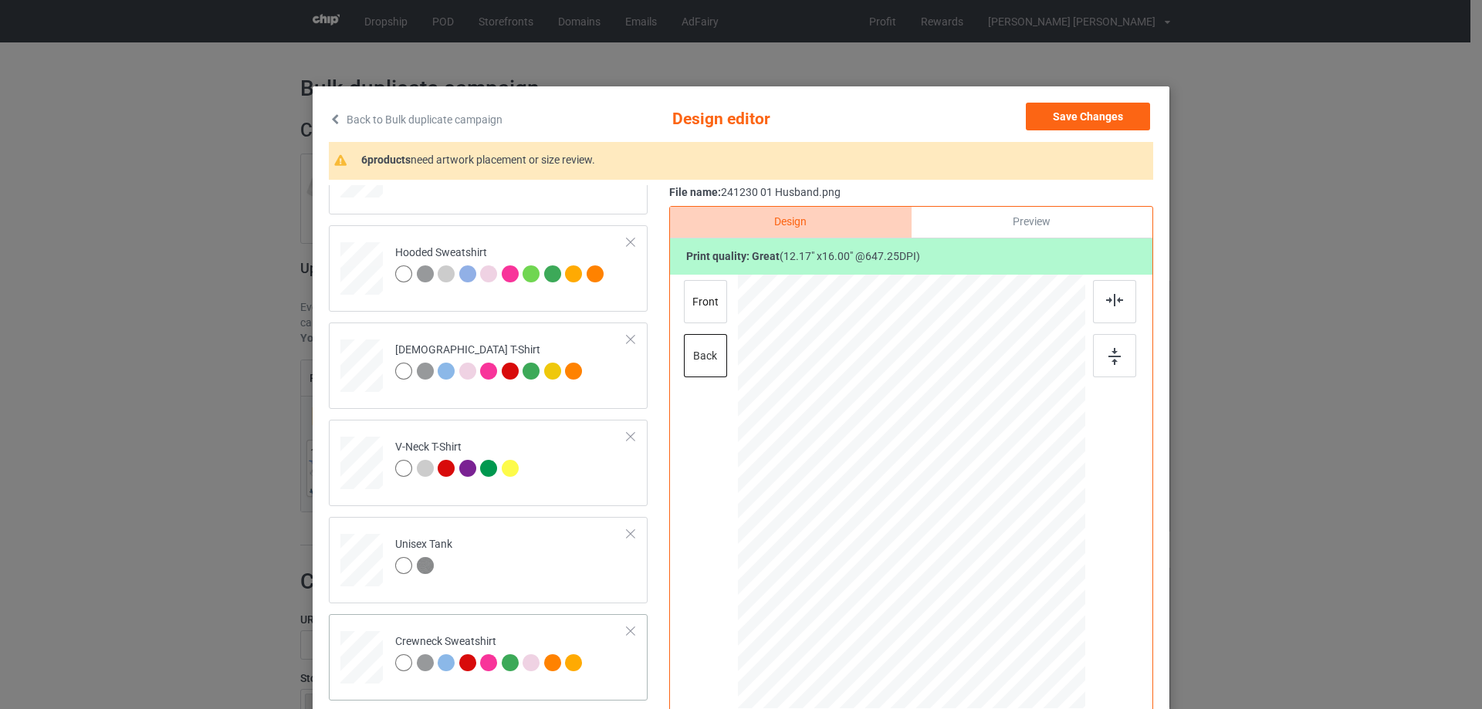
scroll to position [386, 0]
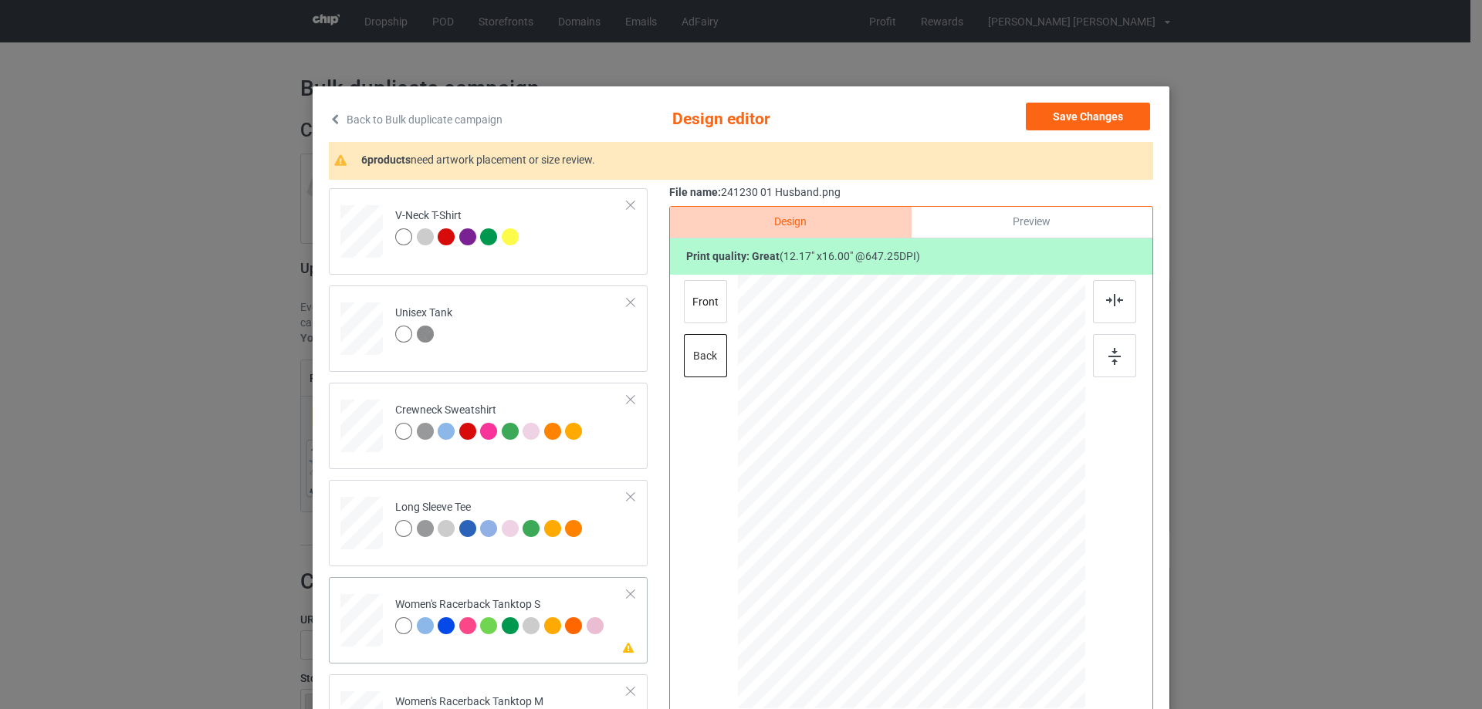
click at [370, 638] on div at bounding box center [362, 620] width 42 height 53
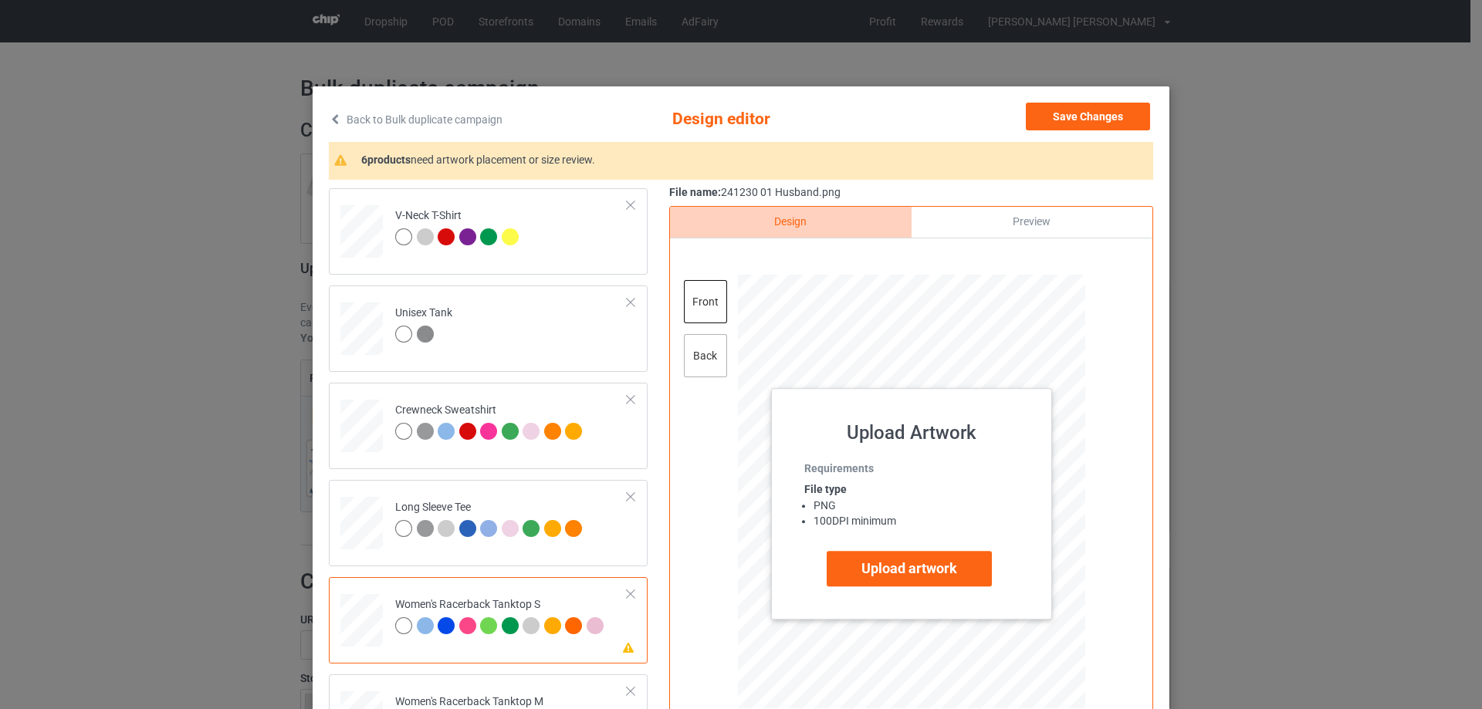
click at [696, 354] on div "back" at bounding box center [705, 355] width 43 height 43
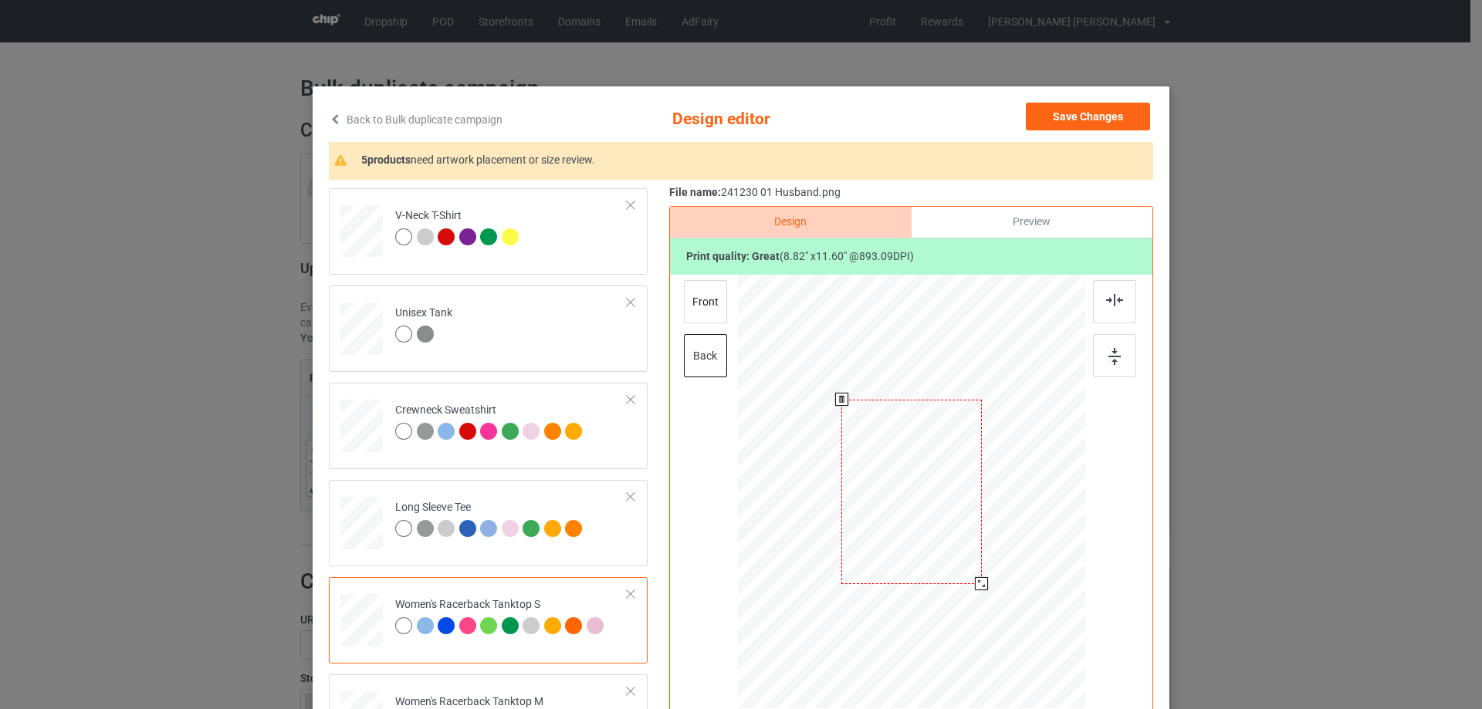
drag, startPoint x: 1002, startPoint y: 618, endPoint x: 990, endPoint y: 575, distance: 44.8
click at [990, 575] on div at bounding box center [912, 492] width 314 height 435
drag, startPoint x: 930, startPoint y: 503, endPoint x: 931, endPoint y: 521, distance: 18.5
click at [931, 521] on div at bounding box center [912, 510] width 141 height 185
click at [1099, 296] on div at bounding box center [1114, 301] width 43 height 43
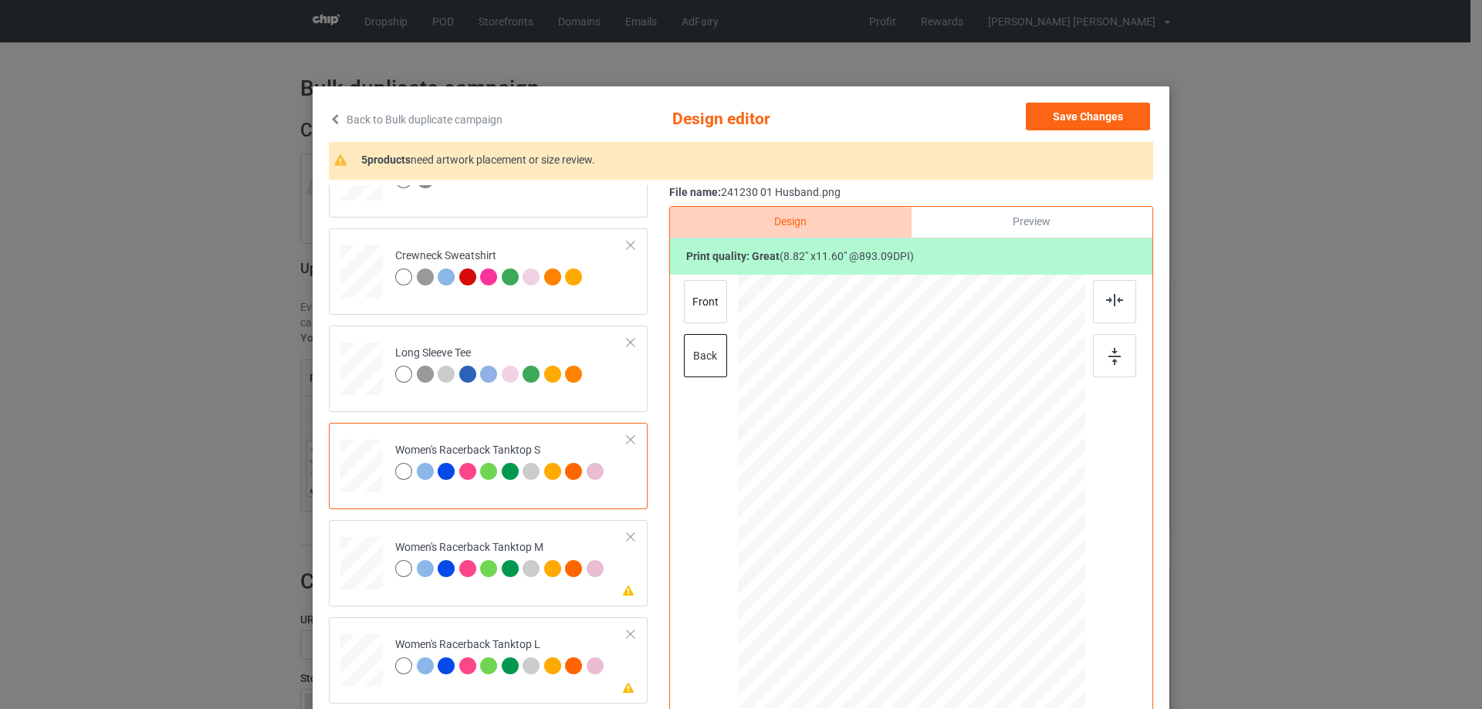
scroll to position [618, 0]
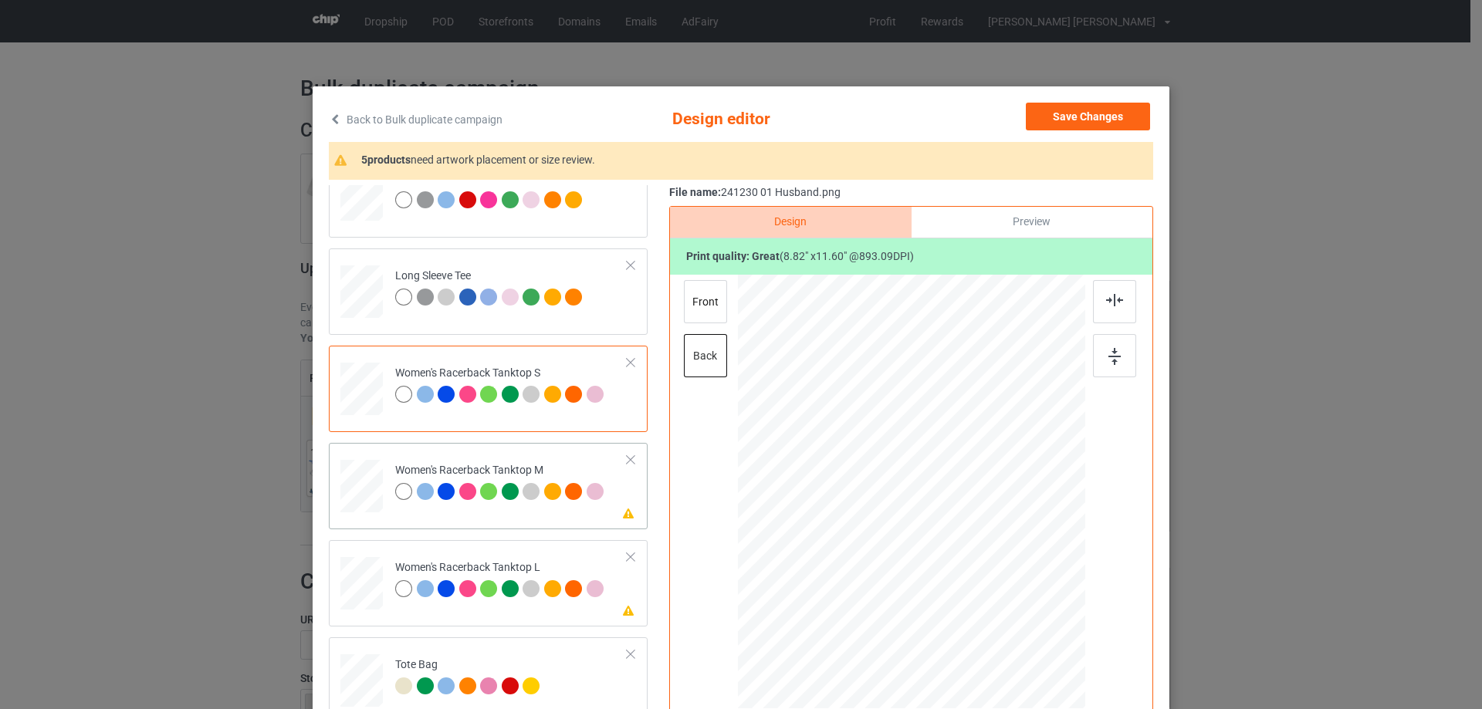
click at [352, 482] on div at bounding box center [361, 486] width 42 height 53
drag, startPoint x: 1006, startPoint y: 621, endPoint x: 983, endPoint y: 577, distance: 50.4
click at [984, 581] on div at bounding box center [911, 492] width 323 height 435
drag, startPoint x: 933, startPoint y: 502, endPoint x: 933, endPoint y: 519, distance: 17.0
click at [933, 519] on div at bounding box center [911, 509] width 140 height 184
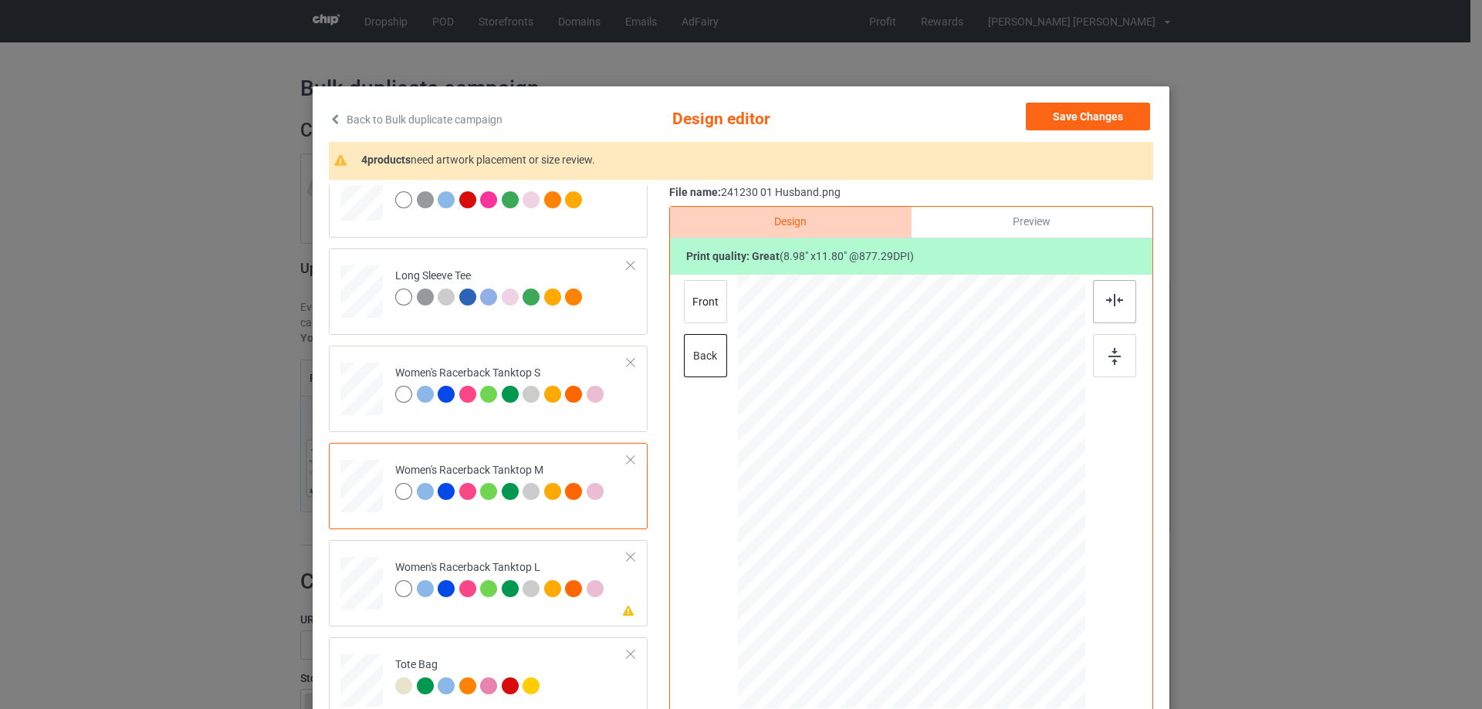
click at [1093, 313] on div at bounding box center [1114, 301] width 43 height 43
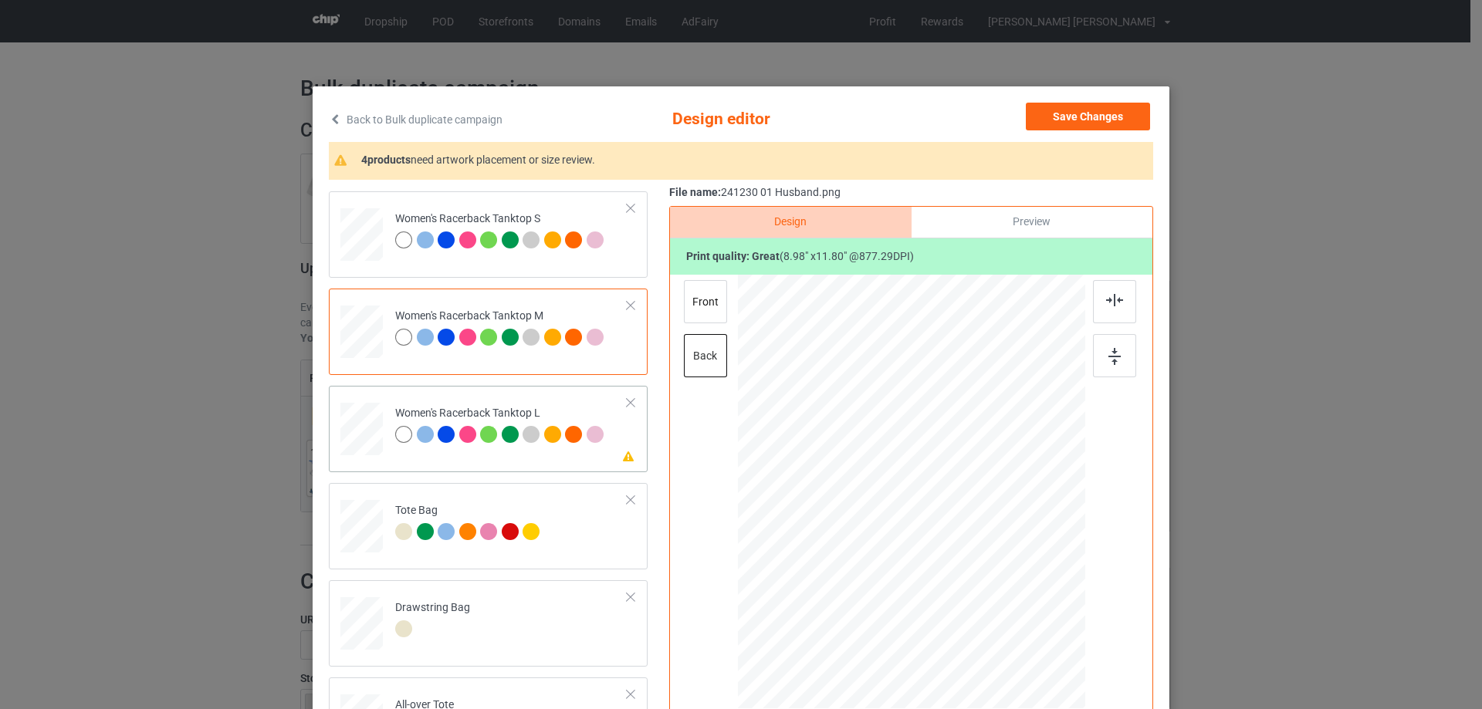
click at [361, 435] on div at bounding box center [361, 430] width 42 height 51
drag, startPoint x: 1006, startPoint y: 628, endPoint x: 987, endPoint y: 577, distance: 53.8
click at [987, 577] on div at bounding box center [912, 492] width 340 height 435
drag, startPoint x: 946, startPoint y: 516, endPoint x: 945, endPoint y: 535, distance: 19.3
click at [945, 535] on div at bounding box center [911, 511] width 142 height 187
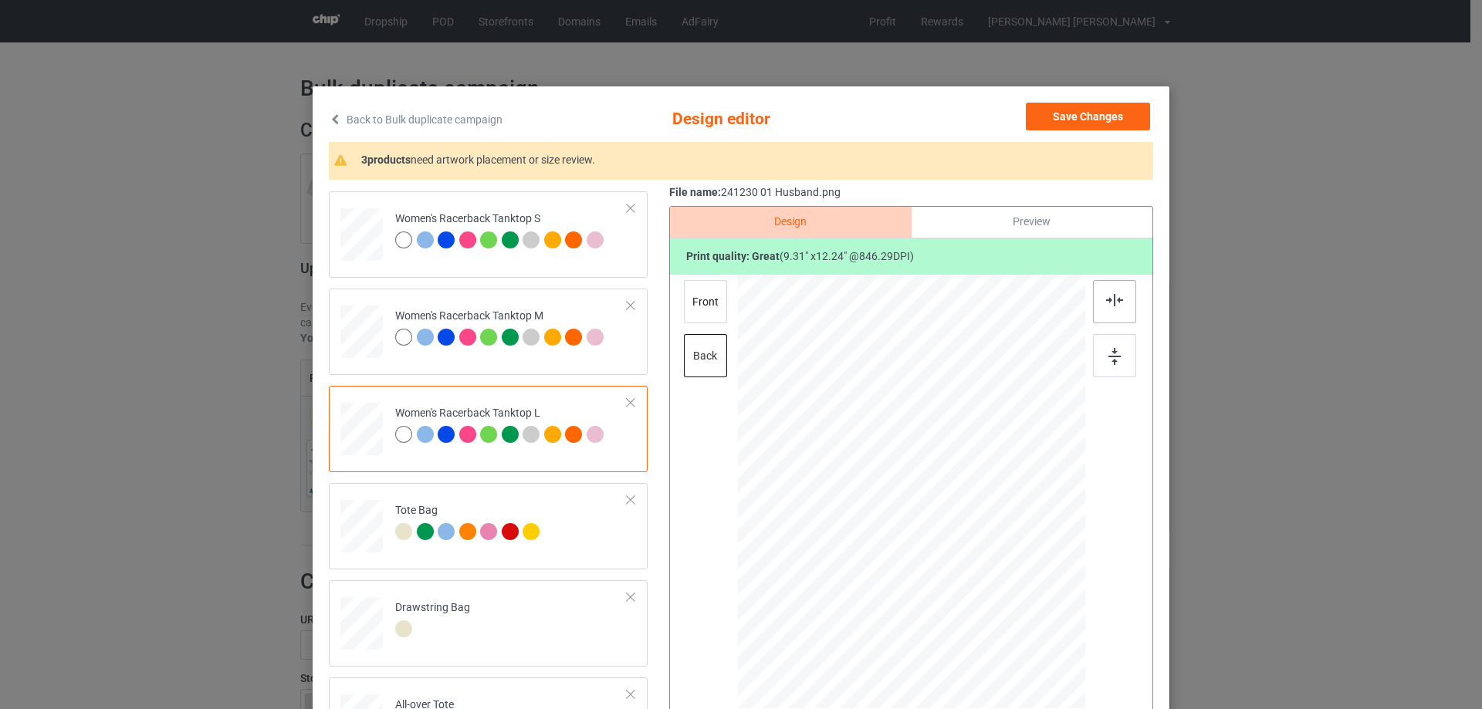
click at [1118, 304] on img at bounding box center [1114, 300] width 17 height 12
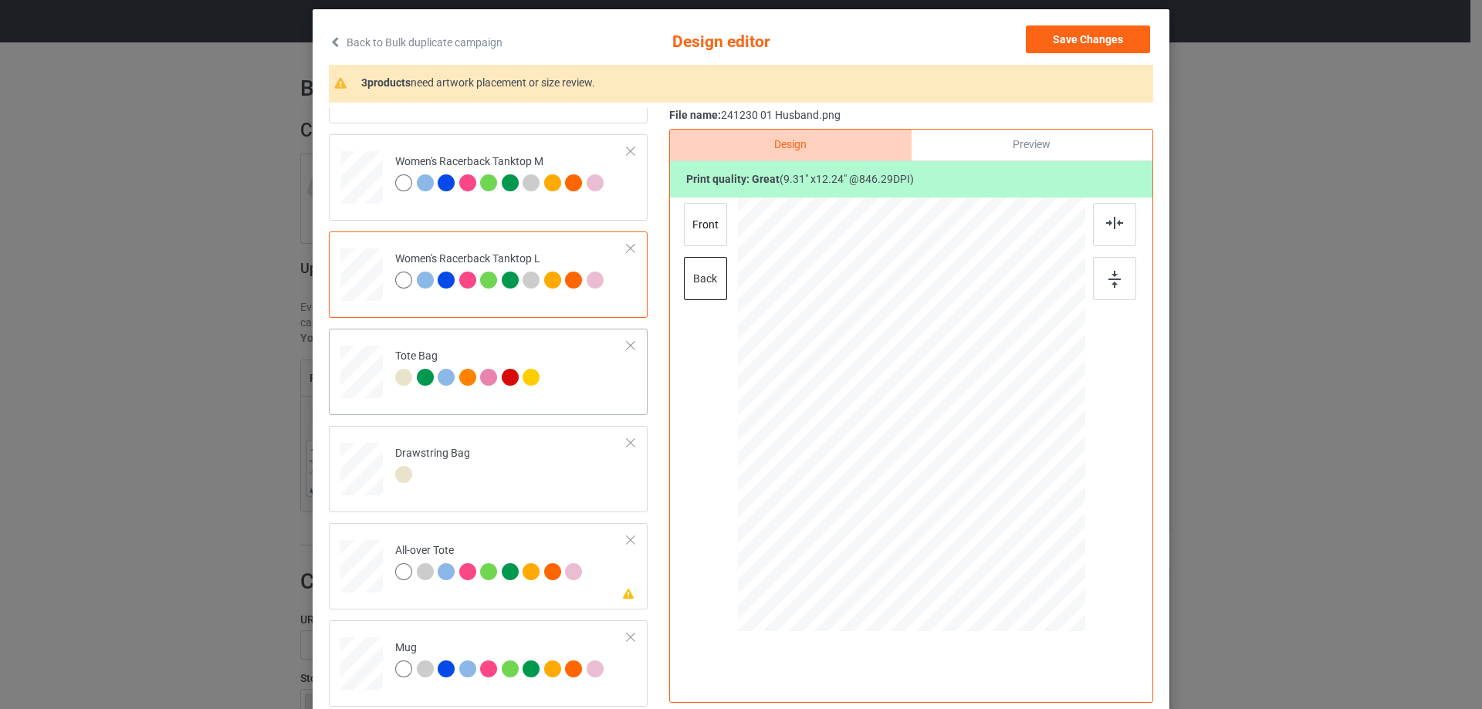
click at [352, 381] on div at bounding box center [362, 379] width 20 height 23
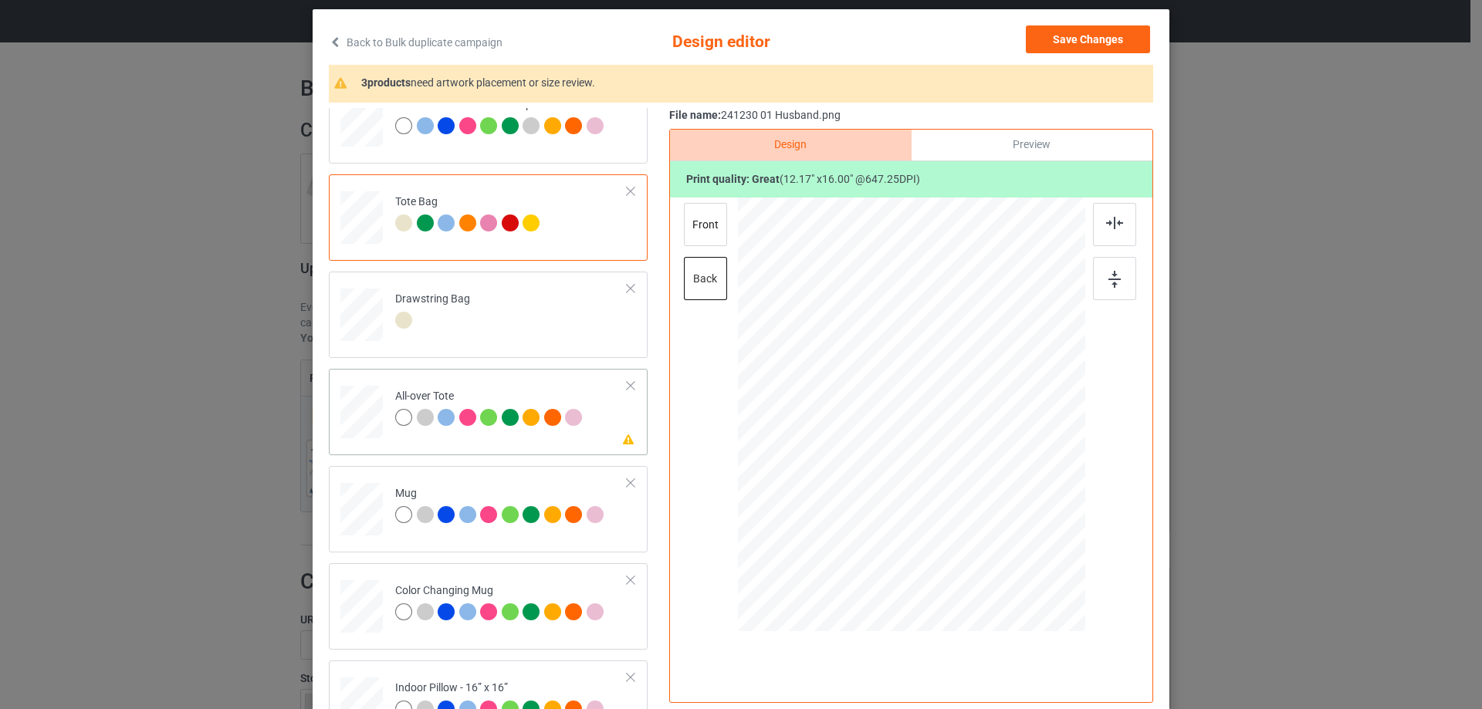
click at [360, 400] on div at bounding box center [361, 412] width 42 height 42
drag, startPoint x: 1009, startPoint y: 551, endPoint x: 1006, endPoint y: 541, distance: 10.5
click at [1006, 541] on div at bounding box center [1009, 543] width 13 height 13
click at [987, 520] on div at bounding box center [909, 412] width 196 height 258
click at [1108, 222] on img at bounding box center [1114, 223] width 17 height 12
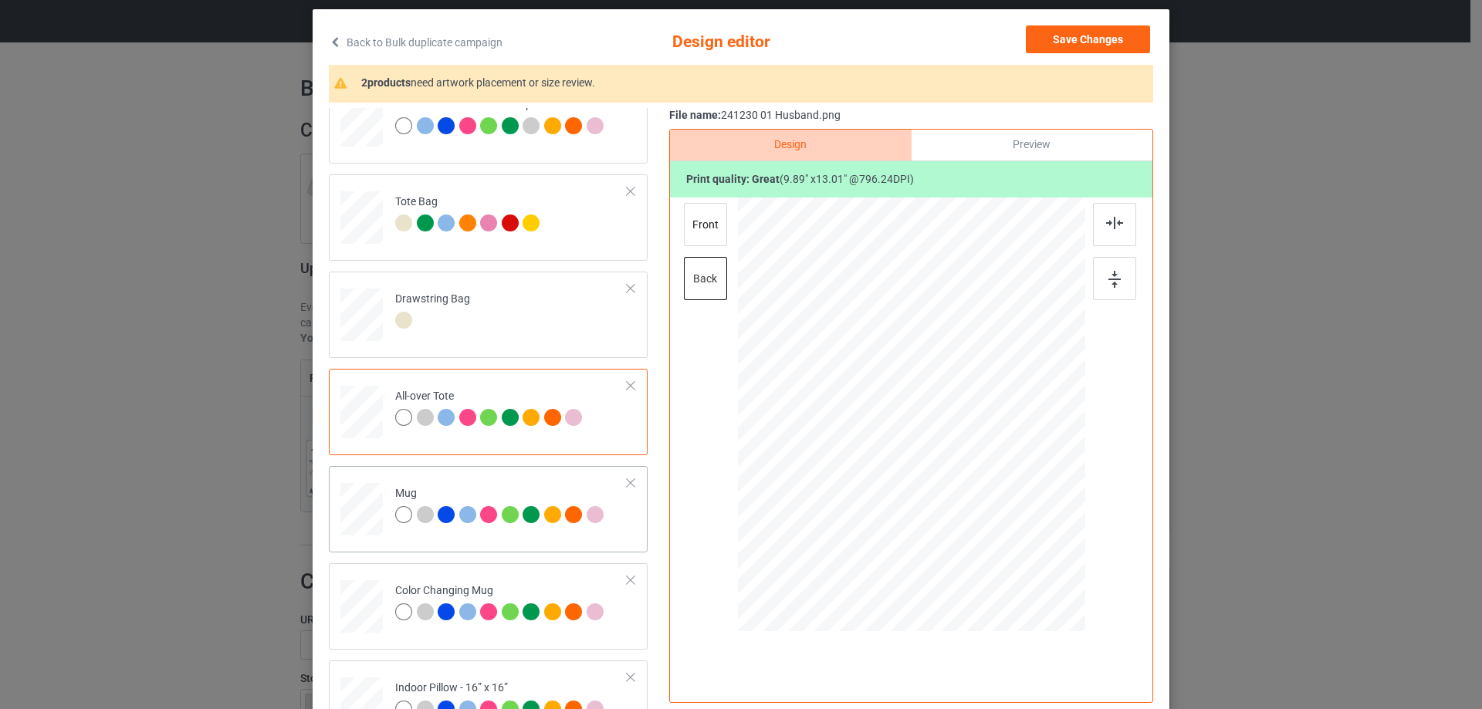
scroll to position [1081, 0]
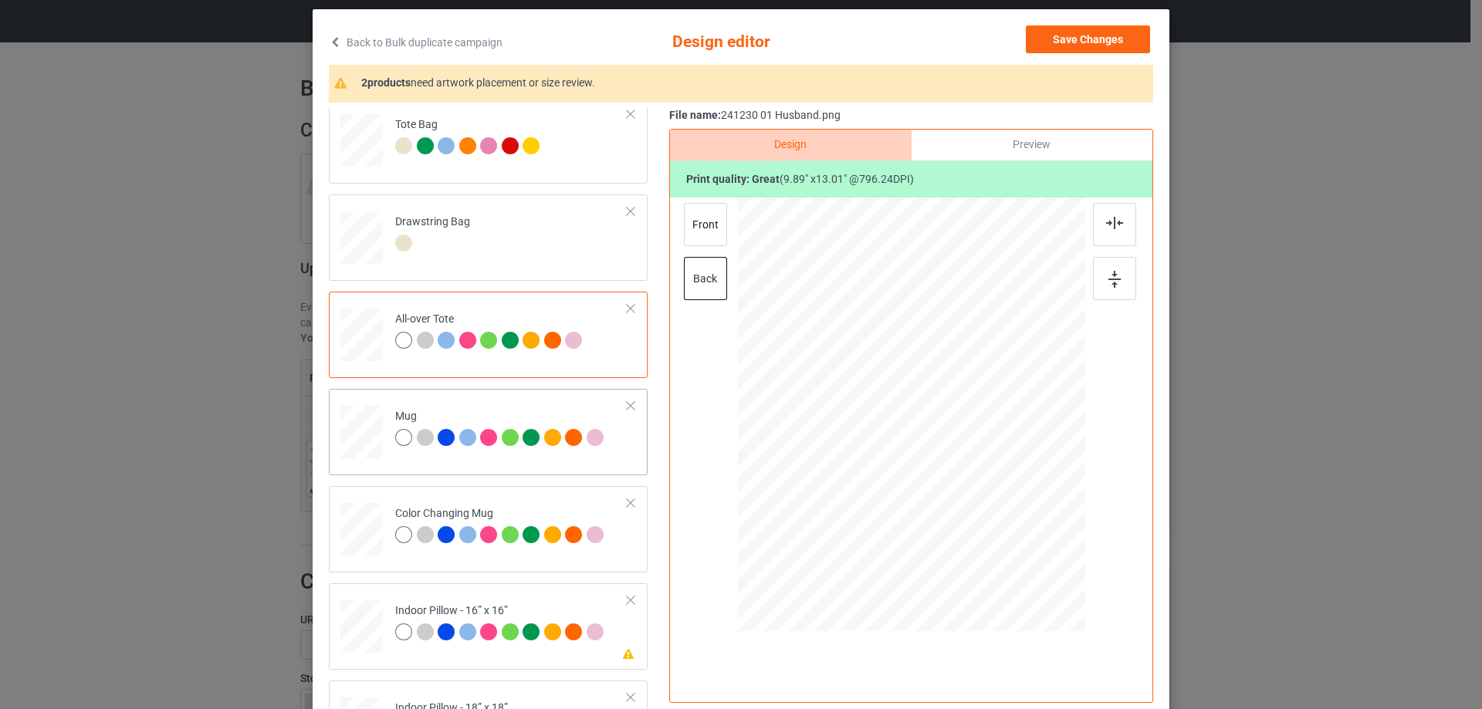
click at [377, 428] on div at bounding box center [361, 433] width 42 height 18
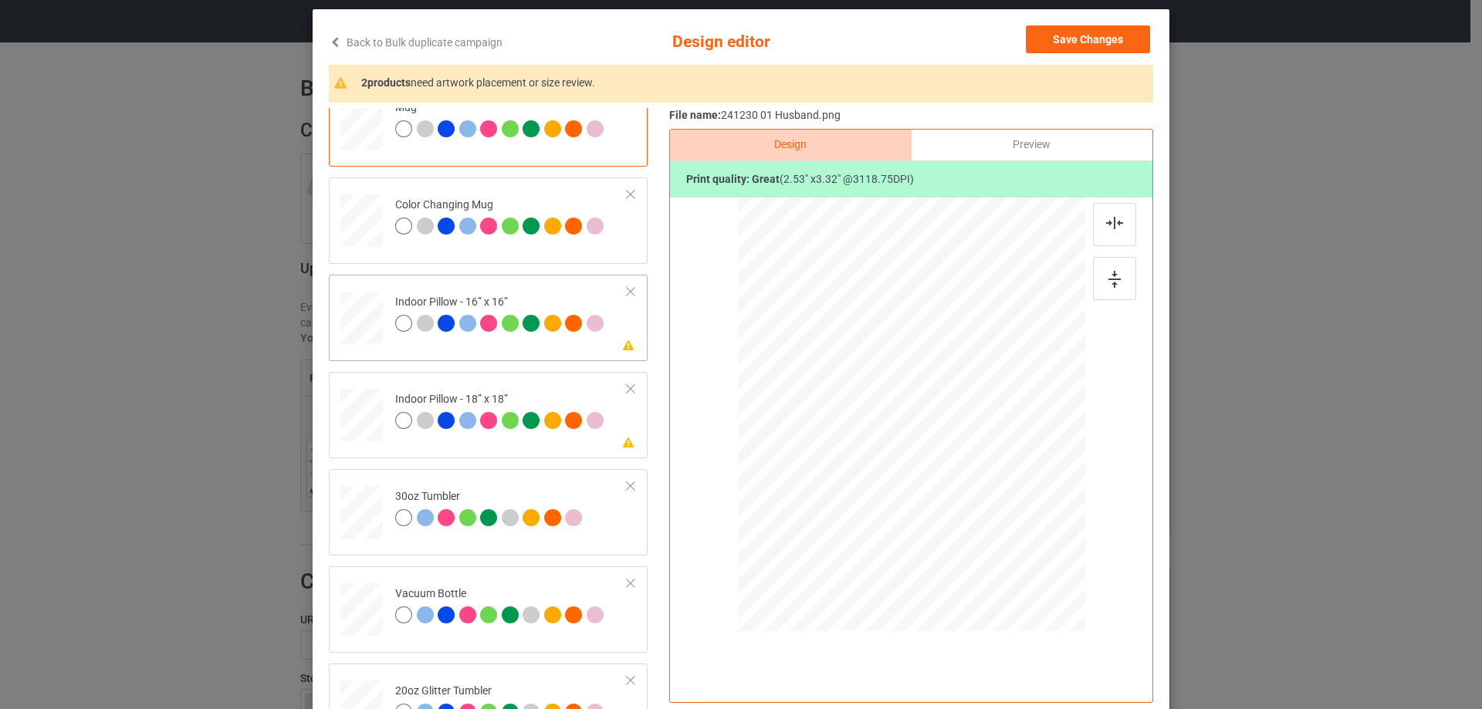
click at [371, 332] on div at bounding box center [361, 318] width 42 height 42
drag, startPoint x: 1009, startPoint y: 552, endPoint x: 338, endPoint y: 462, distance: 676.9
click at [1006, 533] on div at bounding box center [1005, 539] width 13 height 13
click at [371, 421] on div at bounding box center [361, 415] width 42 height 42
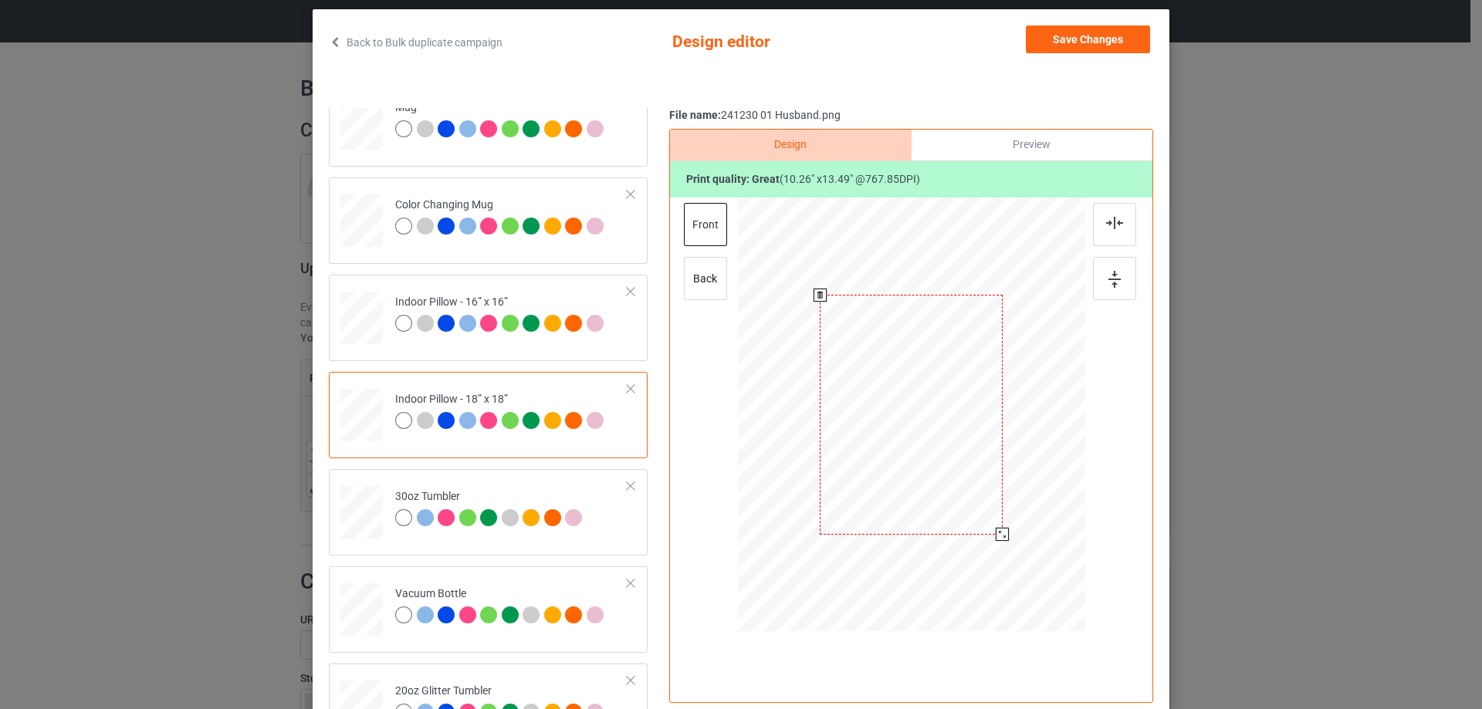
drag, startPoint x: 1011, startPoint y: 550, endPoint x: 1002, endPoint y: 530, distance: 21.8
click at [1002, 530] on div at bounding box center [1002, 534] width 13 height 13
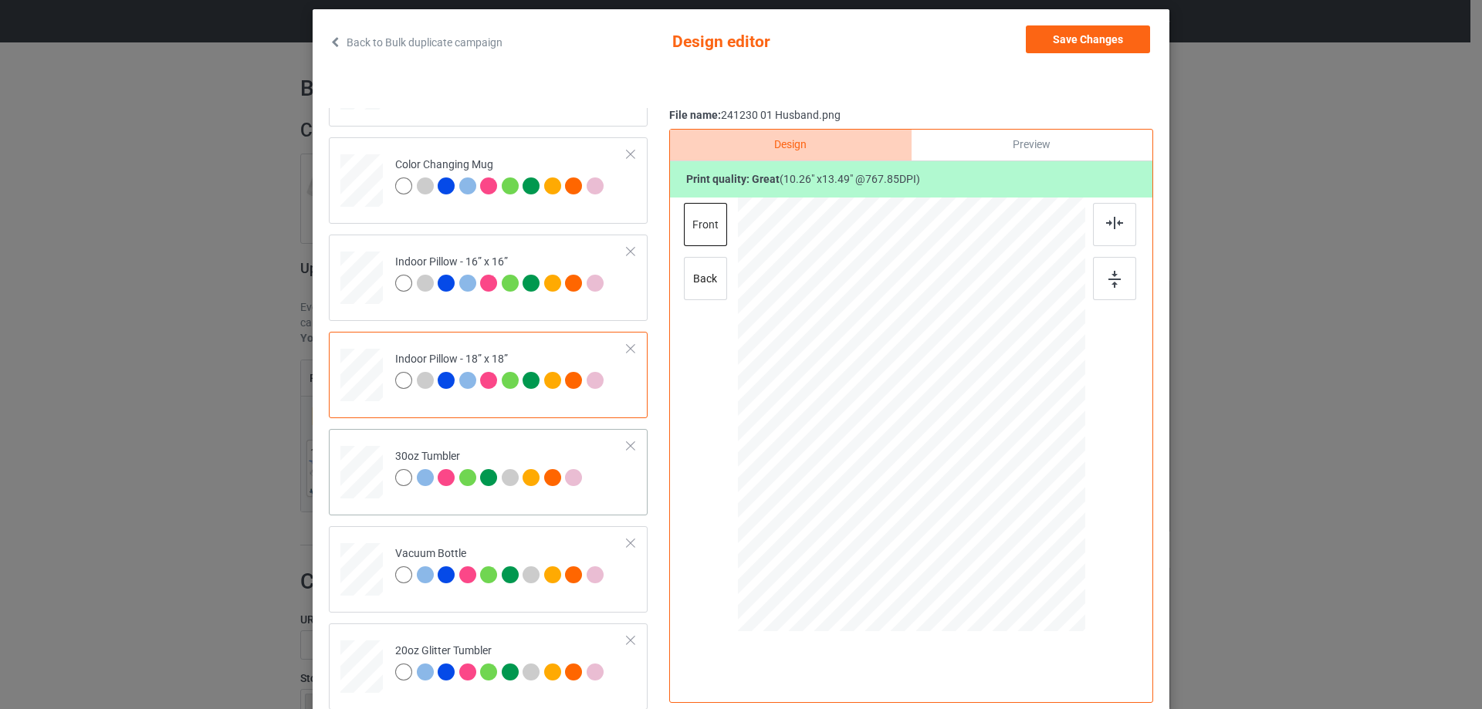
click at [370, 482] on div at bounding box center [361, 473] width 41 height 23
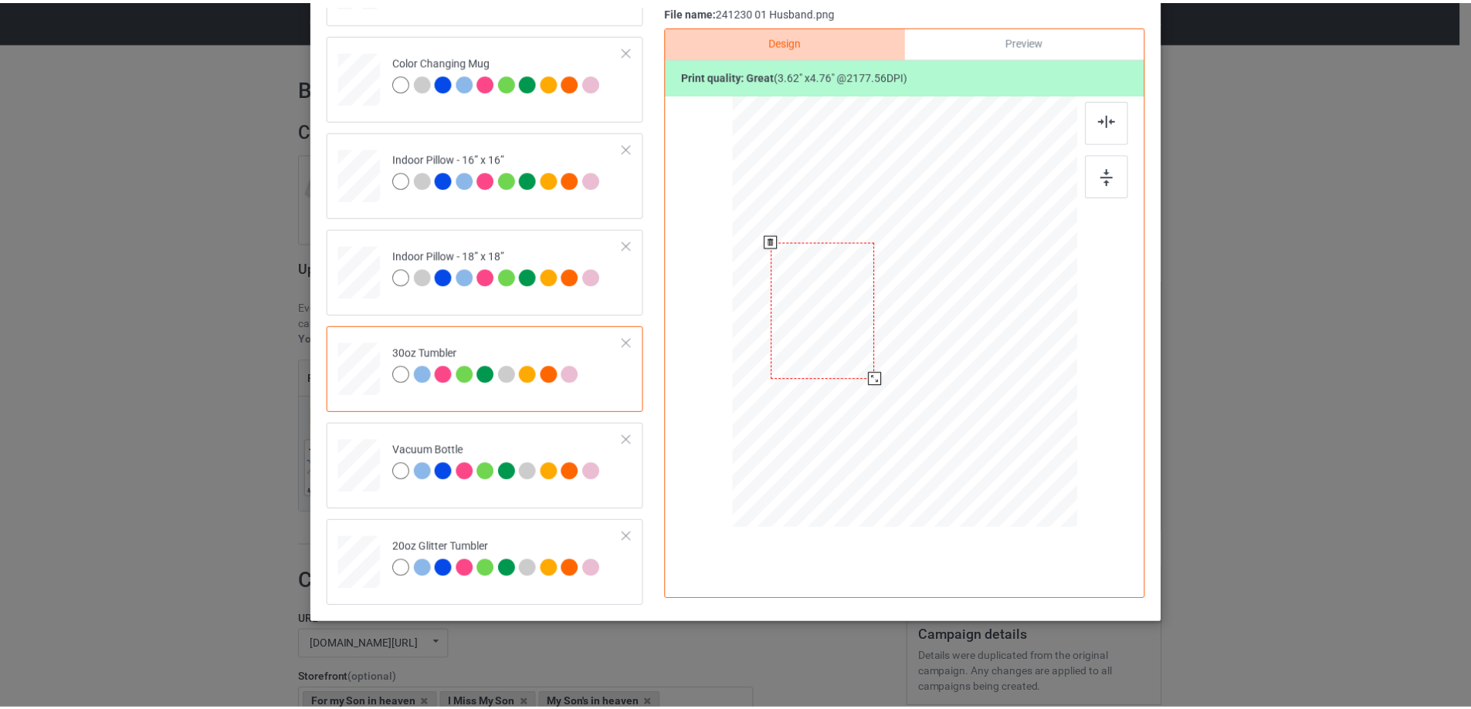
scroll to position [27, 0]
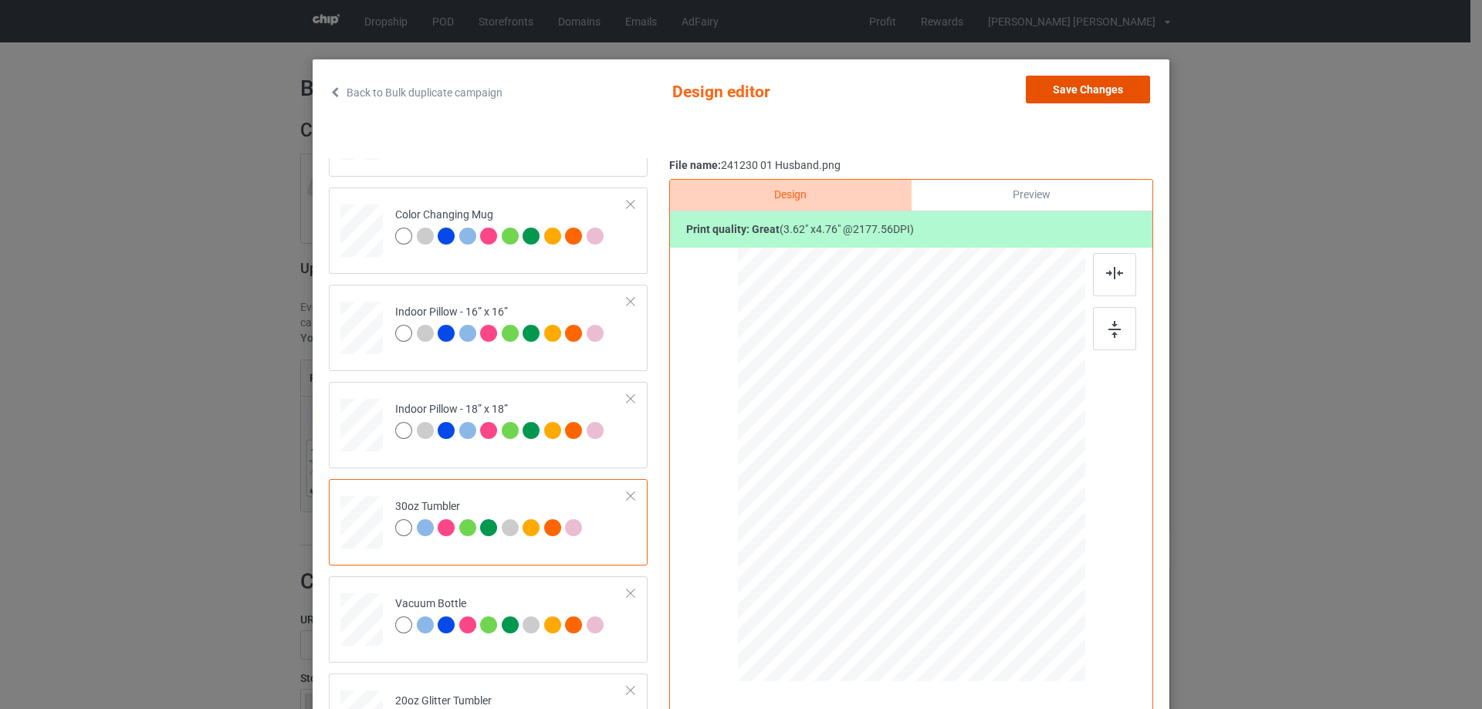
drag, startPoint x: 1105, startPoint y: 93, endPoint x: 1260, endPoint y: 110, distance: 155.3
click at [1105, 93] on button "Save Changes" at bounding box center [1088, 90] width 124 height 28
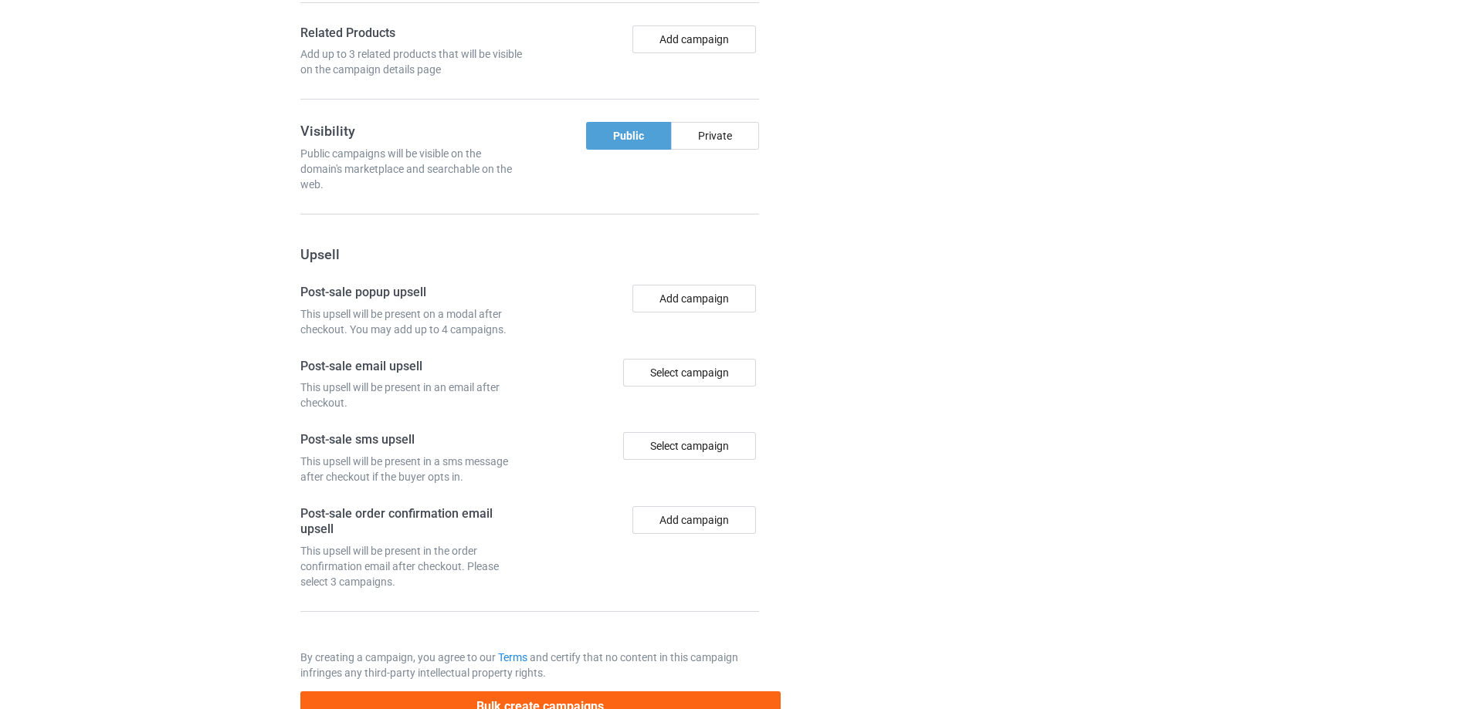
scroll to position [1295, 0]
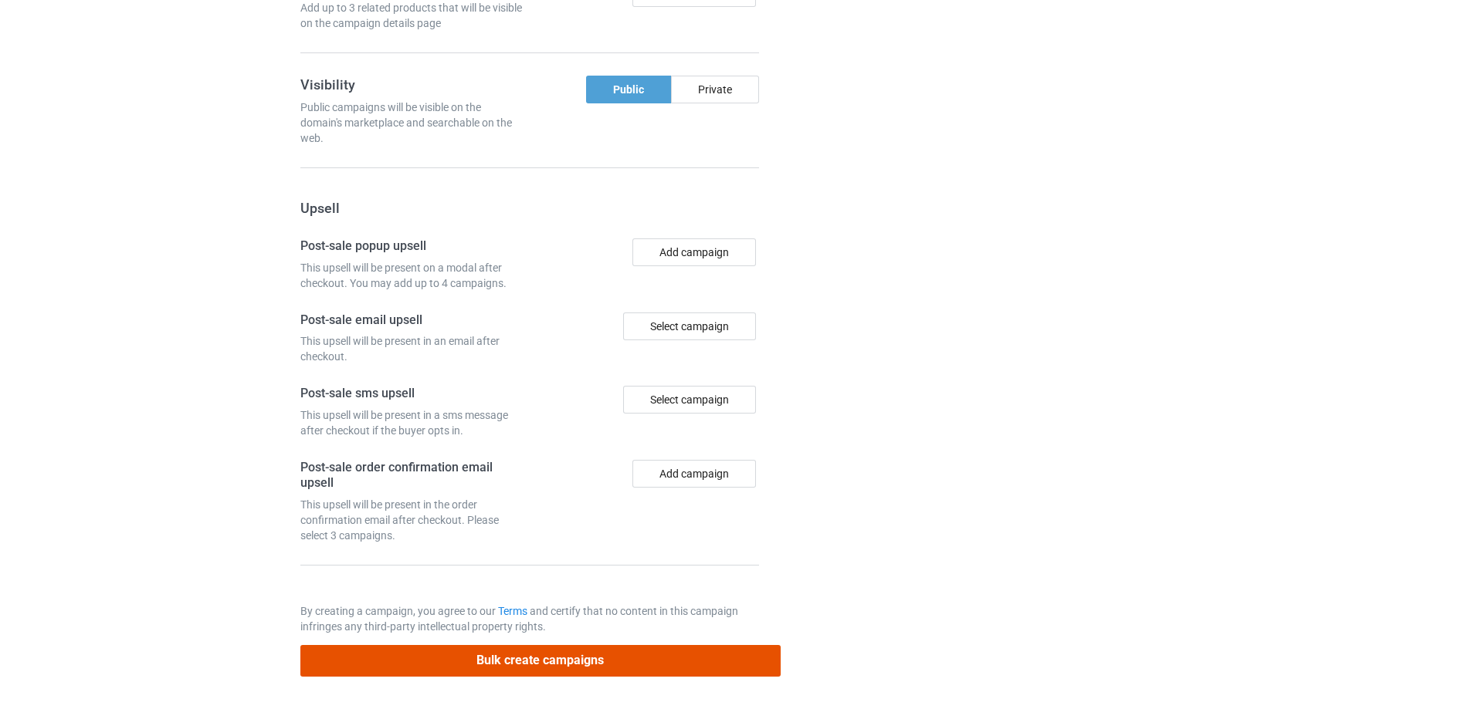
click at [557, 668] on button "Bulk create campaigns" at bounding box center [540, 661] width 480 height 32
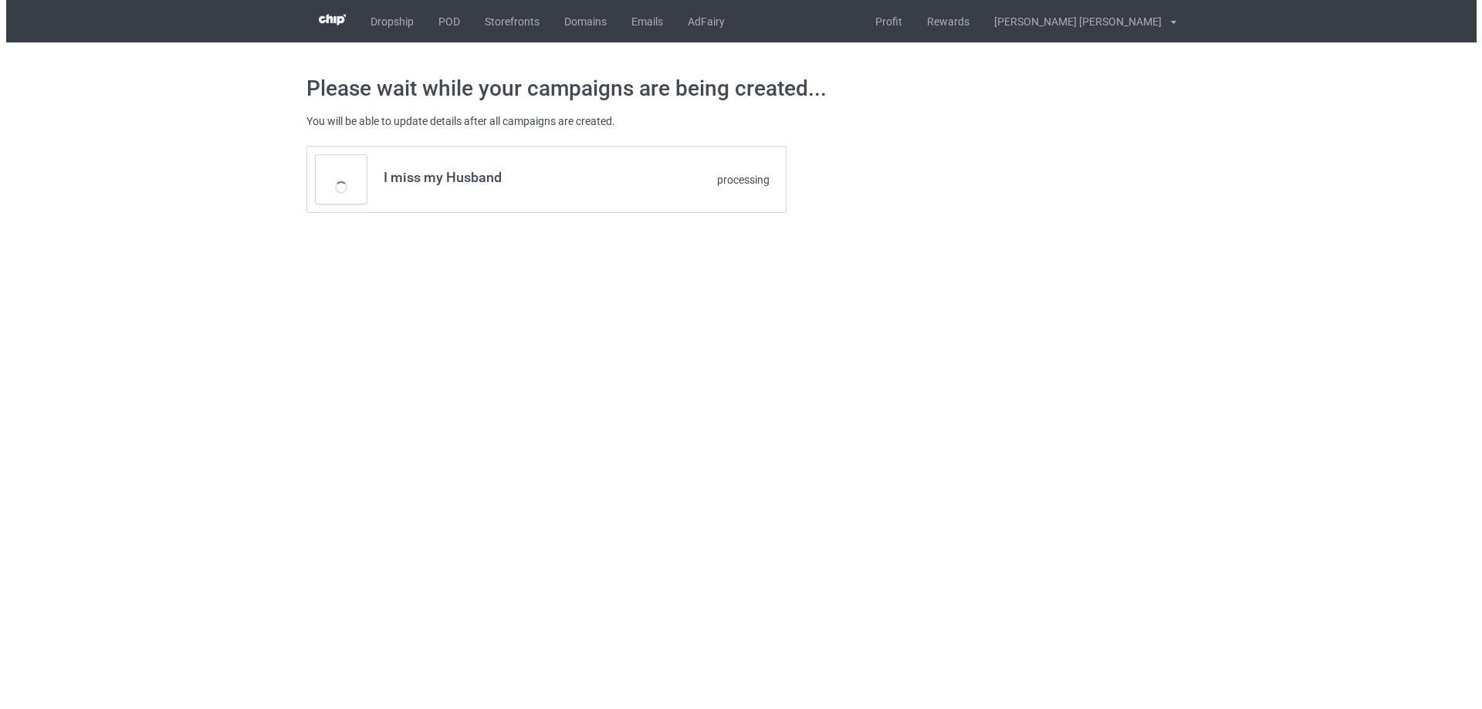
scroll to position [0, 0]
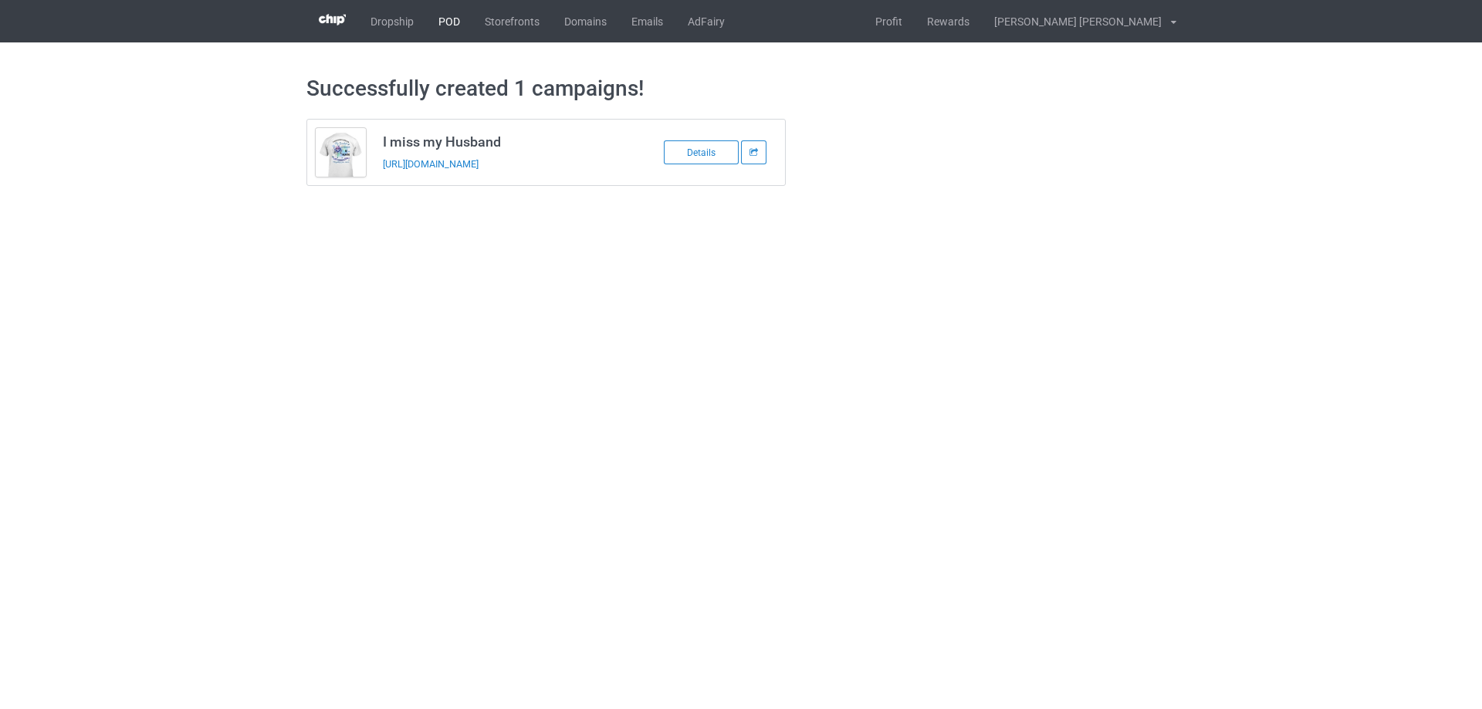
click at [451, 19] on link "POD" at bounding box center [449, 21] width 46 height 42
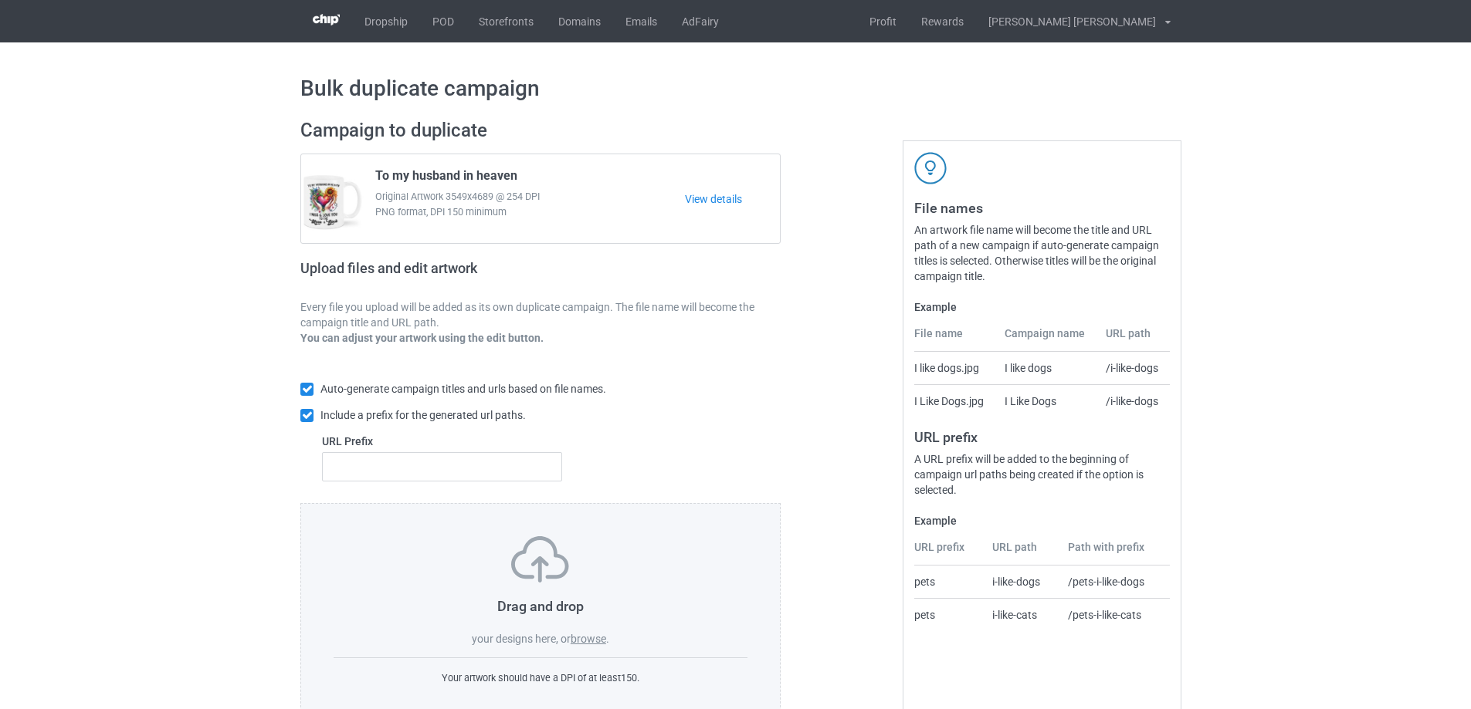
click at [593, 643] on label "browse" at bounding box center [588, 639] width 36 height 12
click at [0, 0] on input "browse" at bounding box center [0, 0] width 0 height 0
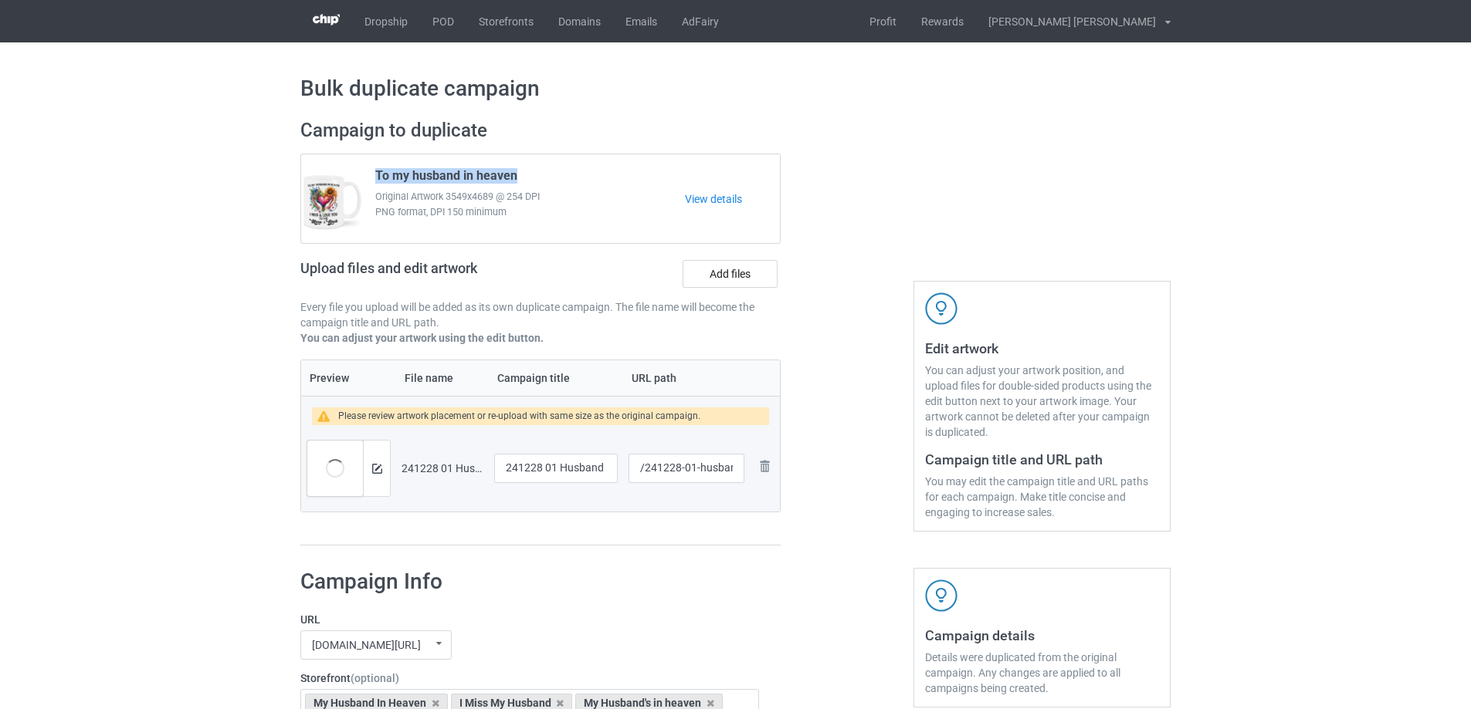
drag, startPoint x: 542, startPoint y: 173, endPoint x: 388, endPoint y: 168, distance: 154.5
click at [388, 168] on div "To my husband in heaven Original Artwork 3549x4689 @ 254 DPI PNG format, DPI 15…" at bounding box center [524, 199] width 320 height 73
copy span "To my husband in heaven"
click at [577, 472] on input "241228 01 Husband" at bounding box center [556, 468] width 124 height 29
paste input "To my husband in heaven"
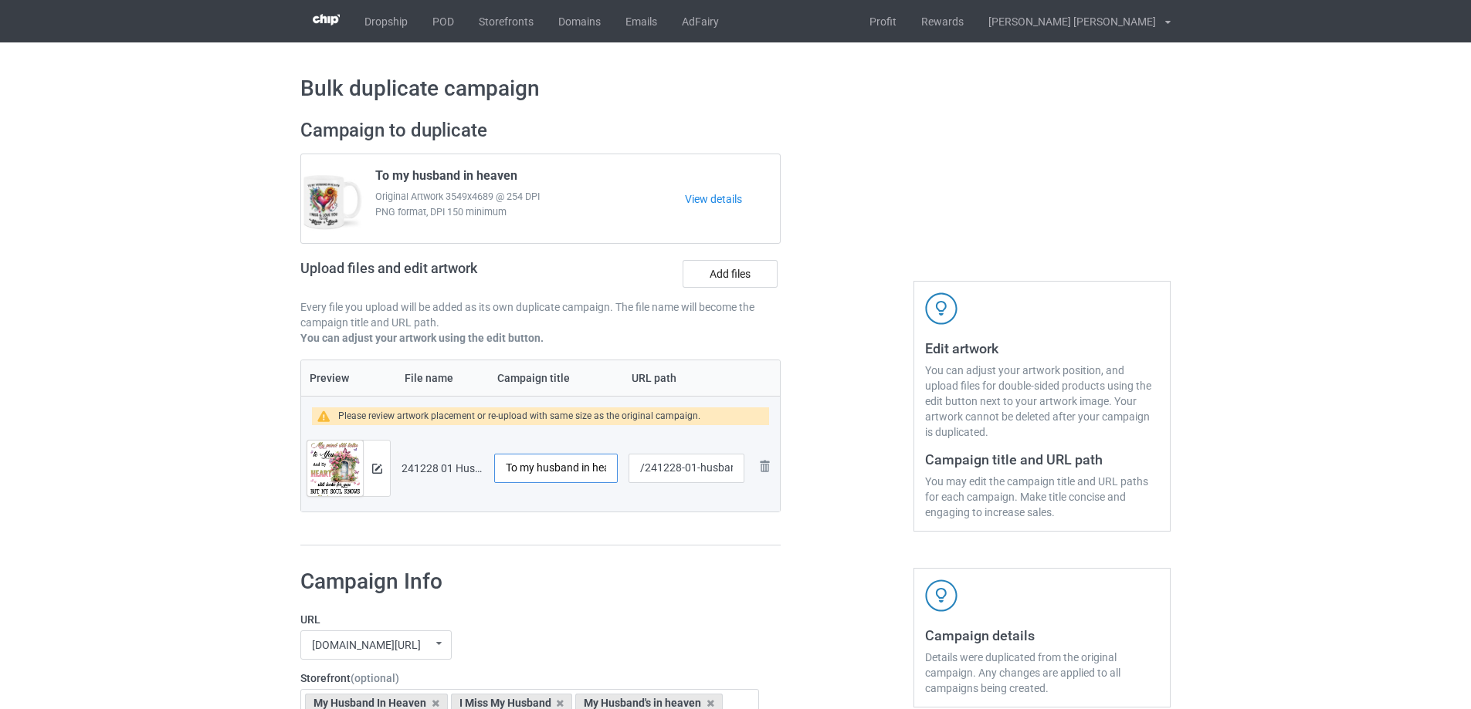
scroll to position [0, 22]
type input "To my husband in heaven"
drag, startPoint x: 694, startPoint y: 469, endPoint x: 734, endPoint y: 470, distance: 40.2
click at [734, 470] on input "/241228-01-husband" at bounding box center [686, 468] width 116 height 29
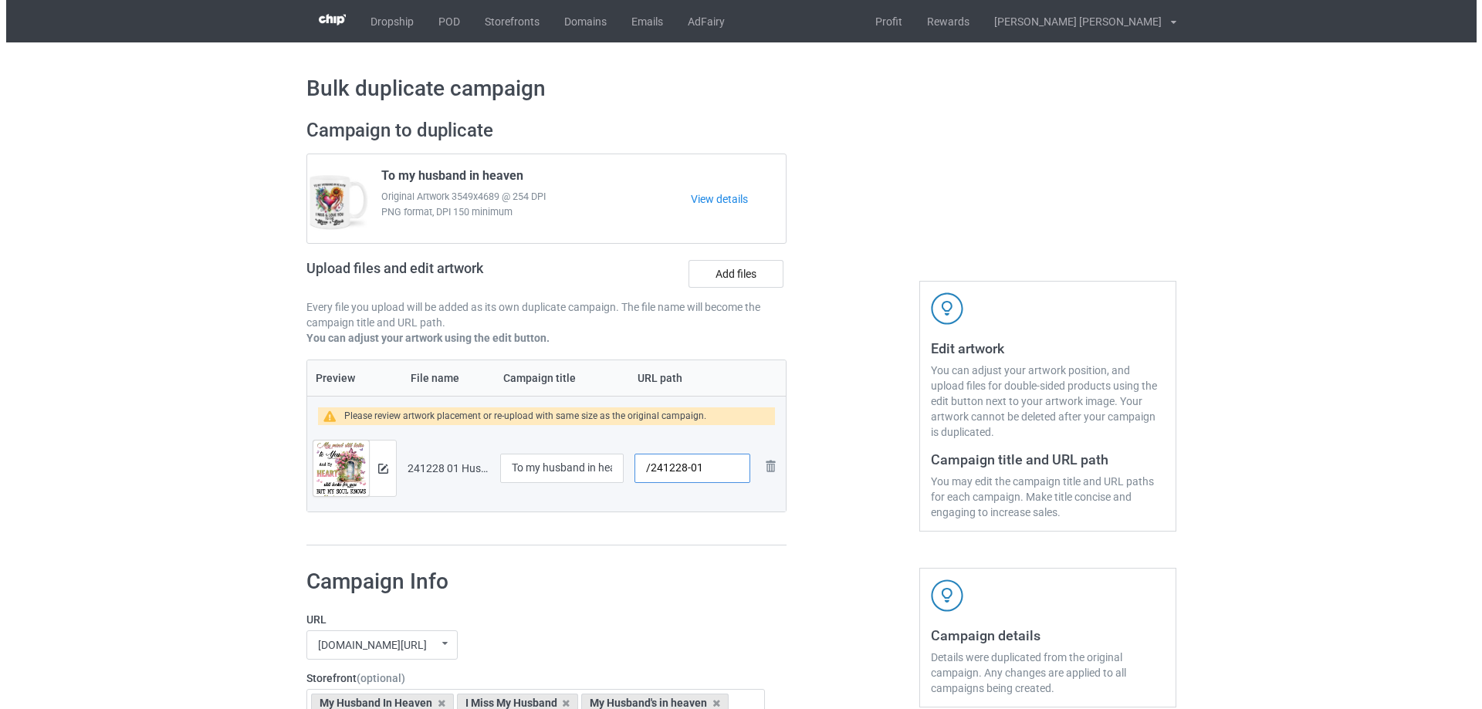
scroll to position [0, 0]
drag, startPoint x: 690, startPoint y: 467, endPoint x: 699, endPoint y: 469, distance: 9.4
click at [699, 469] on input "/241228-01" at bounding box center [686, 468] width 116 height 29
drag, startPoint x: 689, startPoint y: 470, endPoint x: 699, endPoint y: 470, distance: 10.0
click at [699, 470] on input "/241228-02" at bounding box center [686, 468] width 116 height 29
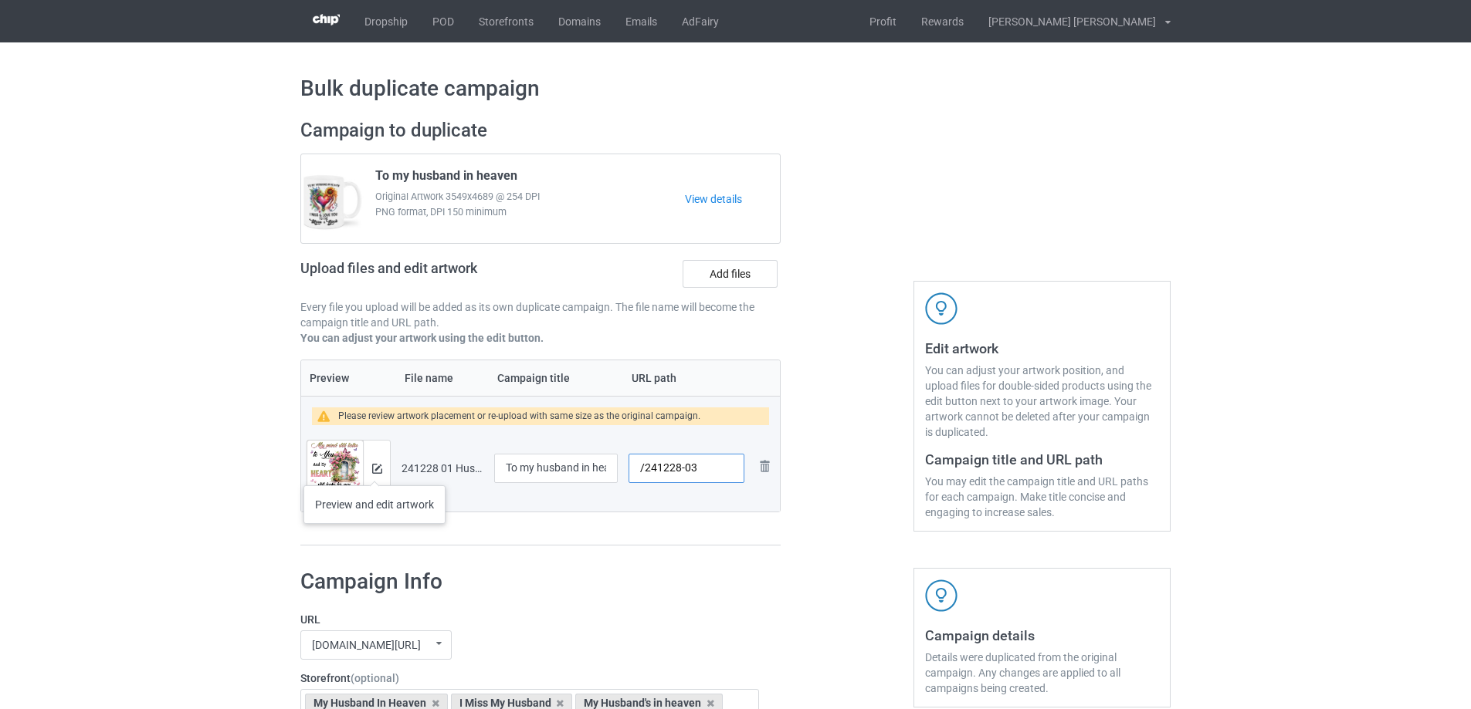
type input "/241228-03"
click at [374, 469] on img at bounding box center [377, 469] width 10 height 10
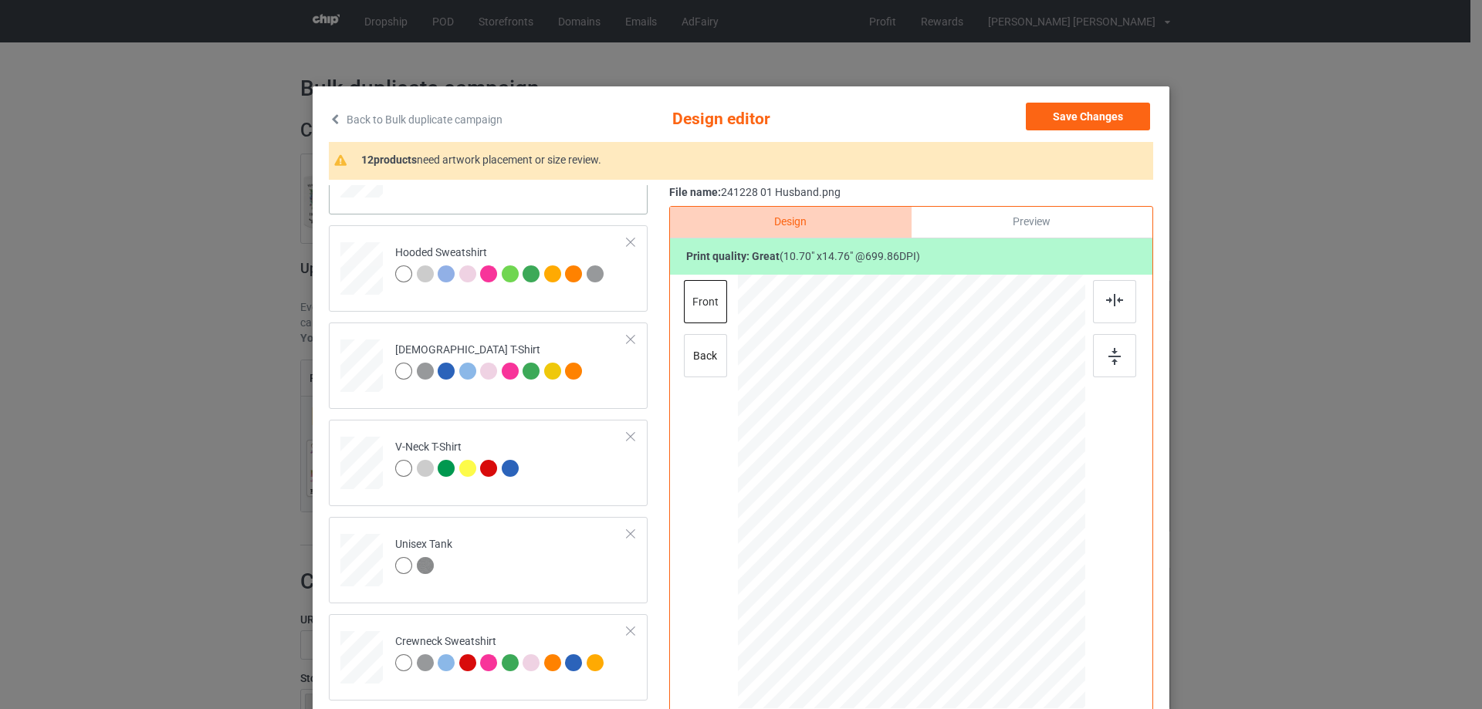
scroll to position [232, 0]
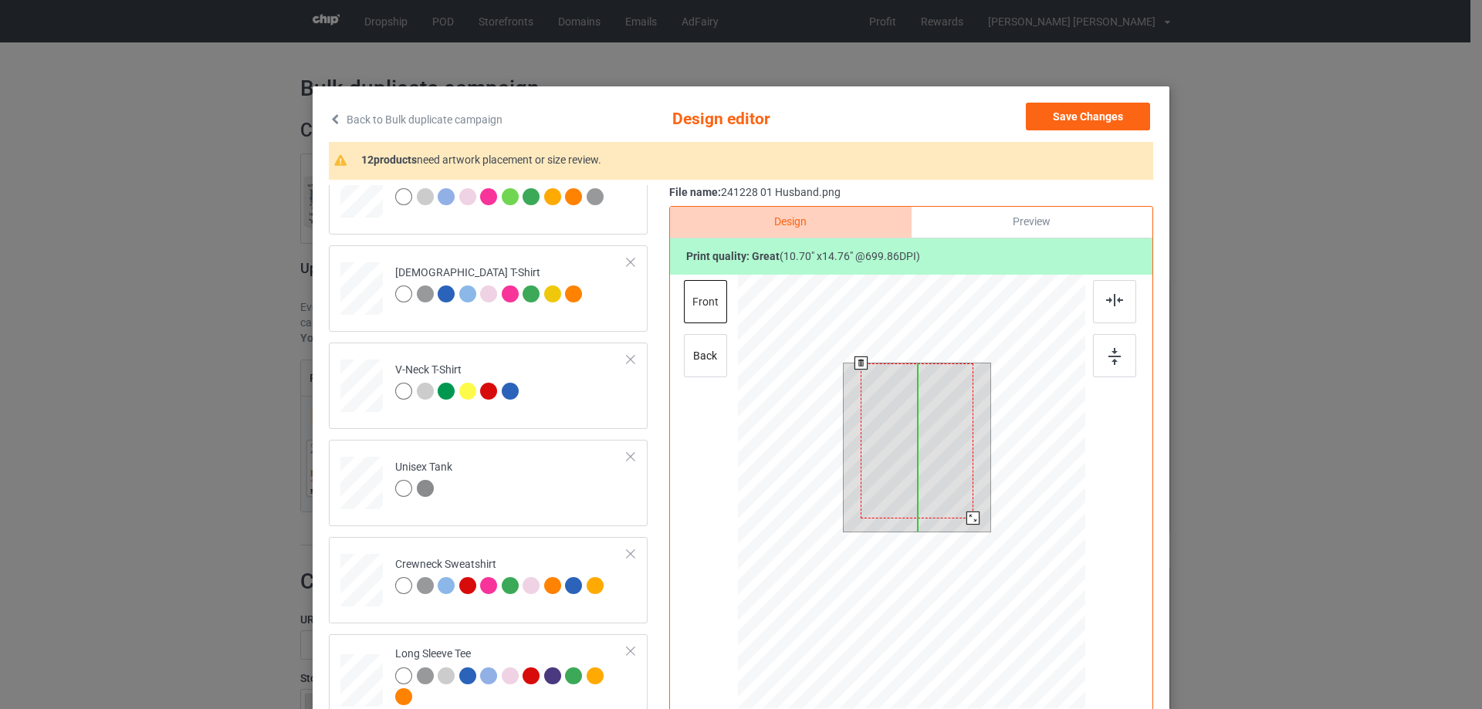
drag, startPoint x: 918, startPoint y: 462, endPoint x: 918, endPoint y: 452, distance: 9.3
click at [918, 452] on div at bounding box center [917, 441] width 113 height 155
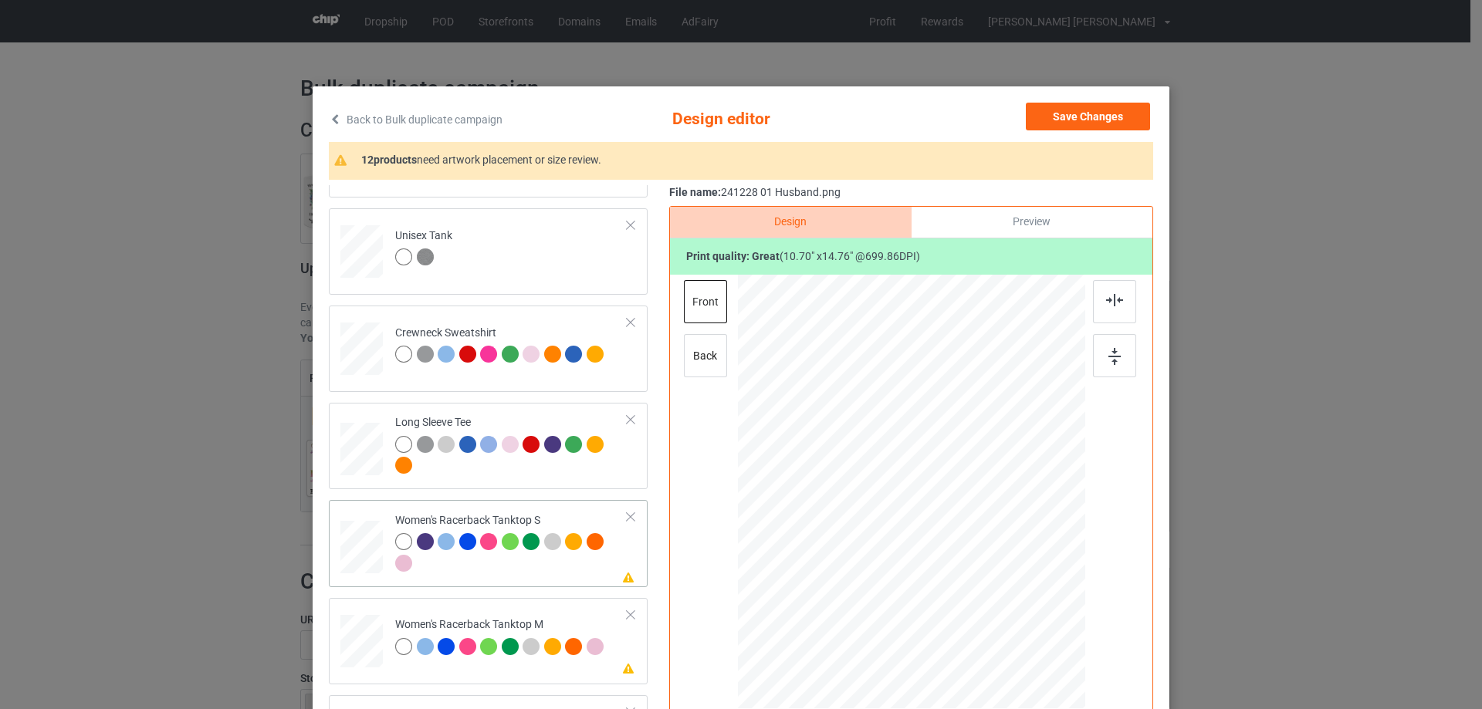
scroll to position [618, 0]
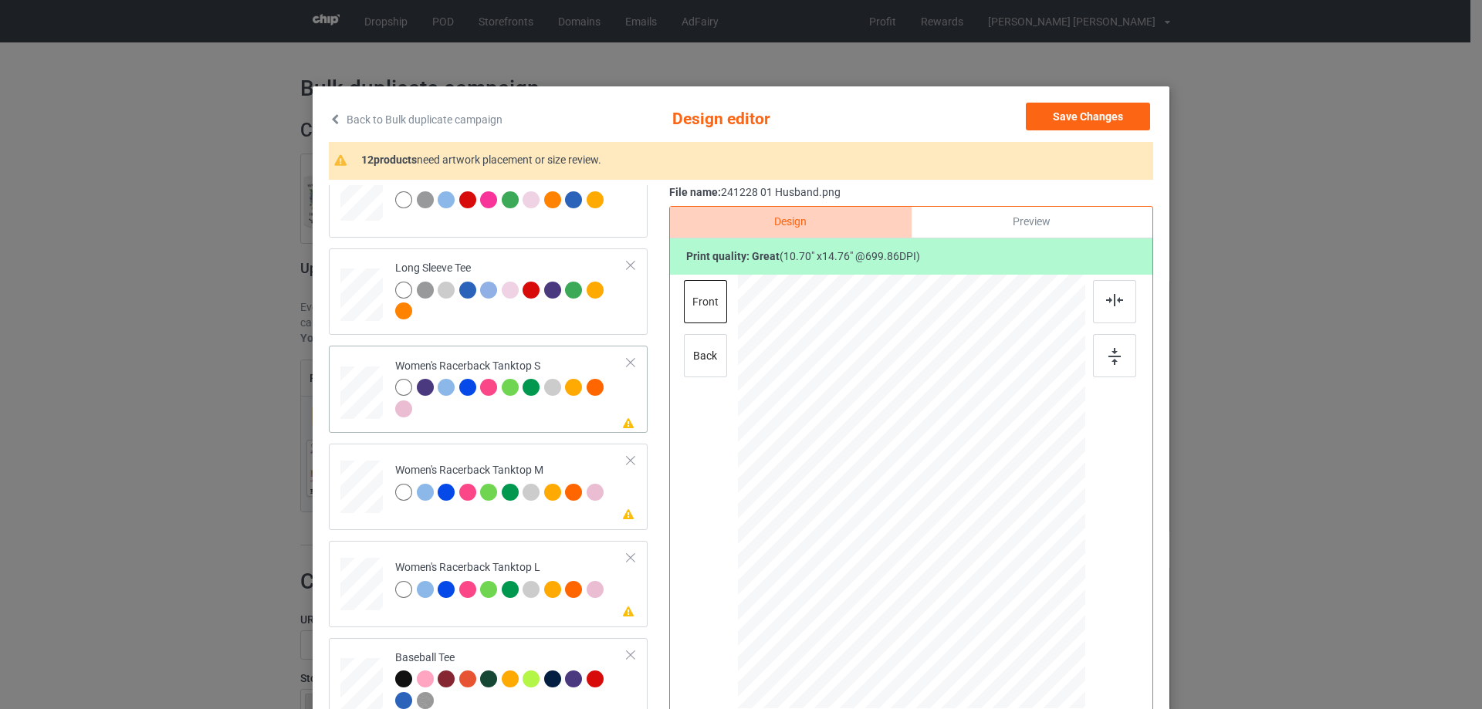
click at [350, 411] on div at bounding box center [362, 393] width 42 height 53
drag, startPoint x: 1004, startPoint y: 635, endPoint x: 963, endPoint y: 558, distance: 86.7
click at [995, 584] on div at bounding box center [912, 492] width 338 height 435
drag, startPoint x: 963, startPoint y: 558, endPoint x: 963, endPoint y: 581, distance: 23.2
click at [963, 581] on div at bounding box center [912, 514] width 150 height 207
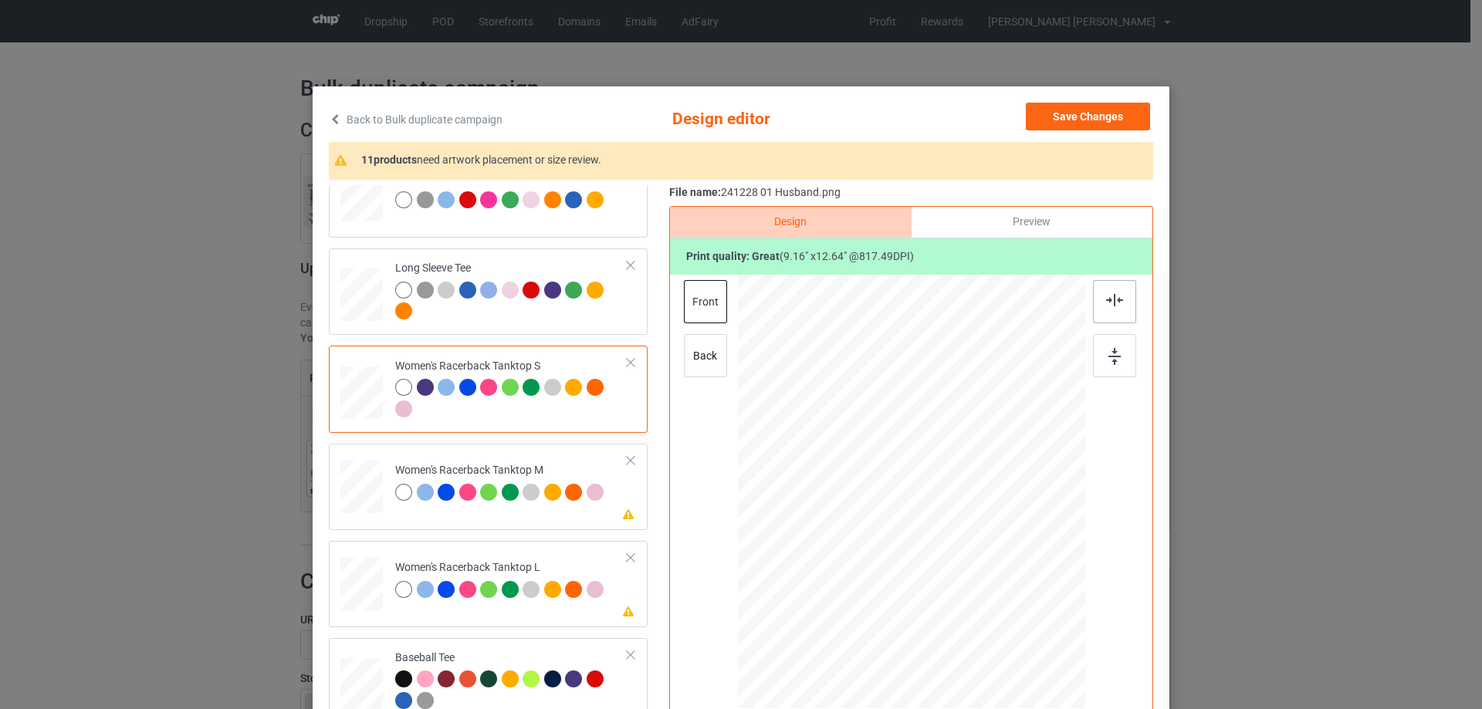
click at [1107, 307] on div at bounding box center [1114, 301] width 43 height 43
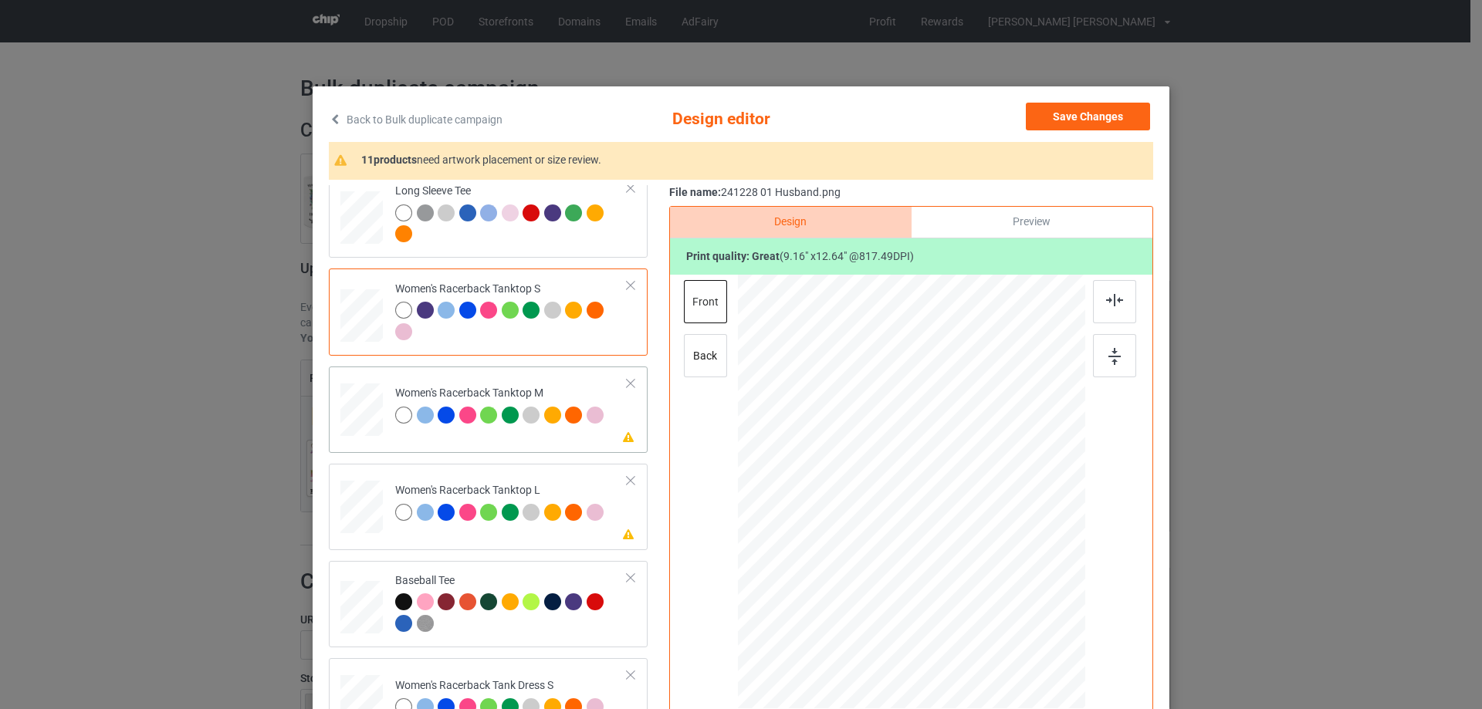
click at [372, 430] on div at bounding box center [361, 410] width 42 height 53
drag, startPoint x: 1007, startPoint y: 636, endPoint x: 987, endPoint y: 587, distance: 53.6
click at [987, 587] on div at bounding box center [911, 492] width 347 height 435
click at [947, 545] on div at bounding box center [912, 519] width 147 height 203
click at [1109, 306] on img at bounding box center [1114, 300] width 17 height 12
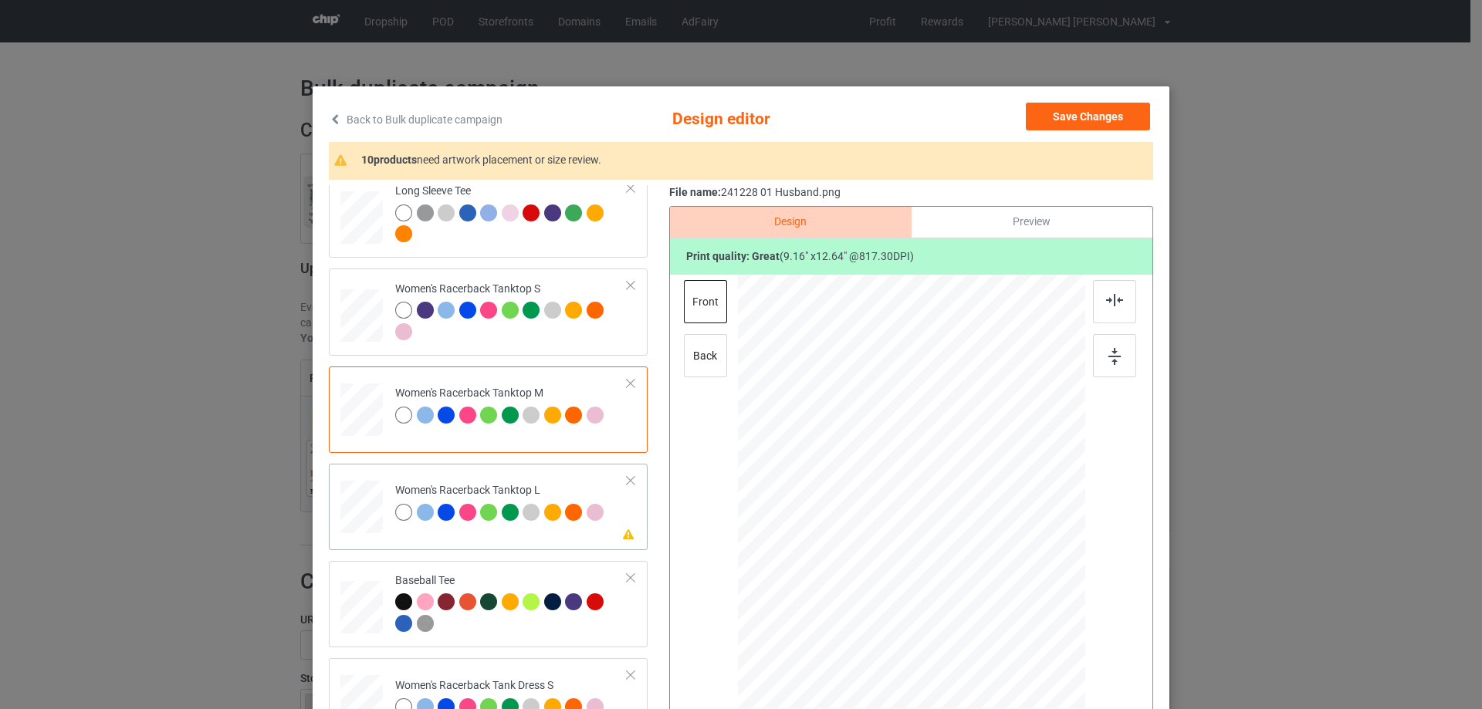
scroll to position [772, 0]
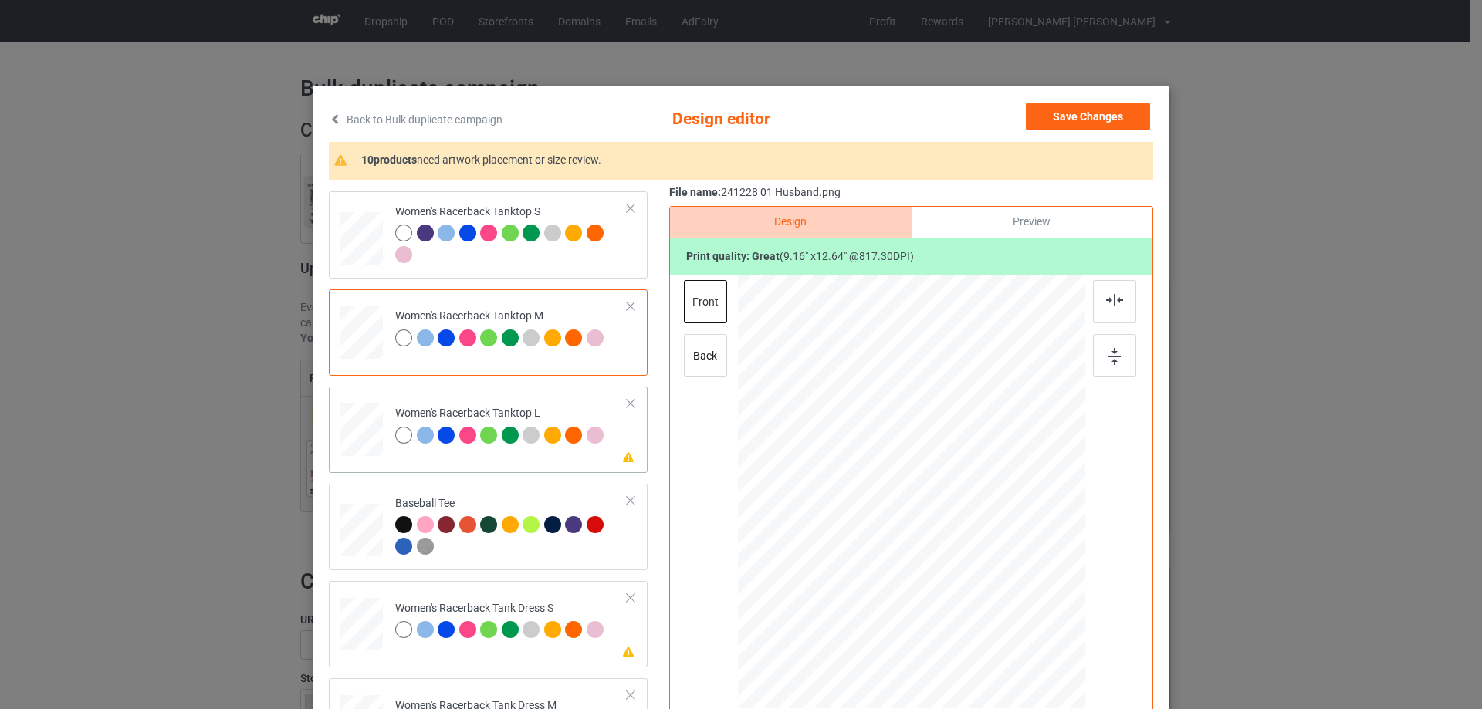
click at [365, 423] on div at bounding box center [361, 430] width 42 height 51
drag, startPoint x: 1007, startPoint y: 638, endPoint x: 980, endPoint y: 568, distance: 75.5
click at [990, 587] on div at bounding box center [911, 493] width 347 height 415
drag, startPoint x: 950, startPoint y: 521, endPoint x: 952, endPoint y: 547, distance: 25.5
click at [952, 547] on div at bounding box center [913, 518] width 148 height 205
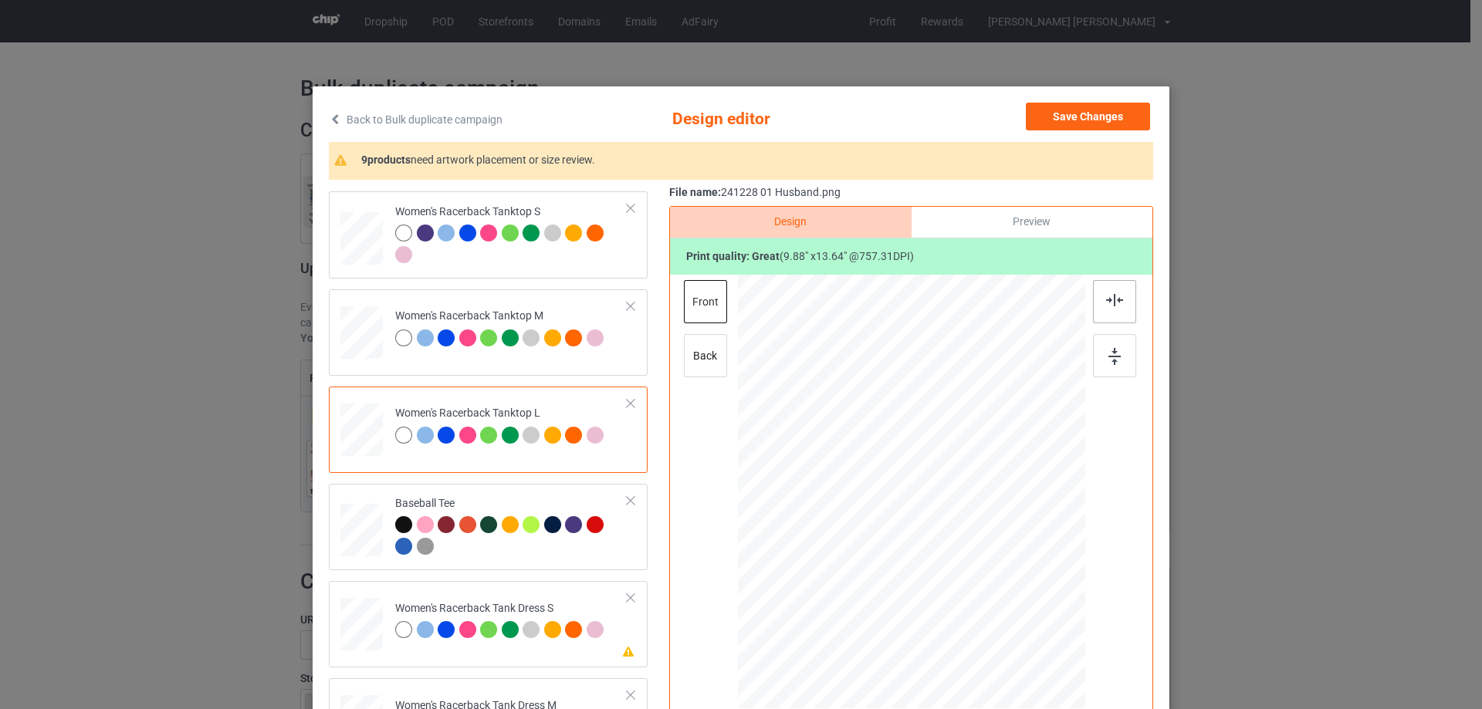
click at [1109, 309] on div at bounding box center [1114, 301] width 43 height 43
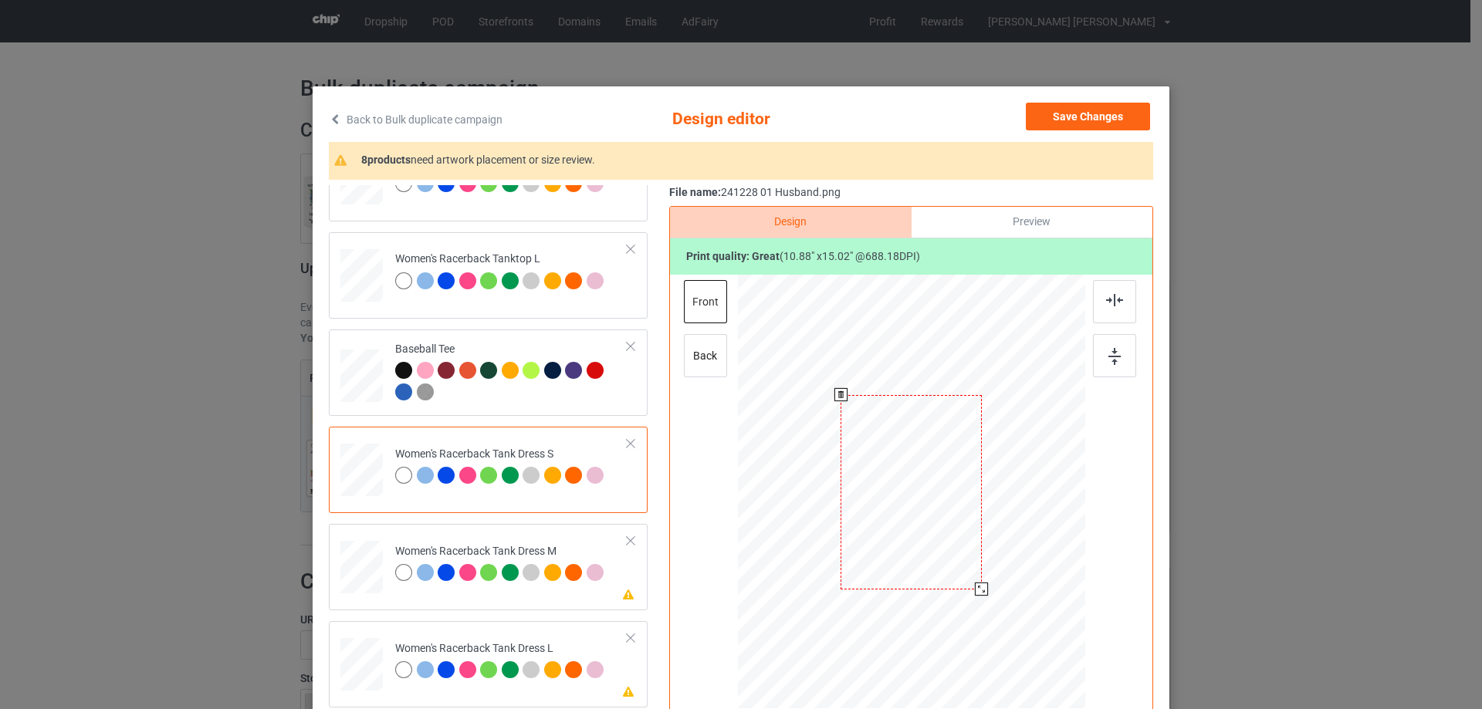
drag, startPoint x: 994, startPoint y: 609, endPoint x: 933, endPoint y: 548, distance: 85.7
click at [982, 582] on div at bounding box center [912, 492] width 286 height 435
click at [933, 547] on div at bounding box center [910, 479] width 138 height 191
click at [1116, 310] on div at bounding box center [1114, 301] width 43 height 43
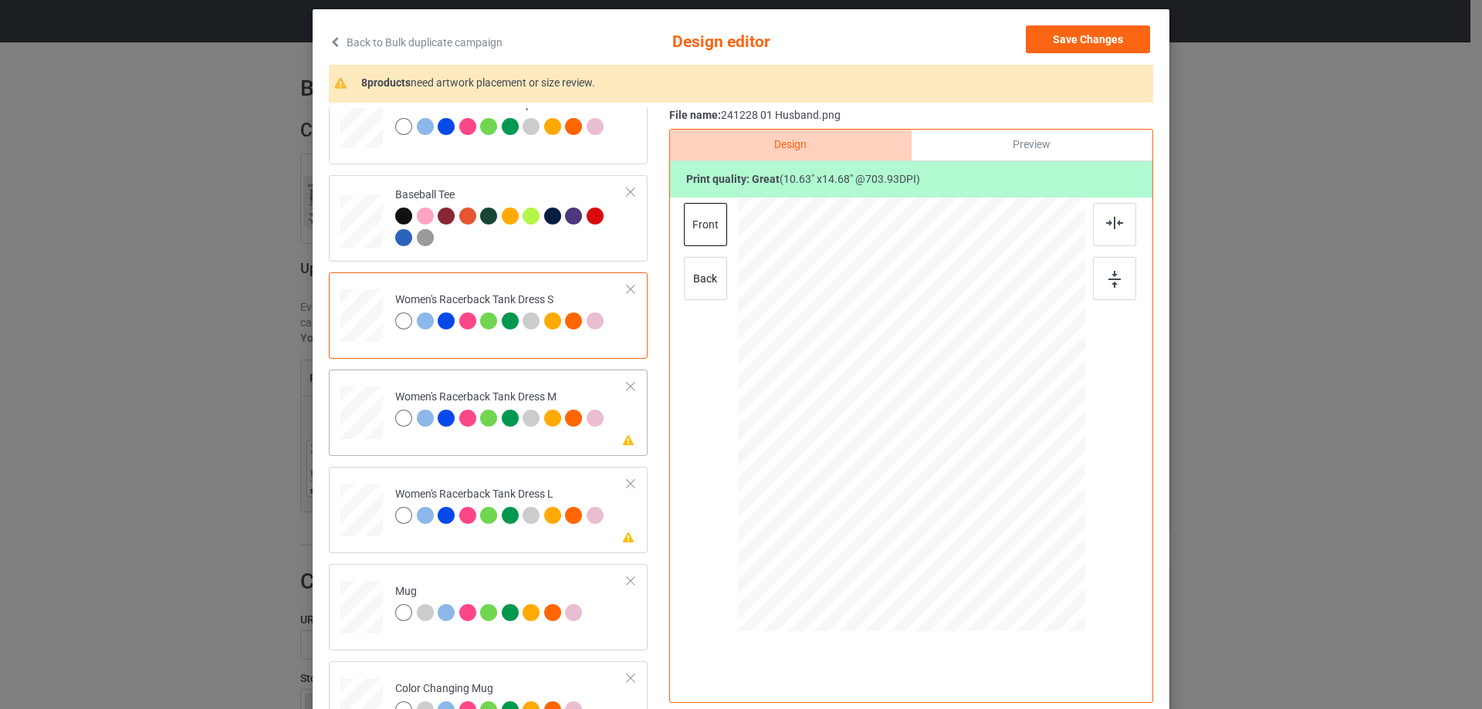
click at [355, 428] on div at bounding box center [362, 413] width 36 height 53
drag, startPoint x: 993, startPoint y: 540, endPoint x: 979, endPoint y: 506, distance: 36.7
click at [979, 506] on div at bounding box center [978, 507] width 13 height 13
drag, startPoint x: 927, startPoint y: 481, endPoint x: 931, endPoint y: 469, distance: 12.2
click at [931, 469] on div at bounding box center [915, 403] width 135 height 186
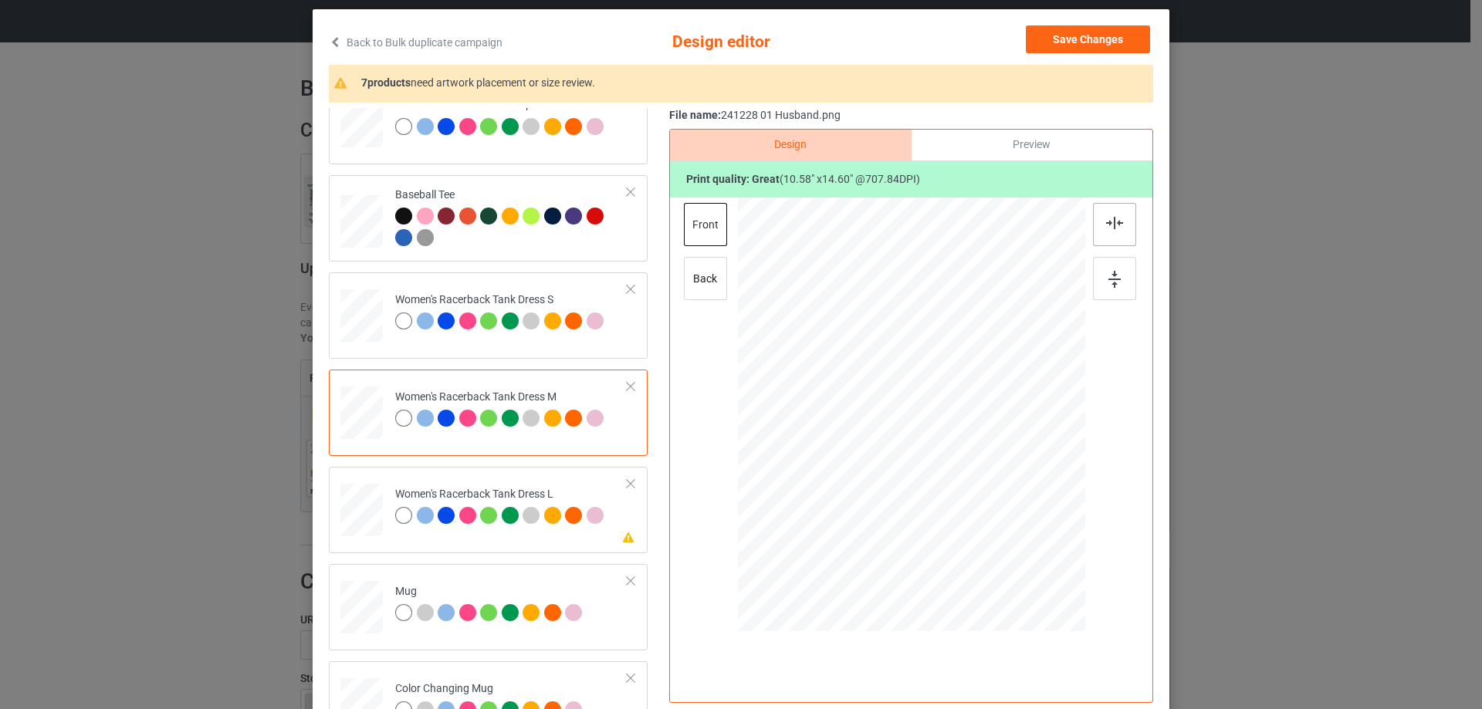
click at [1115, 225] on img at bounding box center [1114, 223] width 17 height 12
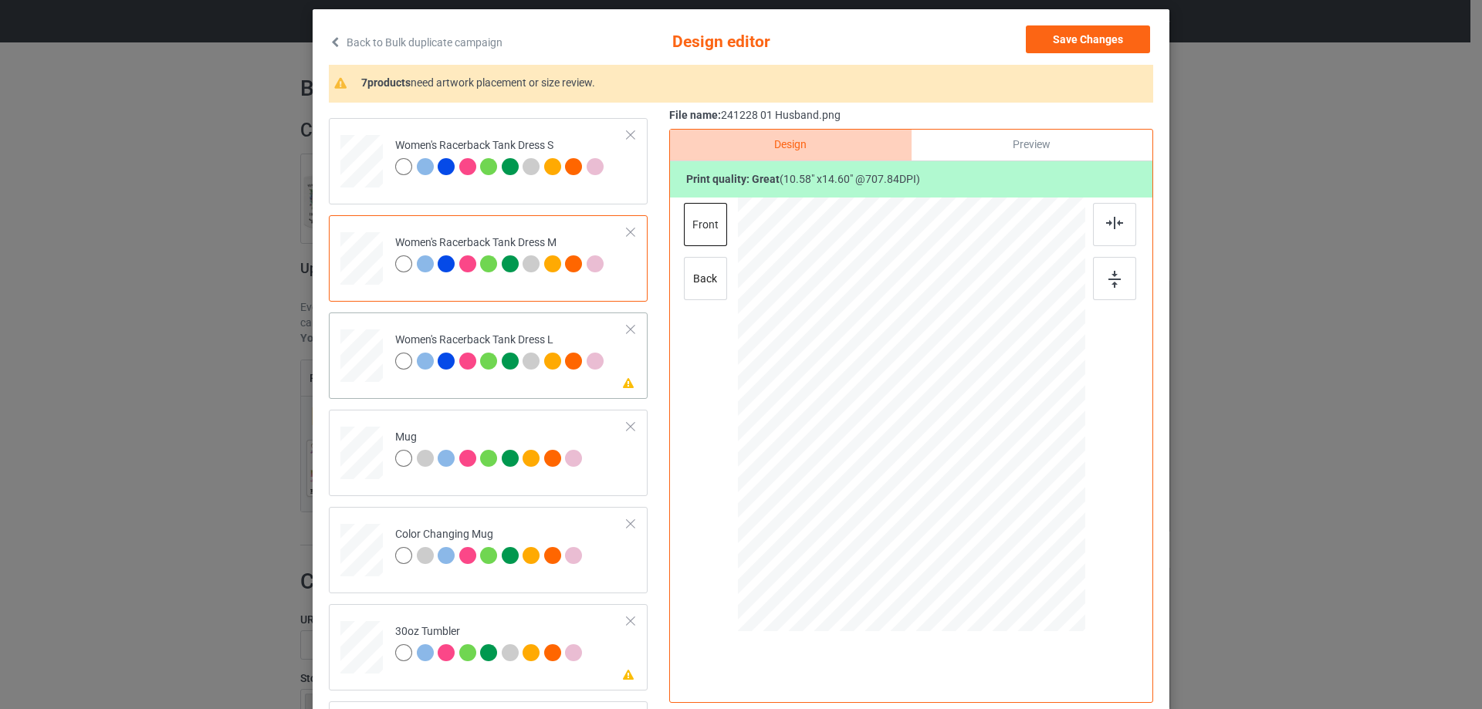
click at [368, 376] on div at bounding box center [362, 356] width 38 height 53
drag, startPoint x: 1002, startPoint y: 543, endPoint x: 960, endPoint y: 492, distance: 66.3
click at [981, 510] on div at bounding box center [983, 513] width 13 height 13
click at [960, 489] on div at bounding box center [911, 412] width 141 height 194
click at [1113, 232] on div at bounding box center [1114, 224] width 43 height 43
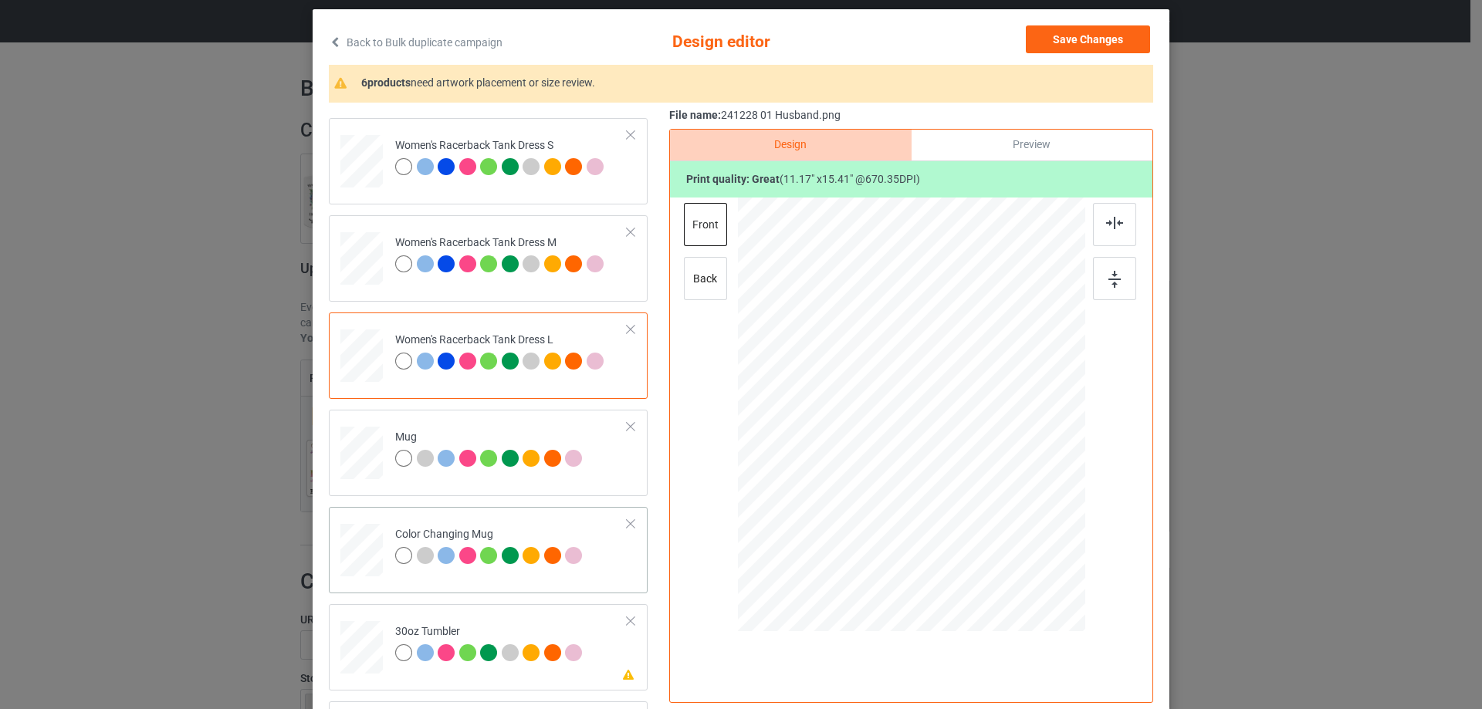
scroll to position [1312, 0]
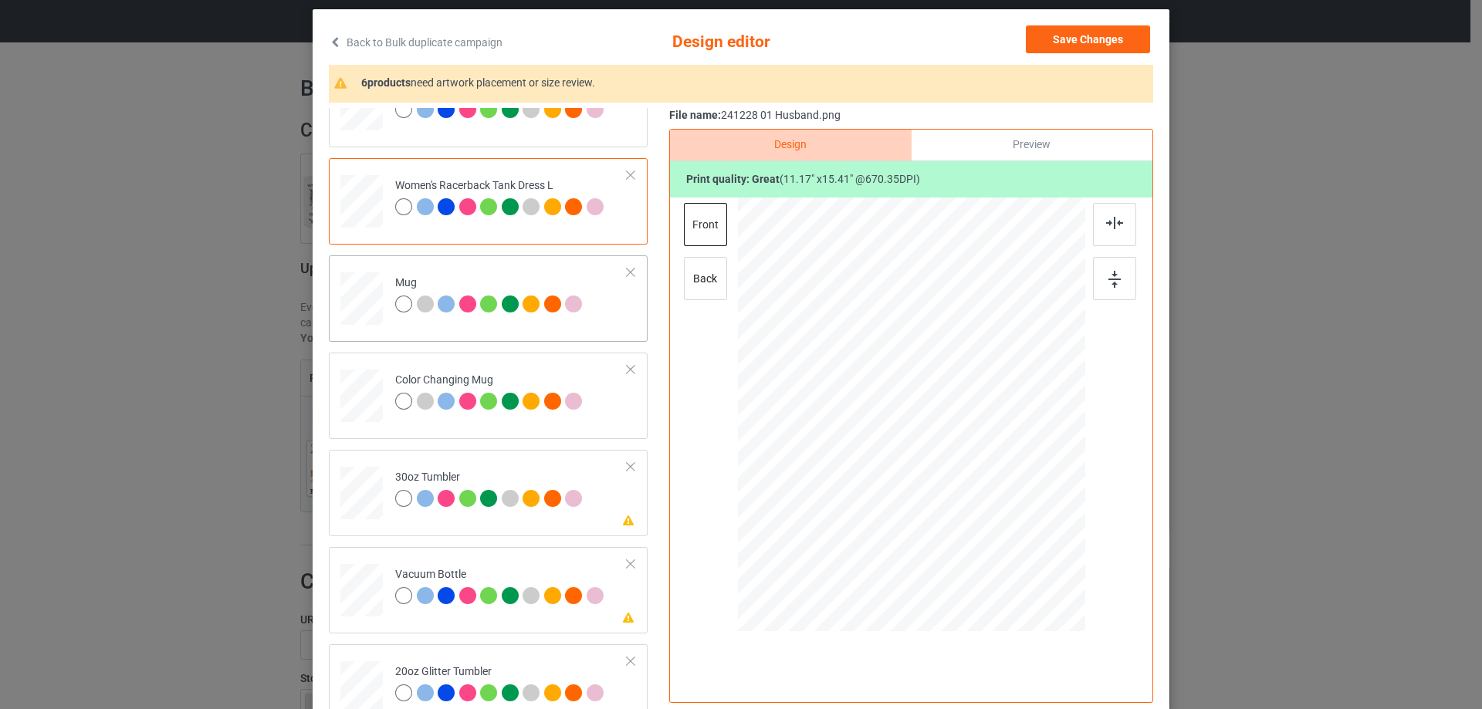
click at [369, 300] on div at bounding box center [361, 299] width 42 height 18
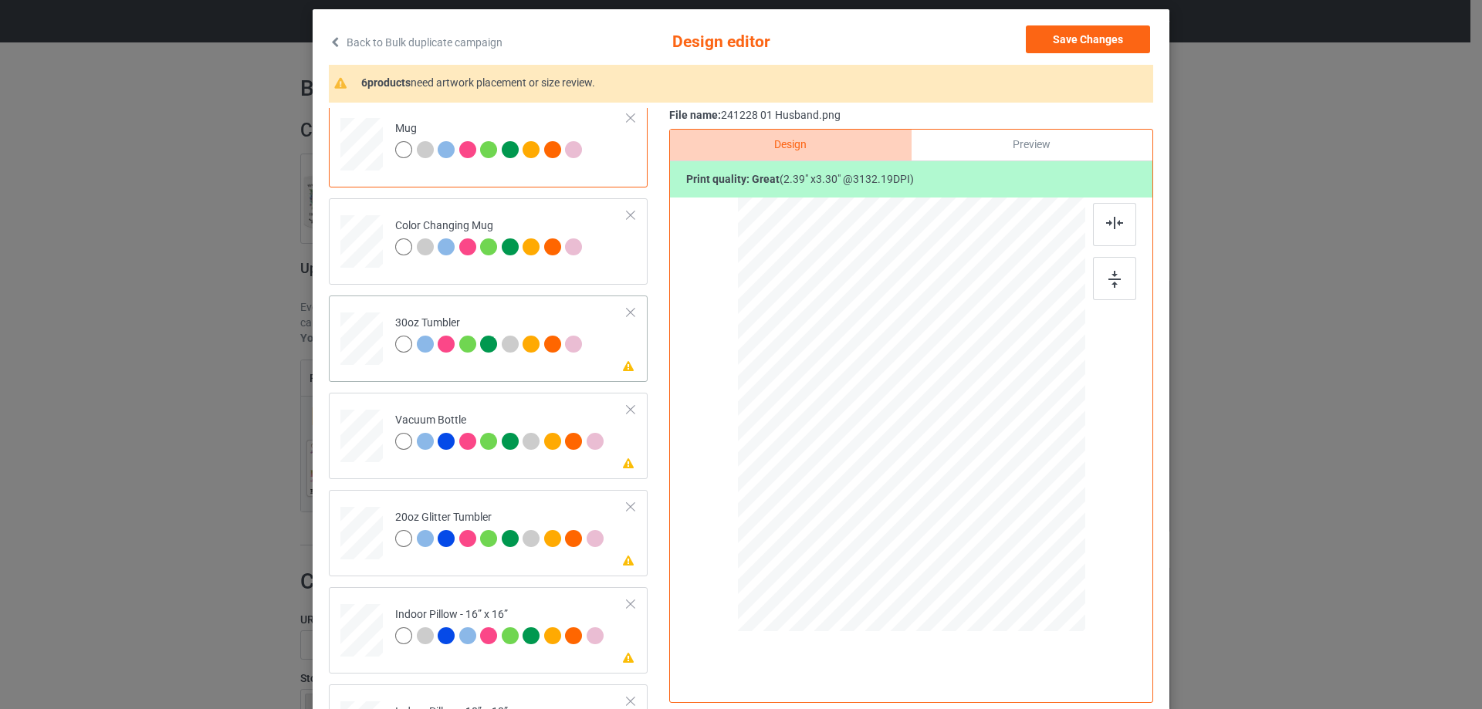
click at [357, 336] on div at bounding box center [361, 339] width 41 height 23
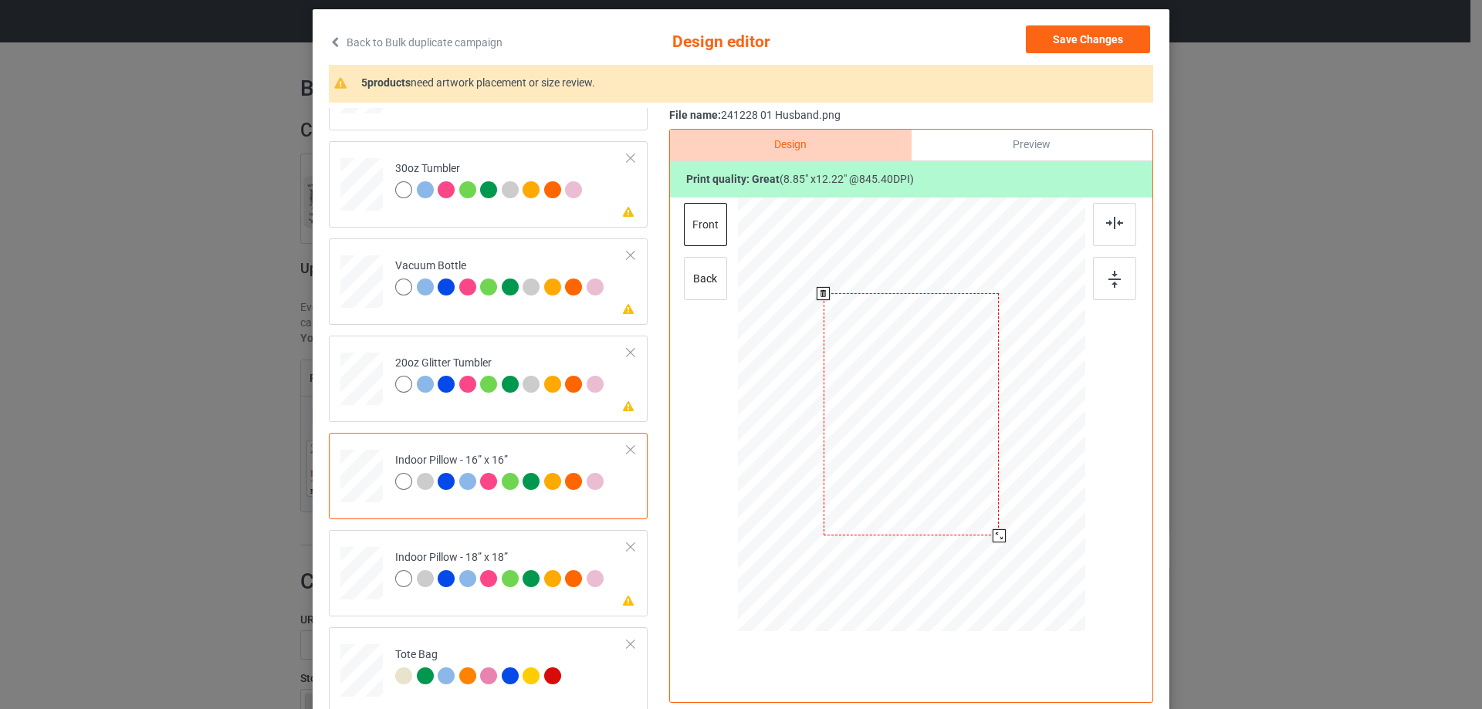
drag, startPoint x: 1009, startPoint y: 557, endPoint x: 1002, endPoint y: 527, distance: 30.1
click at [1002, 527] on div at bounding box center [911, 415] width 347 height 347
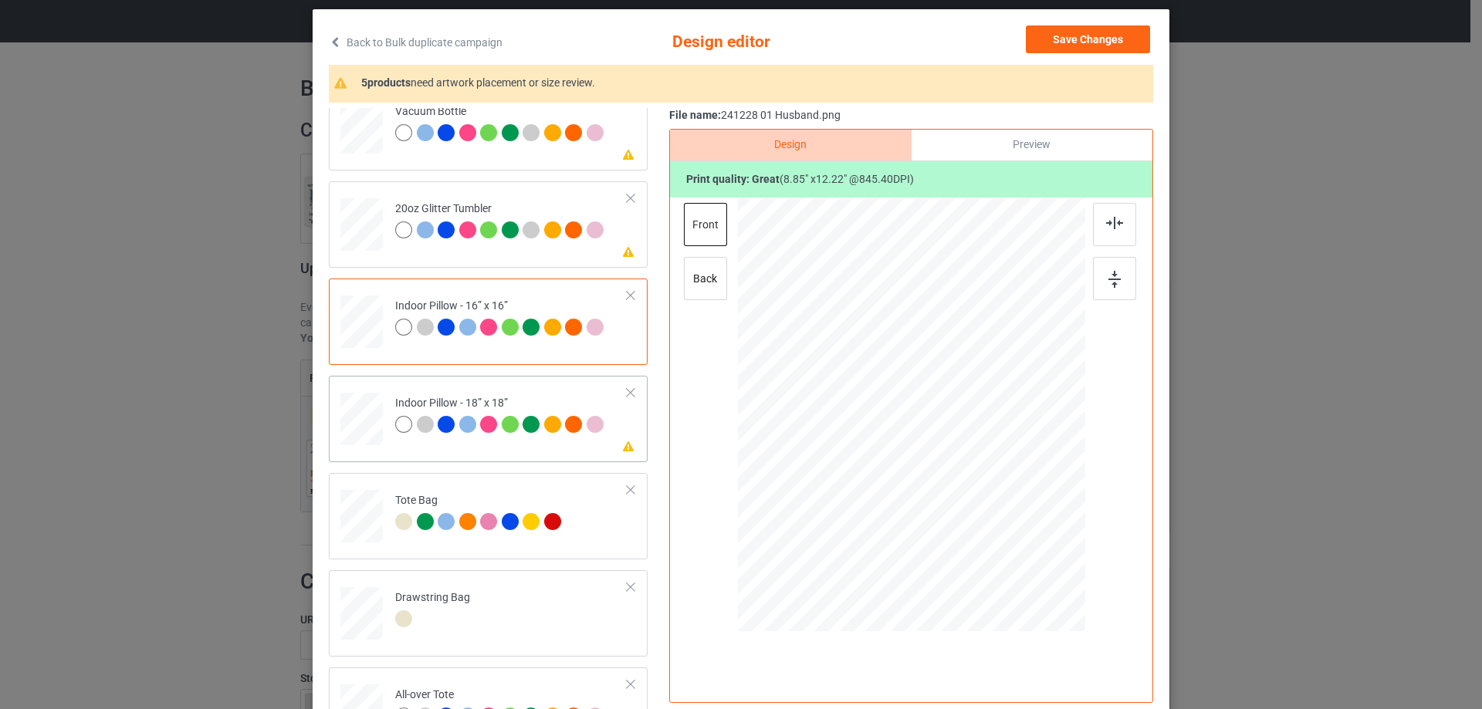
click at [355, 404] on div at bounding box center [361, 419] width 42 height 42
drag, startPoint x: 1008, startPoint y: 564, endPoint x: 427, endPoint y: 503, distance: 584.4
click at [1002, 537] on div at bounding box center [911, 415] width 347 height 346
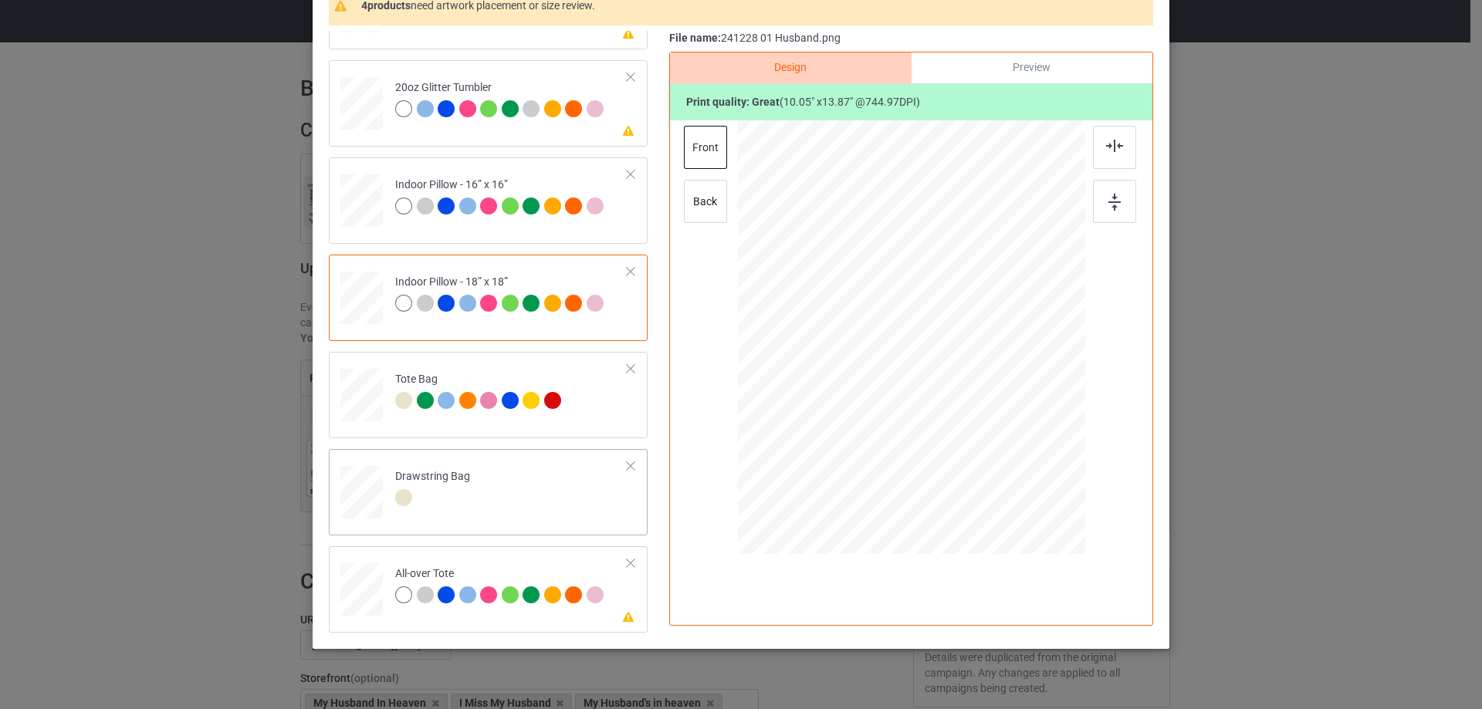
scroll to position [181, 0]
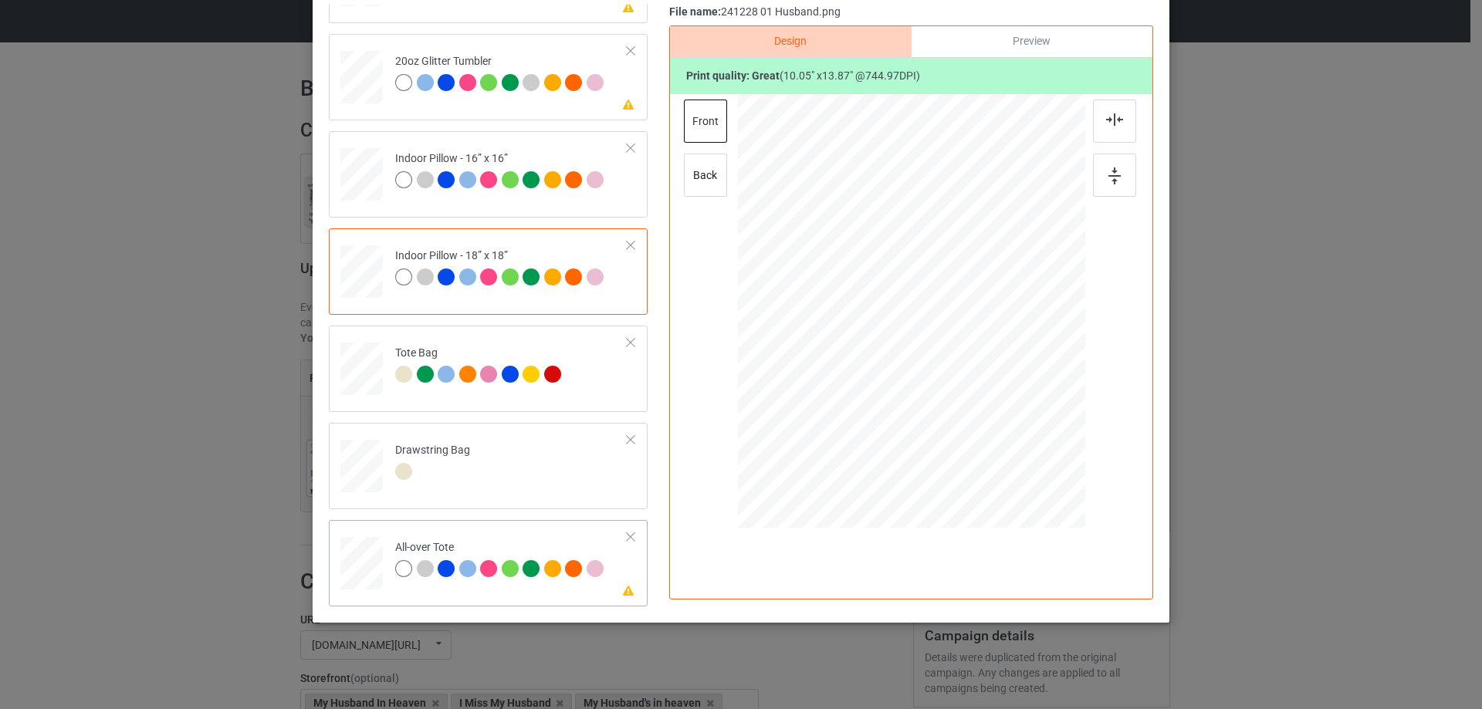
click at [356, 570] on div at bounding box center [361, 564] width 42 height 42
drag, startPoint x: 1009, startPoint y: 455, endPoint x: 956, endPoint y: 412, distance: 68.1
click at [1002, 436] on div at bounding box center [1006, 442] width 13 height 13
click at [956, 412] on div at bounding box center [913, 307] width 184 height 254
click at [1117, 122] on img at bounding box center [1114, 119] width 17 height 12
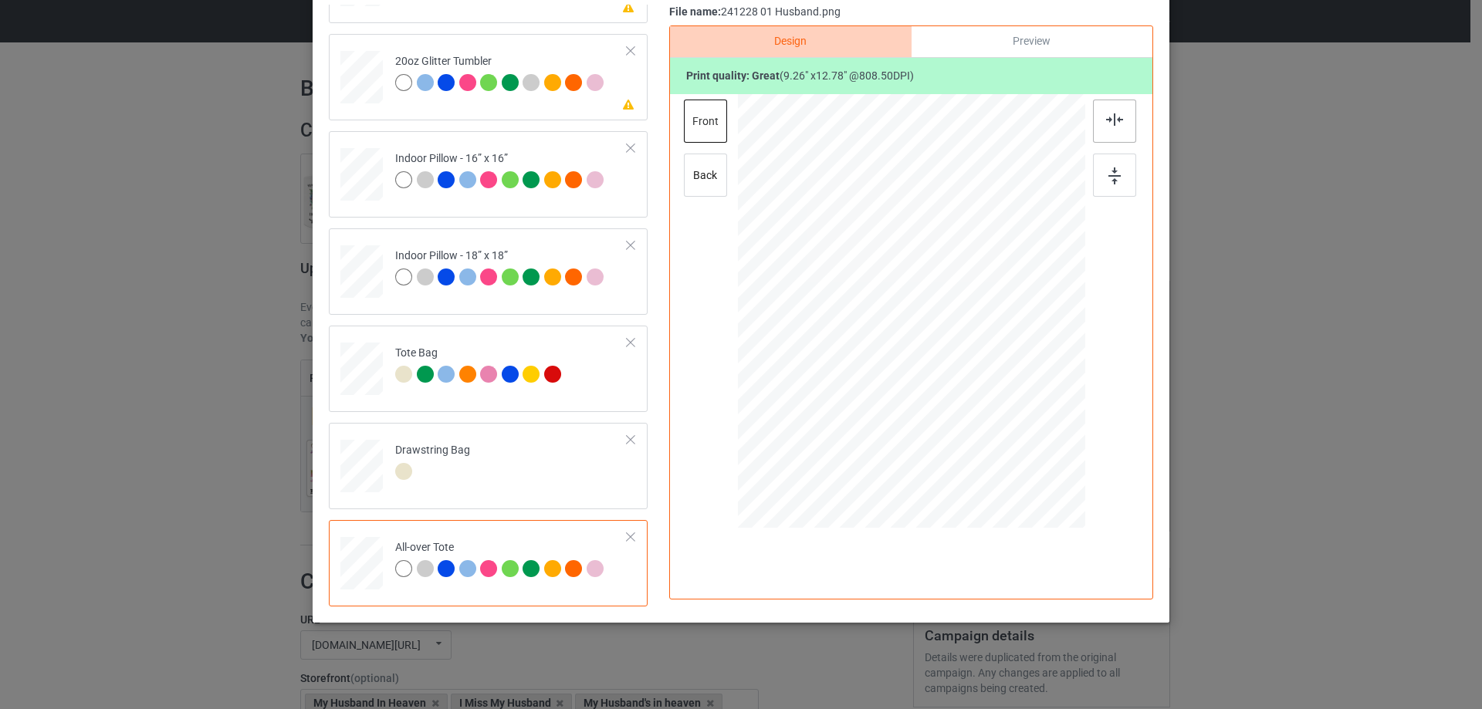
click at [1117, 122] on img at bounding box center [1114, 119] width 17 height 12
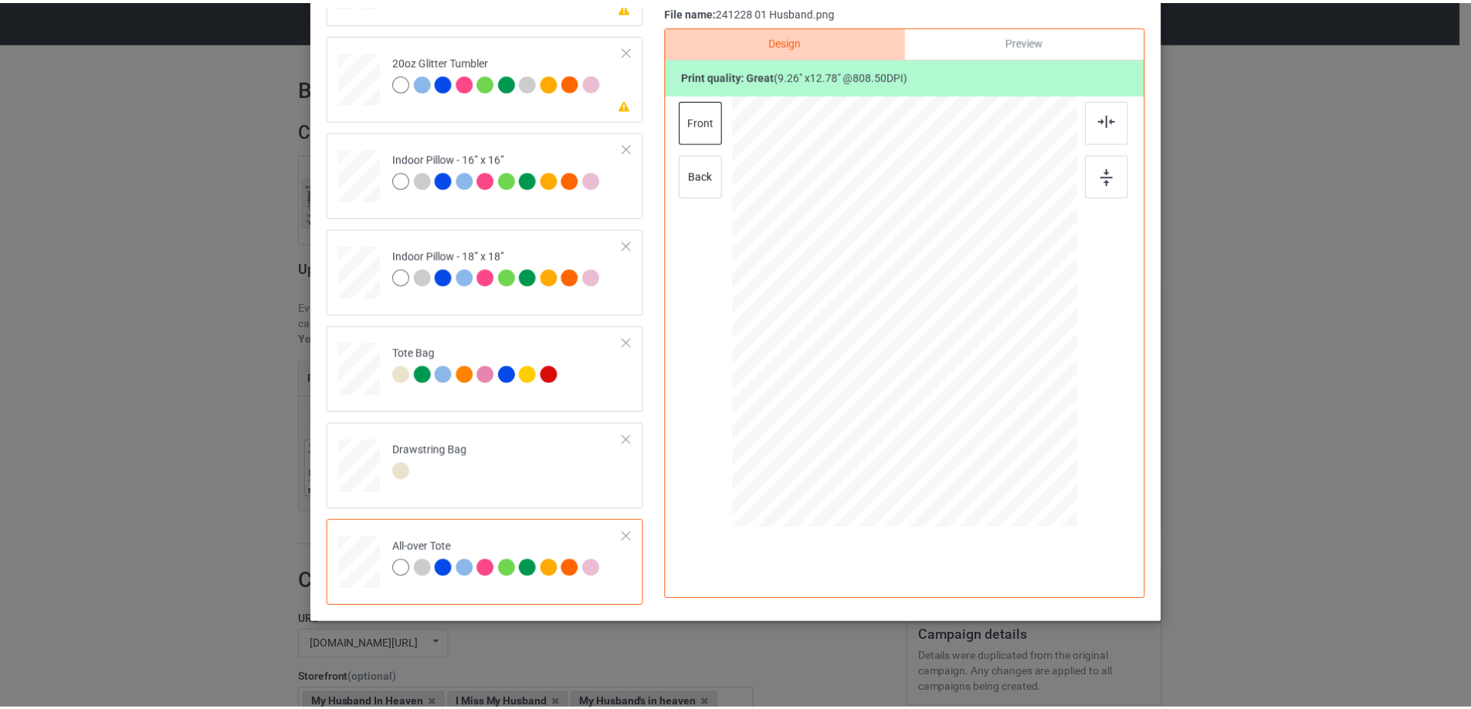
scroll to position [0, 0]
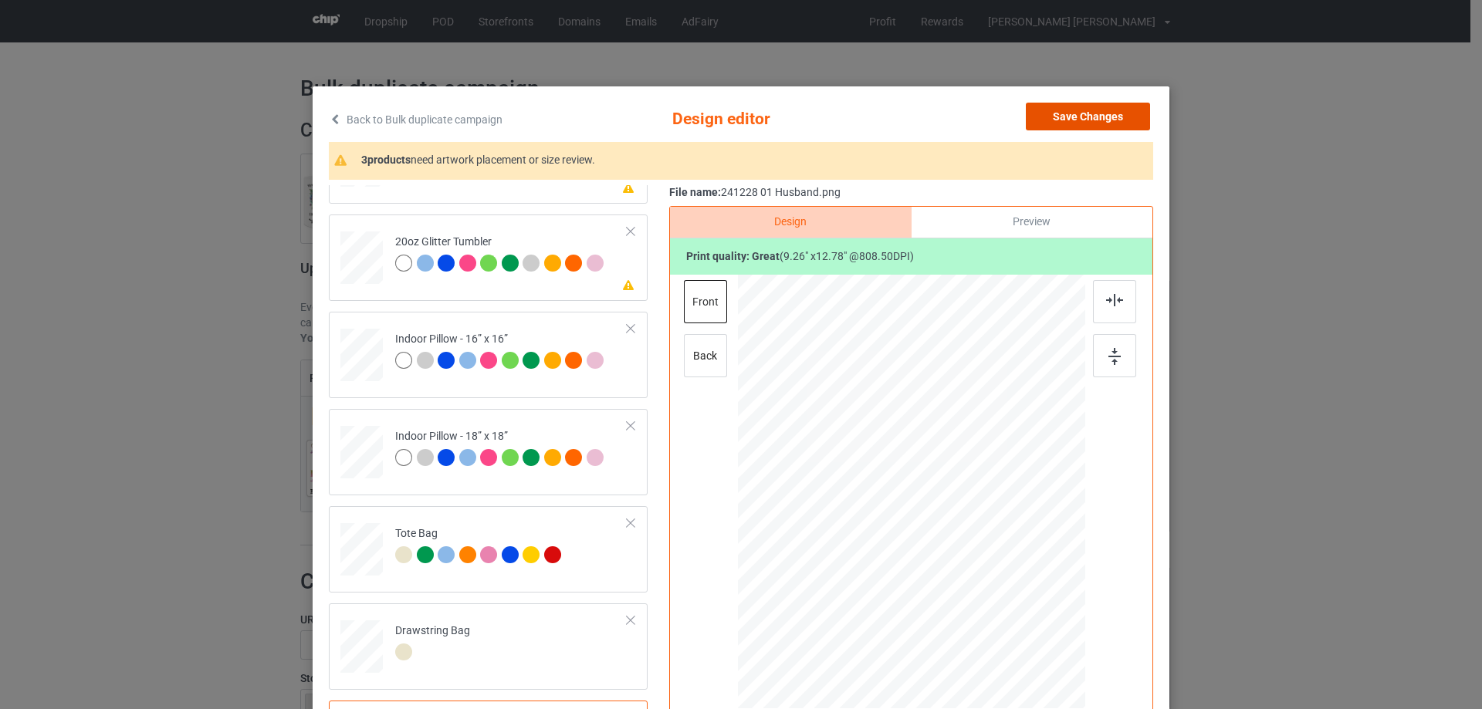
click at [1098, 119] on button "Save Changes" at bounding box center [1088, 117] width 124 height 28
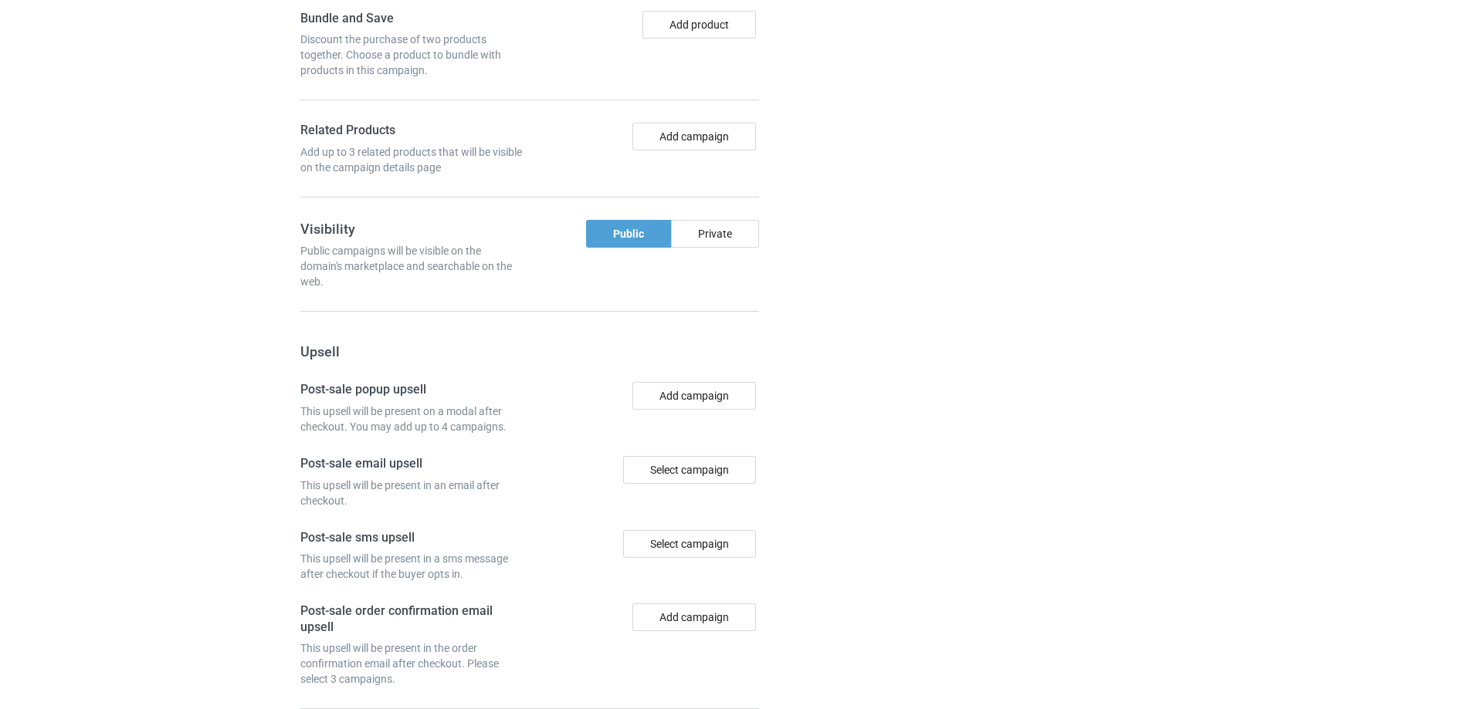
scroll to position [1308, 0]
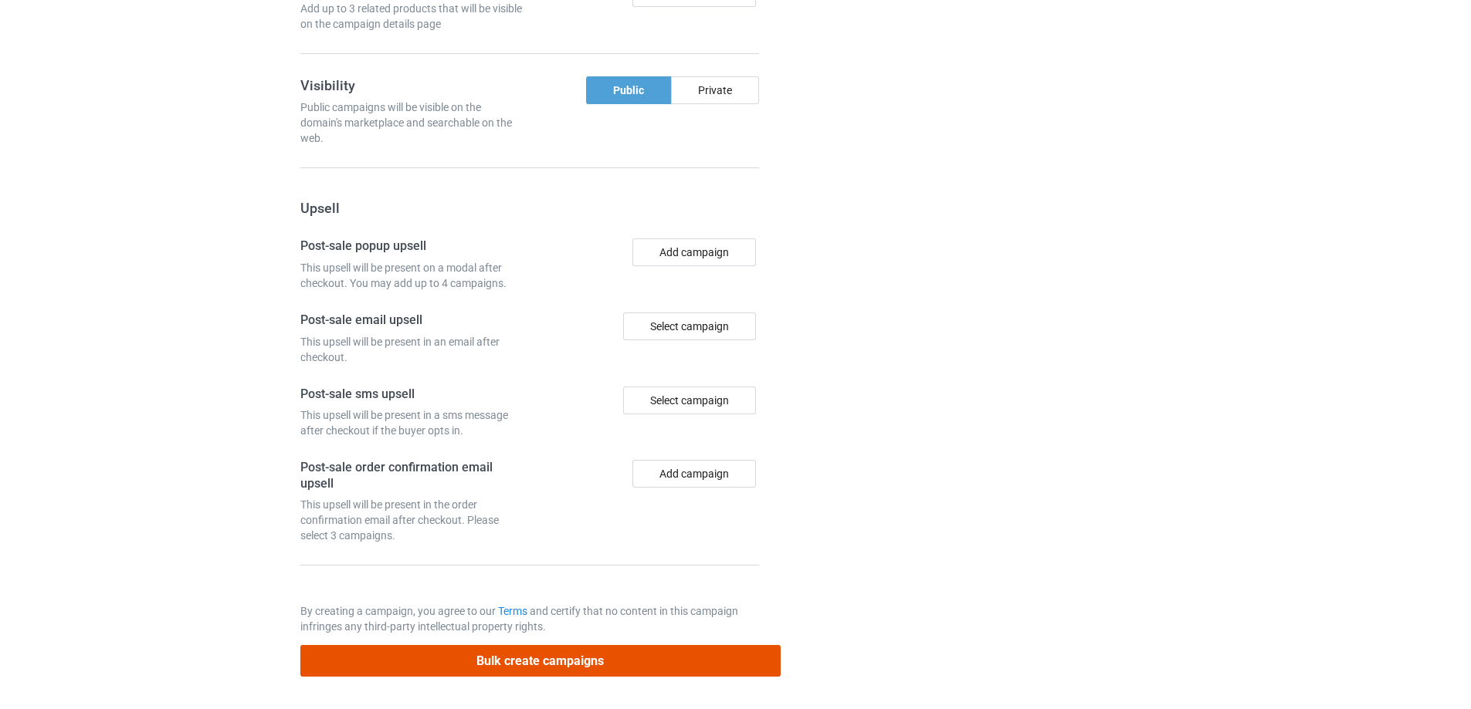
click at [564, 667] on button "Bulk create campaigns" at bounding box center [540, 661] width 480 height 32
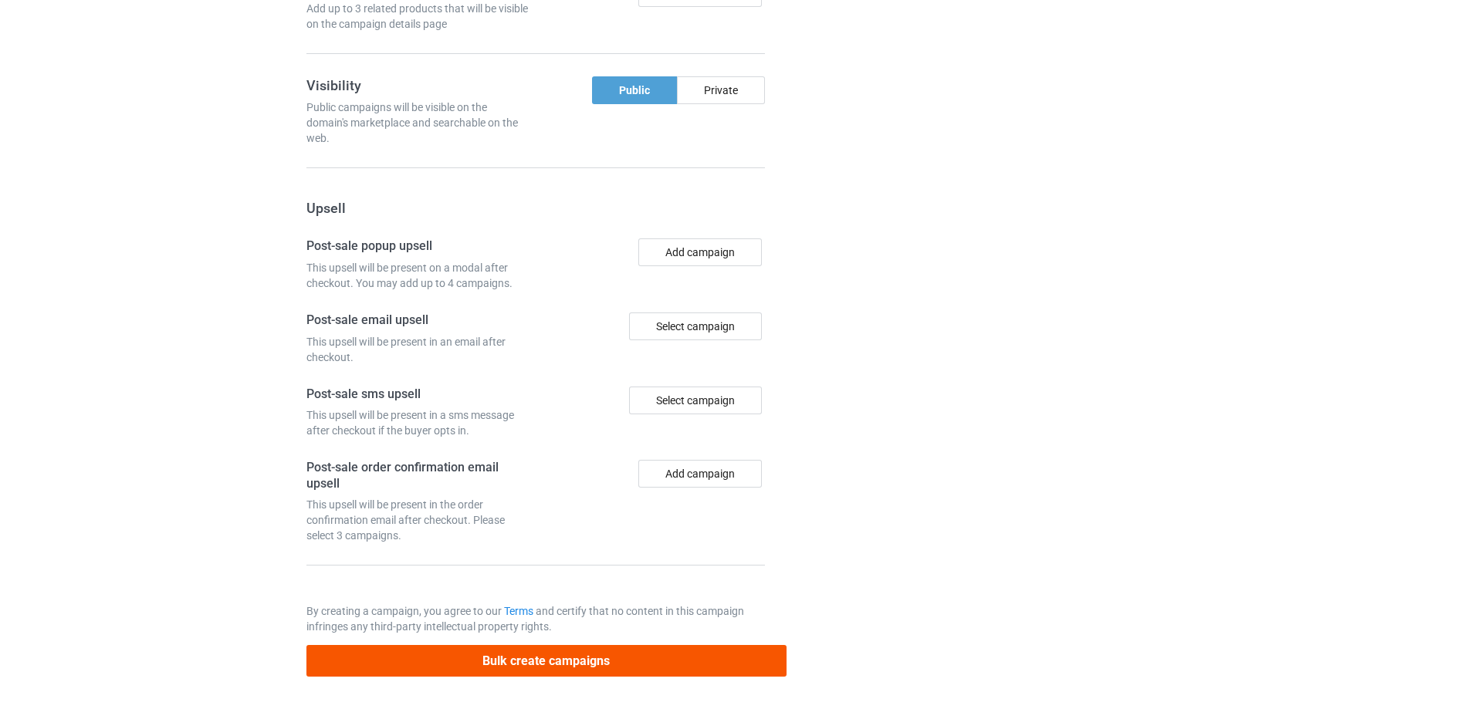
scroll to position [0, 0]
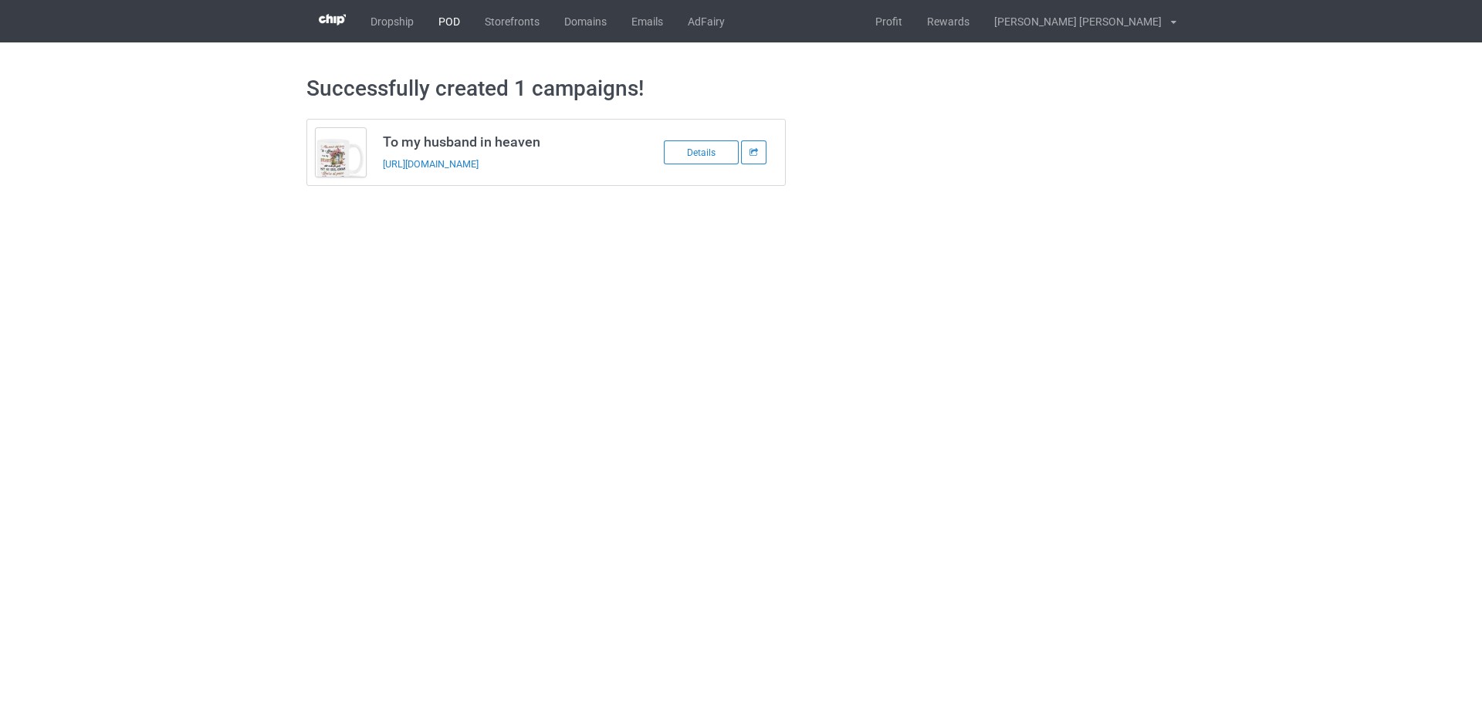
click at [451, 22] on link "POD" at bounding box center [449, 21] width 46 height 42
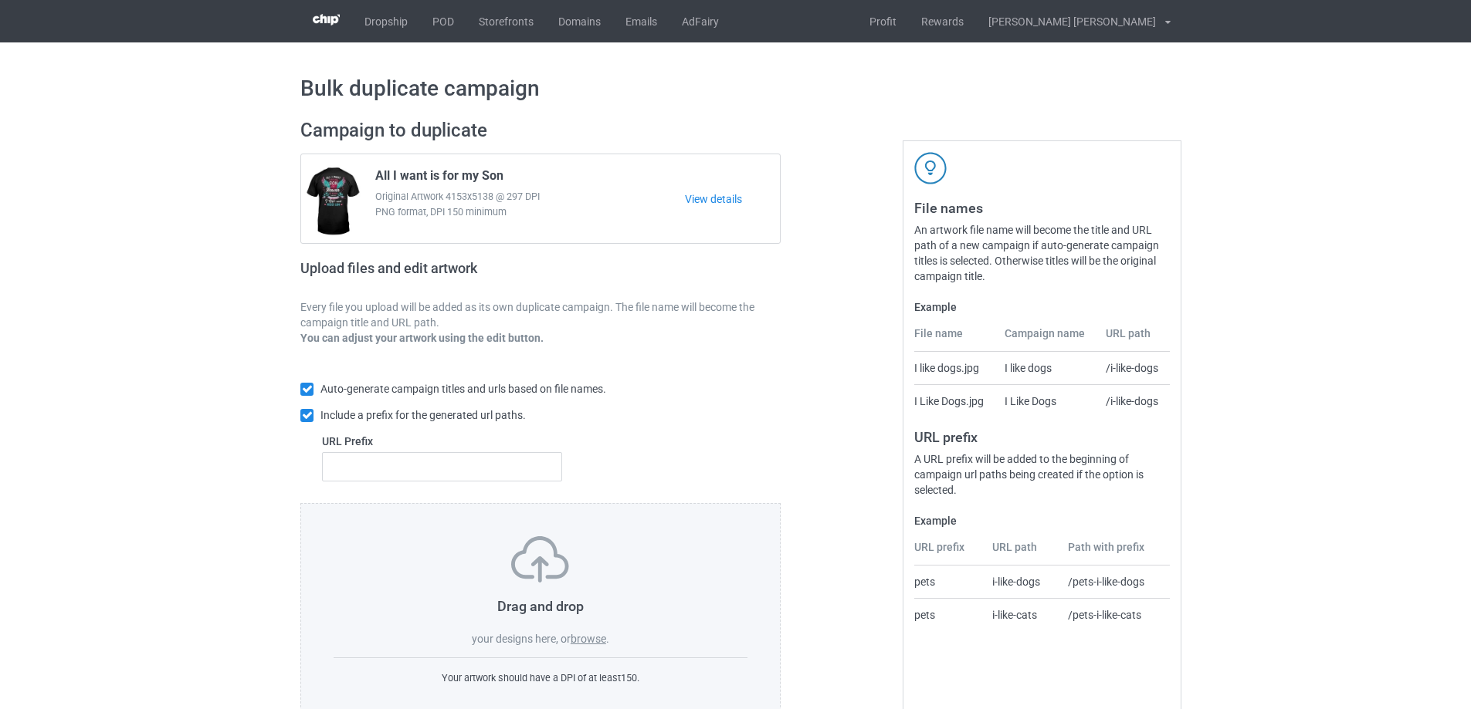
click at [600, 644] on label "browse" at bounding box center [588, 639] width 36 height 12
click at [0, 0] on input "browse" at bounding box center [0, 0] width 0 height 0
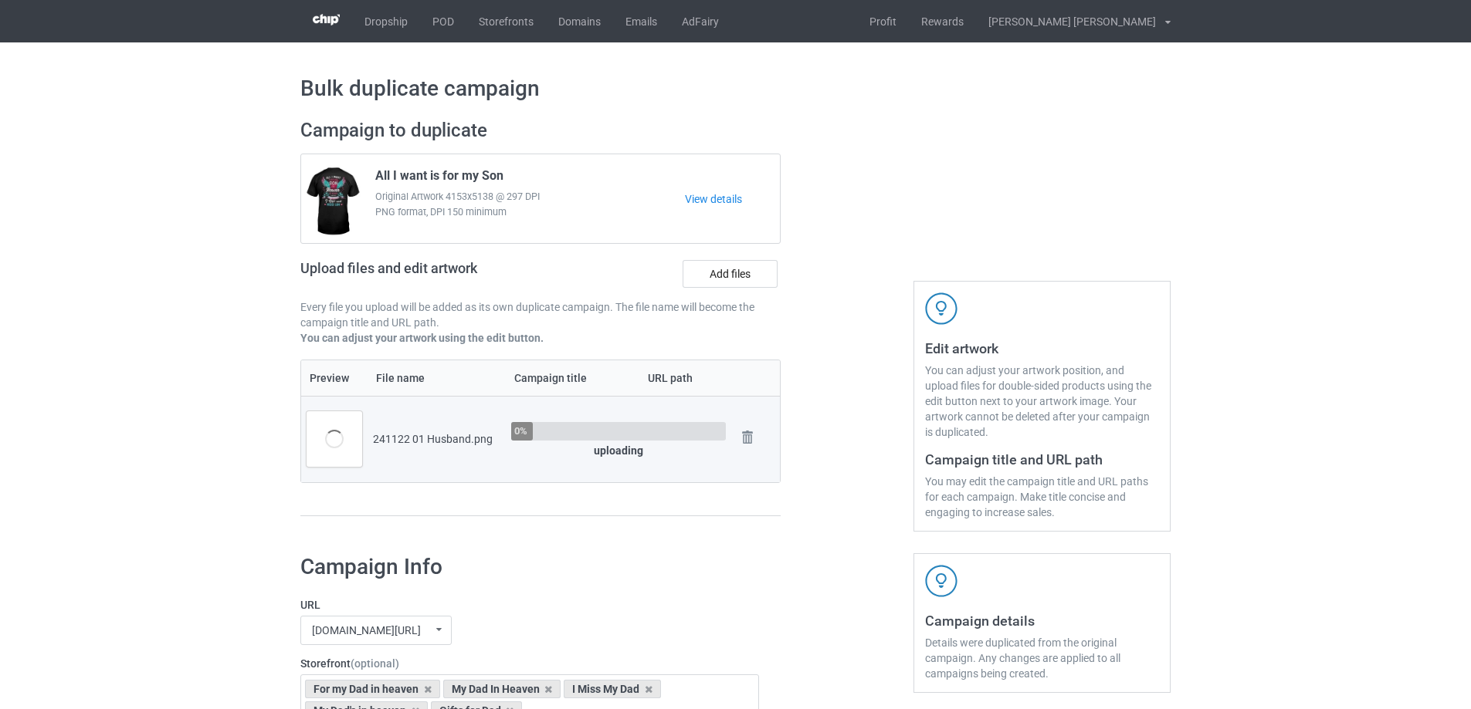
scroll to position [154, 0]
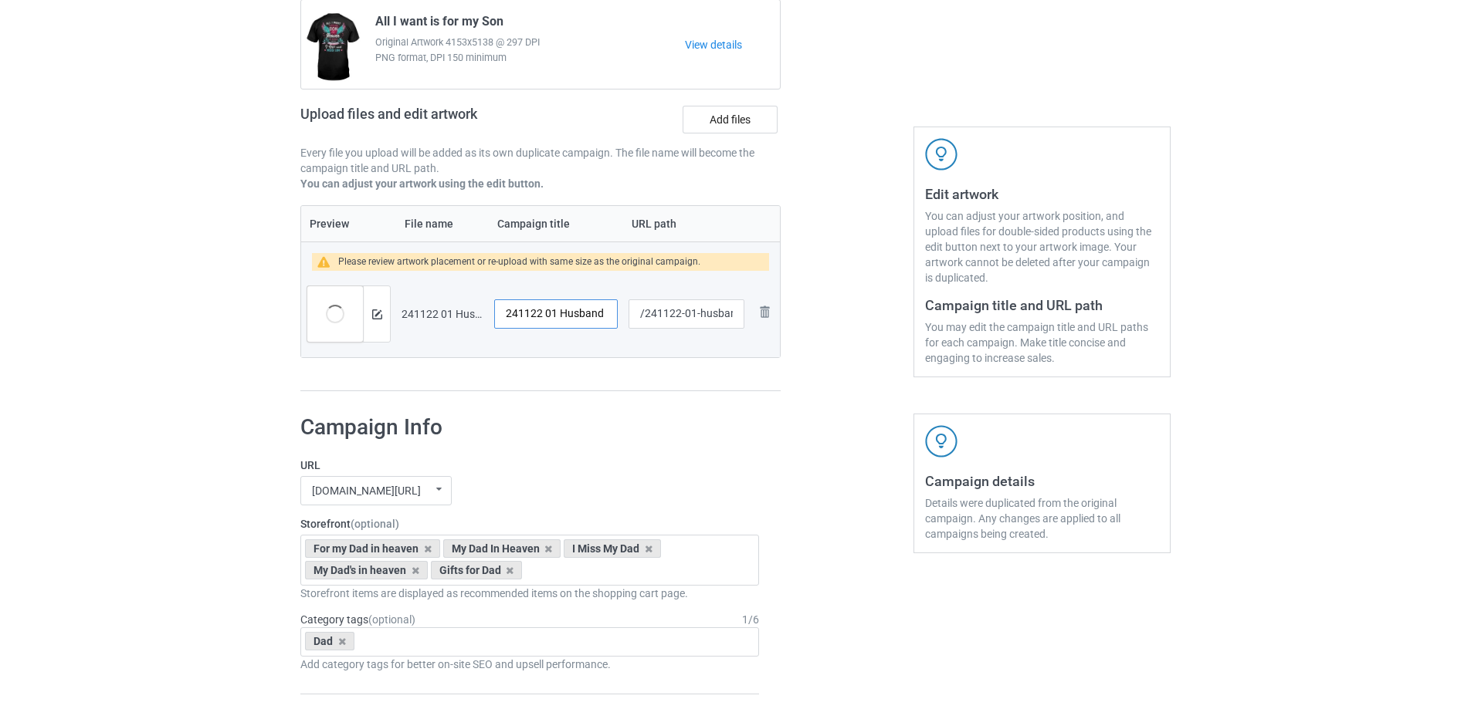
drag, startPoint x: 556, startPoint y: 314, endPoint x: 492, endPoint y: 314, distance: 64.1
click at [492, 314] on td "241122 01 Husband" at bounding box center [556, 314] width 134 height 86
type input "I miss my Husband"
drag, startPoint x: 695, startPoint y: 318, endPoint x: 740, endPoint y: 320, distance: 45.6
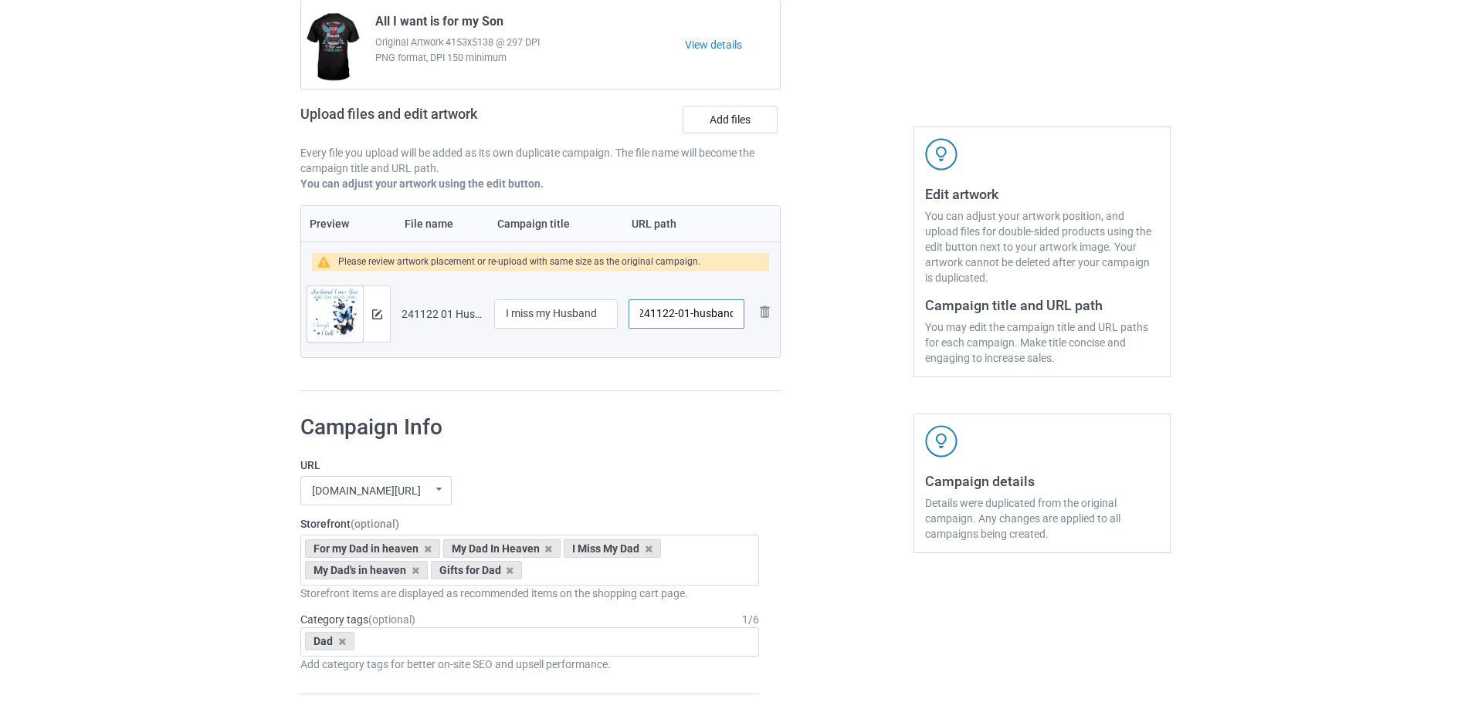
click at [740, 320] on input "/241122-01-husband" at bounding box center [686, 314] width 116 height 29
type input "/241122-01"
click at [375, 310] on img at bounding box center [377, 315] width 10 height 10
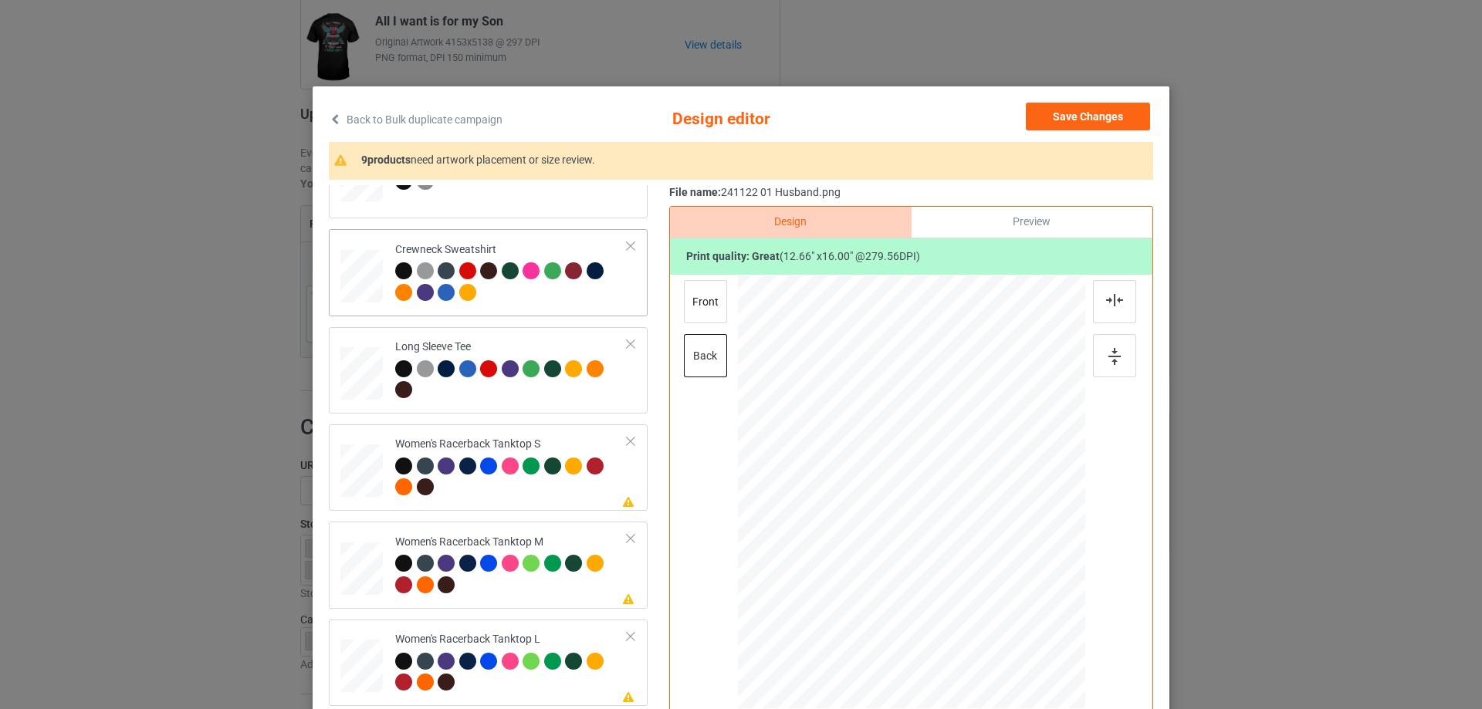
scroll to position [618, 0]
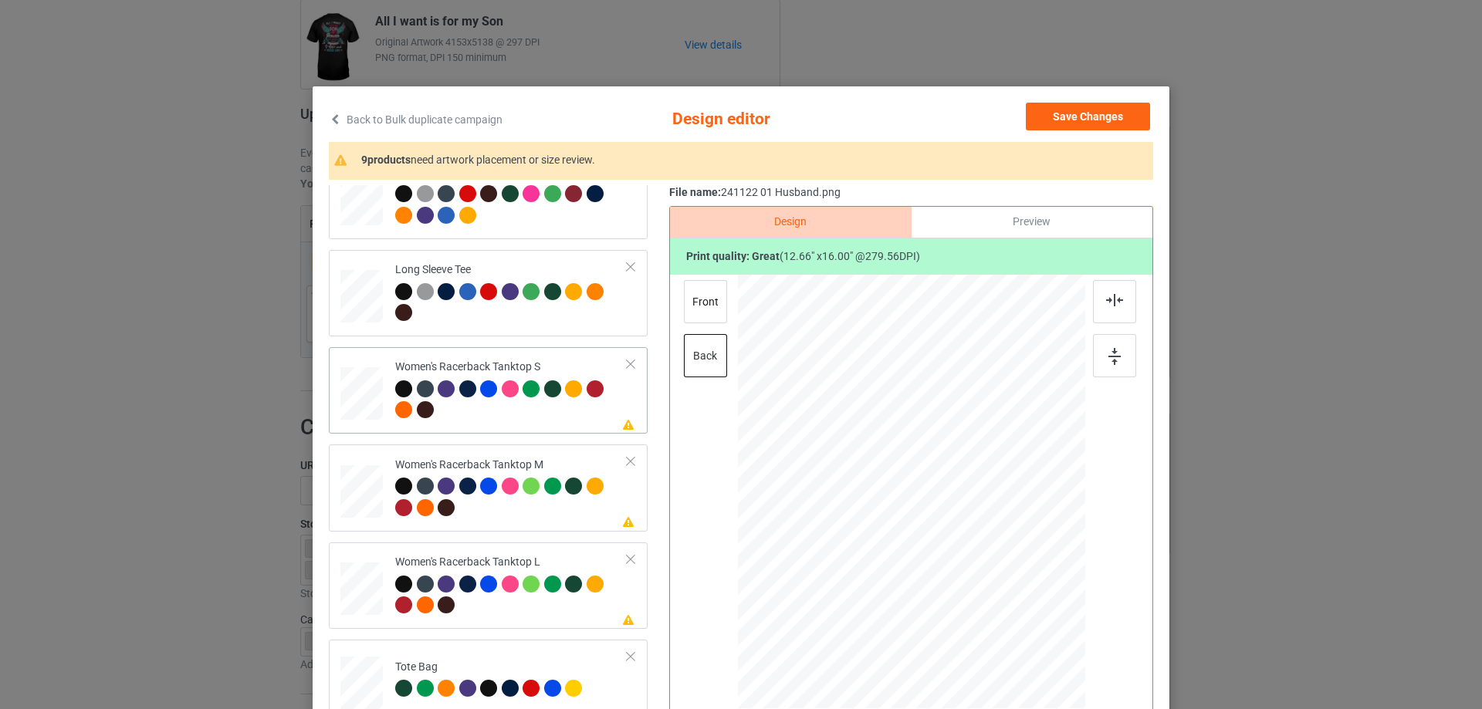
click at [363, 401] on div at bounding box center [362, 393] width 42 height 53
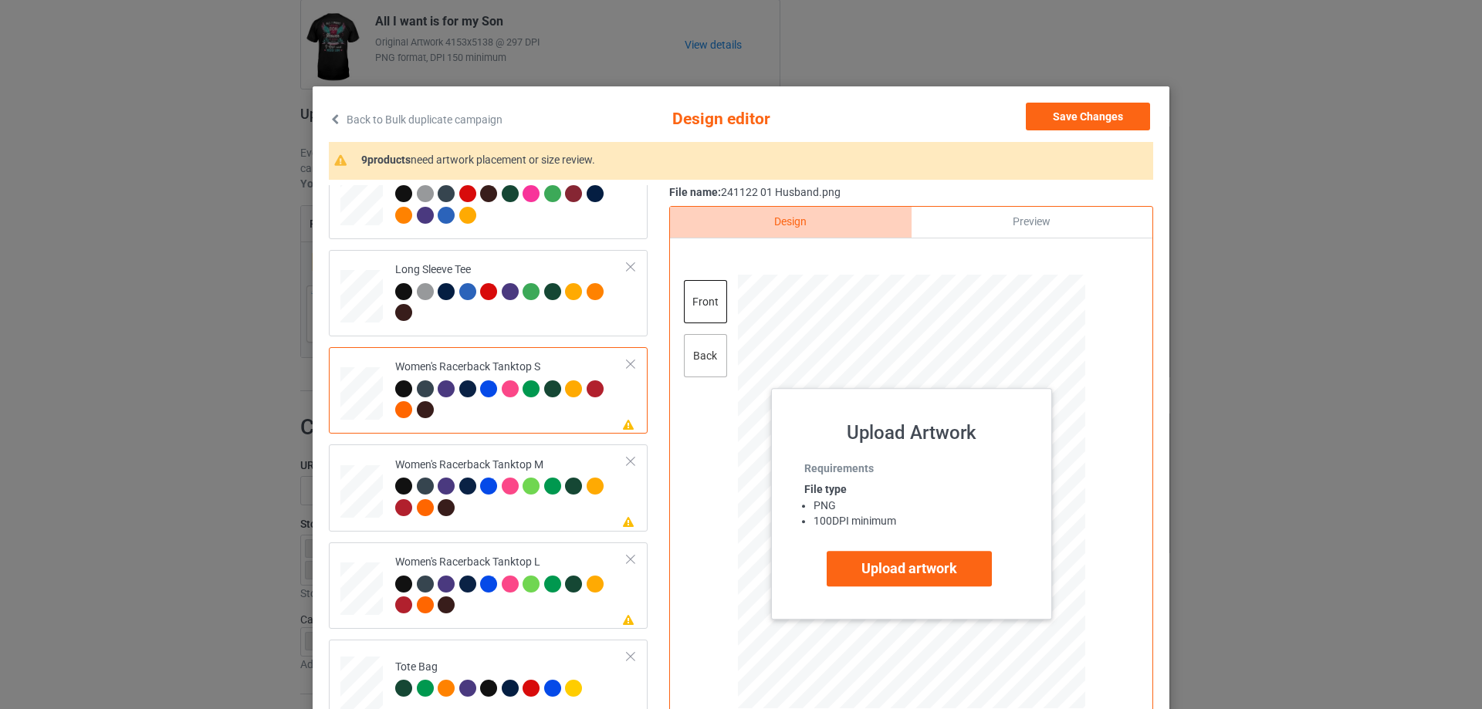
click at [698, 355] on div "back" at bounding box center [705, 355] width 43 height 43
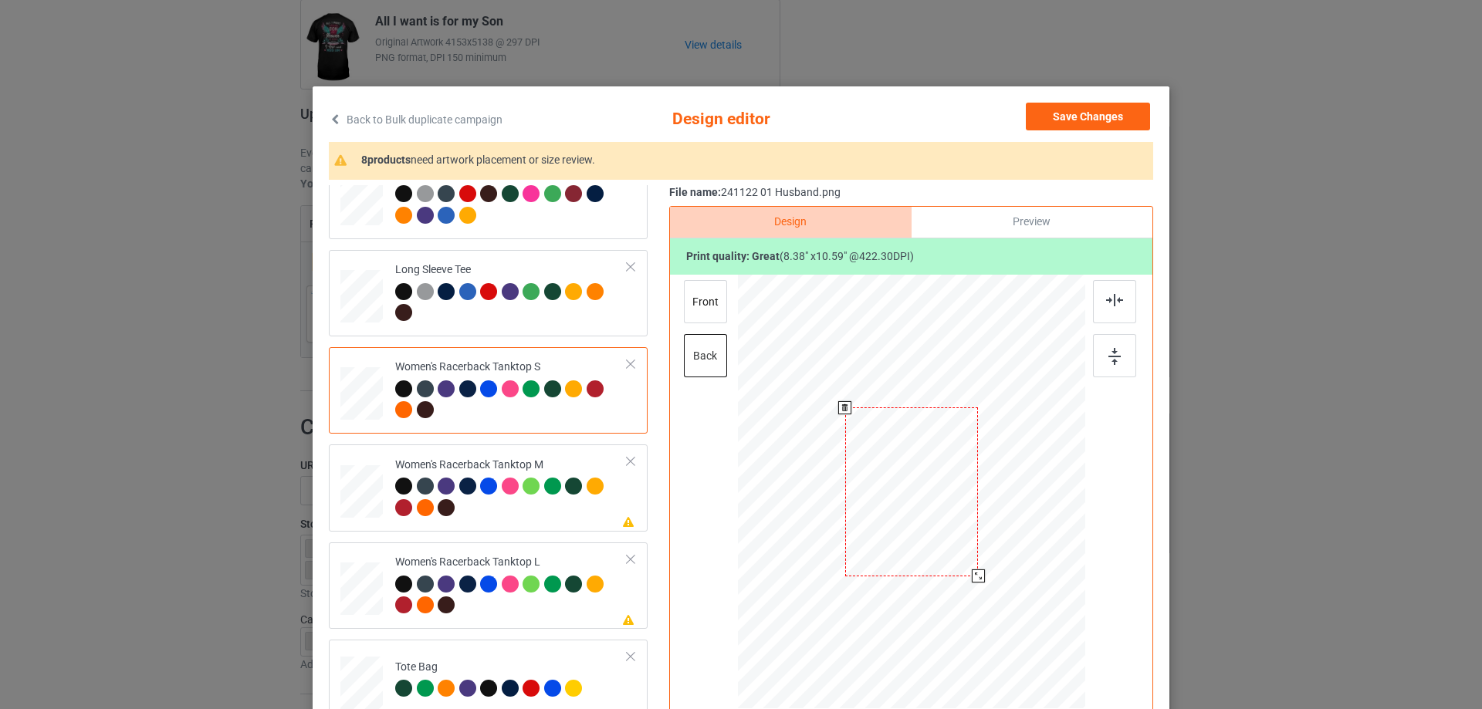
drag, startPoint x: 1000, startPoint y: 612, endPoint x: 980, endPoint y: 570, distance: 45.9
click at [980, 570] on div at bounding box center [912, 492] width 314 height 435
drag, startPoint x: 926, startPoint y: 491, endPoint x: 927, endPoint y: 522, distance: 30.9
click at [927, 522] on div at bounding box center [913, 522] width 134 height 168
click at [1106, 306] on img at bounding box center [1114, 300] width 17 height 12
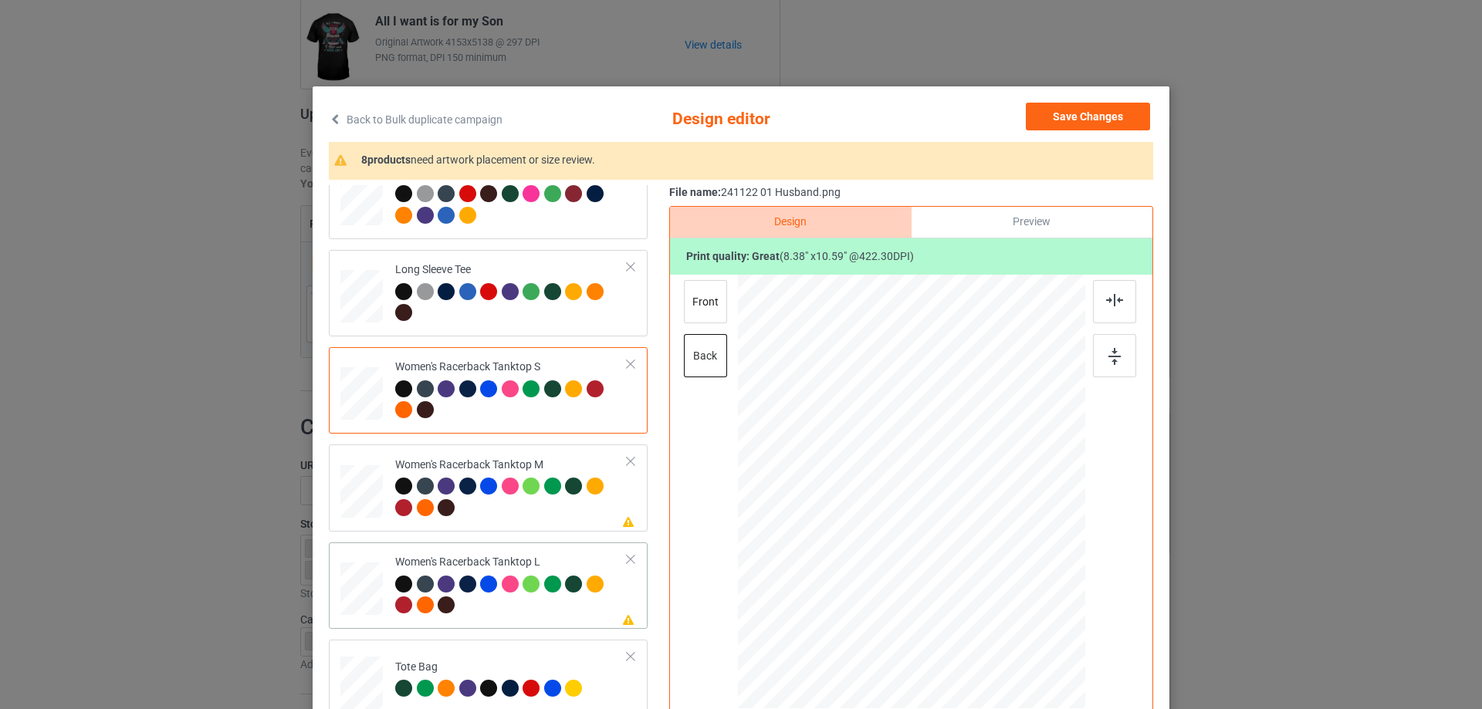
scroll to position [772, 0]
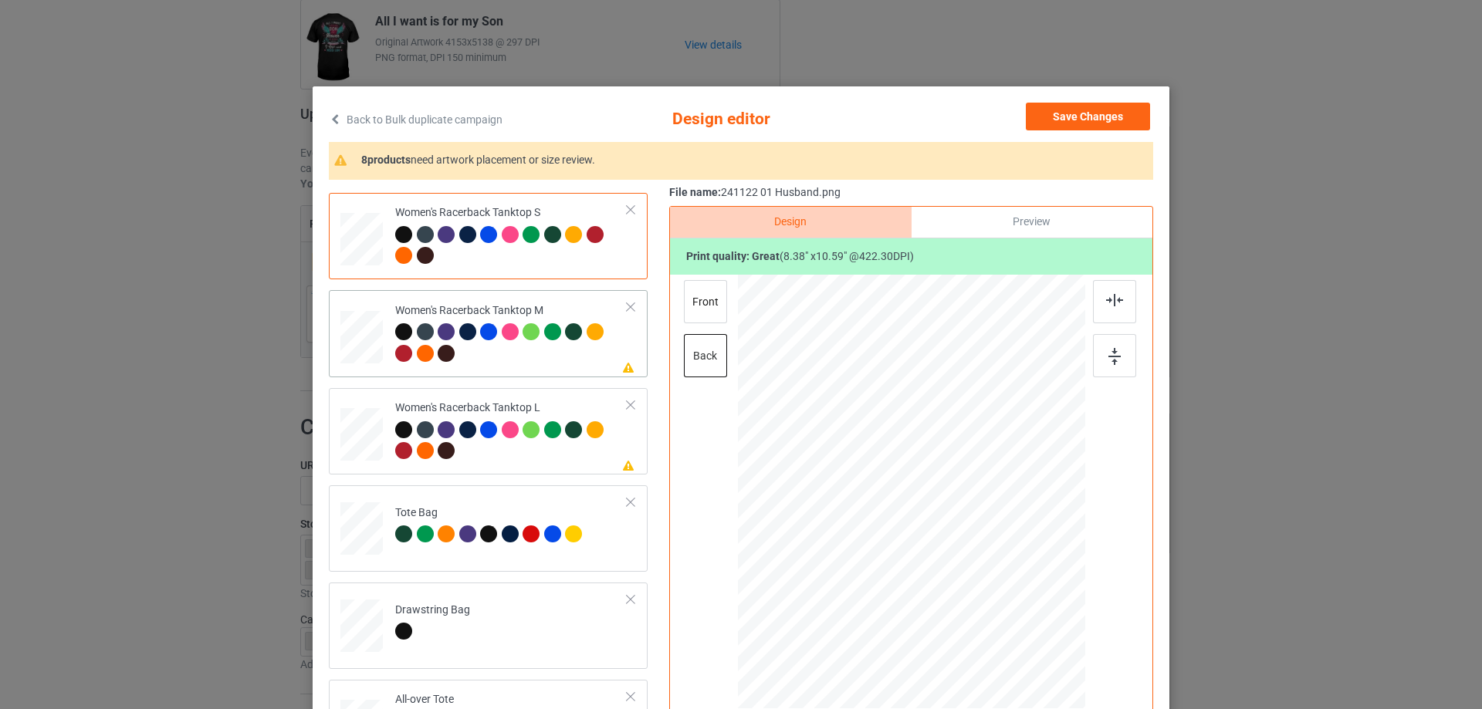
click at [357, 360] on div at bounding box center [361, 337] width 42 height 53
drag, startPoint x: 1000, startPoint y: 614, endPoint x: 948, endPoint y: 538, distance: 92.1
click at [974, 568] on div at bounding box center [976, 574] width 13 height 13
drag, startPoint x: 948, startPoint y: 538, endPoint x: 948, endPoint y: 552, distance: 13.9
click at [948, 552] on div at bounding box center [911, 515] width 127 height 161
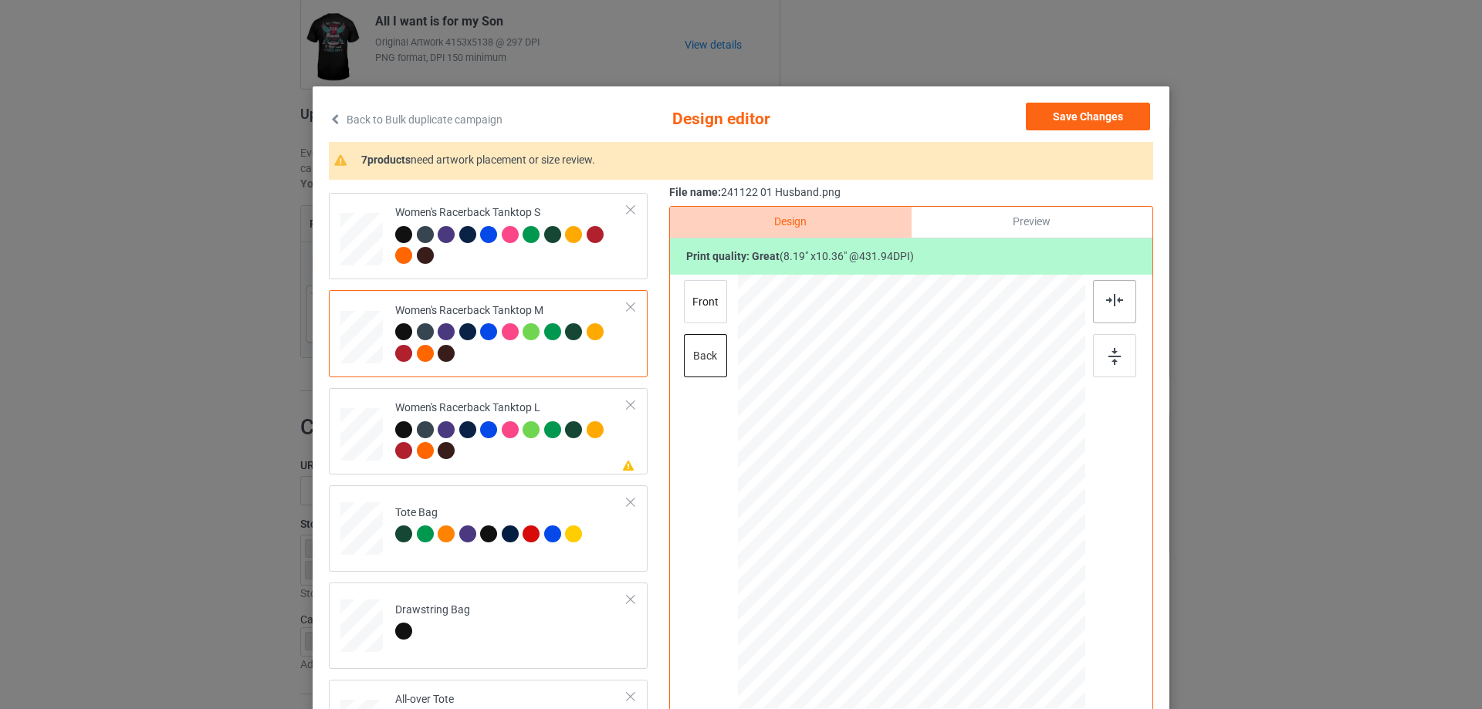
click at [1107, 296] on img at bounding box center [1114, 300] width 17 height 12
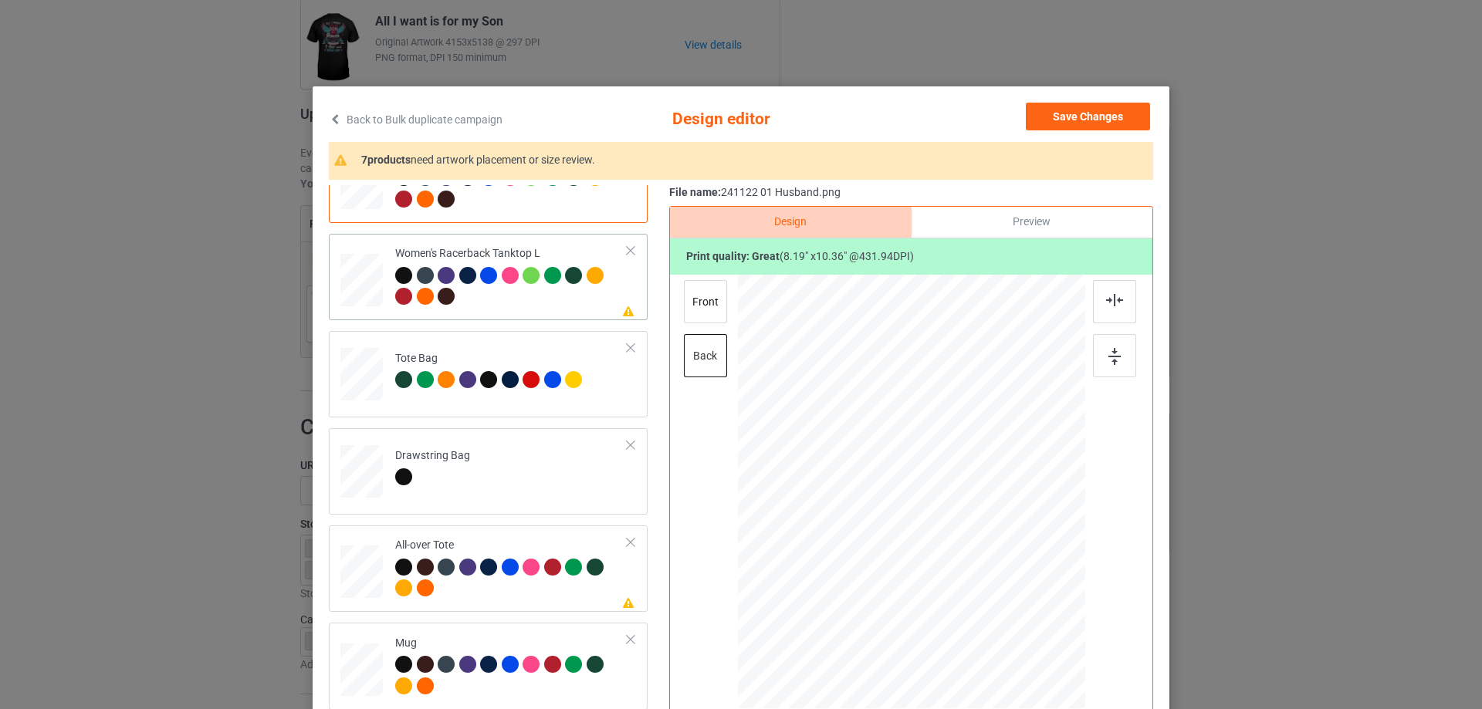
click at [364, 289] on div at bounding box center [361, 281] width 42 height 51
drag, startPoint x: 1010, startPoint y: 622, endPoint x: 925, endPoint y: 526, distance: 128.0
click at [979, 567] on div at bounding box center [912, 492] width 340 height 435
drag, startPoint x: 925, startPoint y: 526, endPoint x: 925, endPoint y: 547, distance: 20.8
click at [925, 547] on div at bounding box center [912, 513] width 128 height 162
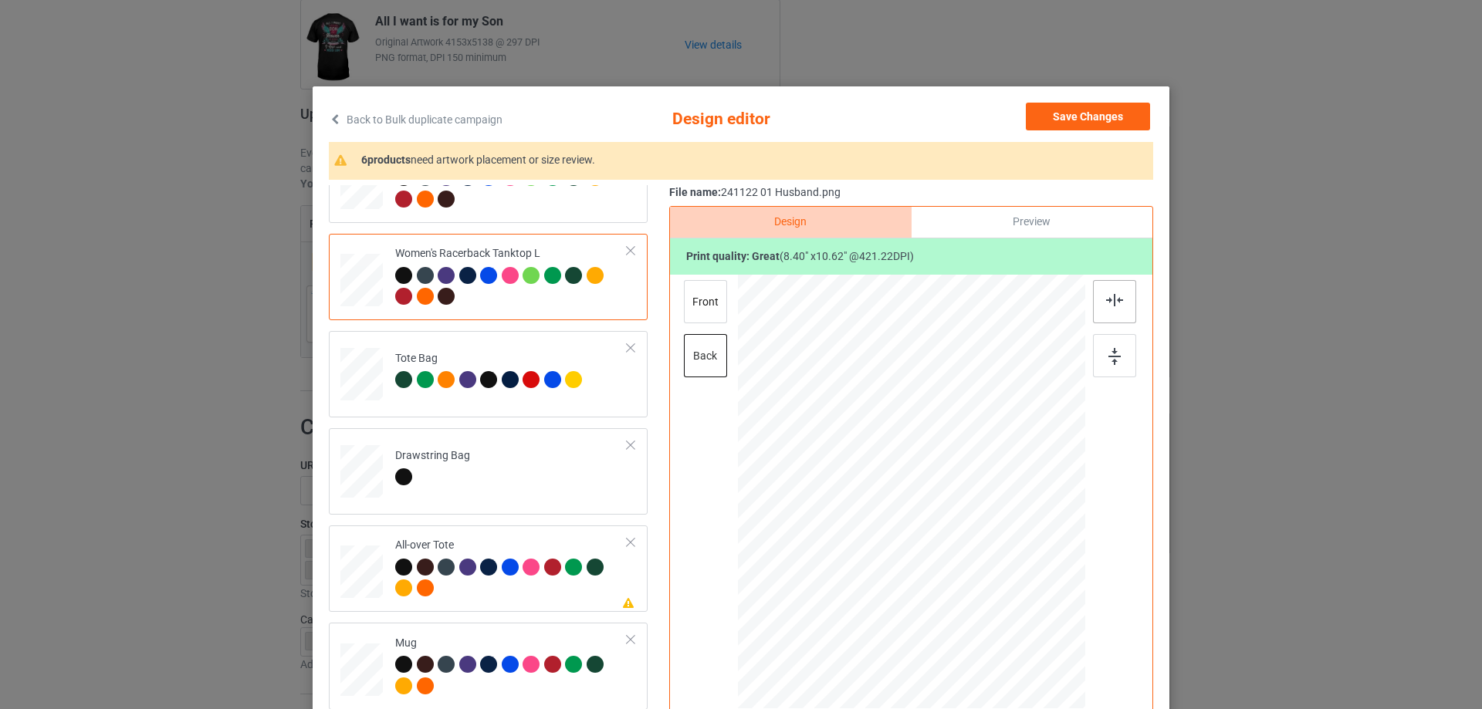
click at [1117, 301] on img at bounding box center [1114, 300] width 17 height 12
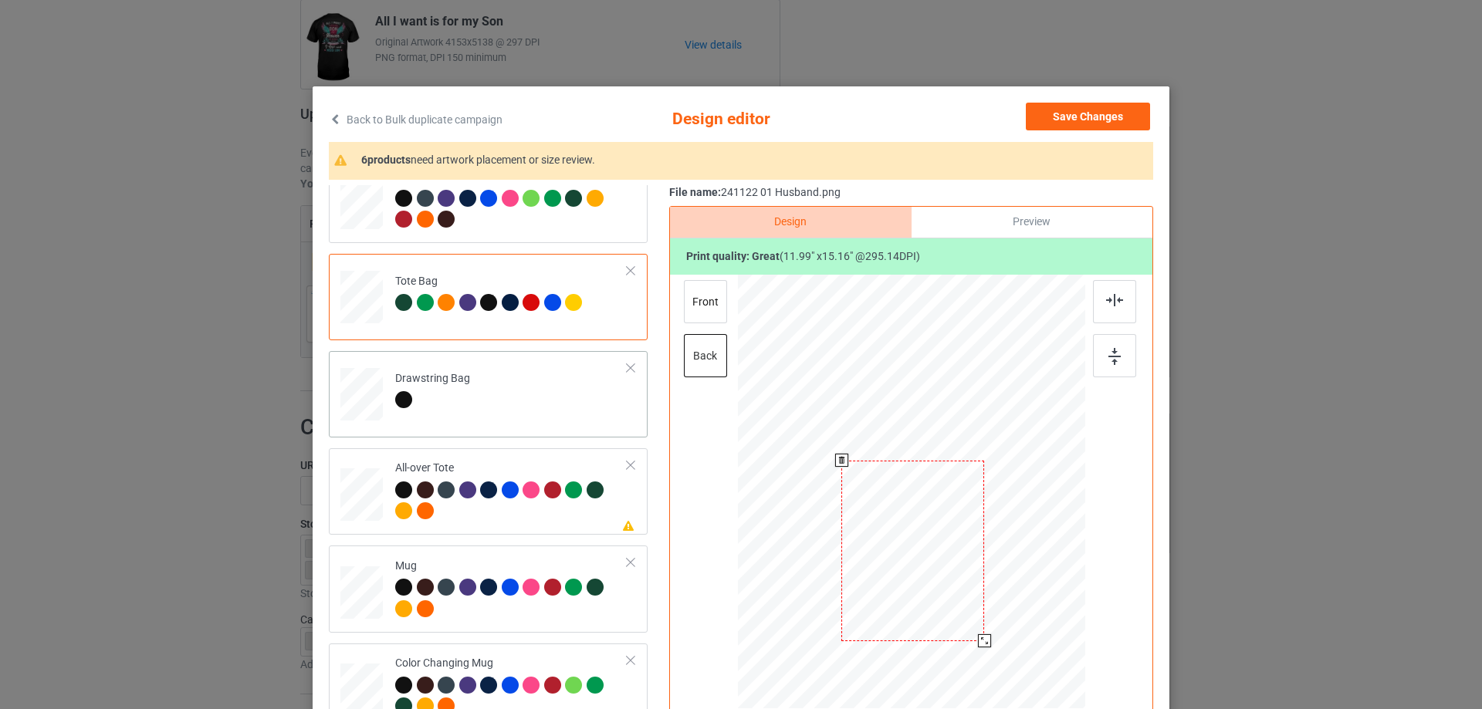
click at [989, 663] on div at bounding box center [911, 494] width 347 height 438
click at [357, 400] on div at bounding box center [362, 395] width 16 height 19
click at [357, 506] on div at bounding box center [361, 495] width 42 height 42
click at [1011, 621] on div at bounding box center [1013, 621] width 13 height 13
click at [956, 581] on div at bounding box center [912, 488] width 205 height 259
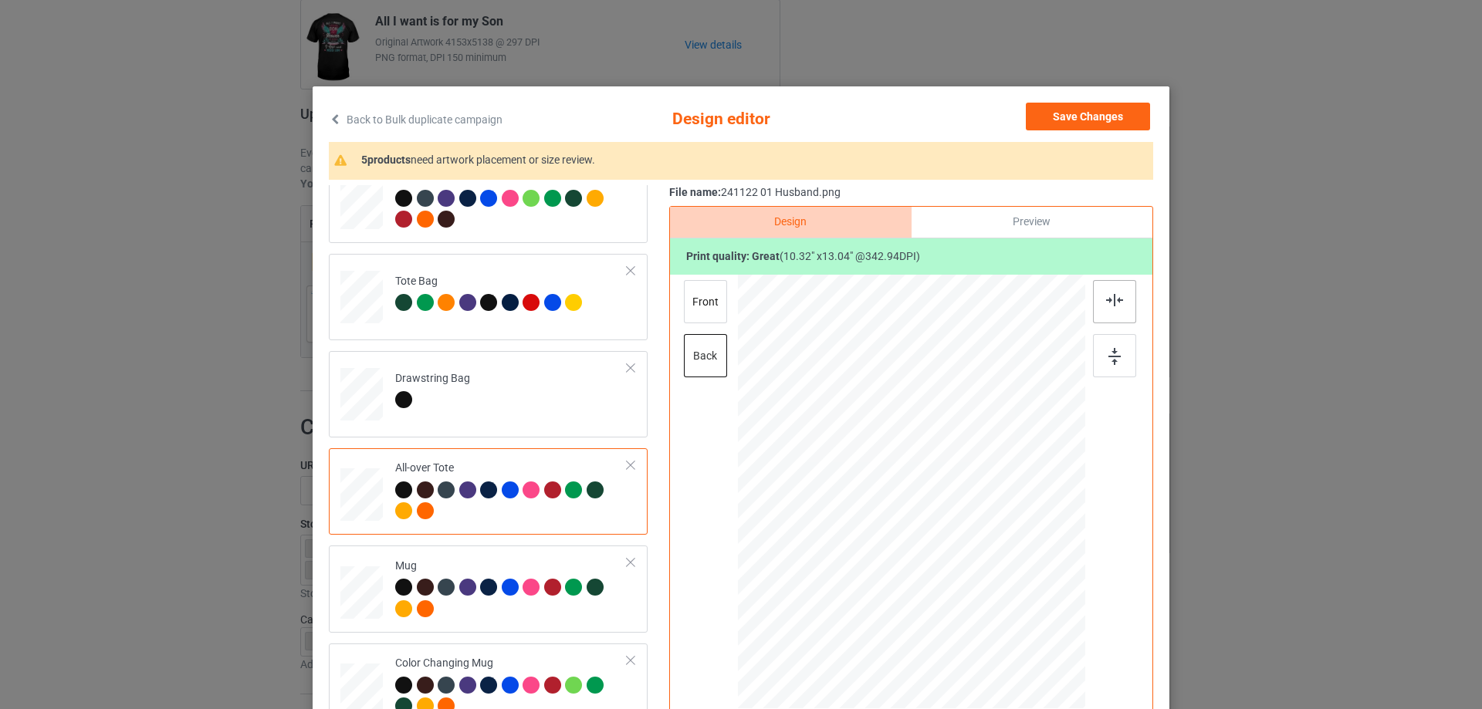
click at [1106, 301] on img at bounding box center [1114, 300] width 17 height 12
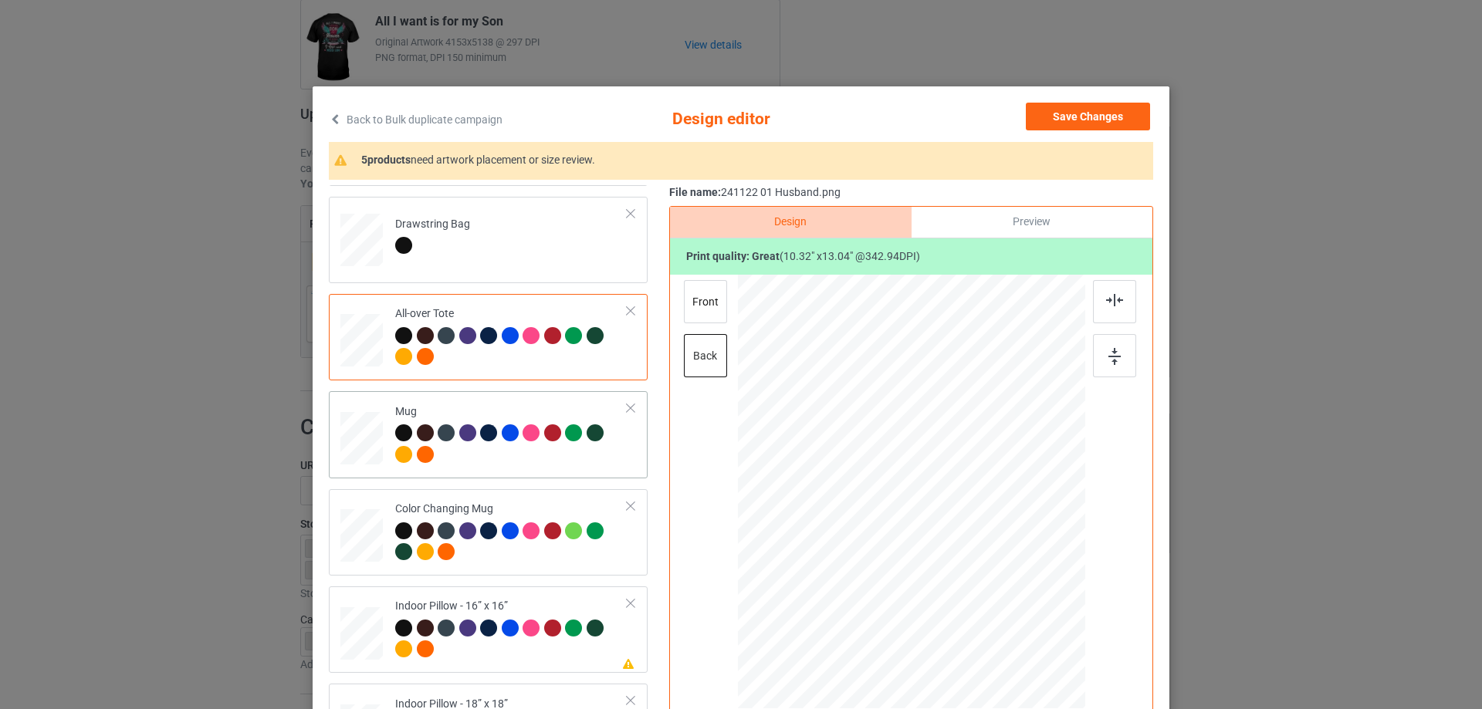
click at [357, 442] on div at bounding box center [361, 439] width 42 height 18
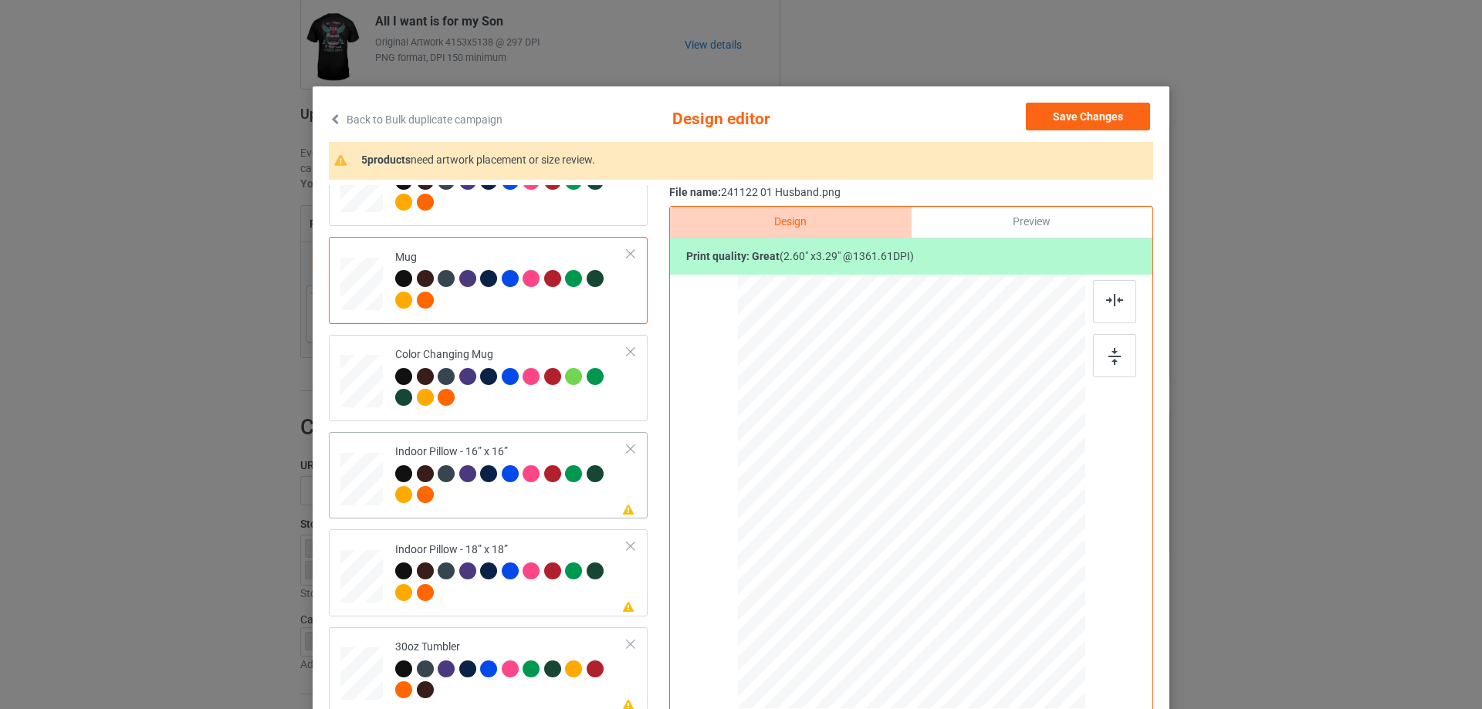
click at [361, 489] on div at bounding box center [361, 479] width 42 height 42
drag, startPoint x: 1011, startPoint y: 625, endPoint x: 1005, endPoint y: 608, distance: 17.1
click at [1005, 608] on div at bounding box center [1005, 610] width 13 height 13
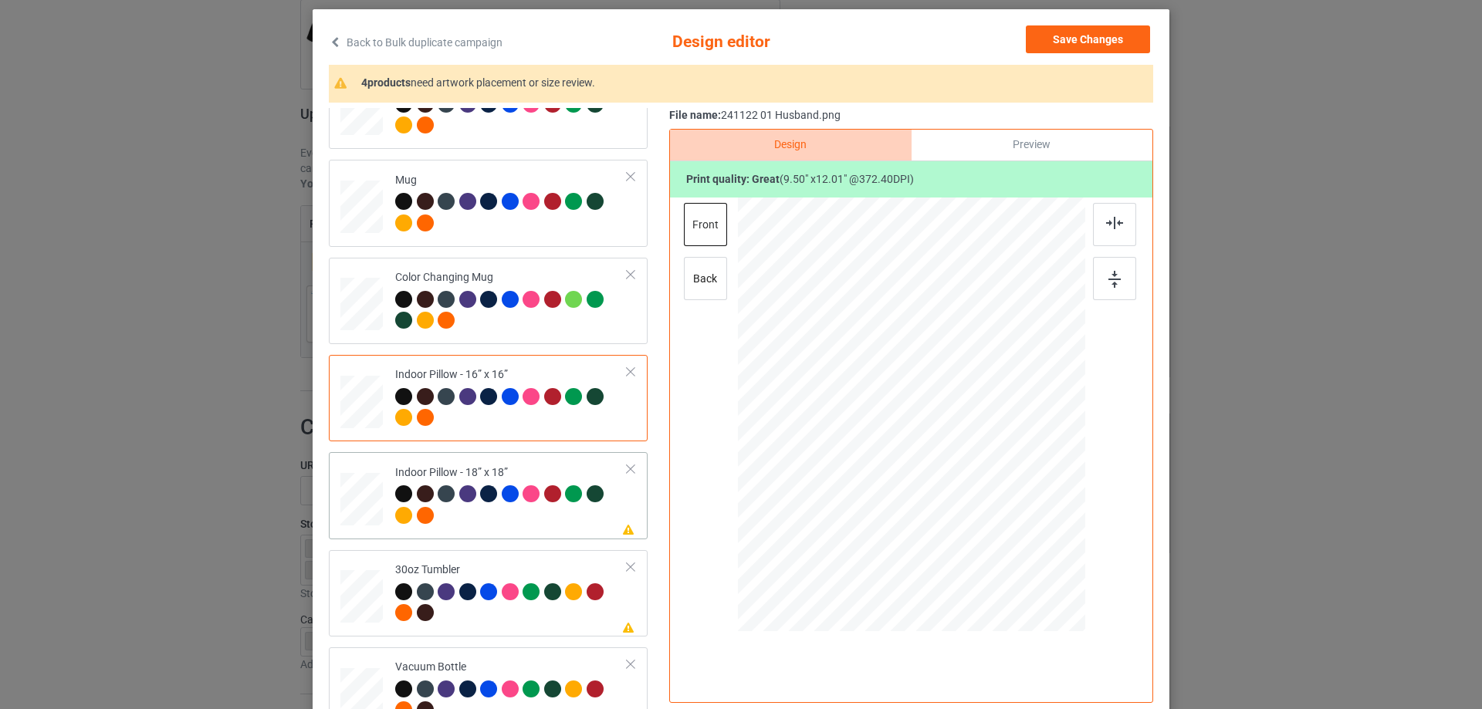
click at [361, 507] on div at bounding box center [361, 500] width 42 height 42
drag, startPoint x: 1009, startPoint y: 547, endPoint x: 551, endPoint y: 489, distance: 461.5
click at [1005, 530] on div at bounding box center [1006, 534] width 13 height 13
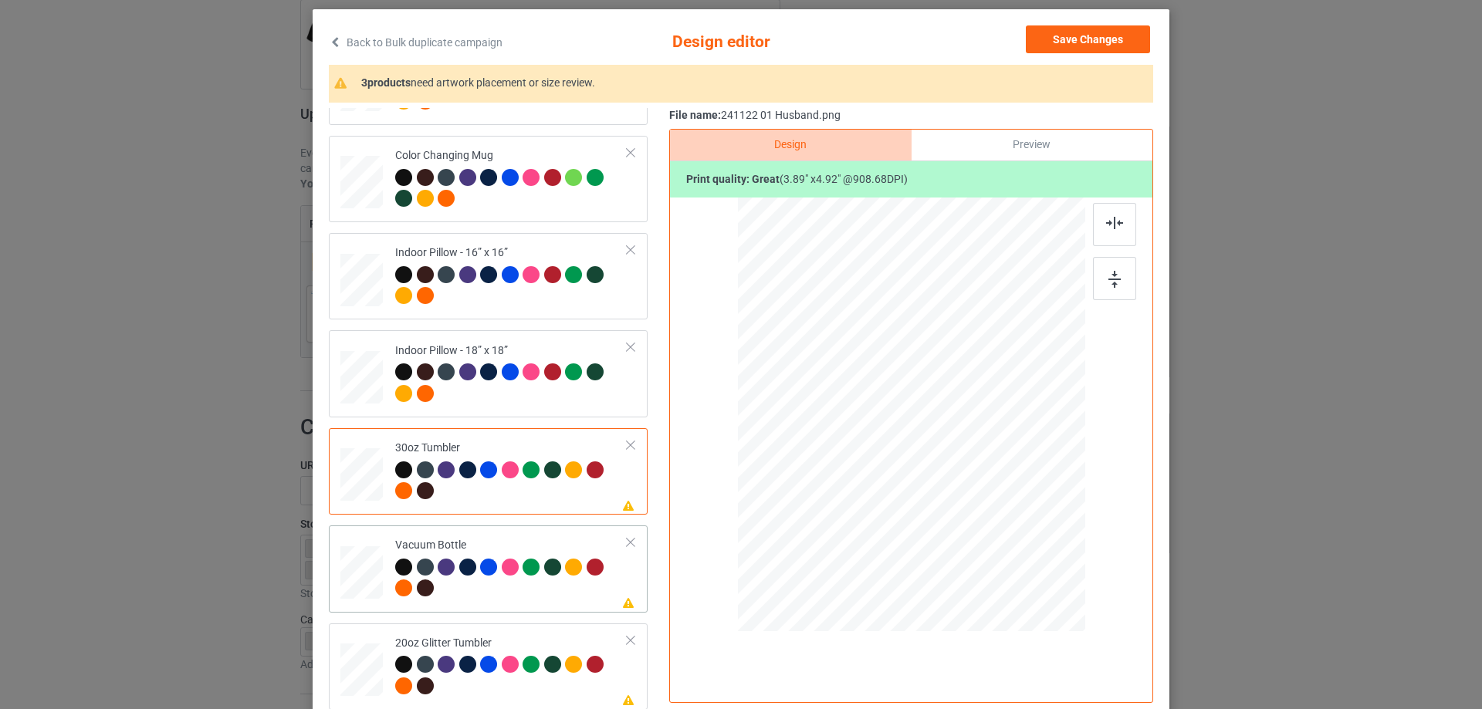
scroll to position [154, 0]
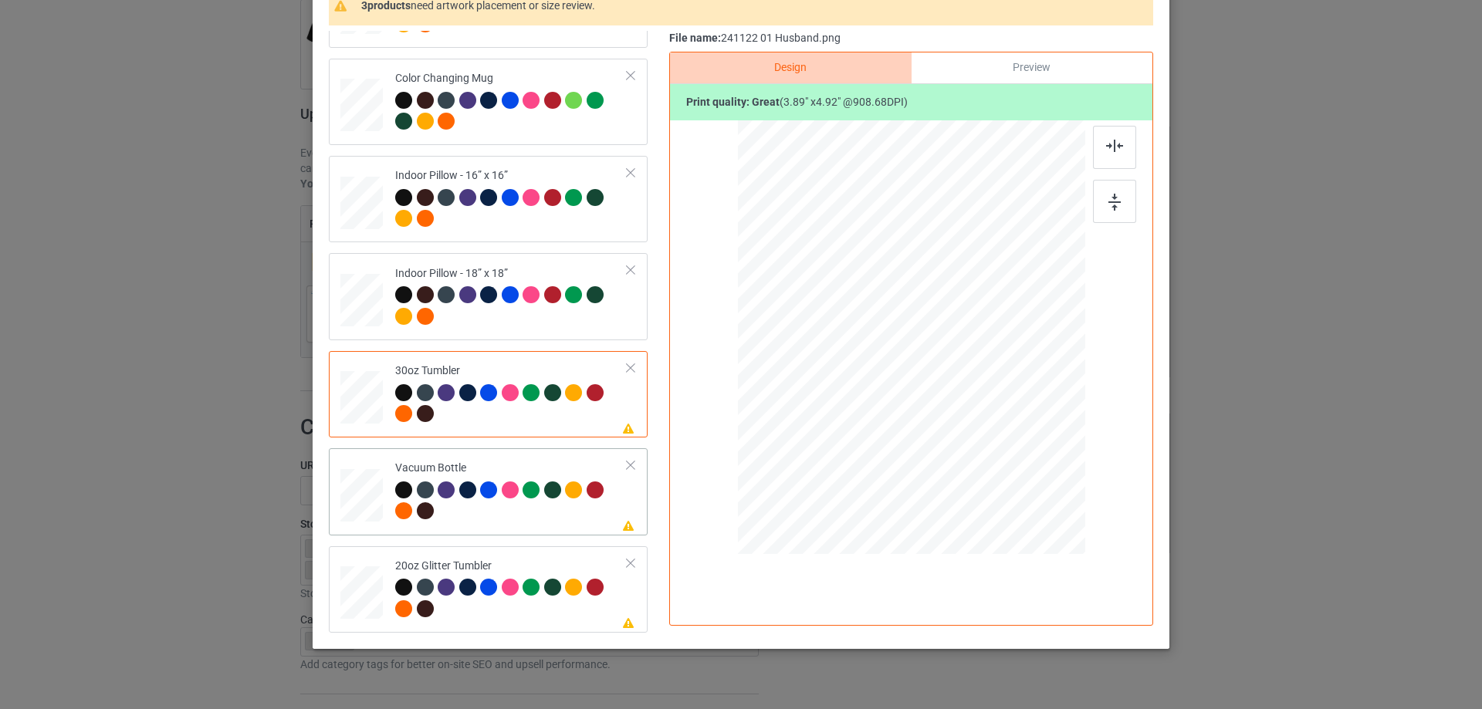
click at [341, 503] on div at bounding box center [361, 496] width 41 height 22
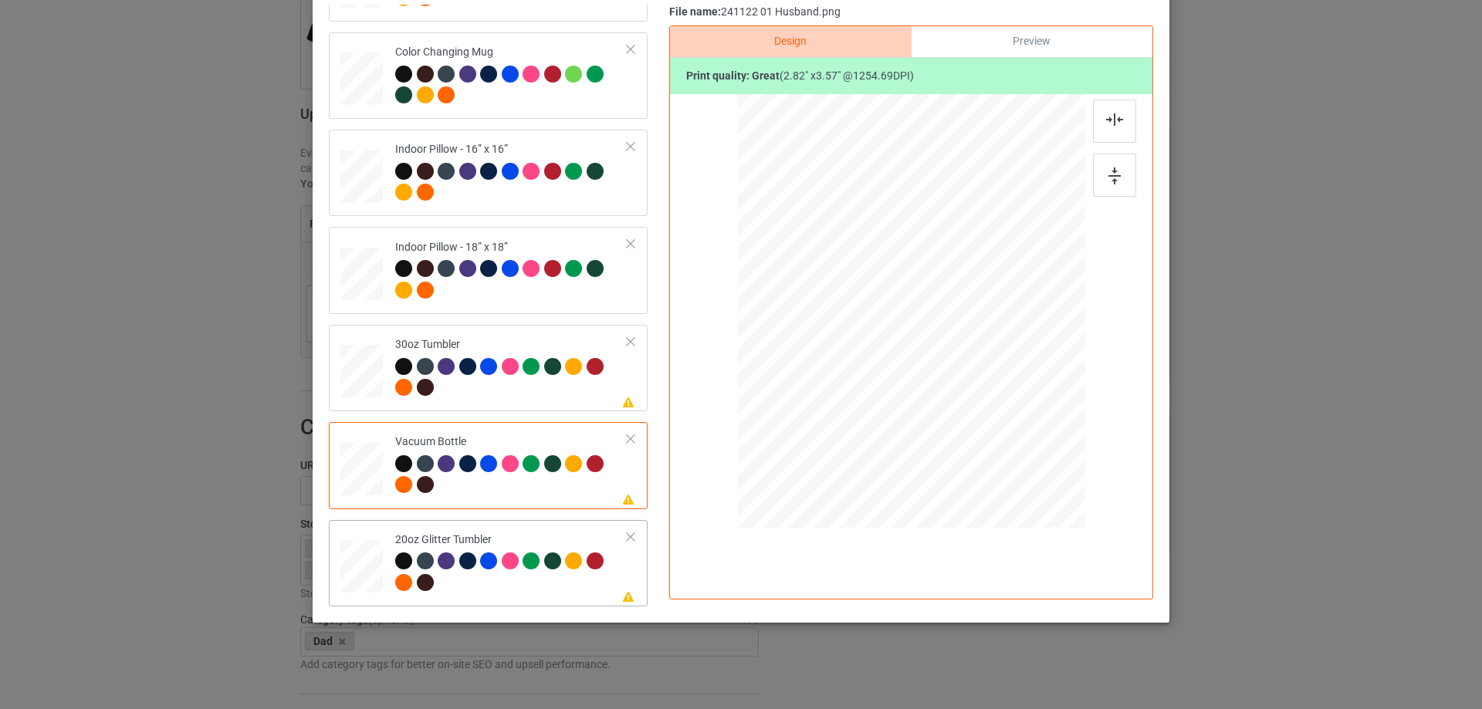
click at [351, 562] on div at bounding box center [362, 567] width 40 height 34
click at [893, 378] on div at bounding box center [896, 378] width 13 height 13
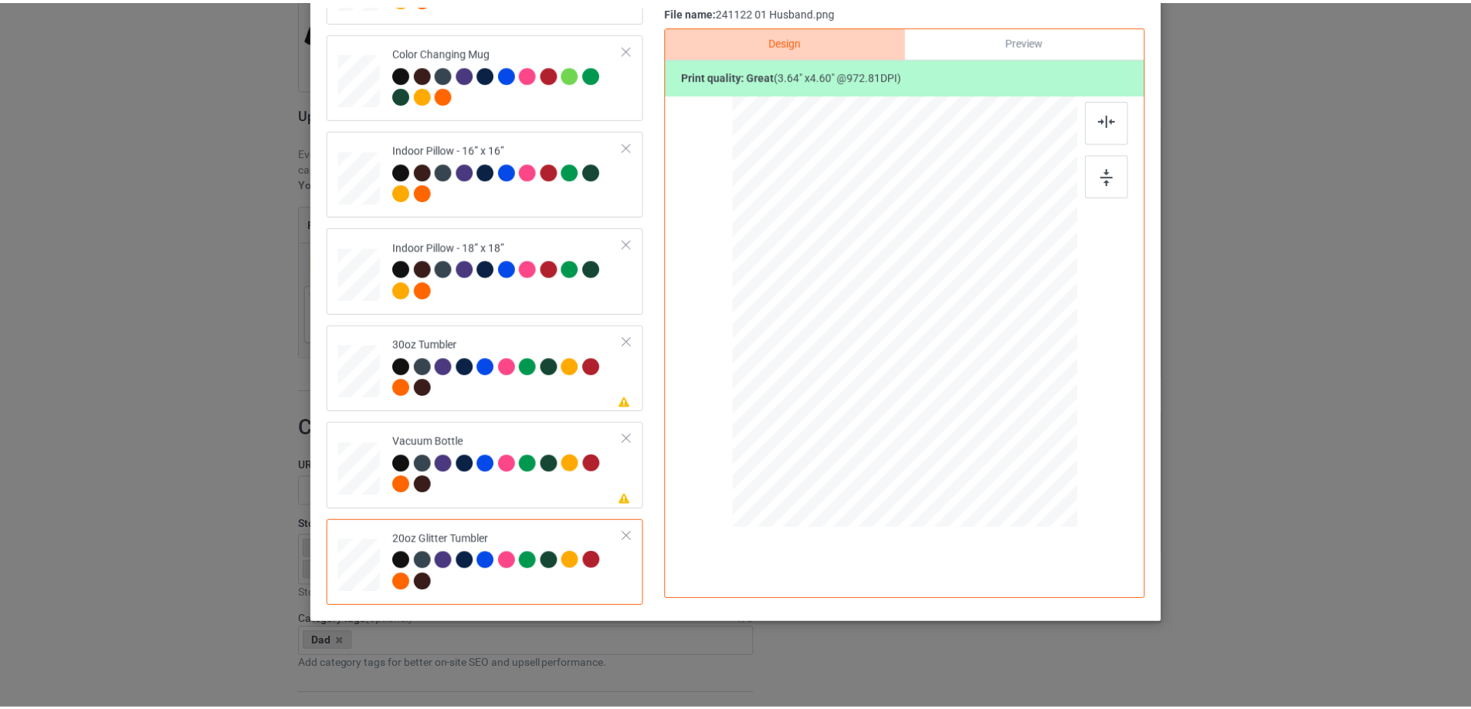
scroll to position [0, 0]
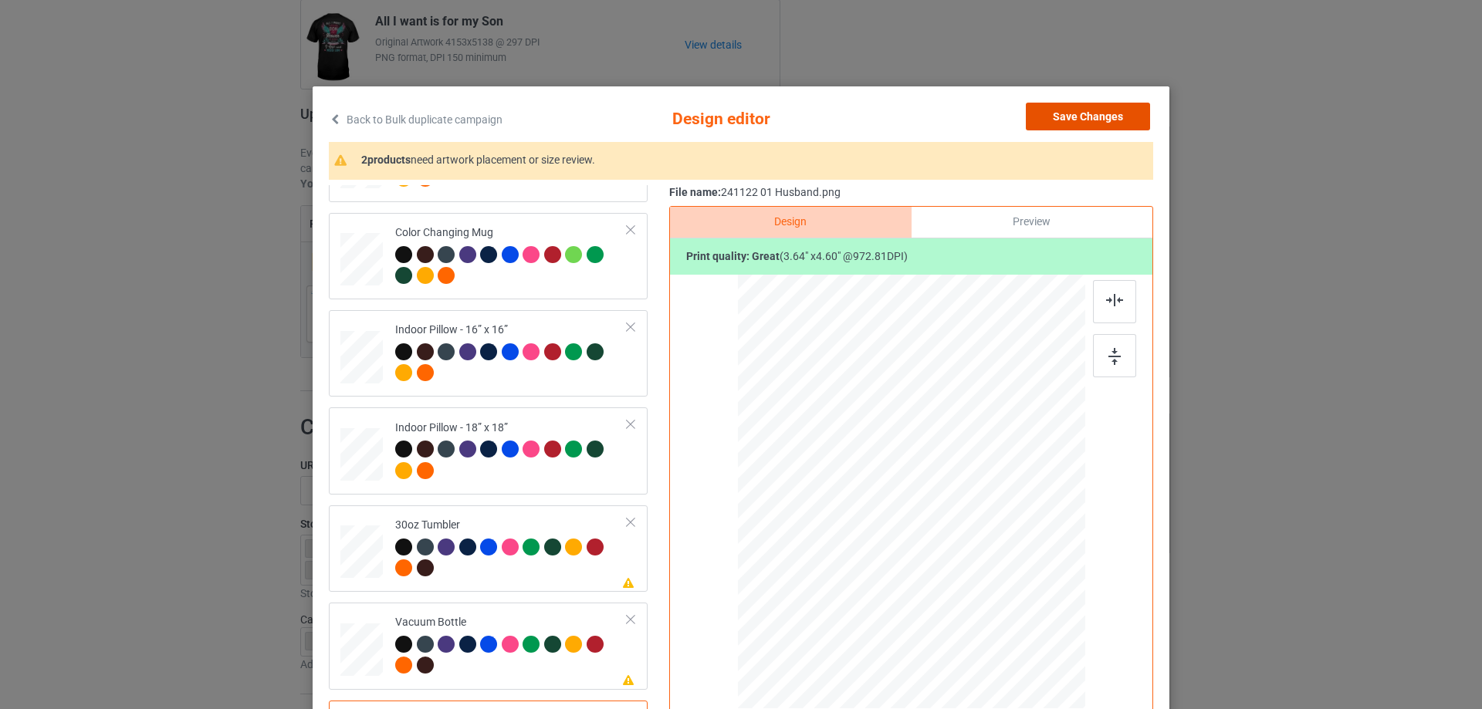
click at [1099, 114] on button "Save Changes" at bounding box center [1088, 117] width 124 height 28
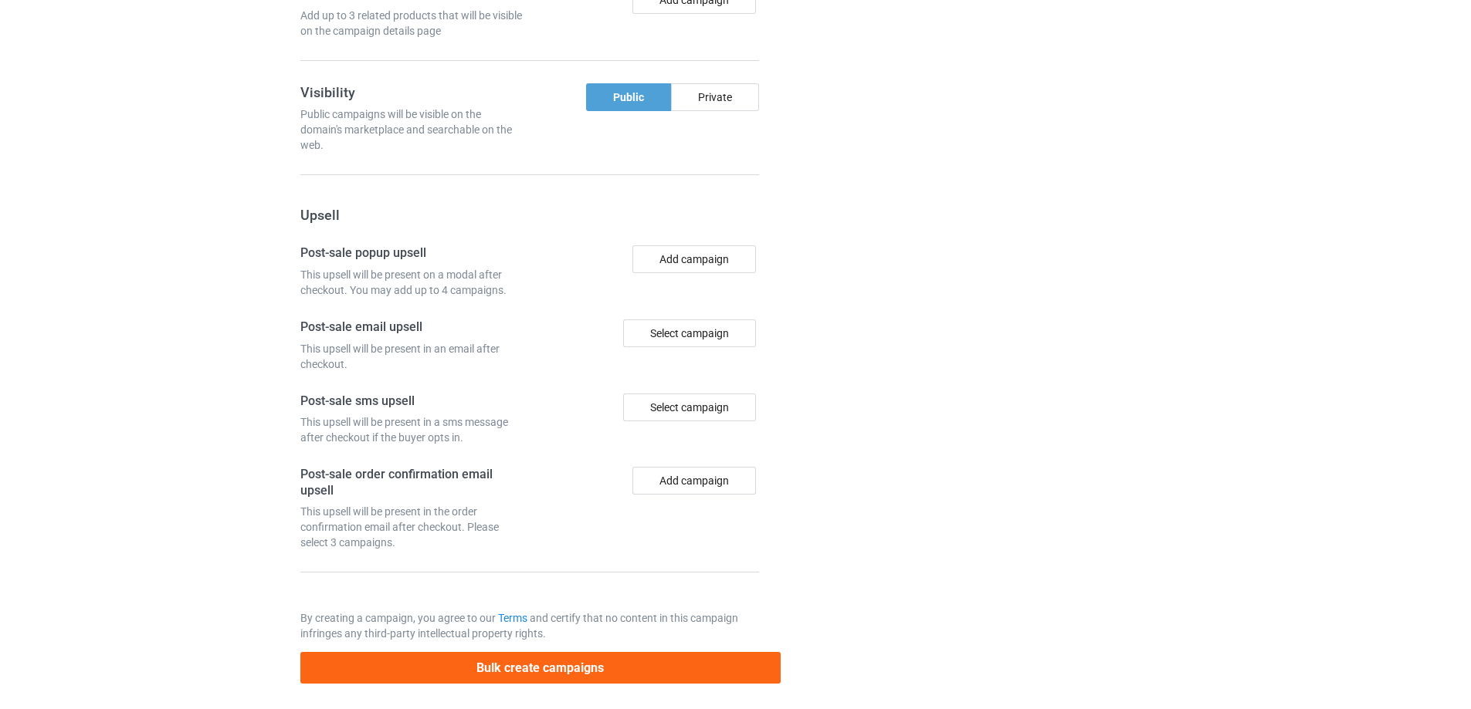
scroll to position [1308, 0]
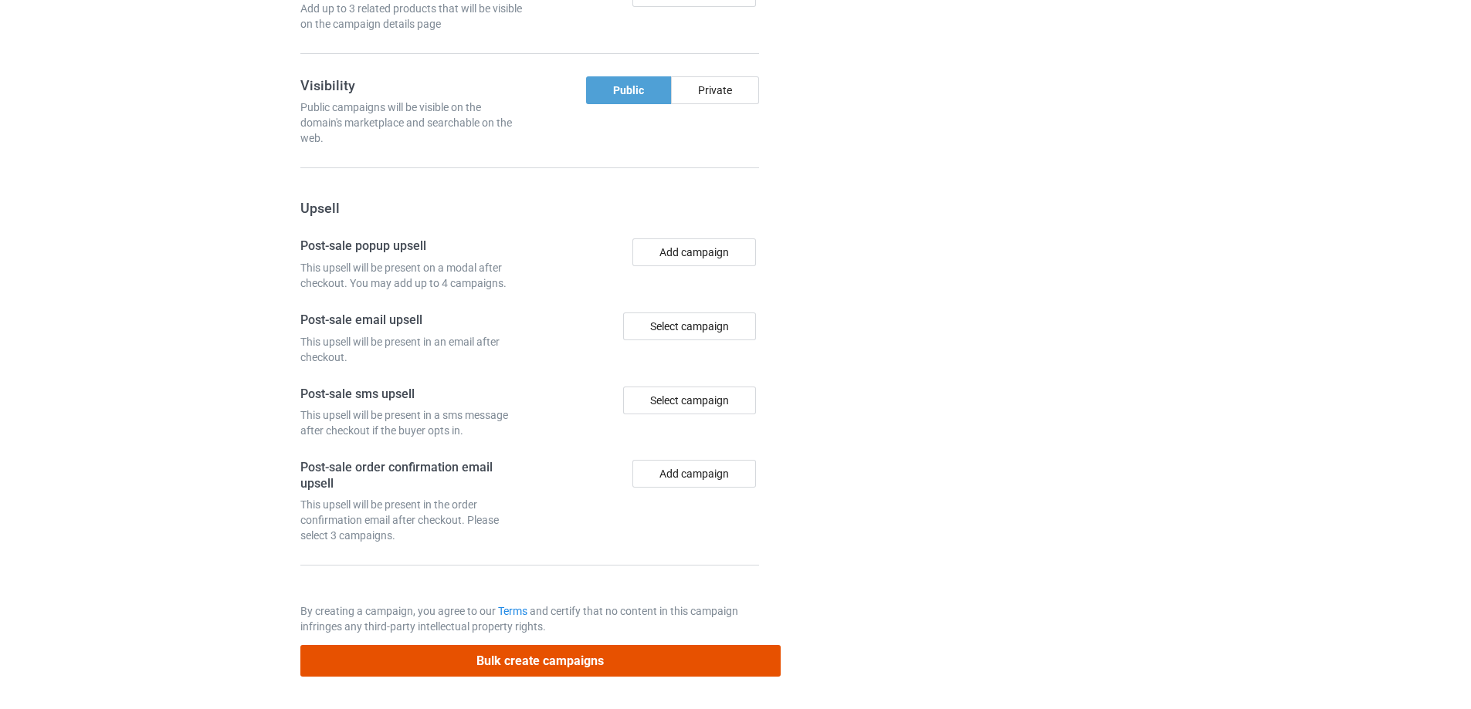
click at [553, 662] on button "Bulk create campaigns" at bounding box center [540, 661] width 480 height 32
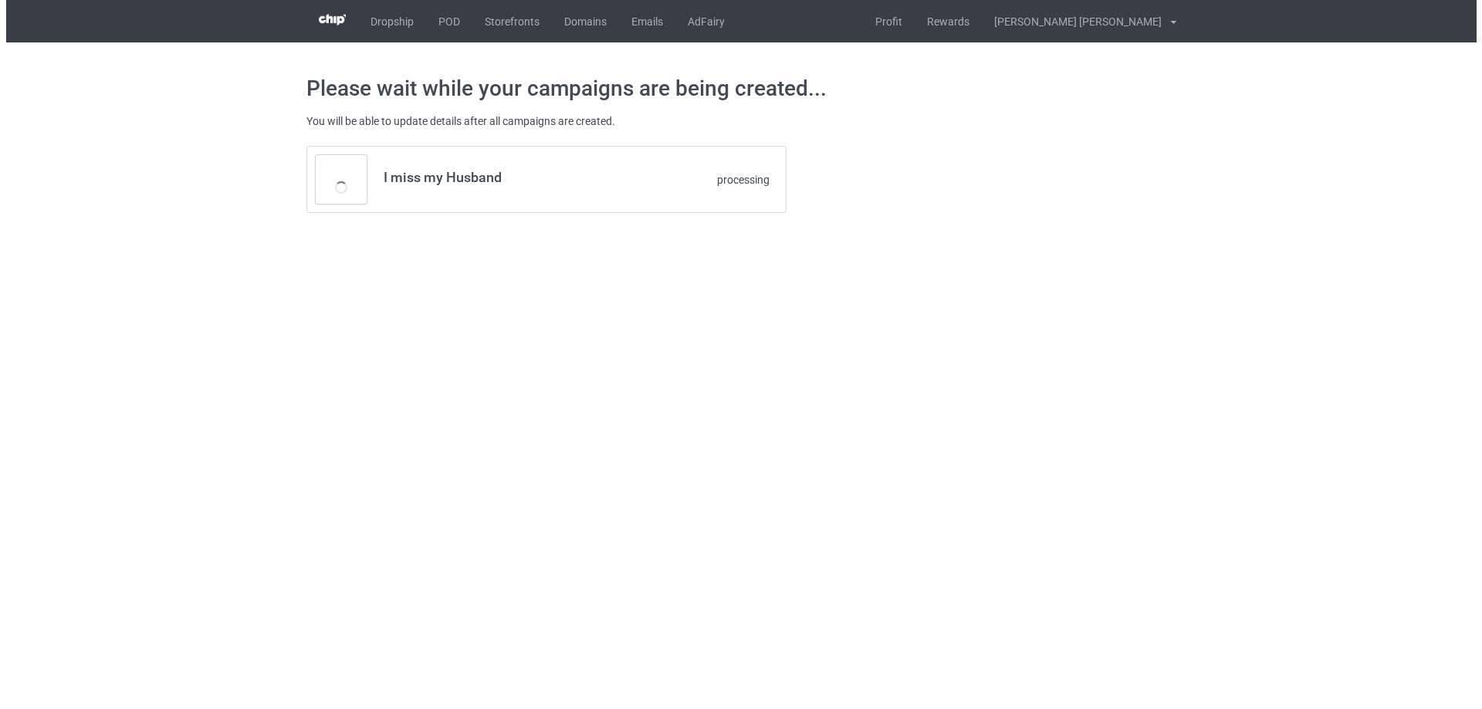
scroll to position [0, 0]
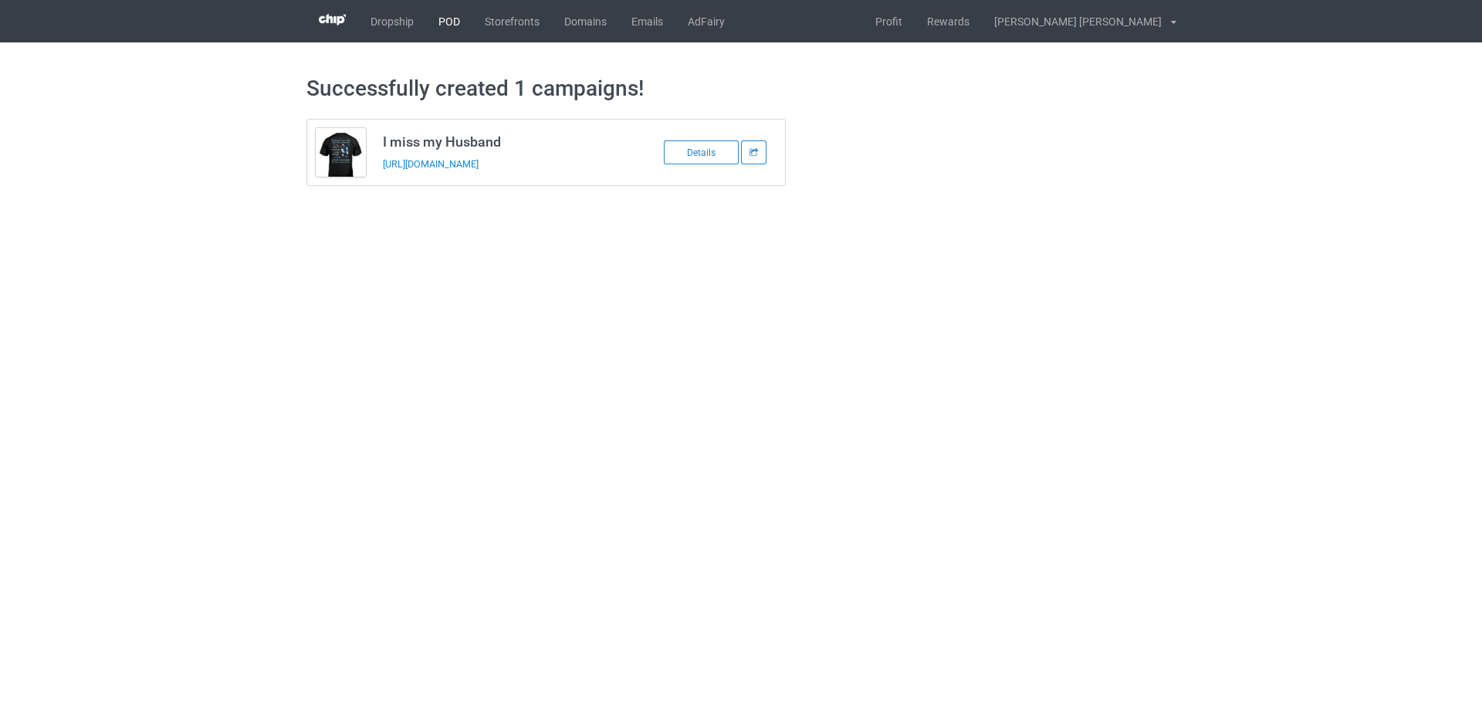
click at [445, 18] on link "POD" at bounding box center [449, 21] width 46 height 42
